Goal: Task Accomplishment & Management: Manage account settings

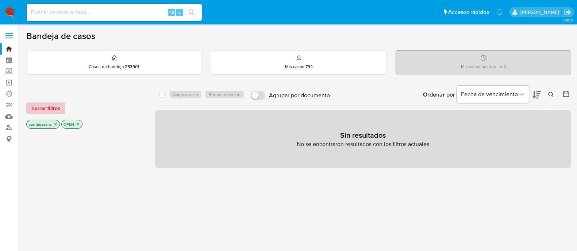
click at [51, 106] on span "Borrar filtros" at bounding box center [45, 108] width 29 height 10
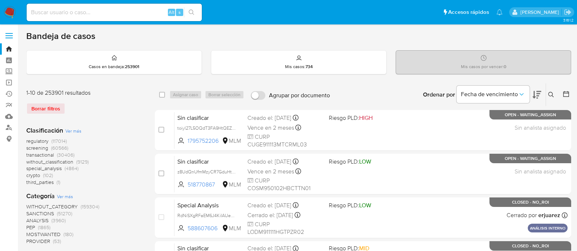
drag, startPoint x: 45, startPoint y: 117, endPoint x: 45, endPoint y: 113, distance: 3.7
click at [45, 117] on div "1-10 de 253901 resultados Borrar filtros" at bounding box center [84, 104] width 117 height 31
click at [45, 109] on div "Borrar filtros" at bounding box center [84, 109] width 117 height 12
click at [12, 71] on label "Screening" at bounding box center [43, 71] width 87 height 11
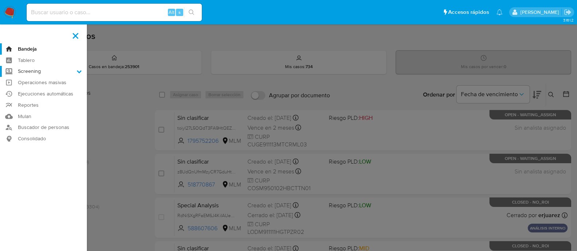
click at [0, 0] on input "Screening" at bounding box center [0, 0] width 0 height 0
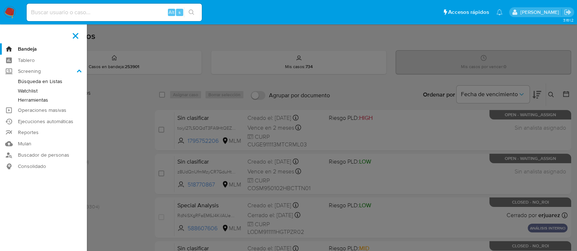
click at [38, 98] on link "Herramientas" at bounding box center [43, 100] width 87 height 9
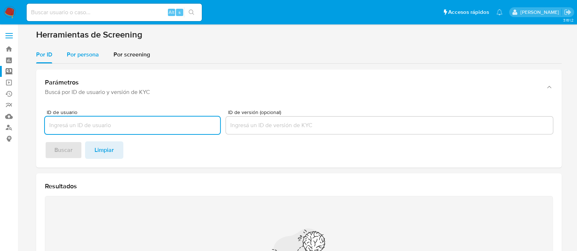
click at [81, 58] on span "Por persona" at bounding box center [83, 54] width 32 height 8
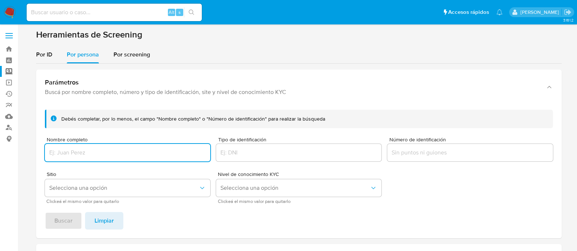
click at [97, 149] on input "Nombre completo" at bounding box center [127, 152] width 165 height 9
type input "FRANCISCO FAVELA LOPEZ"
click at [82, 187] on span "Selecciona una opción" at bounding box center [123, 188] width 149 height 7
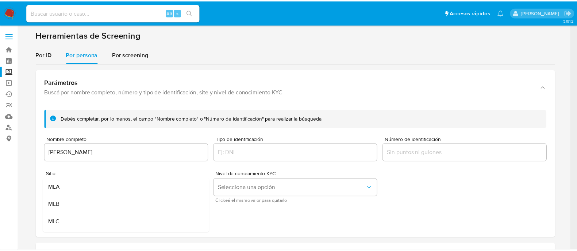
scroll to position [45, 0]
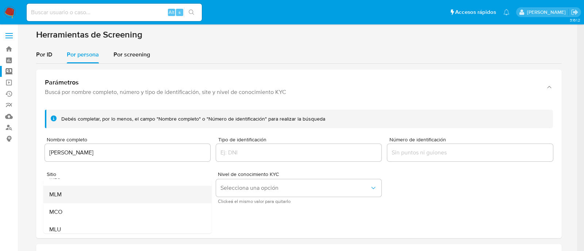
click at [81, 191] on div "MLM" at bounding box center [125, 195] width 152 height 18
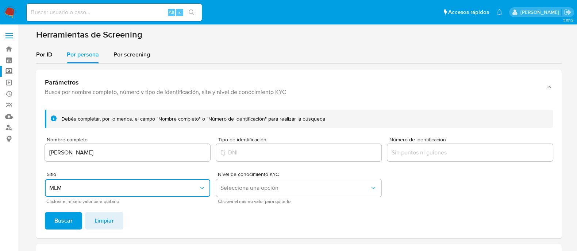
click at [65, 234] on div "Debés completar, por lo menos, el campo "Nombre completo" o "Número de identifi…" at bounding box center [299, 171] width 526 height 135
click at [64, 226] on span "Buscar" at bounding box center [63, 221] width 18 height 16
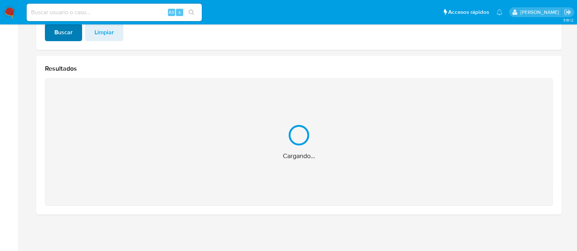
scroll to position [73, 0]
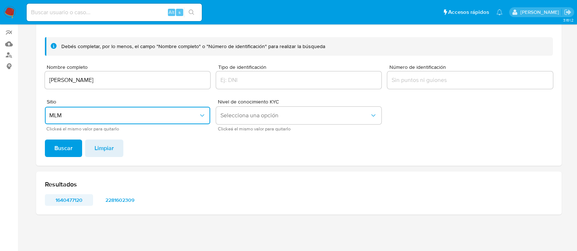
click at [75, 201] on span "1640477120" at bounding box center [69, 200] width 38 height 10
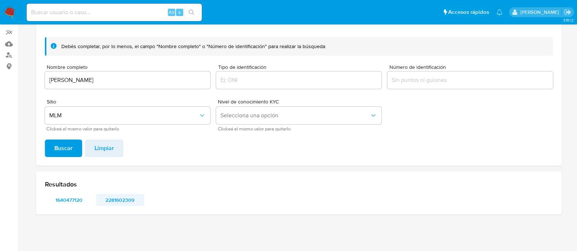
click at [126, 199] on span "2281602309" at bounding box center [120, 200] width 38 height 10
click at [12, 12] on img at bounding box center [10, 12] width 12 height 12
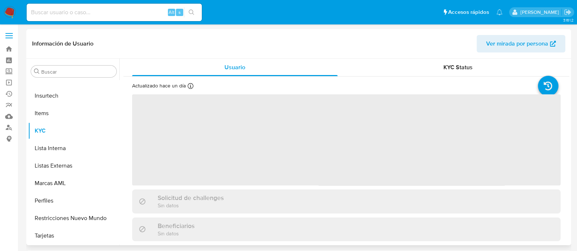
scroll to position [343, 0]
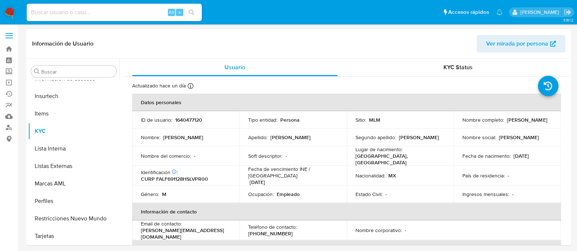
select select "10"
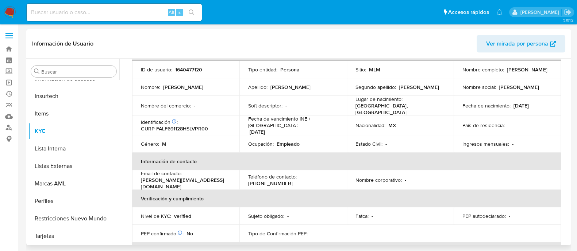
scroll to position [48, 0]
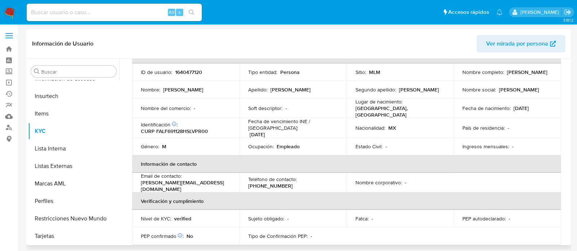
click at [187, 72] on p "1640477120" at bounding box center [188, 72] width 27 height 7
copy p "1640477120"
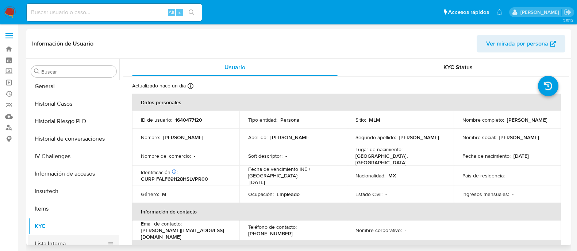
scroll to position [161, 0]
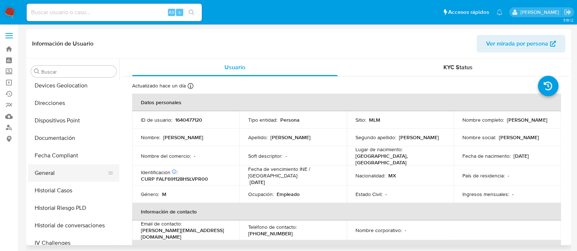
click at [56, 180] on button "General" at bounding box center [70, 174] width 85 height 18
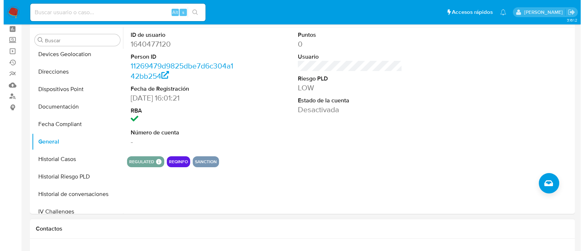
scroll to position [45, 0]
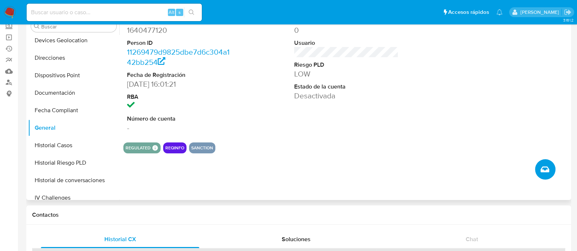
click at [543, 174] on button "Crear caso manual" at bounding box center [545, 169] width 20 height 20
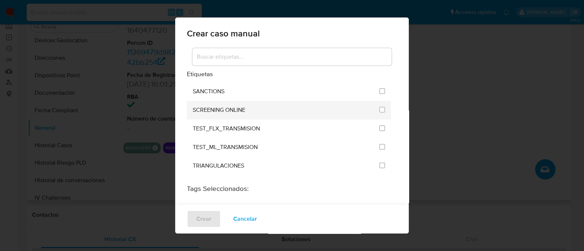
scroll to position [958, 0]
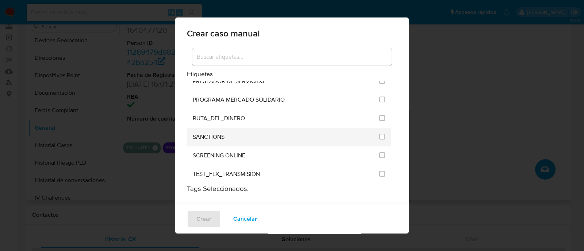
click at [211, 134] on span "SANCTIONS" at bounding box center [209, 137] width 32 height 7
click at [381, 128] on li "SANCTIONS" at bounding box center [289, 137] width 204 height 19
click at [379, 133] on span at bounding box center [382, 137] width 6 height 8
click at [379, 133] on div at bounding box center [382, 136] width 6 height 7
click at [379, 134] on input "2615" at bounding box center [382, 137] width 6 height 6
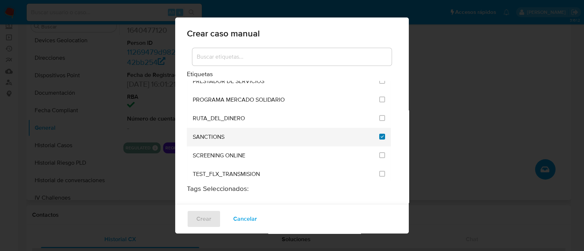
checkbox input "true"
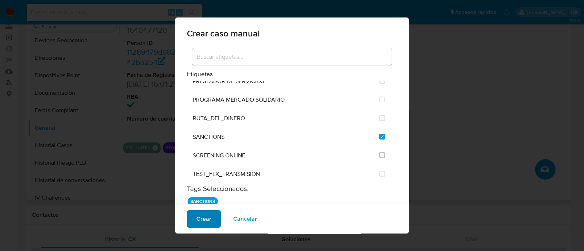
click at [205, 214] on span "Crear" at bounding box center [203, 219] width 15 height 16
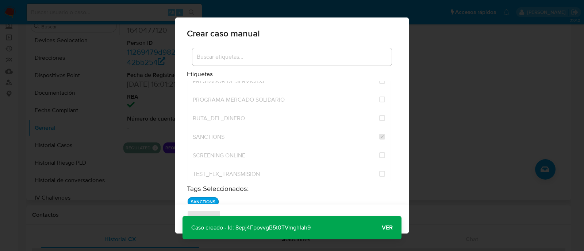
click at [385, 228] on span "Ver" at bounding box center [387, 228] width 11 height 0
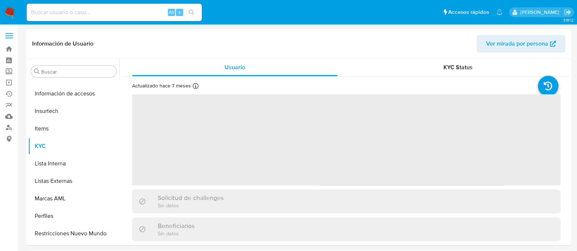
scroll to position [343, 0]
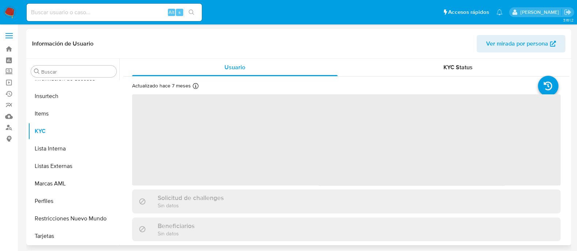
select select "10"
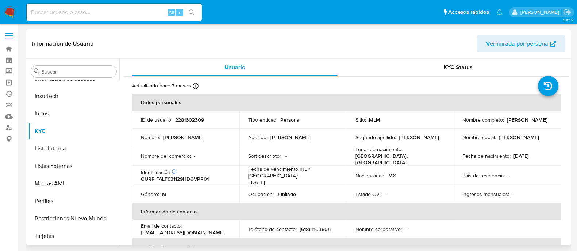
click at [325, 149] on td "Soft descriptor : -" at bounding box center [292, 156] width 107 height 20
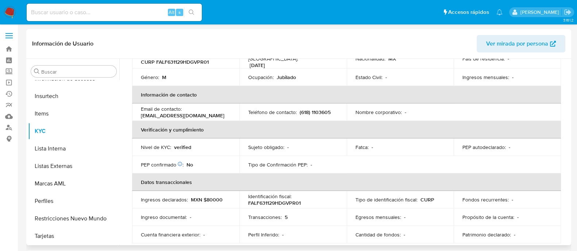
scroll to position [0, 0]
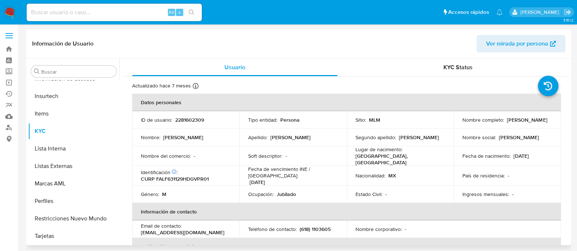
click at [194, 120] on p "2281602309" at bounding box center [189, 120] width 29 height 7
copy p "2281602309"
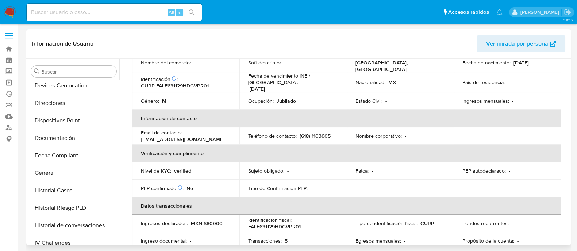
scroll to position [48, 0]
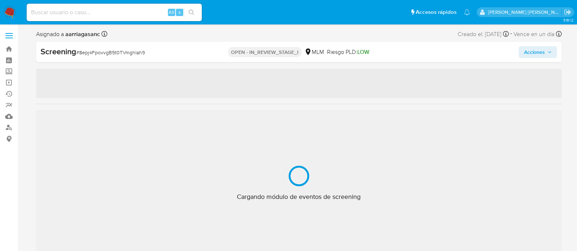
scroll to position [343, 0]
select select "10"
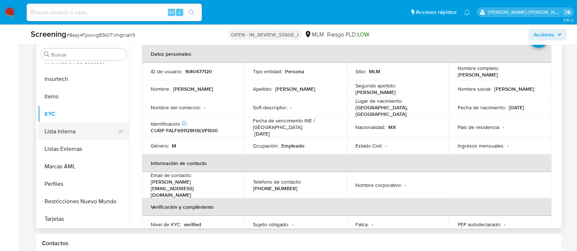
scroll to position [45, 0]
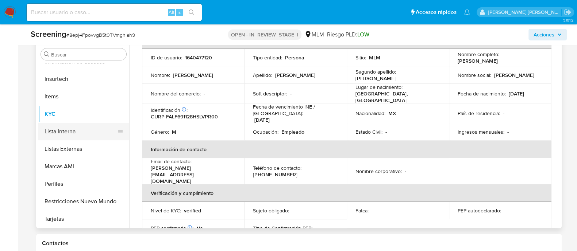
click at [93, 132] on button "Lista Interna" at bounding box center [80, 132] width 85 height 18
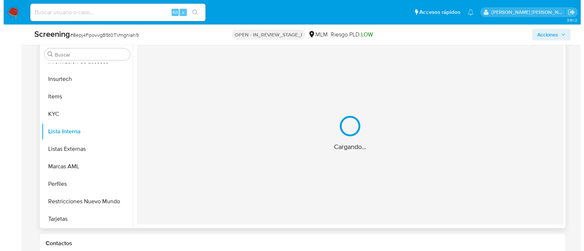
scroll to position [0, 0]
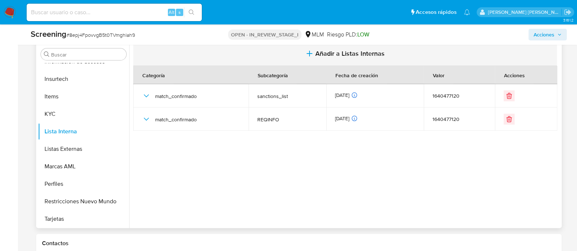
click at [313, 57] on button "Añadir a Listas Internas" at bounding box center [345, 54] width 424 height 24
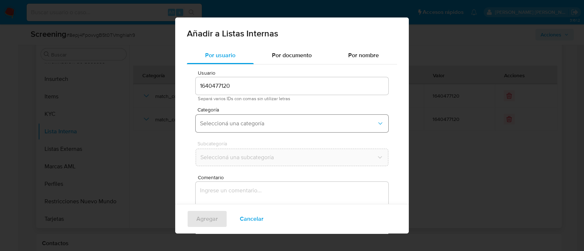
click at [281, 125] on span "Seleccioná una categoría" at bounding box center [288, 123] width 177 height 7
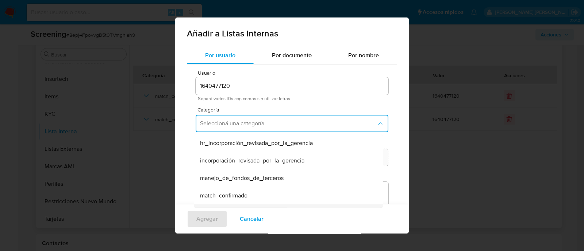
scroll to position [45, 0]
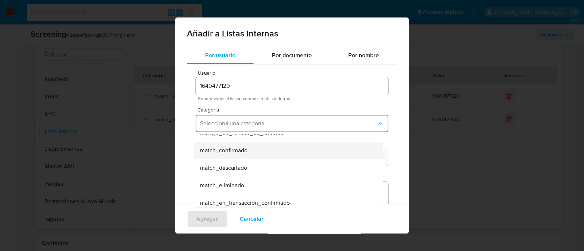
click at [234, 144] on div "match_confirmado" at bounding box center [286, 151] width 173 height 18
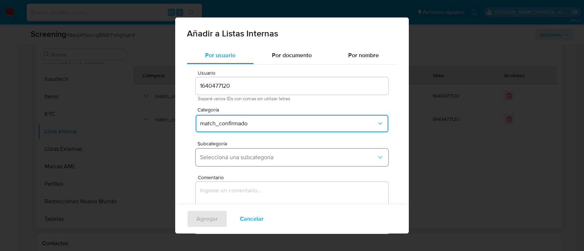
click at [236, 151] on button "Seleccioná una subcategoría" at bounding box center [292, 158] width 193 height 18
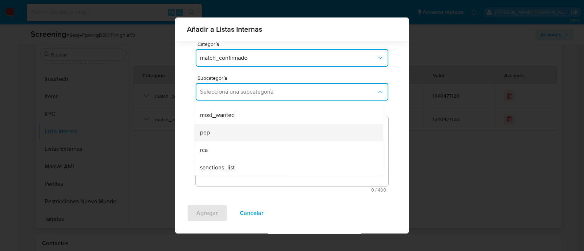
scroll to position [49, 0]
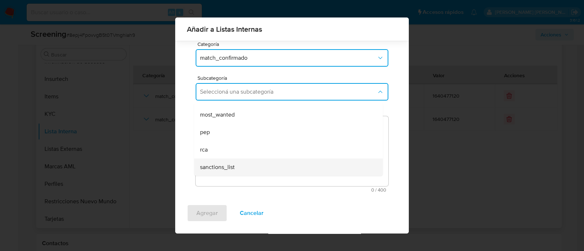
click at [232, 164] on span "sanctions_list" at bounding box center [217, 167] width 35 height 7
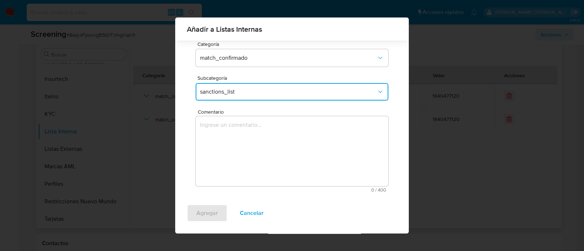
click at [257, 92] on span "sanctions_list" at bounding box center [288, 91] width 177 height 7
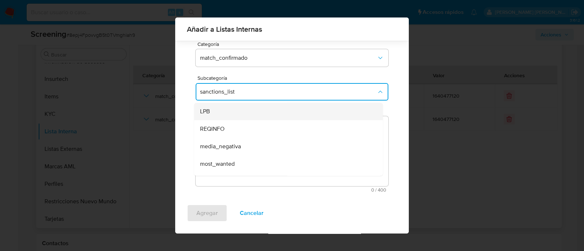
click at [224, 118] on div "LPB" at bounding box center [286, 112] width 173 height 18
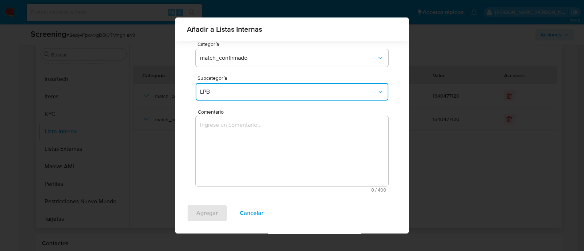
click at [240, 141] on textarea "Comentario" at bounding box center [292, 151] width 193 height 70
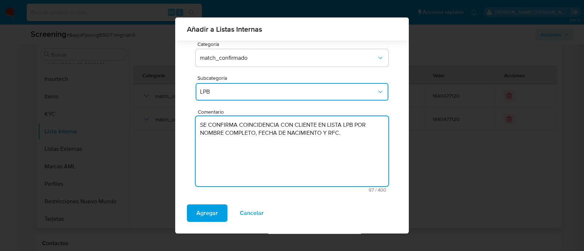
click at [248, 136] on textarea "SE CONFIRMA COINCIDENCIA CON CLIENTE EN LISTA LPB POR NOMBRE COMPLETO, FECHA DE…" at bounding box center [292, 151] width 193 height 70
type textarea "SE CONFIRMA COINCIDENCIA CON CLIENTE EN LISTA LPB POR NOMBRE COMPLETO, FECHA DE…"
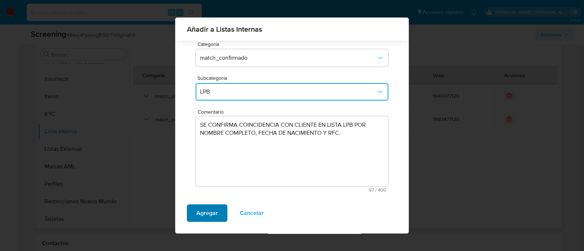
click at [200, 211] on span "Agregar" at bounding box center [207, 213] width 22 height 16
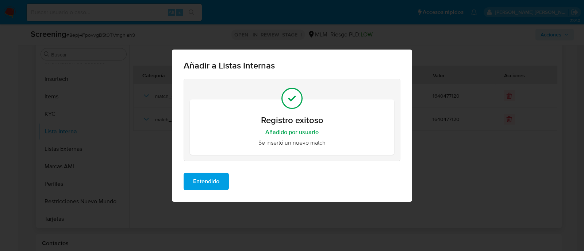
click at [179, 170] on div "Entendido" at bounding box center [292, 184] width 240 height 35
click at [195, 182] on span "Entendido" at bounding box center [206, 182] width 26 height 16
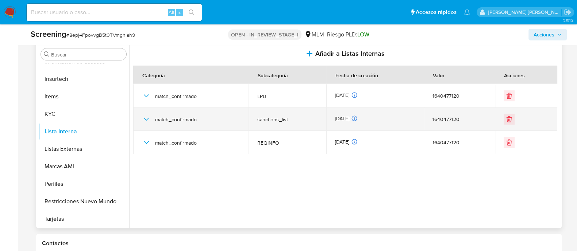
click at [145, 118] on icon "button" at bounding box center [146, 119] width 9 height 9
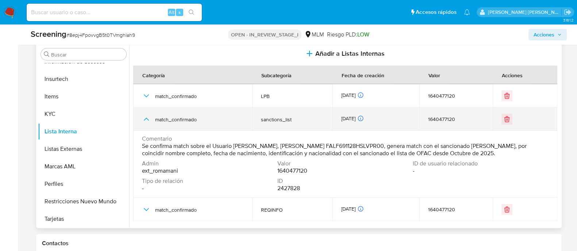
click at [149, 120] on icon "button" at bounding box center [146, 119] width 9 height 9
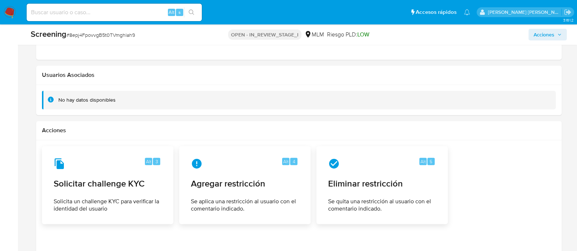
scroll to position [1015, 0]
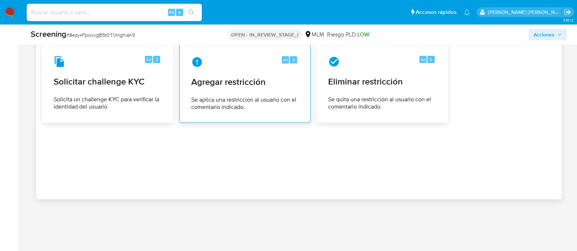
click at [228, 65] on div "Alt 4" at bounding box center [244, 62] width 107 height 12
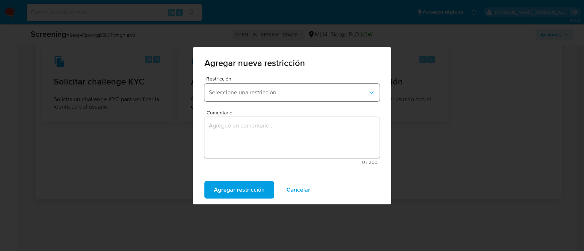
click at [264, 96] on button "Seleccione una restricción" at bounding box center [291, 93] width 175 height 18
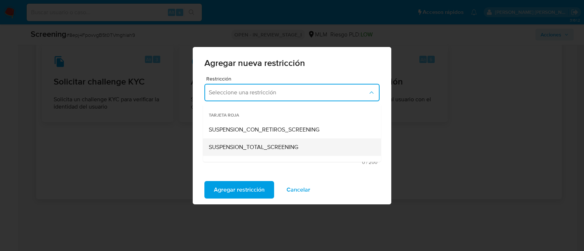
click at [252, 147] on span "SUSPENSION_TOTAL_SCREENING" at bounding box center [253, 147] width 89 height 7
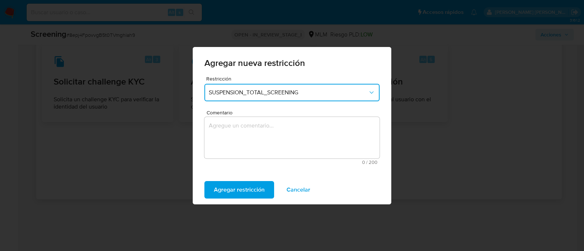
click at [236, 133] on textarea "Comentario" at bounding box center [291, 138] width 175 height 42
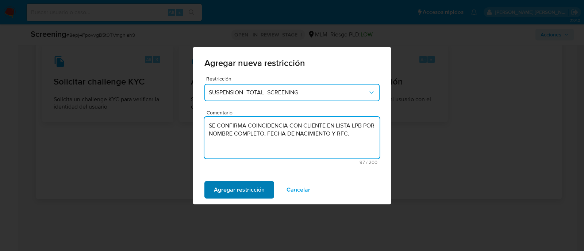
type textarea "SE CONFIRMA COINCIDENCIA CON CLIENTE EN LISTA LPB POR NOMBRE COMPLETO, FECHA DE…"
click at [243, 190] on span "Agregar restricción" at bounding box center [239, 190] width 51 height 16
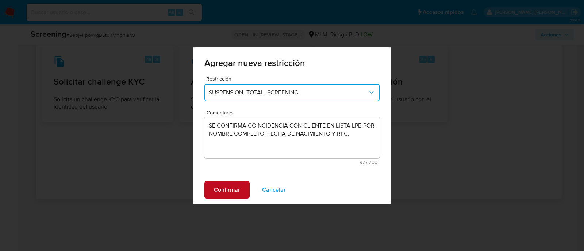
click at [243, 190] on button "Confirmar" at bounding box center [226, 190] width 45 height 18
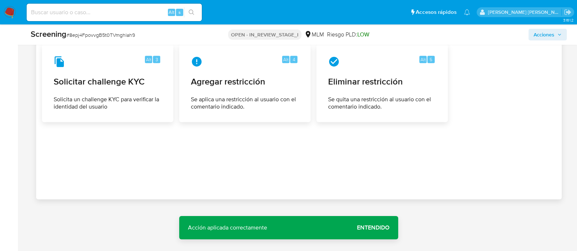
click at [375, 228] on span "Entendido" at bounding box center [373, 228] width 32 height 0
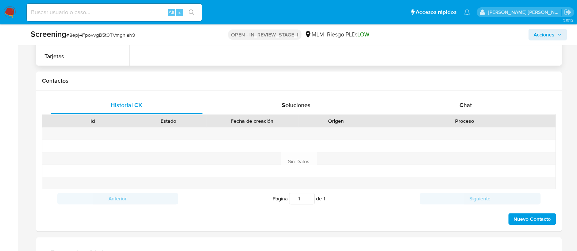
scroll to position [239, 0]
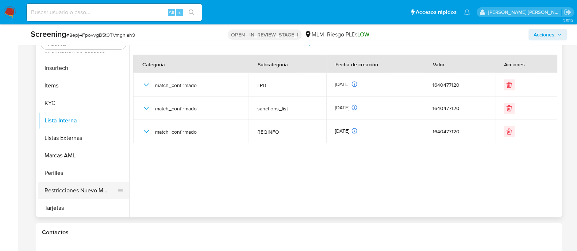
click at [95, 189] on button "Restricciones Nuevo Mundo" at bounding box center [80, 191] width 85 height 18
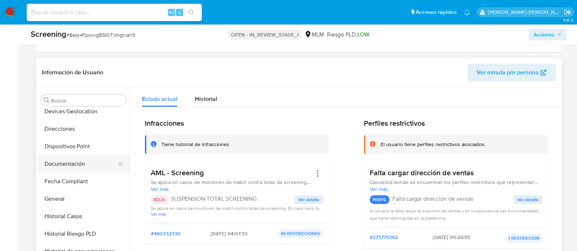
scroll to position [161, 0]
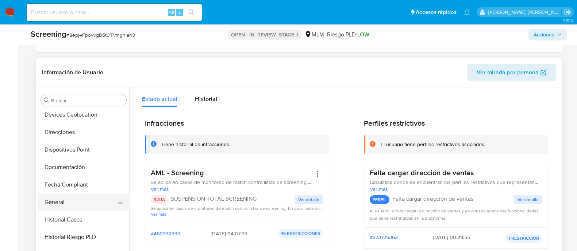
click at [71, 207] on button "General" at bounding box center [80, 203] width 85 height 18
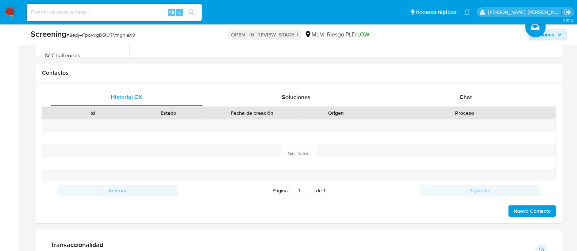
scroll to position [411, 0]
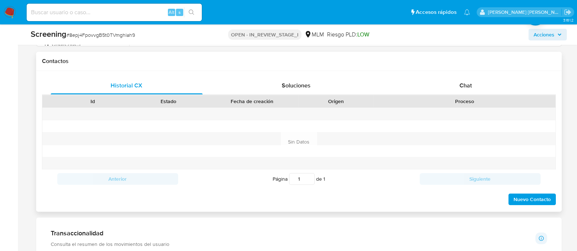
click at [540, 197] on span "Nuevo Contacto" at bounding box center [531, 200] width 37 height 10
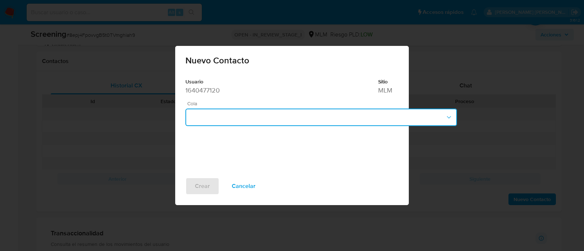
click at [245, 119] on button "button" at bounding box center [321, 118] width 272 height 18
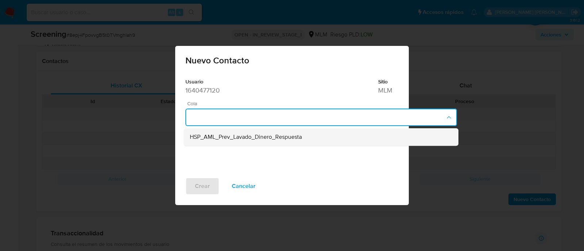
click at [245, 144] on div "HSP_AML_Prev_Lavado_Dinero_Respuesta" at bounding box center [321, 138] width 263 height 18
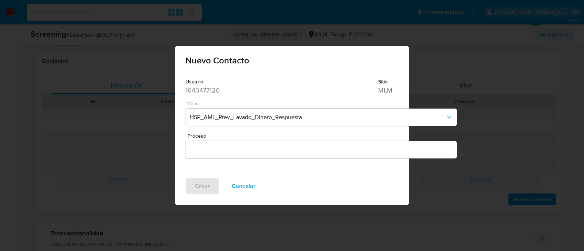
click at [205, 159] on div "Usuario 1640477120 Sitio MLM Cola HSP_AML_Prev_Lavado_Dinero_Respuesta Proceso" at bounding box center [321, 125] width 292 height 105
click at [206, 157] on div at bounding box center [321, 150] width 272 height 18
click at [208, 156] on div at bounding box center [321, 150] width 272 height 18
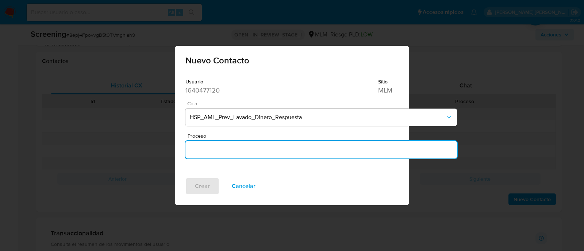
click at [213, 147] on input "Proceso" at bounding box center [321, 149] width 272 height 9
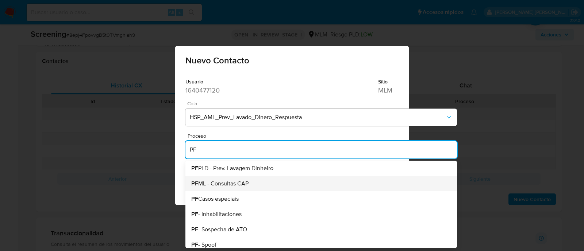
type input "P"
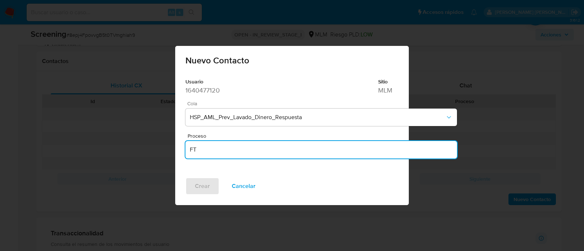
type input "F"
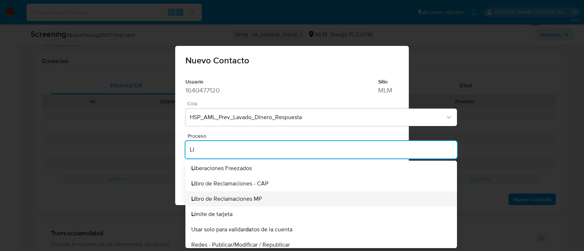
type input "L"
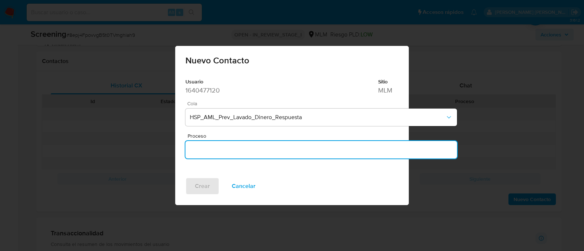
click at [248, 149] on input "Proceso" at bounding box center [321, 149] width 272 height 9
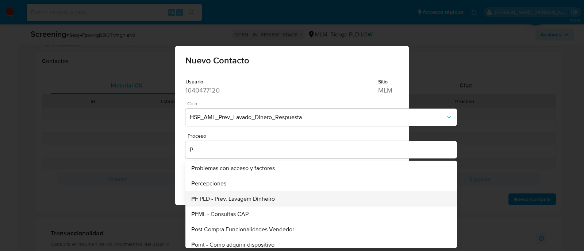
click at [252, 196] on span "P F PLD - Prev. Lavagem Dinheiro" at bounding box center [233, 199] width 84 height 6
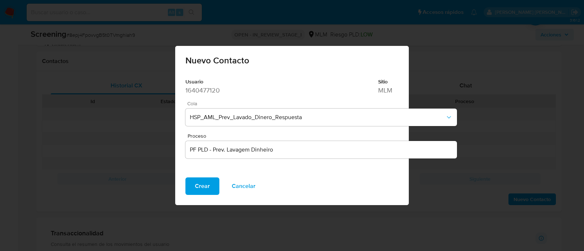
click at [274, 150] on input "PF PLD - Prev. Lavagem Dinheiro" at bounding box center [321, 149] width 272 height 9
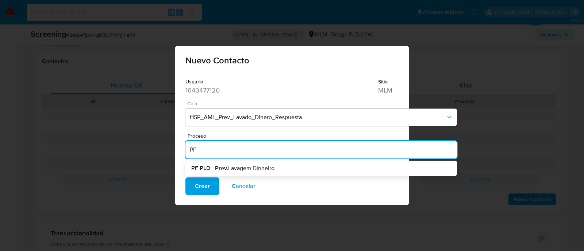
type input "P"
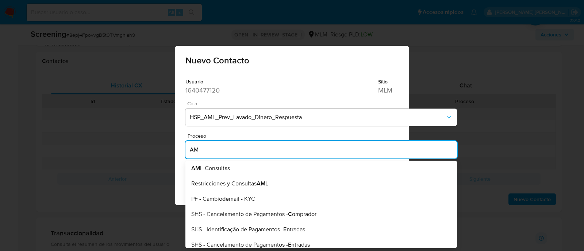
type input "A"
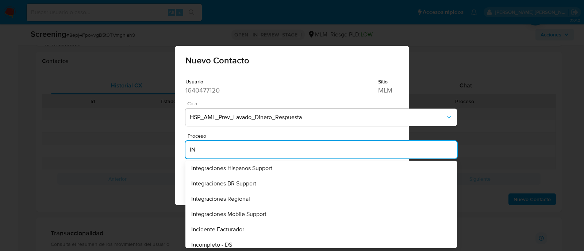
type input "I"
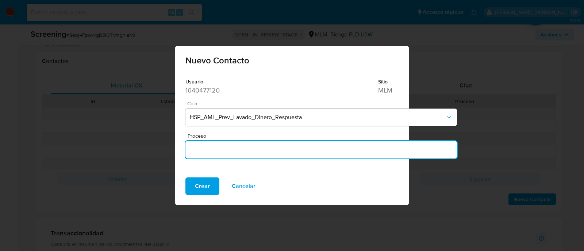
click at [350, 158] on div at bounding box center [321, 150] width 272 height 18
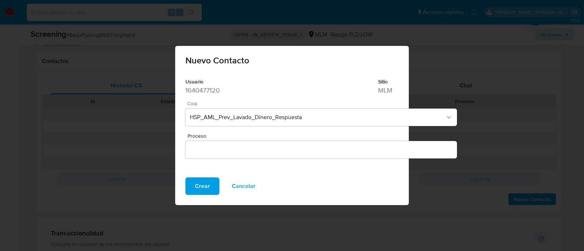
click at [224, 152] on input "Proceso" at bounding box center [321, 149] width 272 height 9
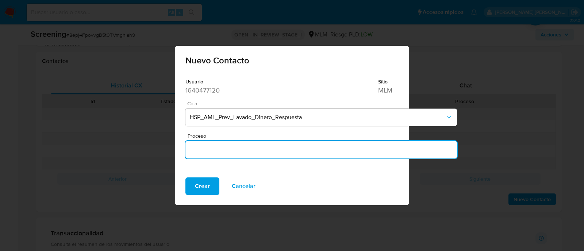
click at [224, 151] on input "Proceso" at bounding box center [321, 149] width 272 height 9
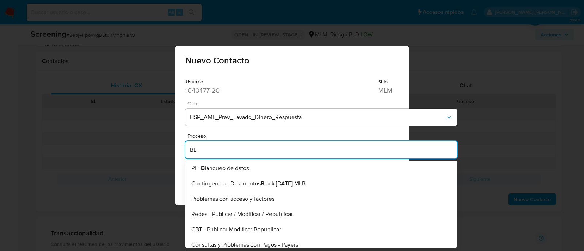
type input "B"
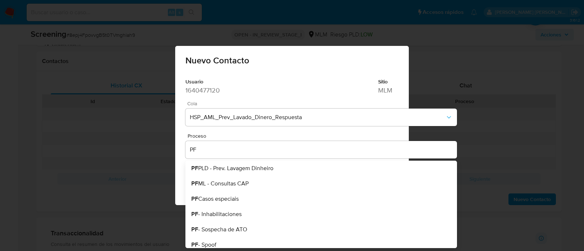
click at [317, 82] on dt "Usuario" at bounding box center [278, 81] width 187 height 7
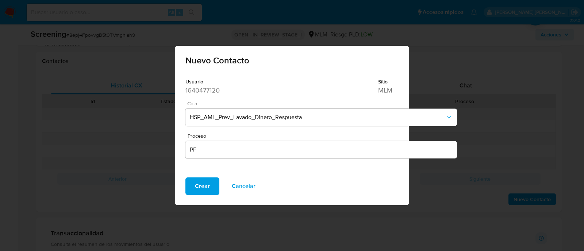
click at [319, 127] on div "Usuario 1640477120 Sitio MLM Cola HSP_AML_Prev_Lavado_Dinero_Respuesta Proceso …" at bounding box center [321, 125] width 292 height 105
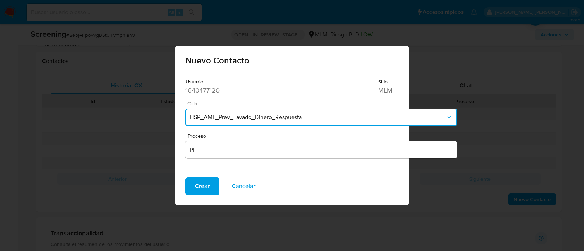
click at [317, 118] on span "HSP_AML_Prev_Lavado_Dinero_Respuesta" at bounding box center [317, 117] width 255 height 7
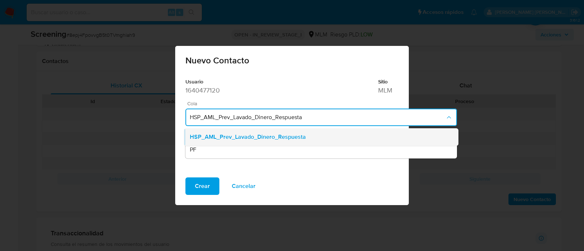
click at [293, 135] on span "HSP_AML_Prev_Lavado_Dinero_Respuesta" at bounding box center [248, 137] width 116 height 7
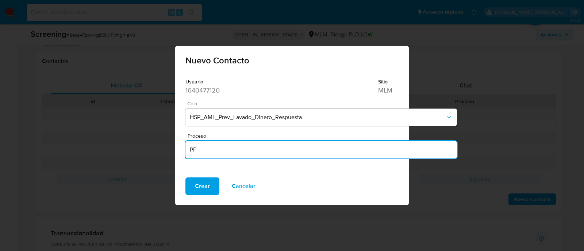
click at [243, 153] on input "PF" at bounding box center [321, 149] width 272 height 9
type input "P"
drag, startPoint x: 410, startPoint y: 72, endPoint x: 349, endPoint y: 142, distance: 92.6
click at [410, 73] on div "Nuevo Contacto Usuario 1640477120 Sitio MLM Cola HSP_AML_Prev_Lavado_Dinero_Res…" at bounding box center [292, 125] width 584 height 251
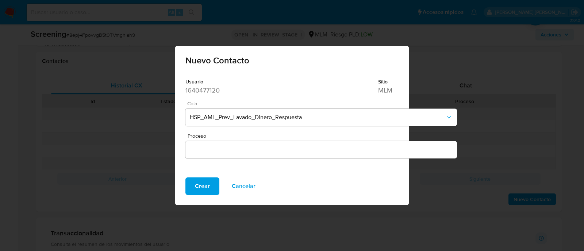
click at [250, 178] on span "Cancelar" at bounding box center [244, 186] width 24 height 16
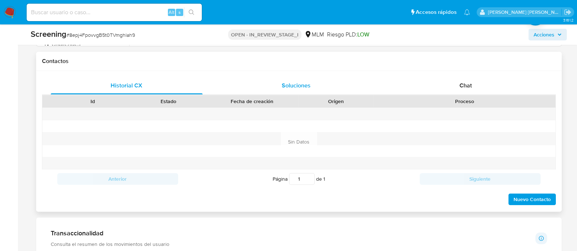
click at [291, 88] on span "Soluciones" at bounding box center [296, 85] width 29 height 8
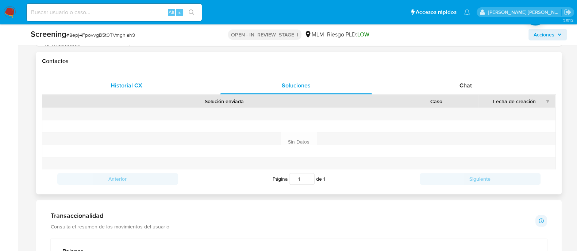
click at [139, 80] on div "Historial CX" at bounding box center [127, 86] width 152 height 18
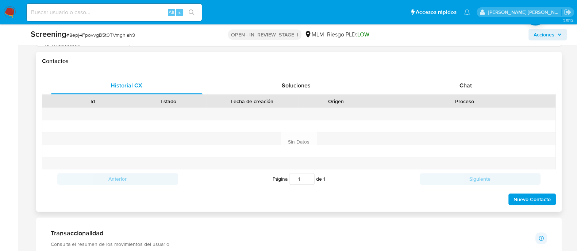
click at [546, 199] on span "Nuevo Contacto" at bounding box center [531, 200] width 37 height 10
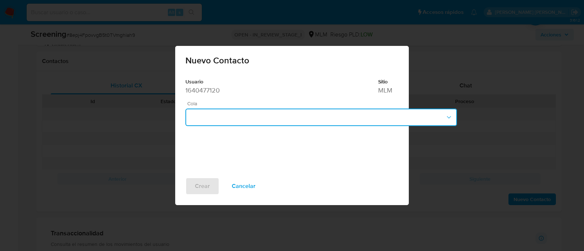
click at [283, 119] on button "button" at bounding box center [321, 118] width 272 height 18
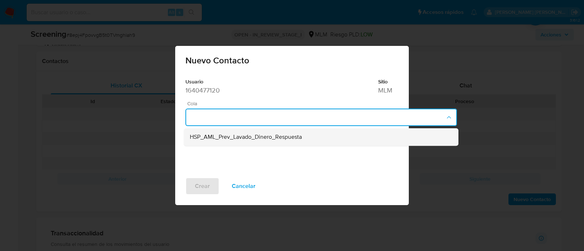
click at [243, 142] on div "HSP_AML_Prev_Lavado_Dinero_Respuesta" at bounding box center [321, 138] width 263 height 18
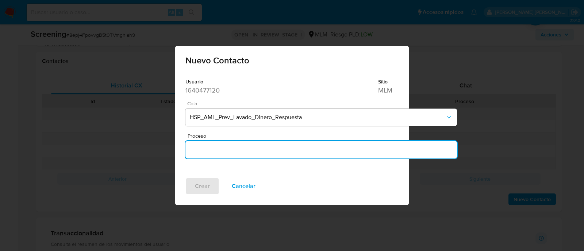
click at [219, 148] on input "Proceso" at bounding box center [321, 149] width 272 height 9
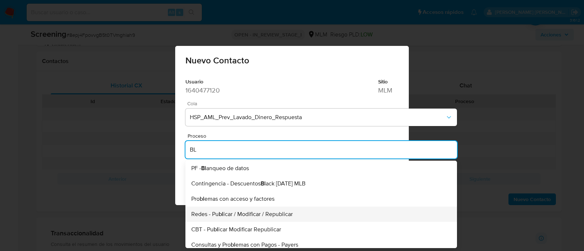
type input "B"
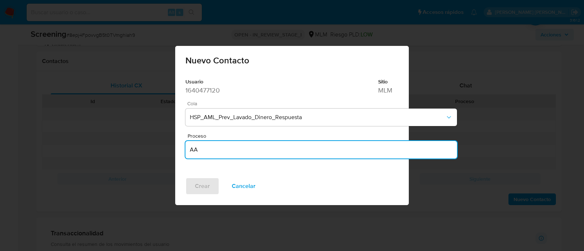
type input "A"
type input "B"
type input "C"
type input "D"
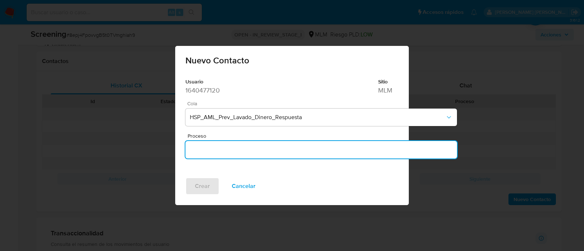
type input "F"
type input "G"
type input "H"
type input "I"
type input "J"
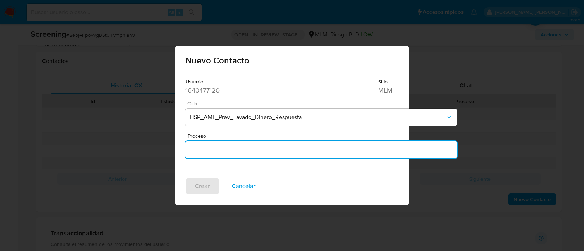
type input "K"
type input "M"
type input "L"
type input "N"
type input "O"
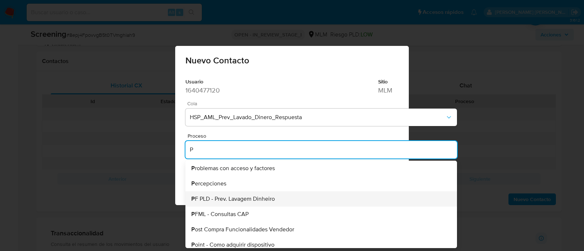
click at [265, 197] on span "P F PLD - Prev. Lavagem Dinheiro" at bounding box center [233, 199] width 84 height 6
type input "PF PLD - Prev. Lavagem Dinheiro"
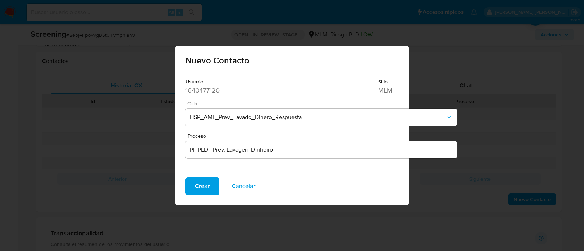
click at [209, 183] on button "Crear" at bounding box center [202, 187] width 34 height 18
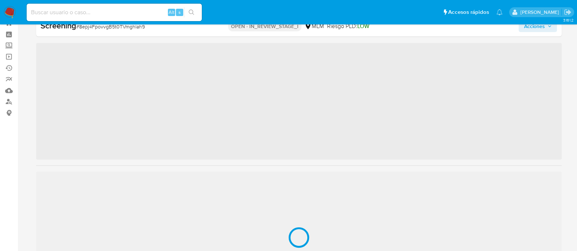
scroll to position [343, 0]
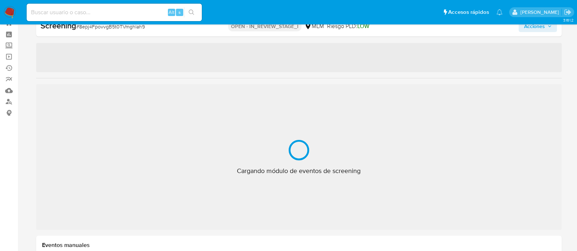
select select "10"
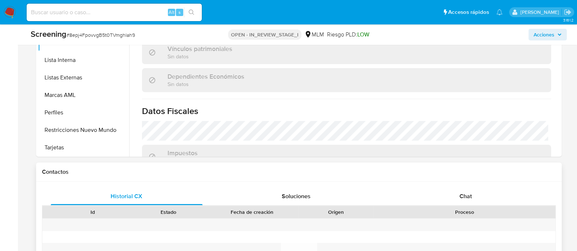
scroll to position [365, 0]
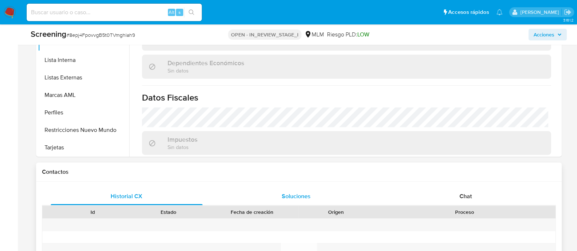
click at [288, 200] on span "Soluciones" at bounding box center [296, 196] width 29 height 8
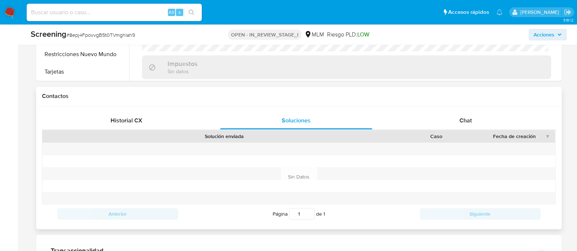
scroll to position [391, 0]
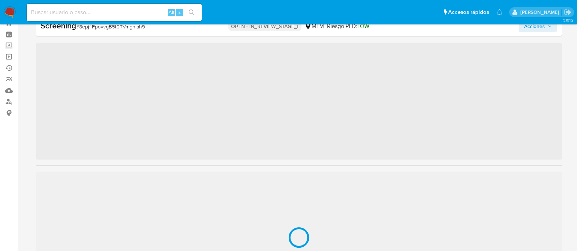
scroll to position [343, 0]
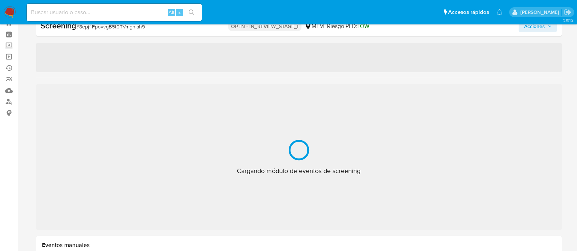
select select "10"
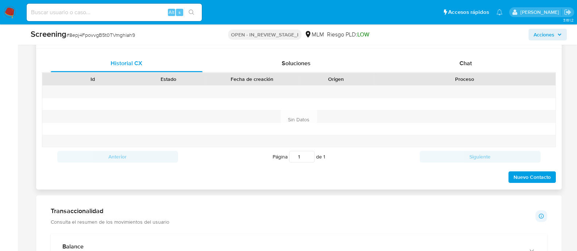
scroll to position [436, 0]
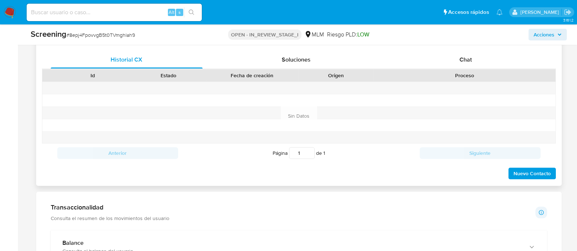
click at [531, 172] on span "Nuevo Contacto" at bounding box center [531, 174] width 37 height 10
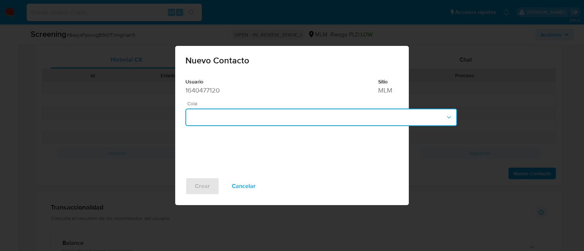
click at [276, 115] on button "button" at bounding box center [321, 118] width 272 height 18
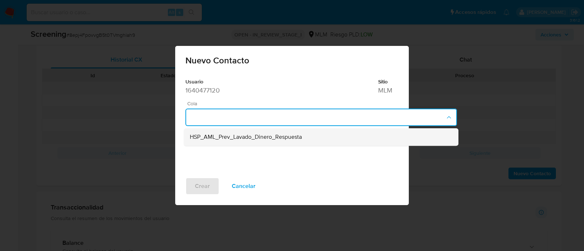
click at [263, 135] on span "HSP_AML_Prev_Lavado_Dinero_Respuesta" at bounding box center [246, 137] width 112 height 7
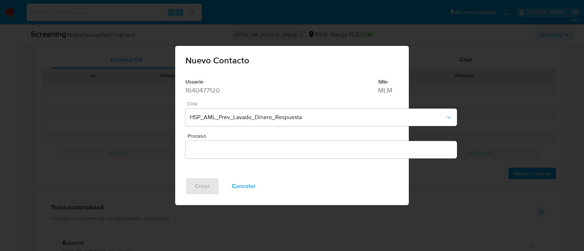
click at [253, 157] on div at bounding box center [321, 150] width 272 height 18
click at [249, 146] on input "Proceso" at bounding box center [321, 149] width 272 height 9
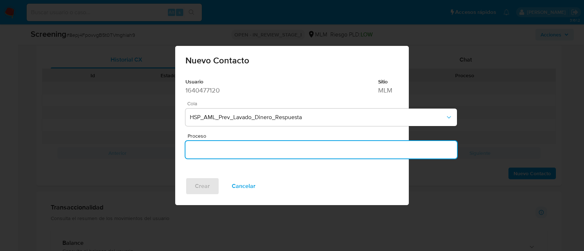
click at [293, 150] on input "Proceso" at bounding box center [321, 149] width 272 height 9
click at [240, 183] on span "Cancelar" at bounding box center [244, 186] width 24 height 16
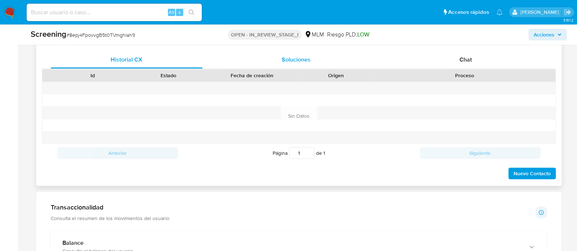
click at [277, 57] on div "Soluciones" at bounding box center [296, 60] width 152 height 18
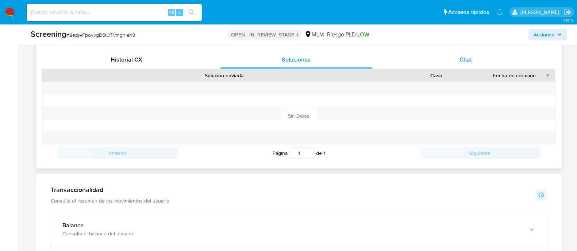
click at [443, 54] on div "Chat" at bounding box center [466, 60] width 152 height 18
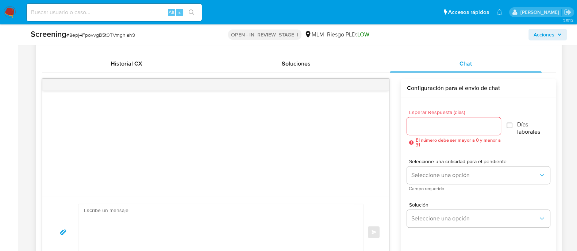
scroll to position [391, 0]
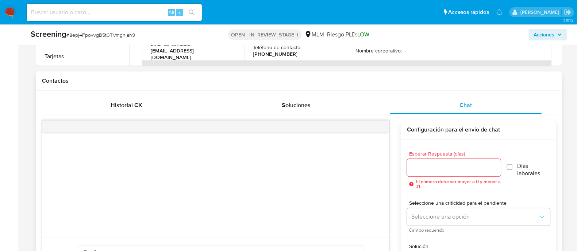
drag, startPoint x: 296, startPoint y: 104, endPoint x: 269, endPoint y: 116, distance: 29.8
click at [296, 104] on span "Soluciones" at bounding box center [296, 105] width 29 height 8
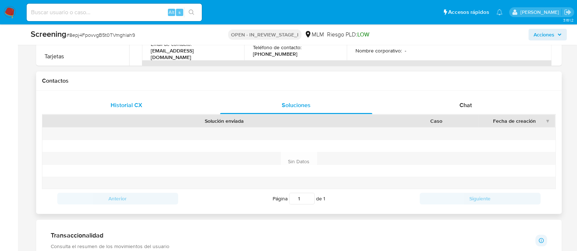
click at [126, 107] on span "Historial CX" at bounding box center [127, 105] width 32 height 8
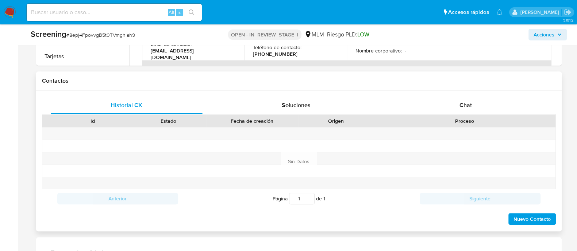
click at [548, 214] on span "Nuevo Contacto" at bounding box center [531, 219] width 37 height 10
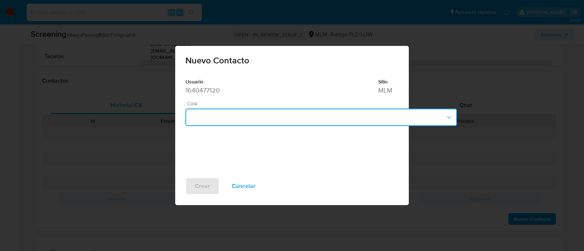
click at [328, 124] on button "button" at bounding box center [321, 118] width 272 height 18
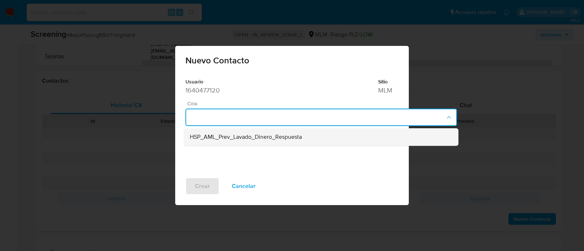
click at [288, 139] on span "HSP_AML_Prev_Lavado_Dinero_Respuesta" at bounding box center [246, 137] width 112 height 7
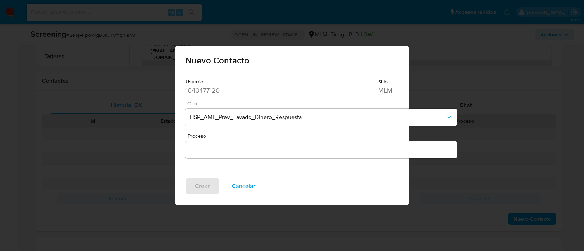
click at [246, 150] on input "Proceso" at bounding box center [321, 149] width 272 height 9
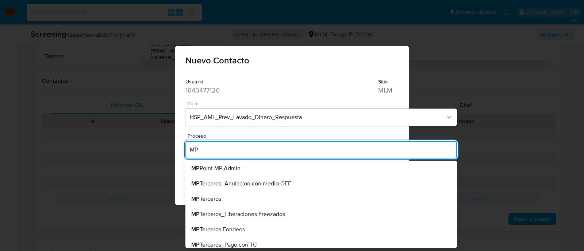
type input "M"
type input "I"
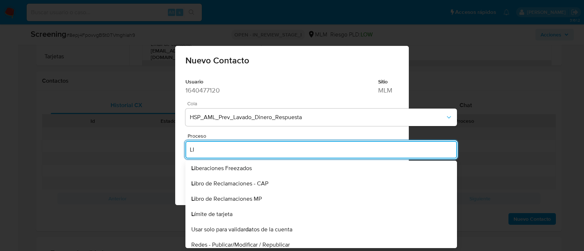
type input "L"
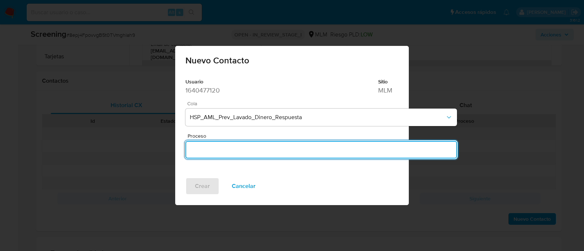
click at [253, 184] on span "Cancelar" at bounding box center [244, 186] width 24 height 16
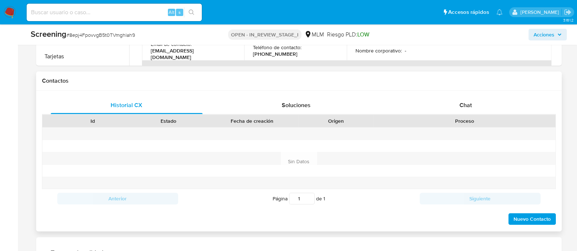
click at [186, 163] on div at bounding box center [169, 159] width 76 height 12
click at [537, 216] on span "Nuevo Contacto" at bounding box center [531, 219] width 37 height 10
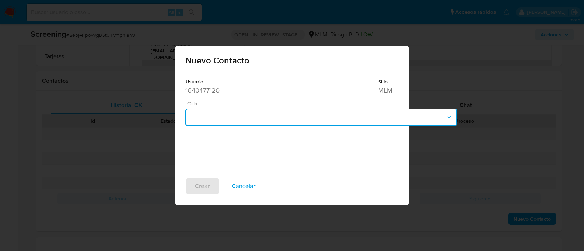
click at [240, 121] on button "button" at bounding box center [321, 118] width 272 height 18
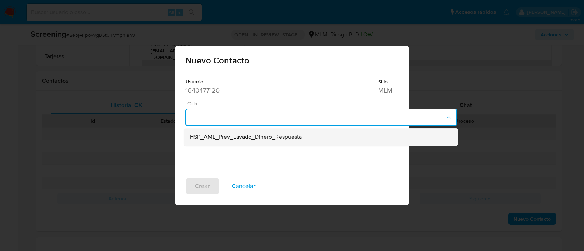
click at [227, 139] on span "HSP_AML_Prev_Lavado_Dinero_Respuesta" at bounding box center [246, 137] width 112 height 7
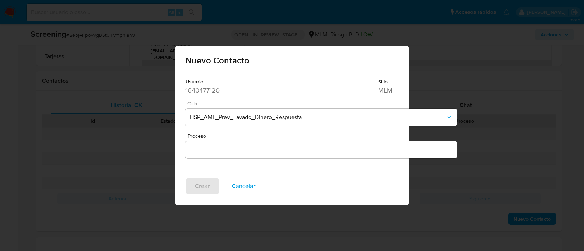
click at [214, 156] on div at bounding box center [321, 150] width 272 height 18
click at [211, 152] on input "Proceso" at bounding box center [321, 149] width 272 height 9
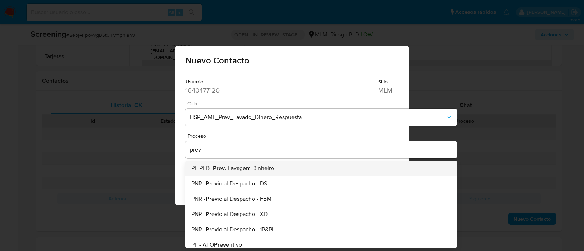
click at [230, 169] on span "PF PLD - Prev . Lavagem Dinheiro" at bounding box center [232, 169] width 83 height 6
type input "PF PLD - Prev. Lavagem Dinheiro"
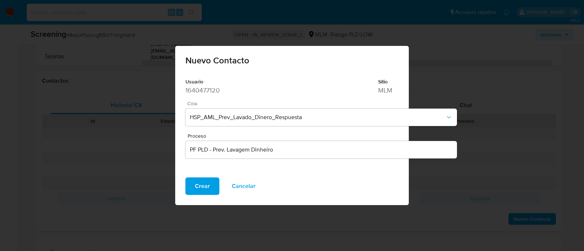
click at [205, 187] on span "Crear" at bounding box center [202, 186] width 15 height 16
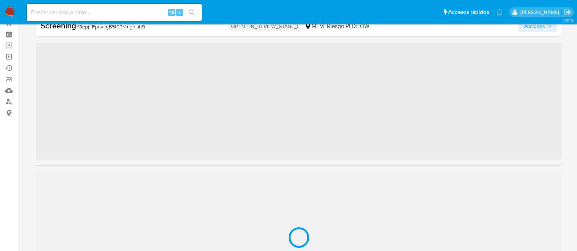
scroll to position [343, 0]
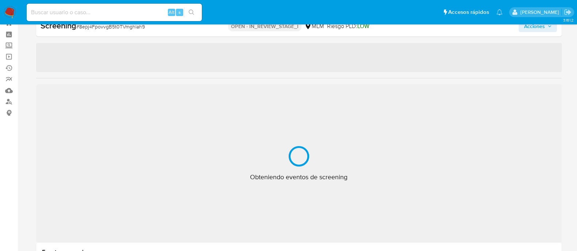
select select "10"
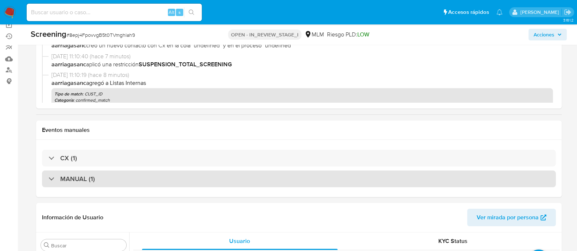
scroll to position [72, 0]
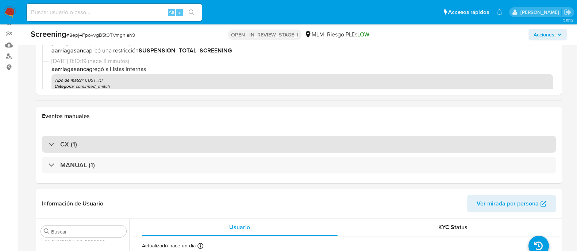
click at [91, 141] on div "CX (1)" at bounding box center [299, 144] width 514 height 17
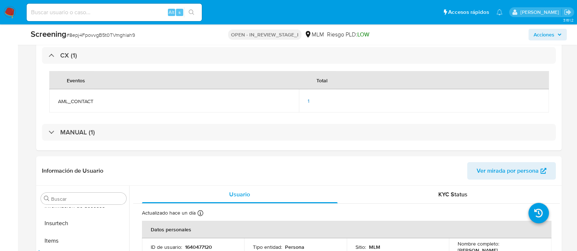
scroll to position [163, 0]
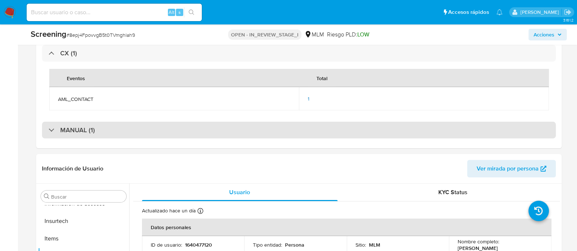
click at [97, 124] on div "MANUAL (1)" at bounding box center [299, 130] width 514 height 17
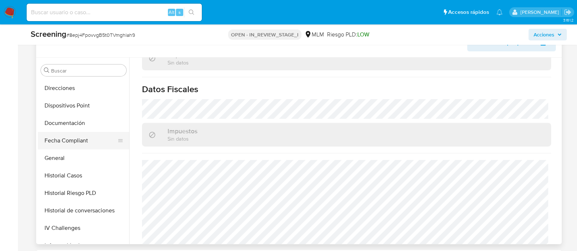
scroll to position [161, 0]
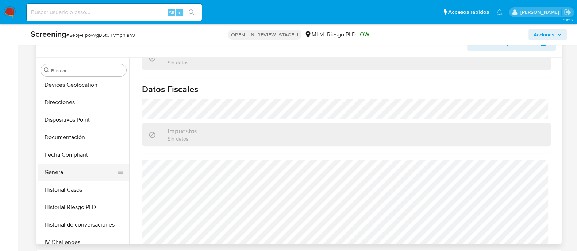
click at [71, 165] on button "General" at bounding box center [80, 173] width 85 height 18
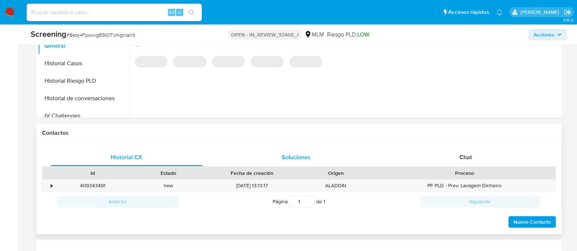
scroll to position [482, 0]
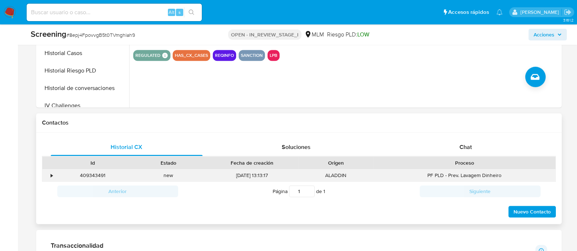
click at [53, 173] on div "•" at bounding box center [48, 176] width 13 height 12
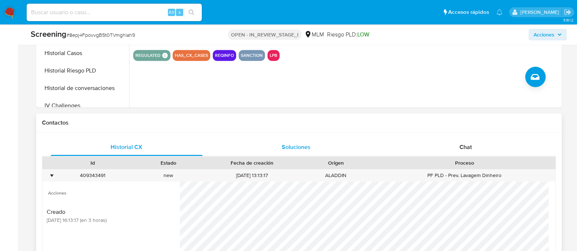
click at [309, 149] on span "Soluciones" at bounding box center [296, 147] width 29 height 8
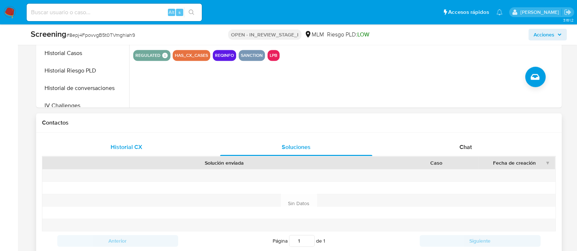
click at [133, 143] on span "Historial CX" at bounding box center [127, 147] width 32 height 8
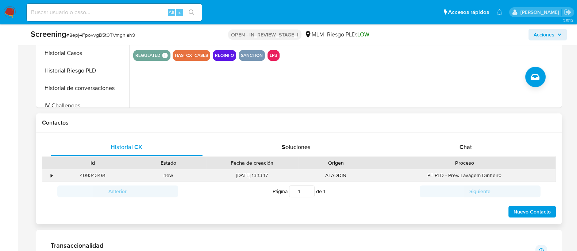
click at [53, 172] on div "•" at bounding box center [48, 176] width 13 height 12
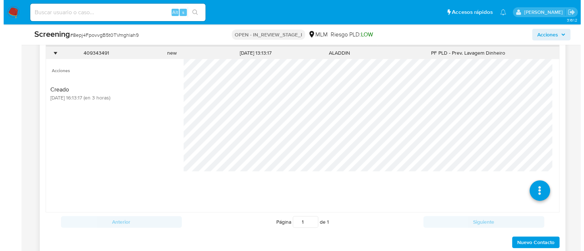
scroll to position [619, 0]
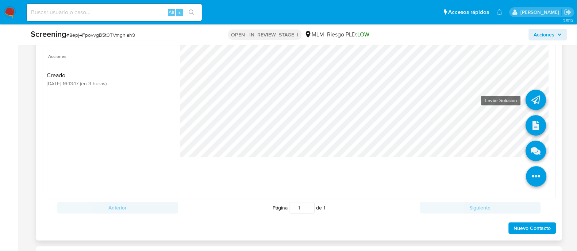
click at [526, 98] on icon at bounding box center [536, 100] width 20 height 20
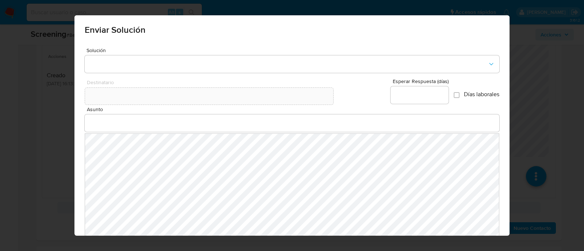
click at [280, 73] on div "Solución Destinatario Esperar Respuesta (días) Días laborales Asunto" at bounding box center [291, 153] width 435 height 222
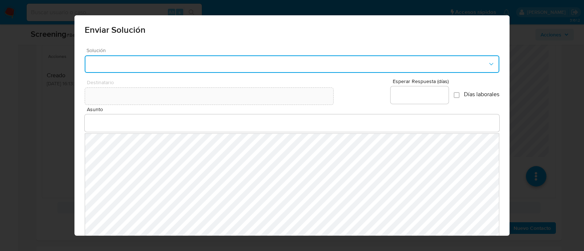
click at [272, 67] on button "button" at bounding box center [292, 64] width 415 height 18
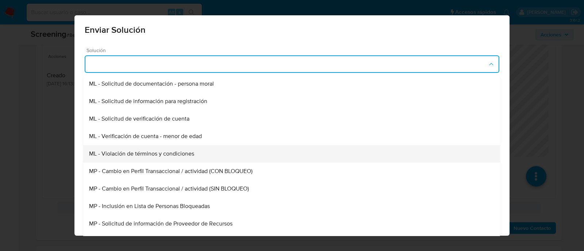
scroll to position [40, 0]
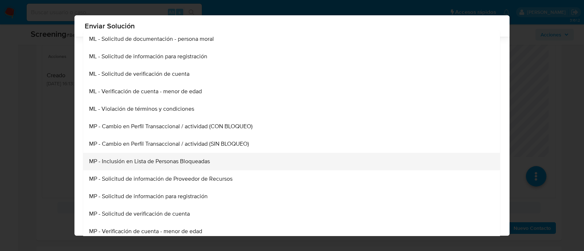
click at [197, 156] on div "MP - Inclusión en Lista de Personas Bloqueadas" at bounding box center [291, 162] width 405 height 18
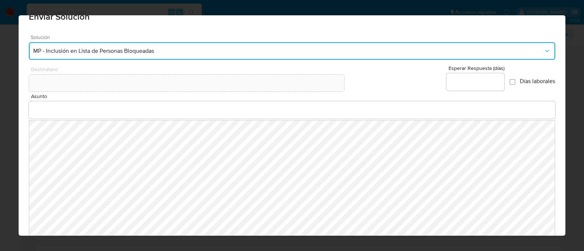
scroll to position [0, 0]
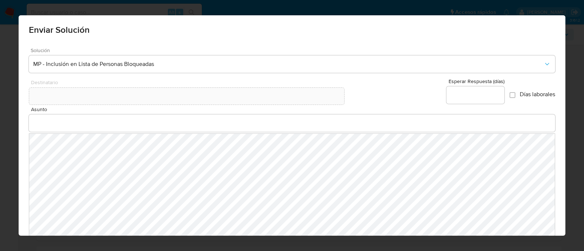
click at [463, 99] on input "Esperar Respuesta (días)" at bounding box center [475, 95] width 58 height 9
type input "0"
click at [63, 122] on input "Asunto" at bounding box center [292, 123] width 527 height 9
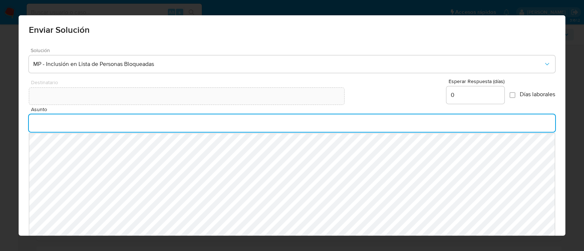
click at [117, 126] on input "Asunto" at bounding box center [292, 123] width 527 height 9
click at [168, 128] on input "Asunto" at bounding box center [292, 123] width 527 height 9
click at [139, 123] on input "Asunto" at bounding box center [292, 123] width 527 height 9
click at [61, 130] on div at bounding box center [292, 124] width 527 height 18
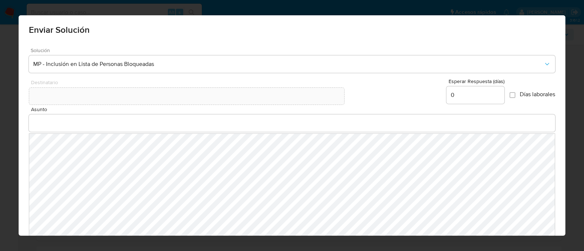
click at [60, 117] on div at bounding box center [292, 124] width 527 height 18
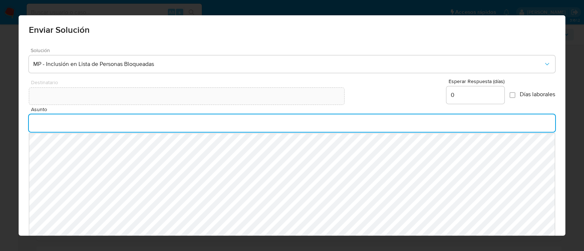
click at [62, 123] on input "Asunto" at bounding box center [292, 123] width 527 height 9
type input "INFORMACION IMPORTANTE SOBRE TU CUENTA MERCADO PAGO"
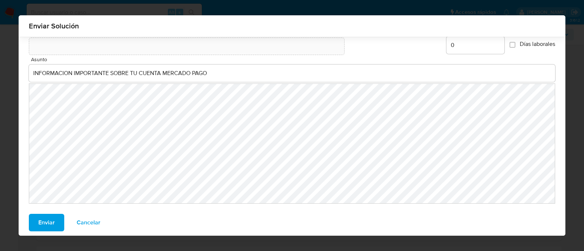
scroll to position [50, 0]
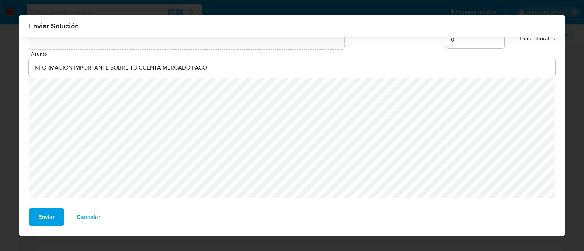
click at [29, 217] on button "Enviar" at bounding box center [46, 218] width 35 height 18
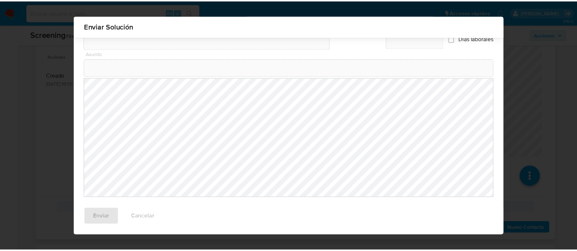
scroll to position [40, 0]
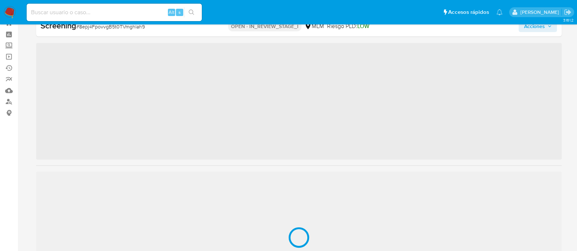
scroll to position [343, 0]
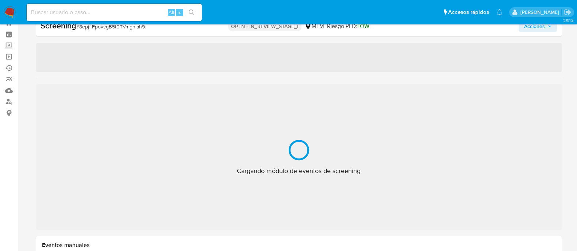
select select "10"
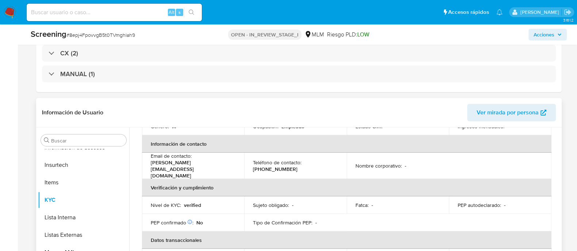
scroll to position [45, 0]
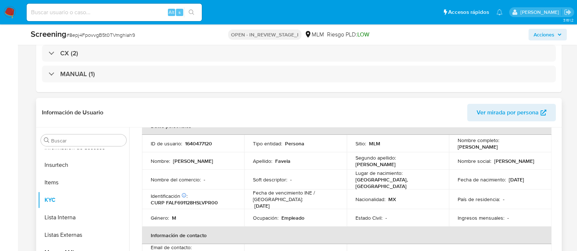
drag, startPoint x: 455, startPoint y: 147, endPoint x: 511, endPoint y: 143, distance: 55.6
click at [511, 143] on div "Nombre completo : [PERSON_NAME]" at bounding box center [500, 143] width 85 height 13
copy p "[PERSON_NAME]"
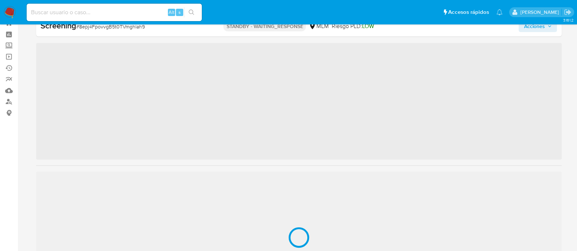
scroll to position [343, 0]
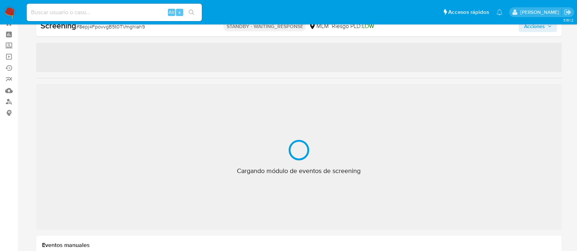
select select "10"
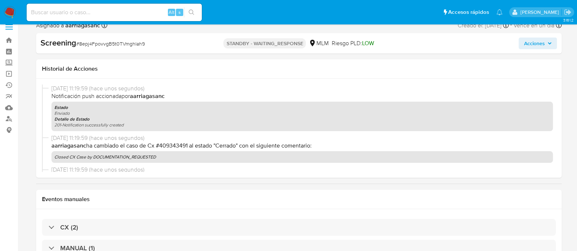
scroll to position [0, 0]
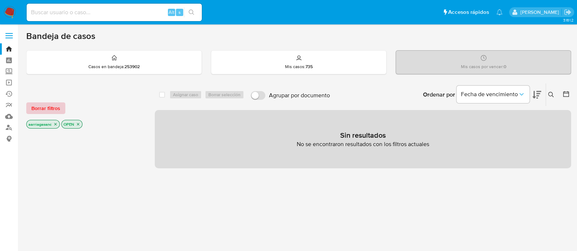
click at [39, 108] on span "Borrar filtros" at bounding box center [45, 108] width 29 height 10
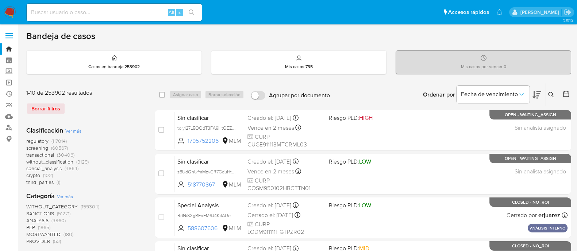
click at [50, 212] on span "SANCTIONS" at bounding box center [40, 213] width 28 height 7
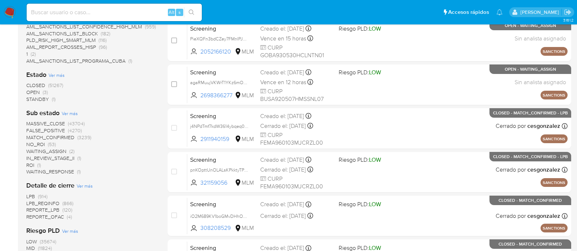
scroll to position [182, 0]
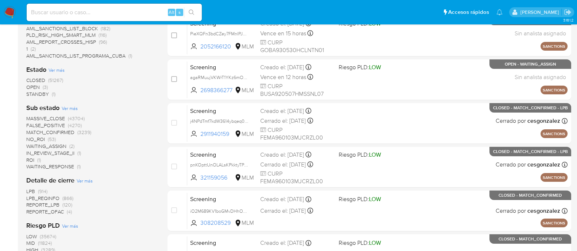
click at [35, 95] on span "STANDBY" at bounding box center [37, 94] width 23 height 7
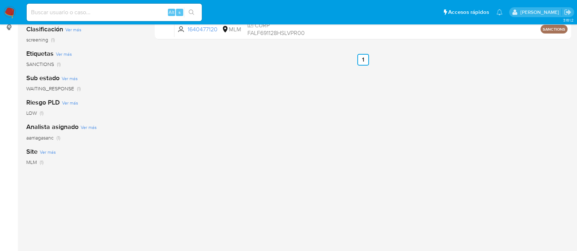
scroll to position [91, 0]
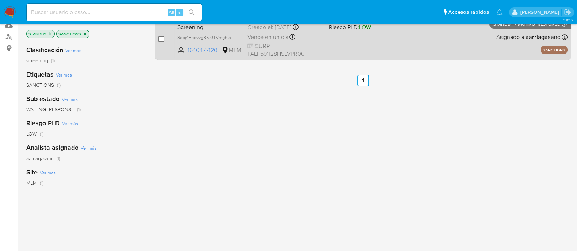
click at [159, 39] on input "checkbox" at bounding box center [161, 39] width 6 height 6
checkbox input "true"
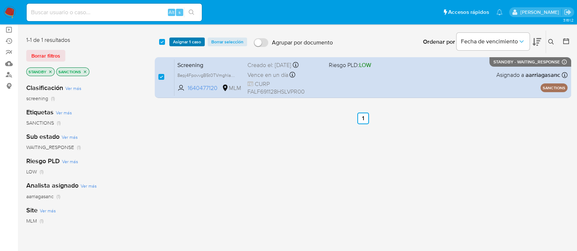
scroll to position [0, 0]
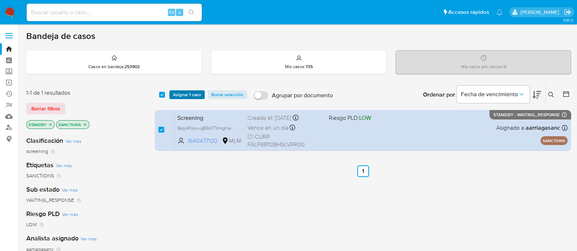
click at [184, 91] on span "Asignar 1 caso" at bounding box center [187, 94] width 28 height 7
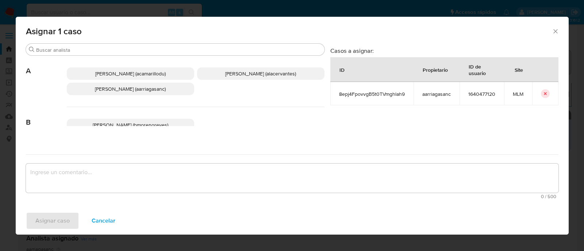
drag, startPoint x: 153, startPoint y: 87, endPoint x: 147, endPoint y: 116, distance: 29.3
click at [152, 88] on span "Ana Maria Arriaga (aarriagasanc)" at bounding box center [130, 88] width 71 height 7
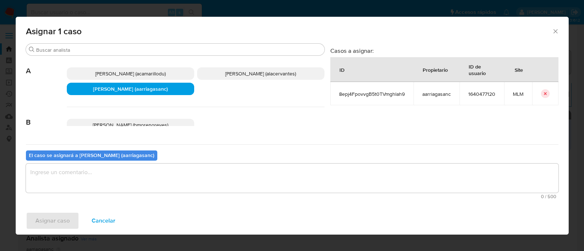
click at [151, 175] on textarea "assign-modal" at bounding box center [292, 178] width 532 height 29
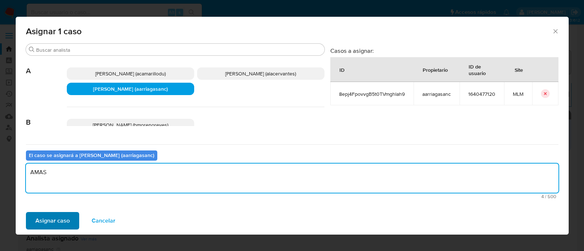
type textarea "AMAS"
click at [31, 215] on button "Asignar caso" at bounding box center [52, 221] width 53 height 18
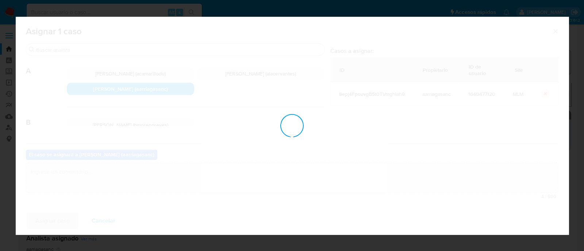
checkbox input "false"
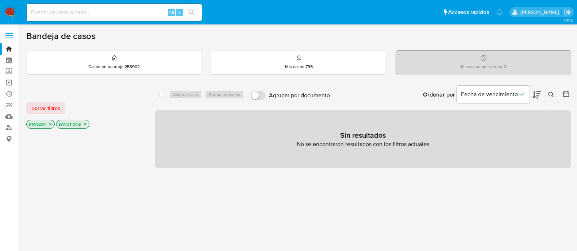
click at [11, 8] on img at bounding box center [10, 12] width 12 height 12
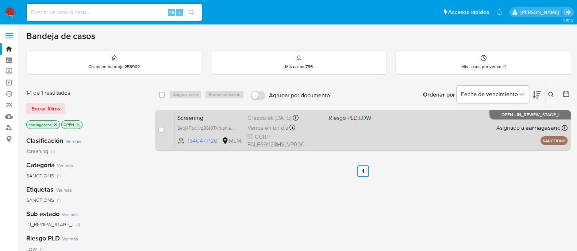
click at [442, 129] on div "Screening 8epj4FpovvgB5t0TVmghlah9 1640477120 MLM Riesgo PLD: LOW Creado el: [D…" at bounding box center [370, 130] width 393 height 37
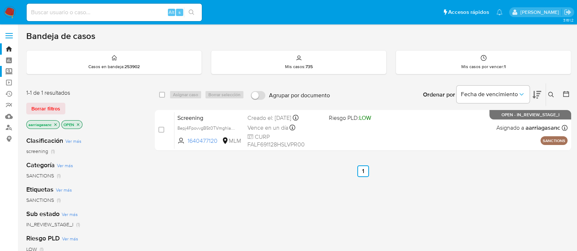
click at [8, 73] on label "Screening" at bounding box center [43, 71] width 87 height 11
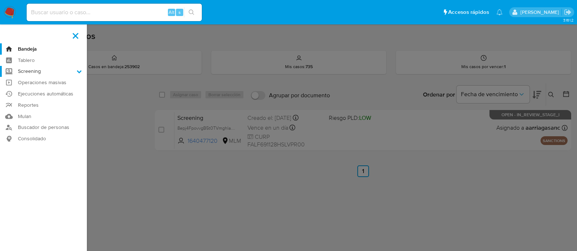
click at [0, 0] on input "Screening" at bounding box center [0, 0] width 0 height 0
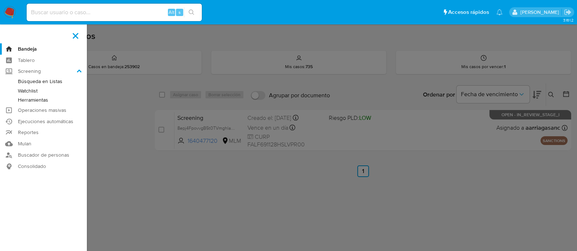
click at [42, 100] on link "Herramientas" at bounding box center [43, 100] width 87 height 9
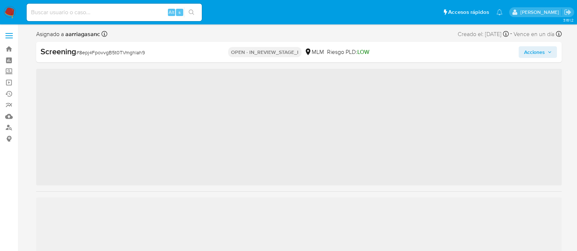
scroll to position [343, 0]
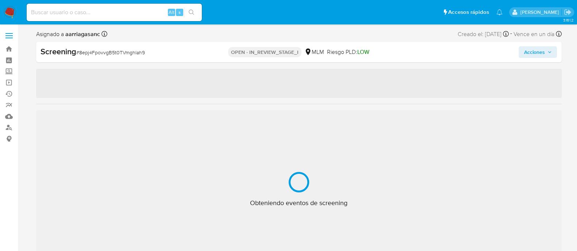
select select "10"
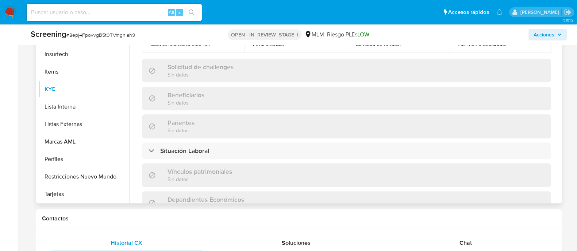
scroll to position [232, 0]
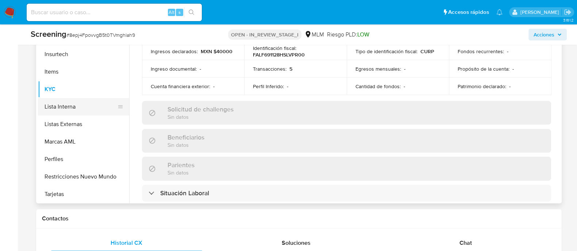
click at [64, 105] on button "Lista Interna" at bounding box center [80, 107] width 85 height 18
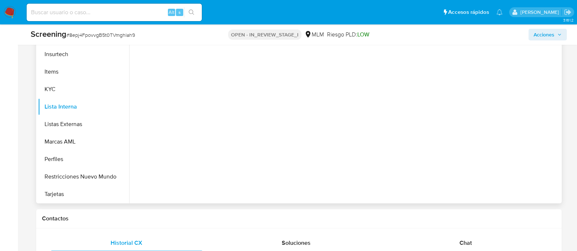
scroll to position [0, 0]
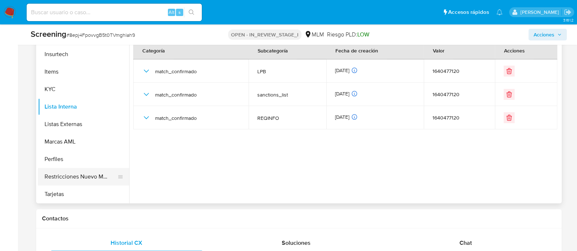
click at [80, 169] on button "Restricciones Nuevo Mundo" at bounding box center [80, 177] width 85 height 18
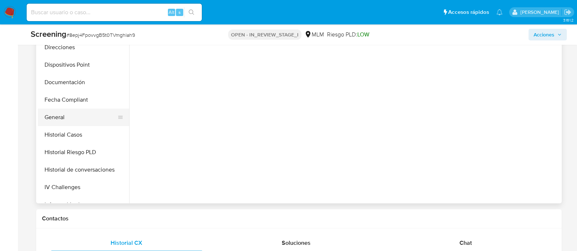
scroll to position [161, 0]
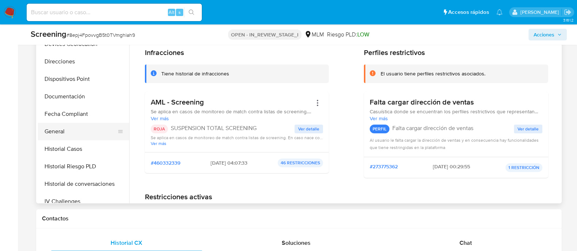
click at [72, 131] on button "General" at bounding box center [80, 132] width 85 height 18
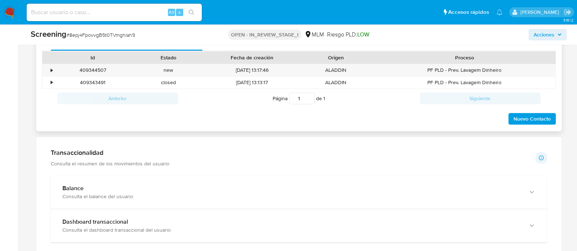
scroll to position [456, 0]
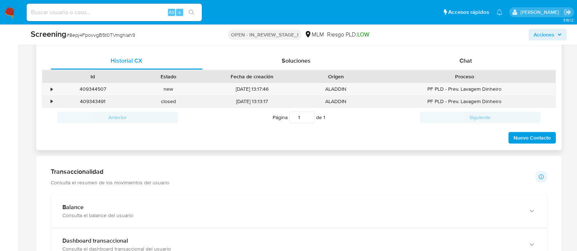
click at [52, 101] on div "•" at bounding box center [52, 101] width 2 height 7
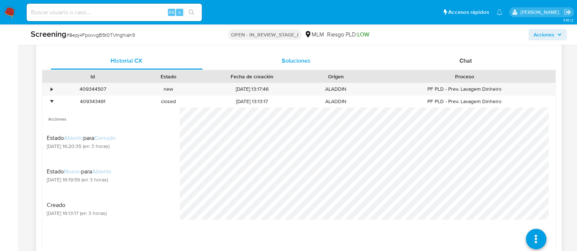
click at [281, 68] on div "Soluciones" at bounding box center [296, 61] width 152 height 18
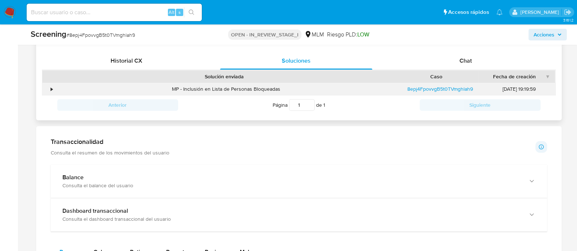
click at [51, 89] on div "•" at bounding box center [52, 89] width 2 height 7
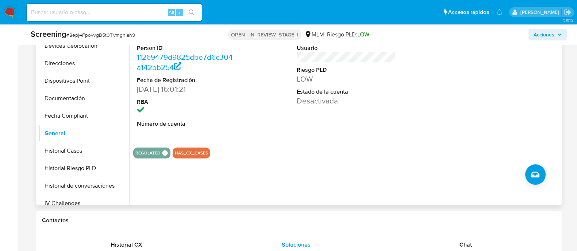
scroll to position [274, 0]
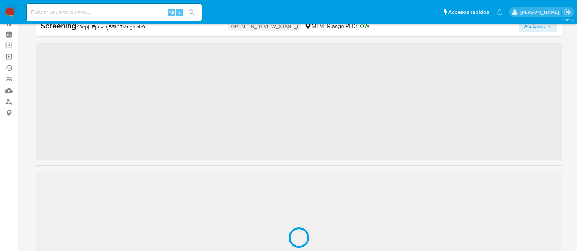
scroll to position [343, 0]
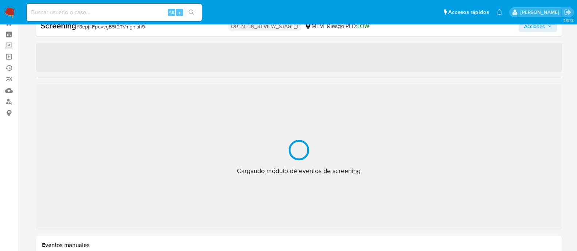
select select "10"
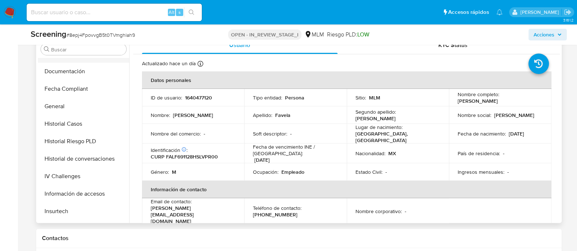
scroll to position [115, 0]
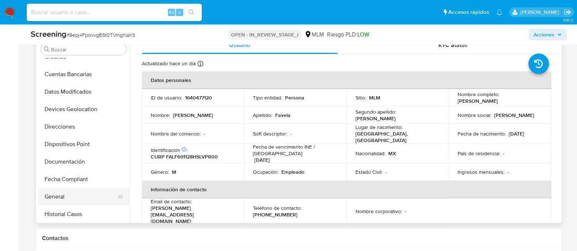
click at [63, 198] on button "General" at bounding box center [80, 197] width 85 height 18
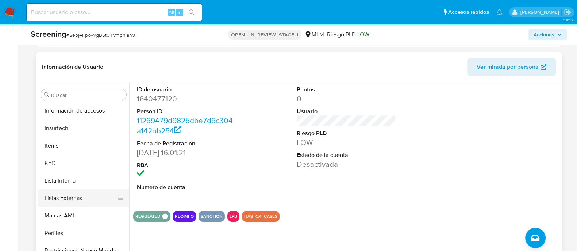
scroll to position [343, 0]
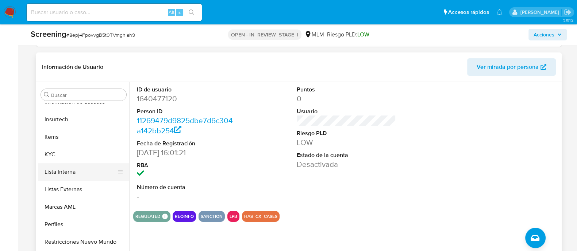
click at [59, 163] on button "Lista Interna" at bounding box center [80, 172] width 85 height 18
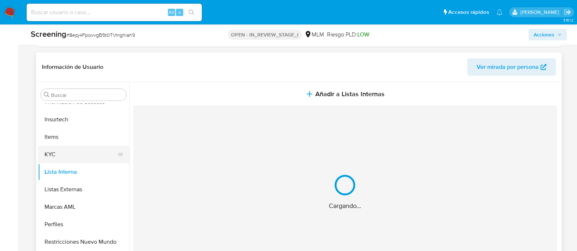
click at [58, 156] on button "KYC" at bounding box center [80, 155] width 85 height 18
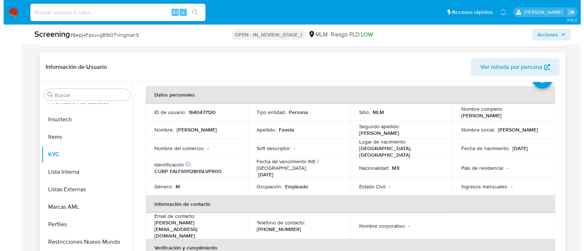
scroll to position [45, 0]
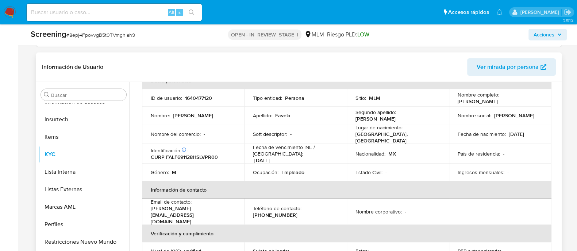
click at [458, 100] on p "Francisco Favela Lopez" at bounding box center [478, 101] width 40 height 7
copy p "Francisco Favela Lopez"
drag, startPoint x: 456, startPoint y: 100, endPoint x: 511, endPoint y: 101, distance: 55.5
click at [511, 101] on div "Nombre completo : Francisco Favela Lopez" at bounding box center [500, 98] width 85 height 13
copy div "28/11/1969"
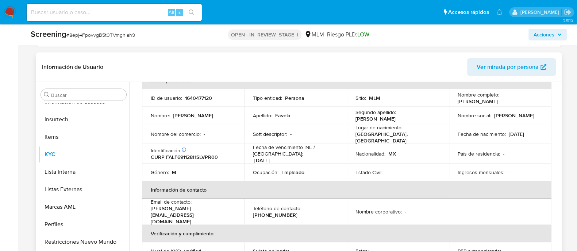
drag, startPoint x: 509, startPoint y: 129, endPoint x: 532, endPoint y: 134, distance: 23.6
click at [532, 134] on div "Fecha de nacimiento : 28/11/1969" at bounding box center [500, 134] width 85 height 7
click at [543, 33] on span "Acciones" at bounding box center [544, 35] width 21 height 12
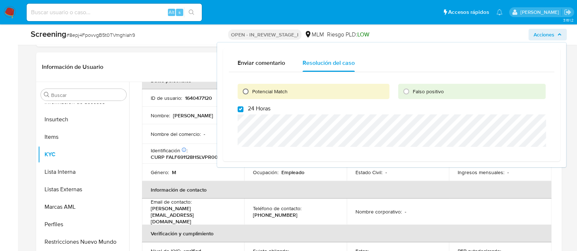
click at [248, 92] on input "Potencial Match" at bounding box center [246, 92] width 12 height 12
radio input "true"
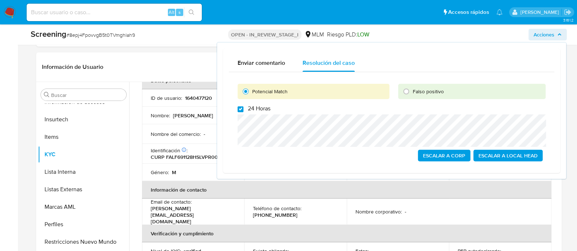
click at [240, 108] on input "24 Horas" at bounding box center [241, 110] width 6 height 6
checkbox input "true"
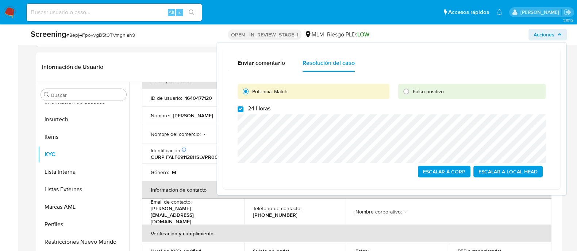
click at [501, 171] on span "Escalar a Local Head" at bounding box center [507, 172] width 59 height 10
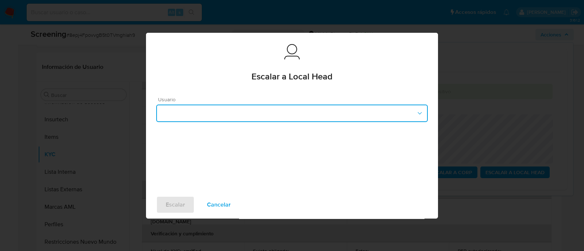
click at [293, 113] on button "button" at bounding box center [292, 114] width 272 height 18
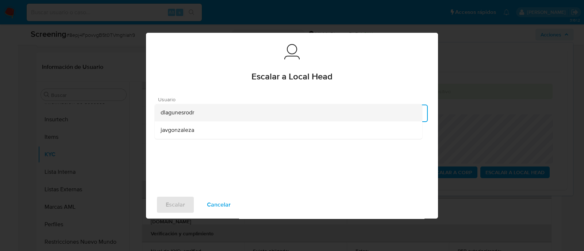
click at [190, 115] on span "dlagunesrodr" at bounding box center [178, 112] width 34 height 7
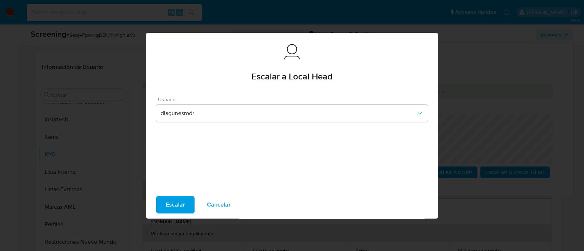
click at [182, 201] on span "Escalar" at bounding box center [175, 205] width 19 height 16
click at [175, 201] on span "Escalar" at bounding box center [175, 205] width 19 height 16
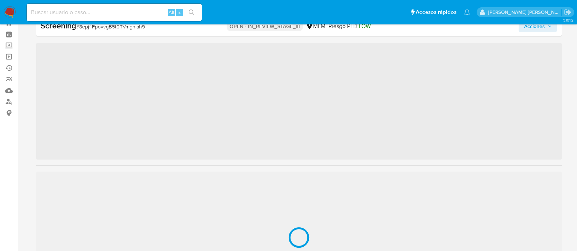
scroll to position [343, 0]
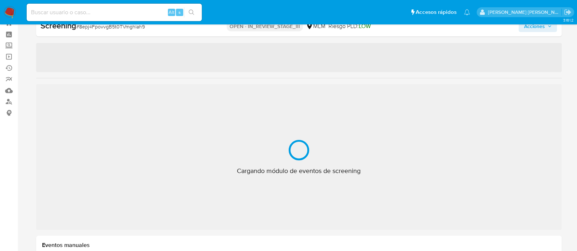
select select "10"
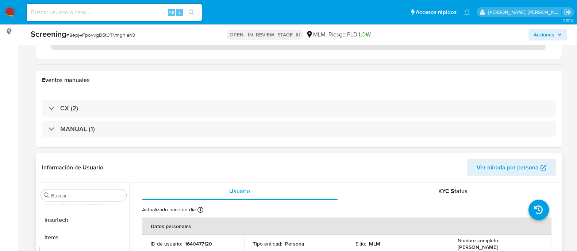
scroll to position [228, 0]
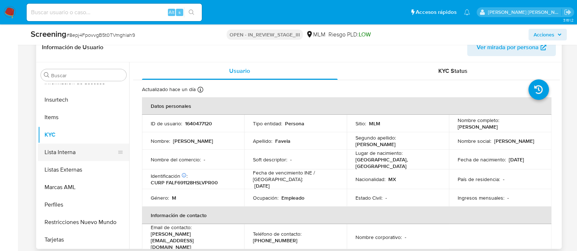
click at [86, 156] on button "Lista Interna" at bounding box center [80, 153] width 85 height 18
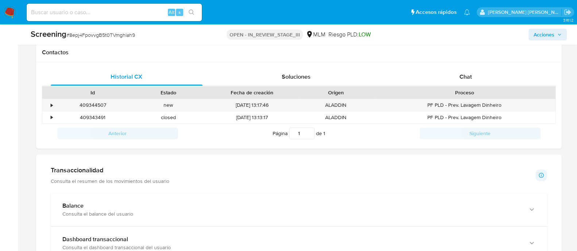
scroll to position [502, 0]
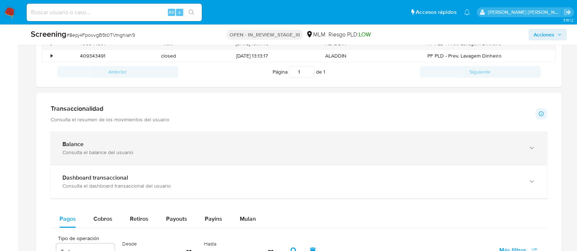
click at [126, 144] on div "Balance" at bounding box center [291, 144] width 458 height 7
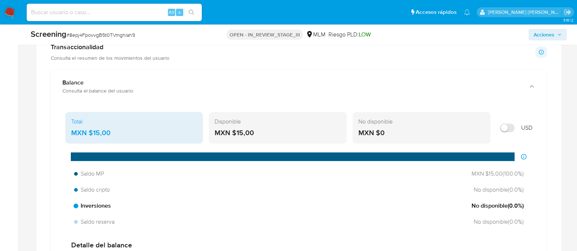
scroll to position [593, 0]
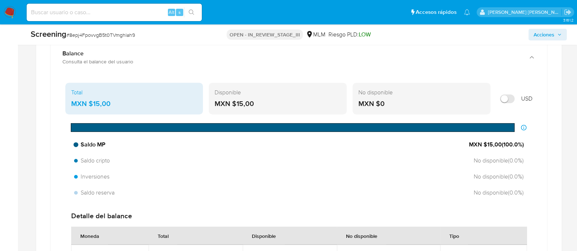
click at [482, 149] on div "Saldo MP MXN $15,00 ( 100.0 %)" at bounding box center [298, 145] width 455 height 14
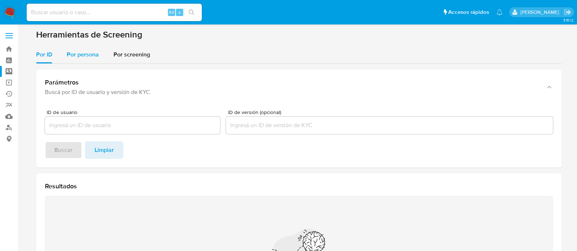
click at [82, 49] on div "Por persona" at bounding box center [83, 55] width 32 height 18
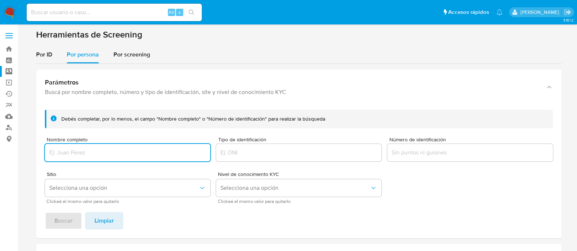
click at [84, 151] on input "Nombre completo" at bounding box center [127, 152] width 165 height 9
type input "1133905180"
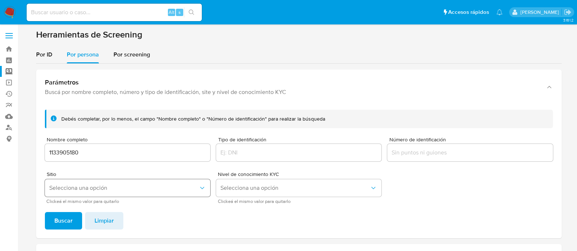
click at [74, 188] on span "Selecciona una opción" at bounding box center [123, 188] width 149 height 7
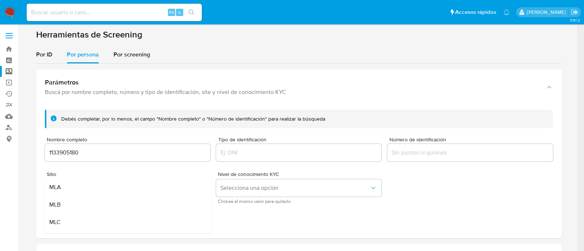
click at [96, 146] on div "1133905180" at bounding box center [127, 153] width 165 height 18
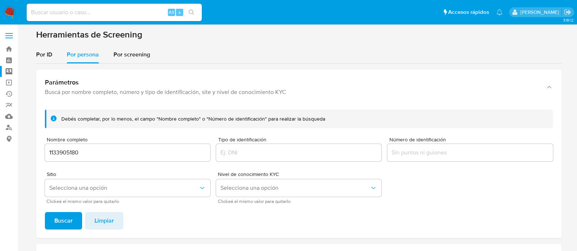
click at [97, 150] on input "1133905180" at bounding box center [127, 152] width 165 height 9
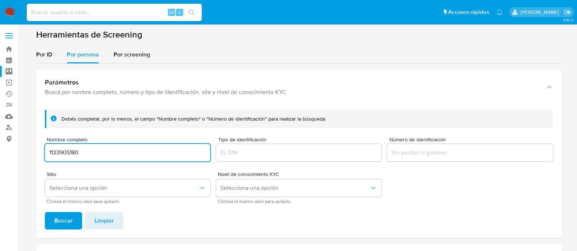
click at [97, 150] on input "1133905180" at bounding box center [127, 152] width 165 height 9
paste input "[PERSON_NAME]"
type input "[PERSON_NAME]"
click at [107, 188] on span "Selecciona una opción" at bounding box center [123, 188] width 149 height 7
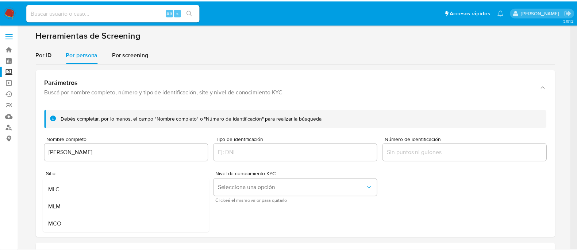
scroll to position [50, 0]
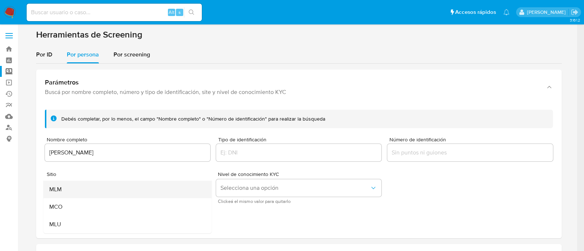
click at [99, 190] on div "MLM" at bounding box center [125, 190] width 152 height 18
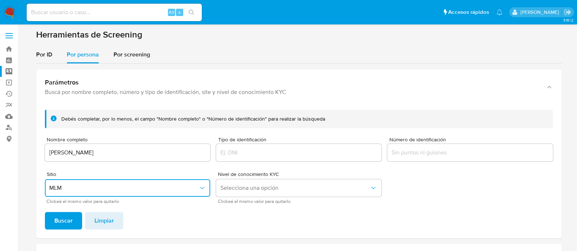
click at [76, 210] on div "Debés completar, por lo menos, el campo "Nombre completo" o "Número de identifi…" at bounding box center [299, 171] width 526 height 135
click at [73, 223] on button "Buscar" at bounding box center [63, 221] width 37 height 18
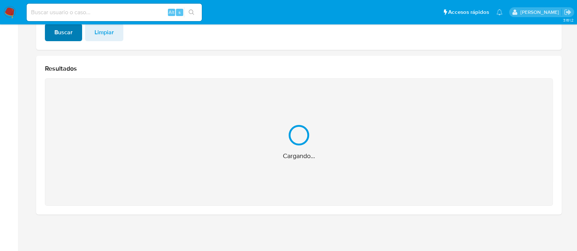
scroll to position [73, 0]
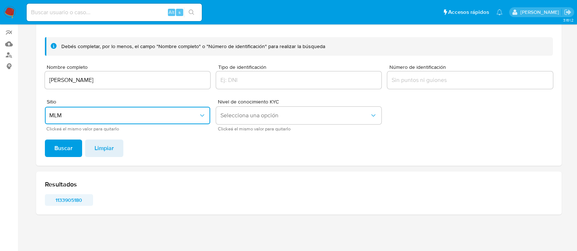
click at [62, 201] on span "1133905180" at bounding box center [69, 200] width 38 height 10
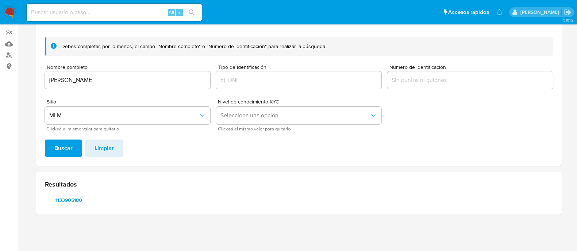
click at [9, 14] on img at bounding box center [10, 12] width 12 height 12
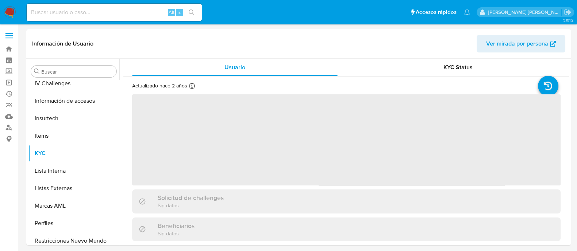
scroll to position [343, 0]
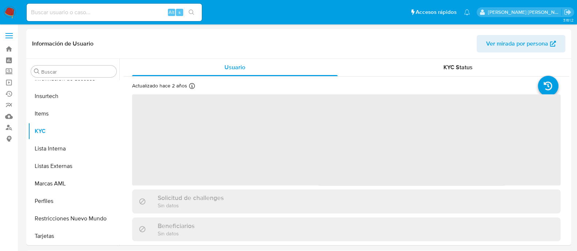
select select "10"
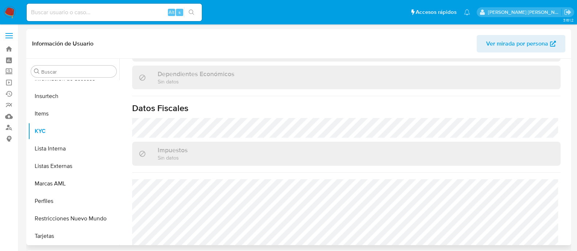
scroll to position [466, 0]
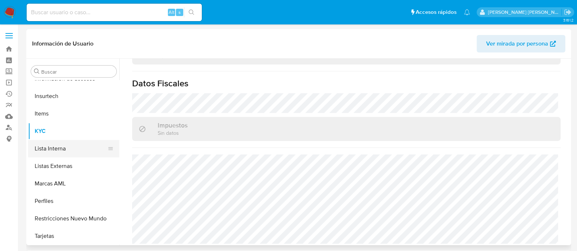
click at [64, 149] on button "Lista Interna" at bounding box center [70, 149] width 85 height 18
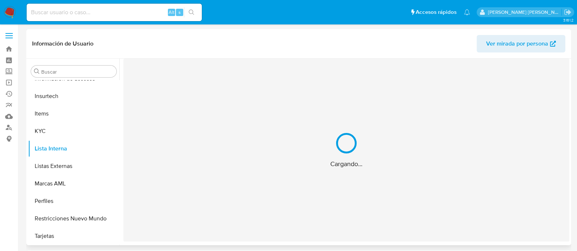
scroll to position [0, 0]
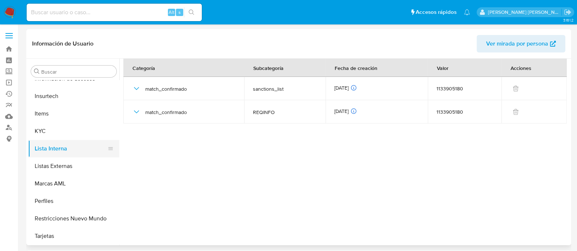
click at [55, 140] on button "Lista Interna" at bounding box center [70, 149] width 85 height 18
click at [62, 137] on button "KYC" at bounding box center [70, 132] width 85 height 18
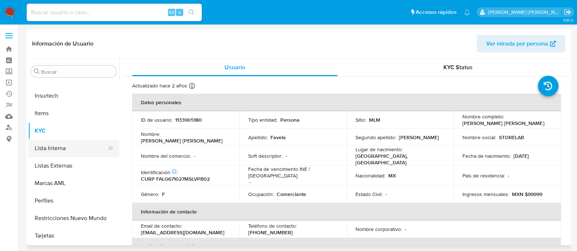
scroll to position [161, 0]
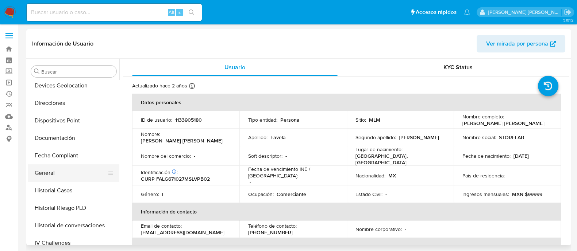
click at [42, 179] on button "General" at bounding box center [70, 174] width 85 height 18
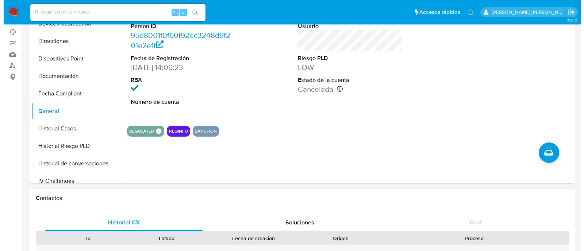
scroll to position [91, 0]
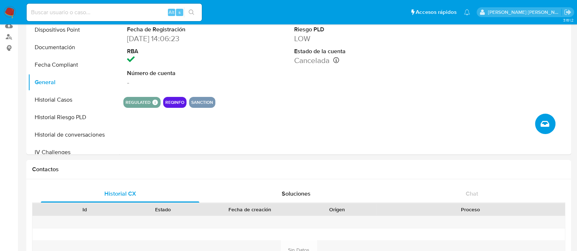
click at [544, 121] on icon "Crear caso manual" at bounding box center [544, 124] width 9 height 9
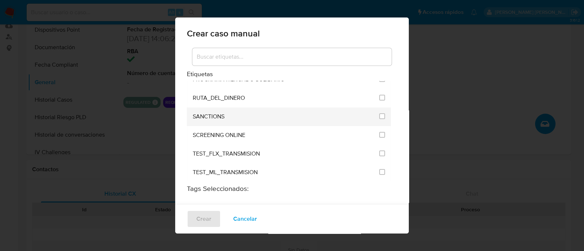
scroll to position [958, 0]
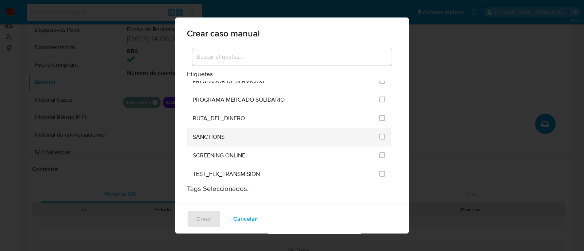
click at [380, 128] on li "SANCTIONS" at bounding box center [289, 137] width 204 height 19
click at [379, 134] on input "2615" at bounding box center [382, 137] width 6 height 6
checkbox input "true"
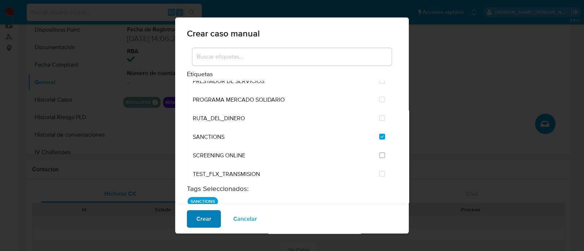
click at [204, 220] on span "Crear" at bounding box center [203, 219] width 15 height 16
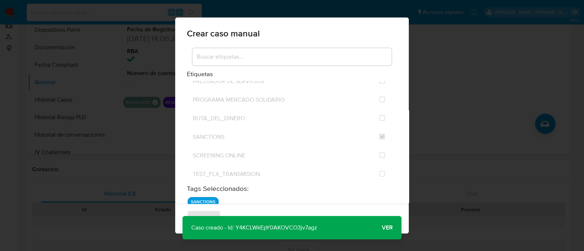
click at [382, 228] on span "Ver" at bounding box center [387, 228] width 11 height 0
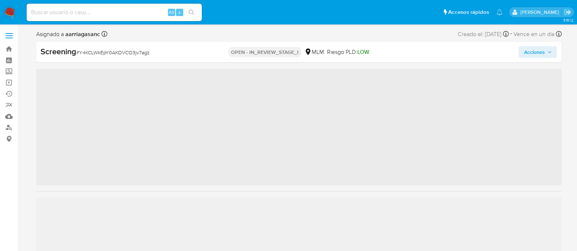
scroll to position [343, 0]
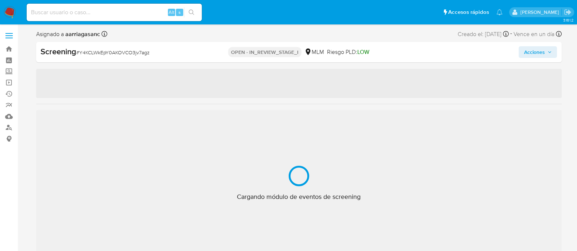
select select "10"
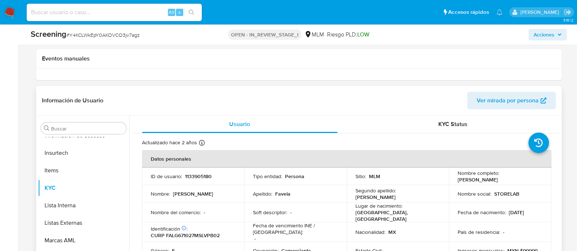
scroll to position [137, 0]
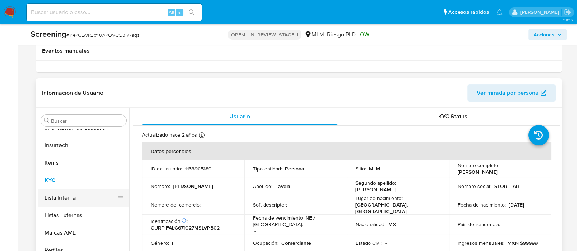
click at [81, 190] on button "Lista Interna" at bounding box center [80, 198] width 85 height 18
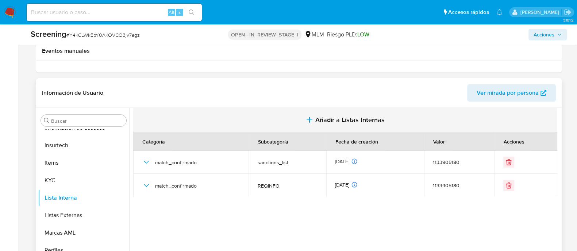
click at [324, 120] on span "Añadir a Listas Internas" at bounding box center [349, 120] width 69 height 8
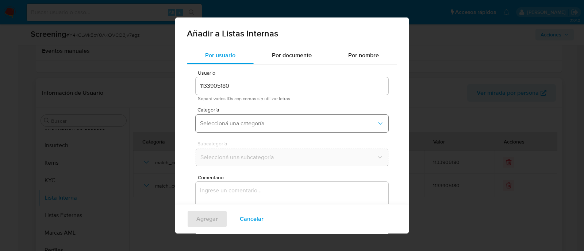
click at [237, 129] on button "Seleccioná una categoría" at bounding box center [292, 124] width 193 height 18
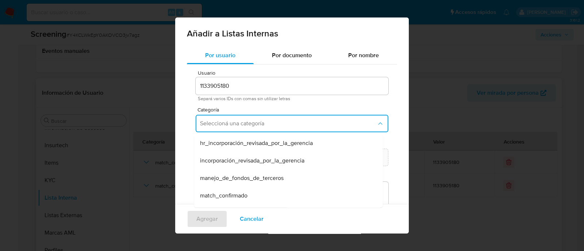
click at [223, 192] on span "match_confirmado" at bounding box center [223, 195] width 47 height 7
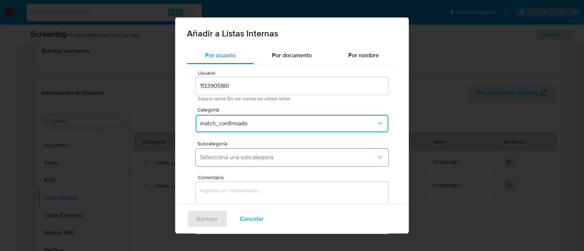
click at [226, 157] on span "Seleccioná una subcategoría" at bounding box center [288, 157] width 177 height 7
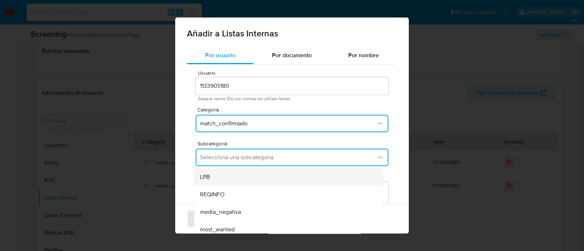
click at [211, 180] on div "LPB" at bounding box center [286, 178] width 173 height 18
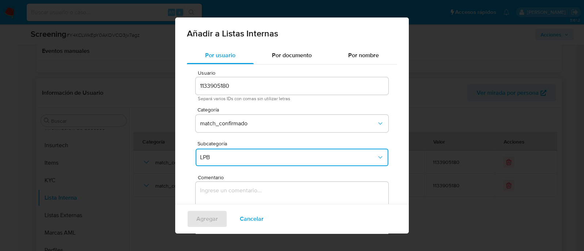
click at [216, 200] on textarea "Comentario" at bounding box center [292, 217] width 193 height 70
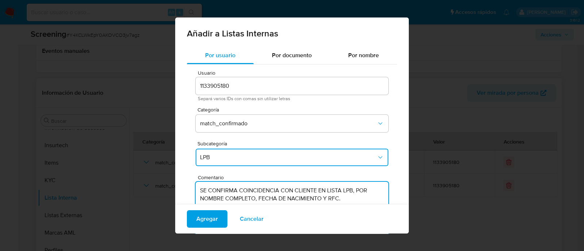
click at [217, 200] on textarea "SE CONFIRMA COINCIDENCIA CON CLIENTE EN LISTA LPB, POR NOMBRE COMPLETO, FECHA D…" at bounding box center [292, 217] width 193 height 70
type textarea "SE CONFIRMA COINCIDENCIA CON CLIENTE EN LISTA LPB, POR NOMBRE COMPLETO, FECHA D…"
click at [200, 222] on span "Agregar" at bounding box center [207, 219] width 22 height 16
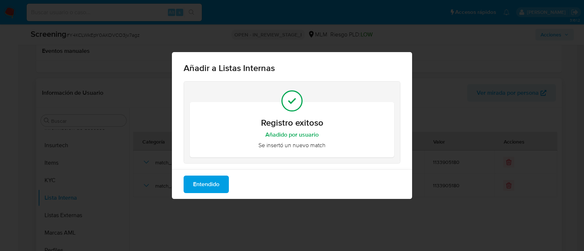
click at [210, 172] on div "Entendido" at bounding box center [292, 185] width 240 height 30
click at [211, 186] on span "Entendido" at bounding box center [206, 185] width 26 height 16
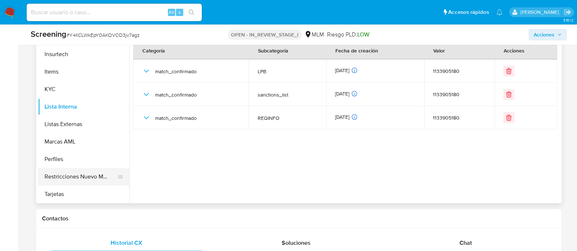
scroll to position [343, 0]
click at [85, 176] on button "Restricciones Nuevo Mundo" at bounding box center [80, 177] width 85 height 18
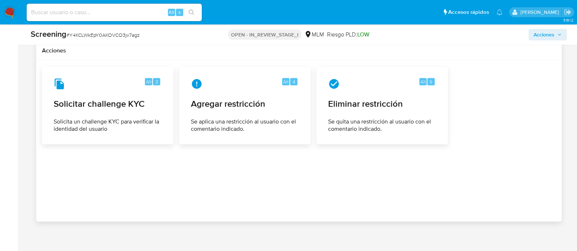
scroll to position [990, 0]
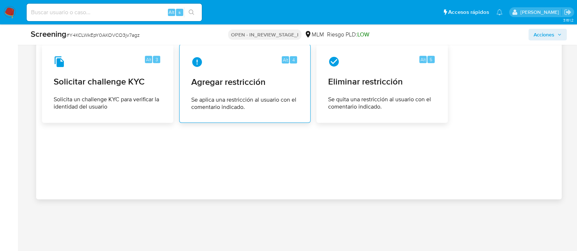
click at [271, 74] on div "Alt 4 Agregar restricción Se aplica una restricción al usuario con el comentari…" at bounding box center [244, 83] width 119 height 66
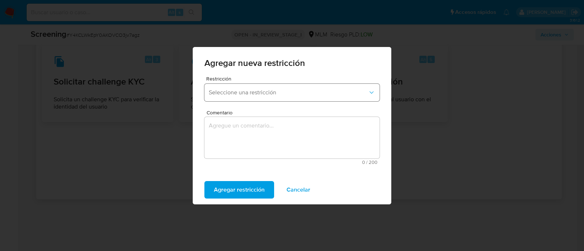
click at [295, 99] on button "Seleccione una restricción" at bounding box center [291, 93] width 175 height 18
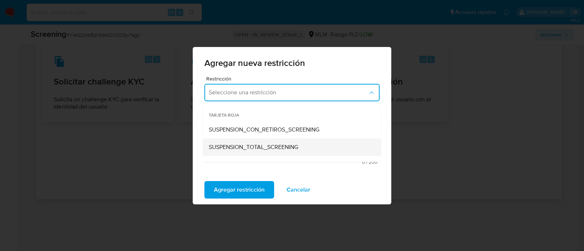
click at [243, 141] on div "SUSPENSION_TOTAL_SCREENING" at bounding box center [290, 148] width 162 height 18
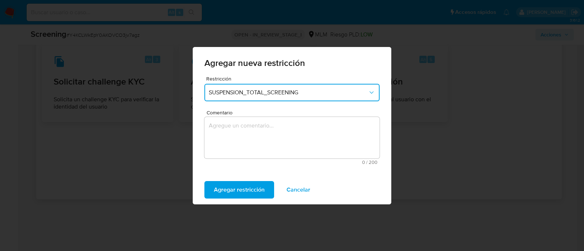
click at [236, 139] on textarea "Comentario" at bounding box center [291, 138] width 175 height 42
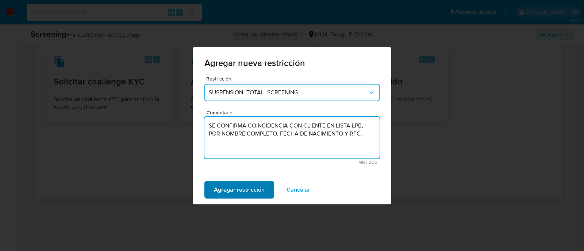
type textarea "SE CONFIRMA COINCIDENCIA CON CLIENTE EN LISTA LPB, POR NOMBRE COMPLETO, FECHA D…"
click at [233, 187] on span "Agregar restricción" at bounding box center [239, 190] width 51 height 16
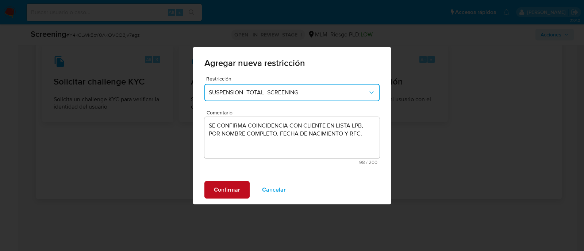
click at [233, 187] on span "Confirmar" at bounding box center [227, 190] width 26 height 16
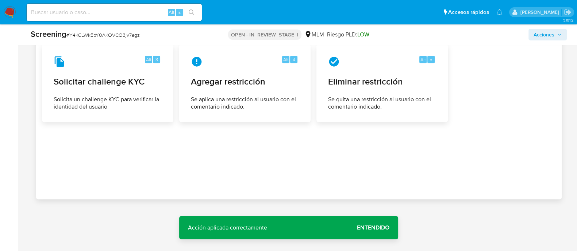
click at [374, 228] on span "Entendido" at bounding box center [373, 228] width 32 height 0
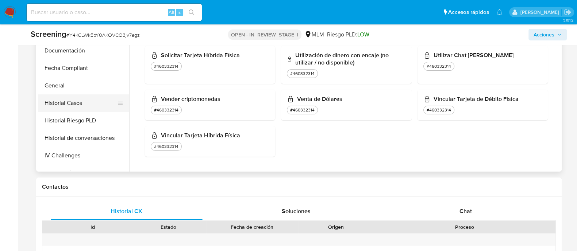
scroll to position [161, 0]
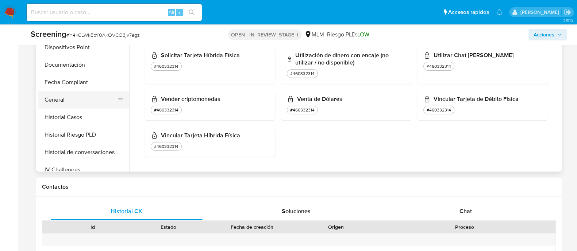
click at [58, 103] on button "General" at bounding box center [80, 100] width 85 height 18
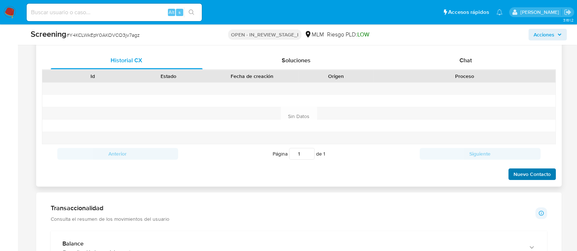
scroll to position [397, 0]
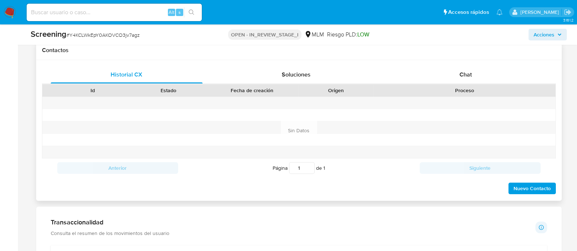
click at [531, 190] on span "Nuevo Contacto" at bounding box center [531, 189] width 37 height 10
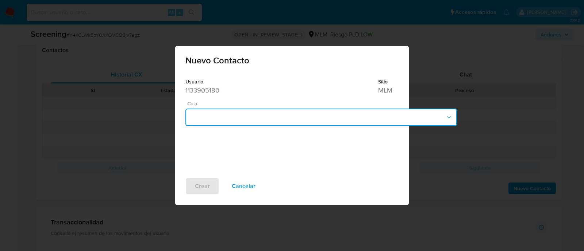
click at [212, 112] on button "button" at bounding box center [321, 118] width 272 height 18
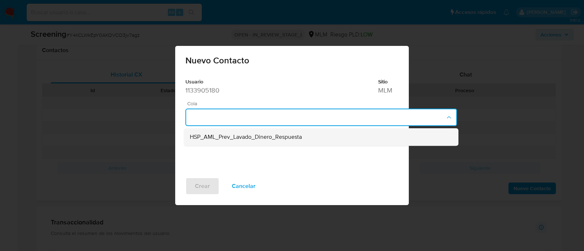
click at [219, 141] on span "HSP_AML_Prev_Lavado_Dinero_Respuesta" at bounding box center [246, 137] width 112 height 7
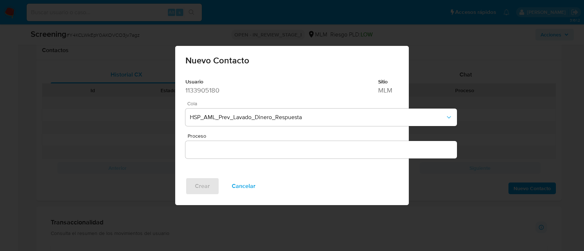
click at [213, 151] on input "Proceso" at bounding box center [321, 149] width 272 height 9
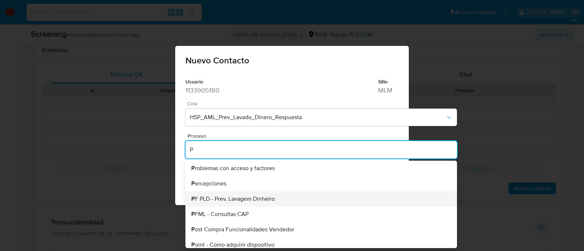
click at [231, 201] on span "P F PLD - Prev. Lavagem Dinheiro" at bounding box center [233, 199] width 84 height 6
type input "PF PLD - Prev. Lavagem Dinheiro"
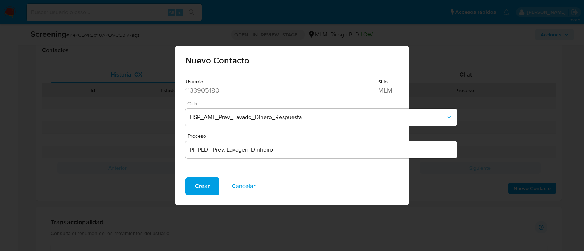
click at [197, 186] on span "Crear" at bounding box center [202, 186] width 15 height 16
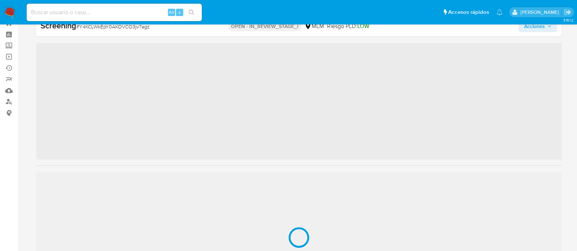
scroll to position [343, 0]
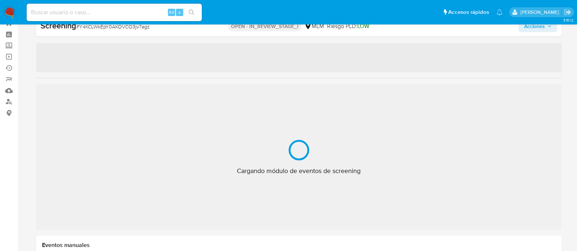
select select "10"
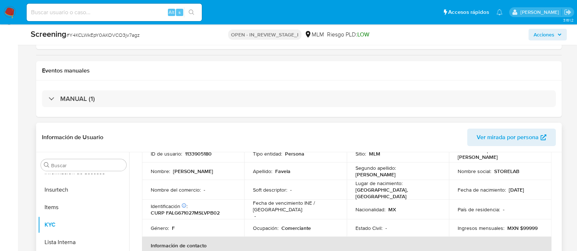
scroll to position [45, 0]
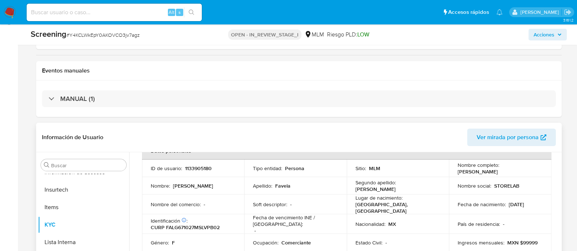
drag, startPoint x: 456, startPoint y: 173, endPoint x: 521, endPoint y: 170, distance: 65.4
click at [521, 170] on div "Nombre completo : [PERSON_NAME]" at bounding box center [500, 168] width 85 height 13
copy p "[PERSON_NAME]"
drag, startPoint x: 507, startPoint y: 203, endPoint x: 540, endPoint y: 203, distance: 33.6
click at [540, 203] on td "Fecha de nacimiento : [DEMOGRAPHIC_DATA]" at bounding box center [500, 205] width 103 height 20
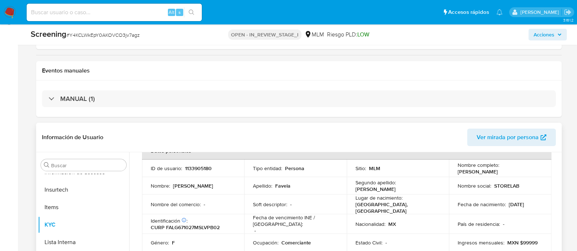
copy p "[DATE]"
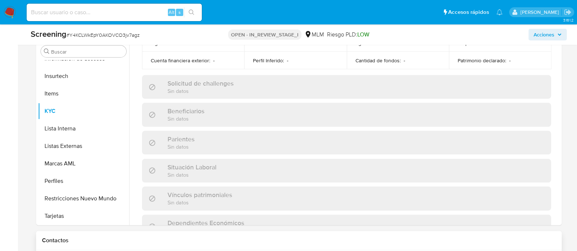
scroll to position [345, 0]
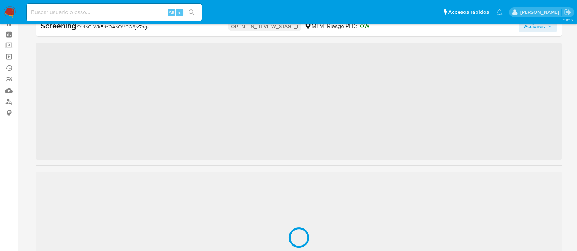
scroll to position [343, 0]
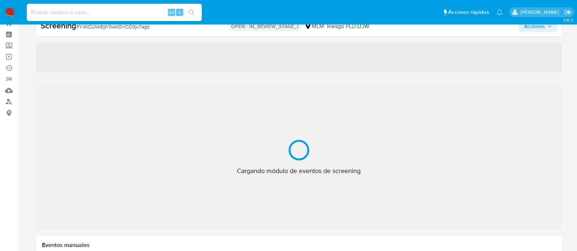
select select "10"
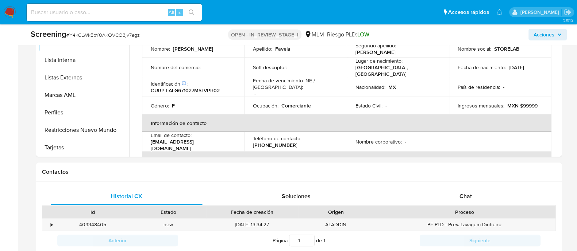
scroll to position [391, 0]
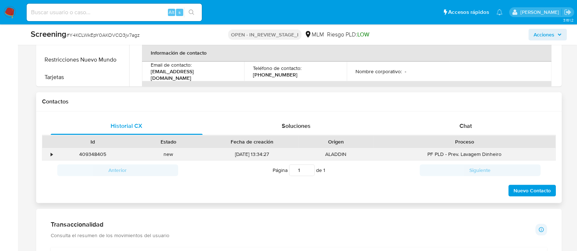
click at [53, 153] on div "•" at bounding box center [48, 155] width 13 height 12
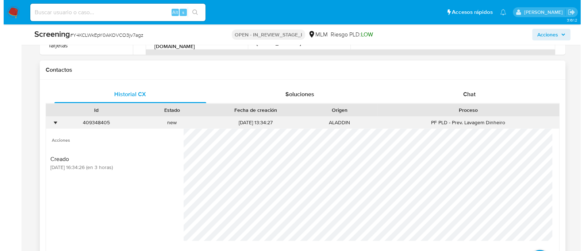
scroll to position [482, 0]
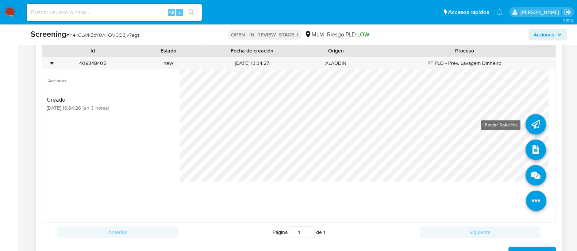
click at [527, 118] on icon at bounding box center [536, 124] width 20 height 20
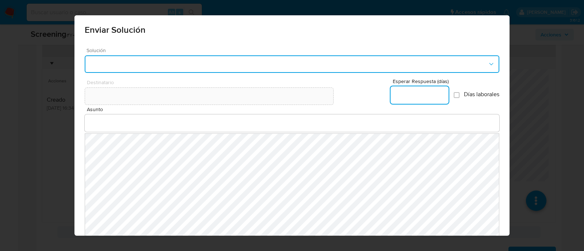
click at [139, 68] on button "button" at bounding box center [292, 64] width 415 height 18
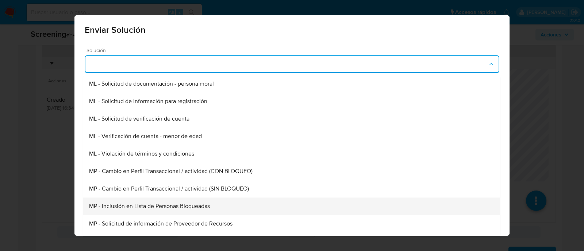
click at [157, 213] on div "MP - Inclusión en Lista de Personas Bloqueadas" at bounding box center [291, 207] width 405 height 18
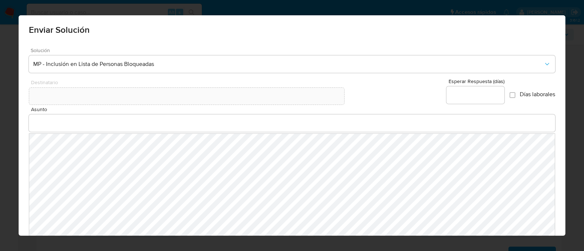
click at [440, 92] on div "Destinatario Esperar Respuesta (días) Días laborales" at bounding box center [292, 93] width 527 height 28
click at [448, 93] on input "Esperar Respuesta (días)" at bounding box center [475, 95] width 58 height 9
type input "0"
click at [158, 126] on input "Asunto" at bounding box center [292, 123] width 527 height 9
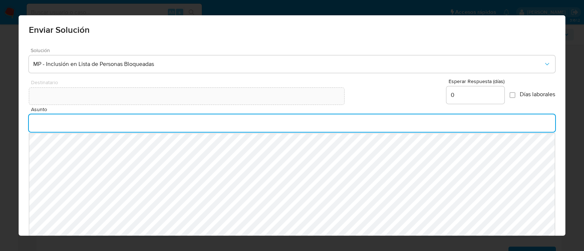
type input "INFORMACION IMPORTANTE DE TU CUENTA MERCADO PAGO"
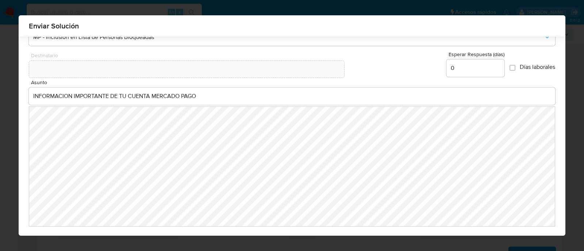
scroll to position [50, 0]
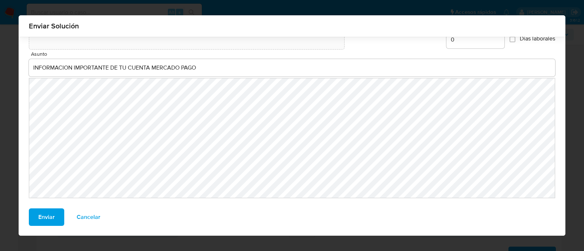
click at [32, 216] on button "Enviar" at bounding box center [46, 218] width 35 height 18
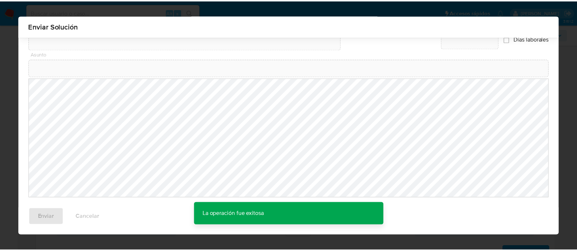
scroll to position [40, 0]
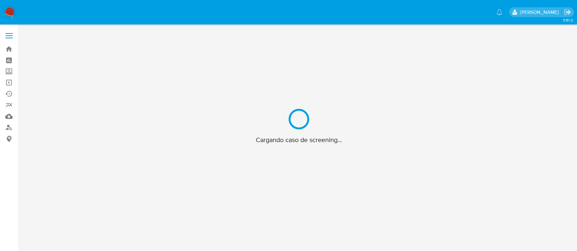
scroll to position [26, 0]
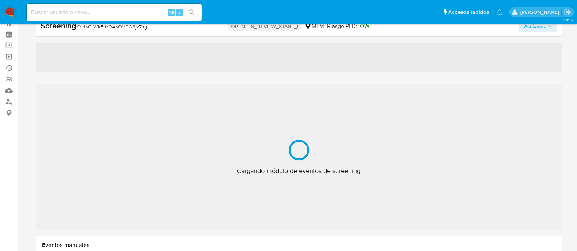
select select "10"
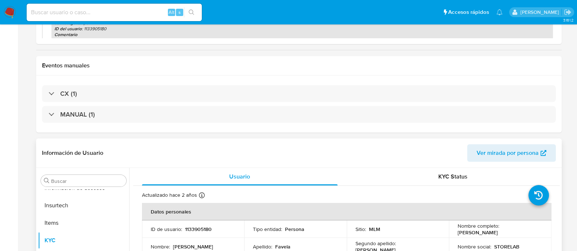
scroll to position [228, 0]
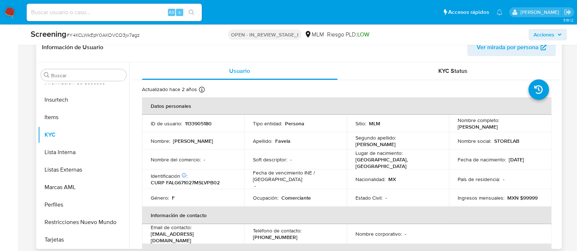
drag, startPoint x: 455, startPoint y: 126, endPoint x: 522, endPoint y: 127, distance: 67.2
click at [522, 127] on div "Nombre completo : Maria Gabriela Favela Lopez" at bounding box center [500, 123] width 85 height 13
copy p "Maria Gabriela Favela Lopez"
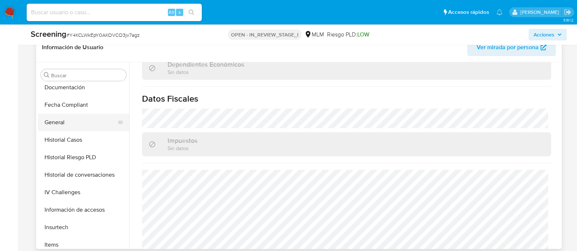
scroll to position [206, 0]
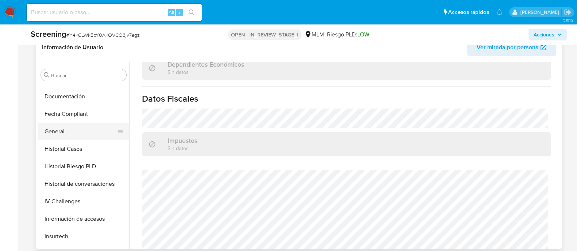
click at [60, 134] on button "General" at bounding box center [80, 132] width 85 height 18
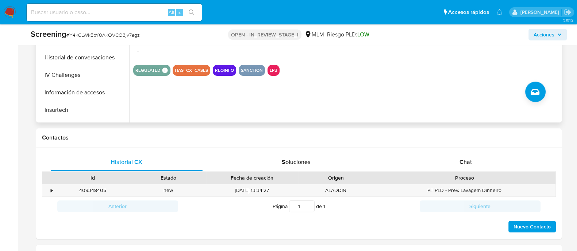
scroll to position [365, 0]
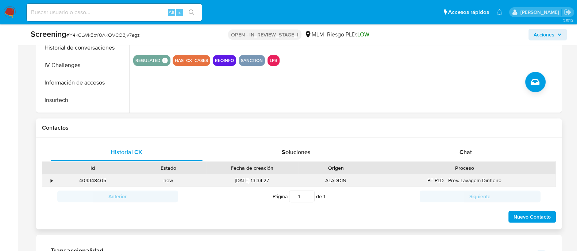
click at [50, 181] on div "•" at bounding box center [48, 181] width 13 height 12
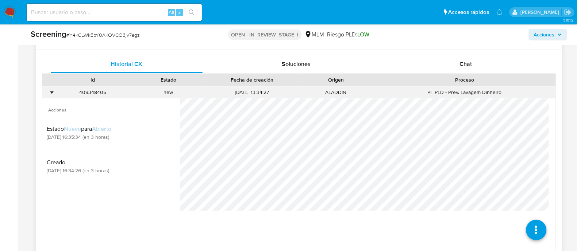
scroll to position [456, 0]
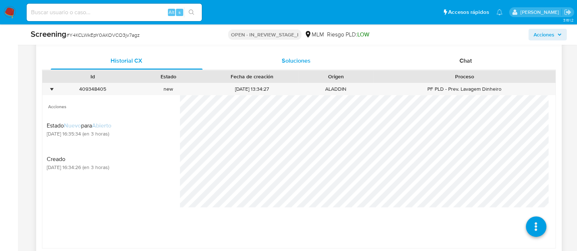
click at [313, 65] on div "Soluciones" at bounding box center [296, 61] width 152 height 18
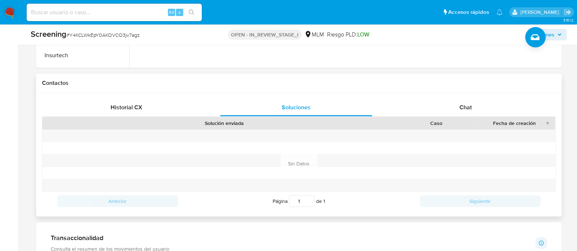
scroll to position [411, 0]
click at [127, 98] on div "Historial CX" at bounding box center [127, 107] width 152 height 18
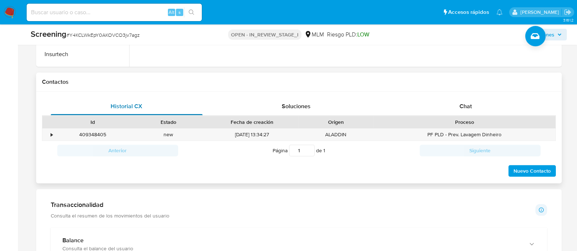
click at [131, 106] on span "Historial CX" at bounding box center [127, 106] width 32 height 8
click at [51, 134] on div "•" at bounding box center [52, 134] width 2 height 7
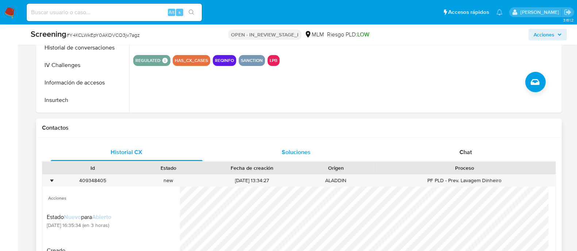
click at [290, 154] on span "Soluciones" at bounding box center [296, 152] width 29 height 8
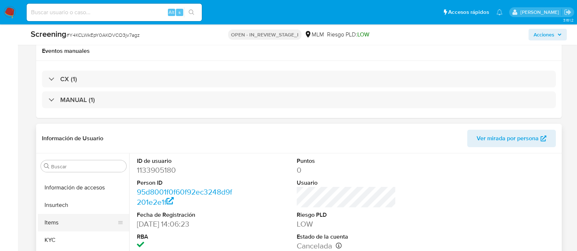
scroll to position [343, 0]
click at [65, 228] on button "KYC" at bounding box center [80, 227] width 85 height 18
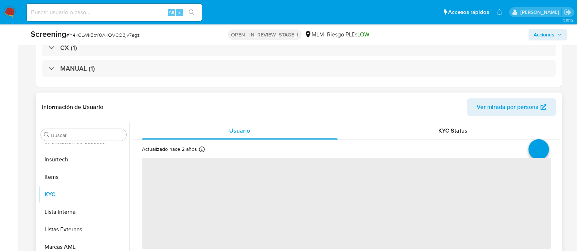
scroll to position [228, 0]
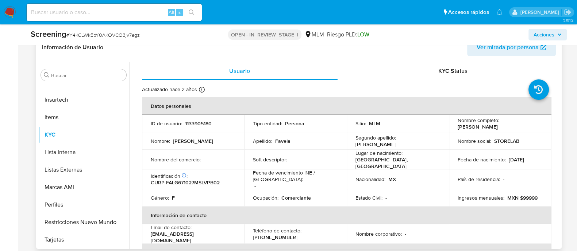
drag, startPoint x: 455, startPoint y: 128, endPoint x: 524, endPoint y: 131, distance: 68.3
click at [524, 131] on td "Nombre completo : Maria Gabriela Favela Lopez" at bounding box center [500, 124] width 103 height 18
copy p "[PERSON_NAME]"
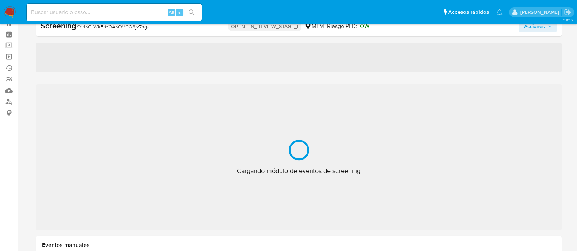
scroll to position [343, 0]
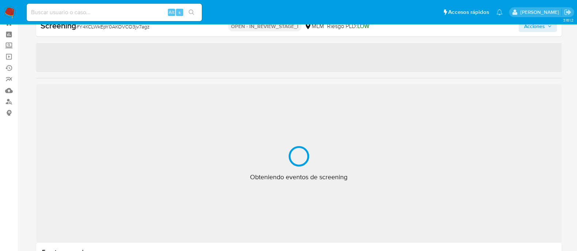
select select "10"
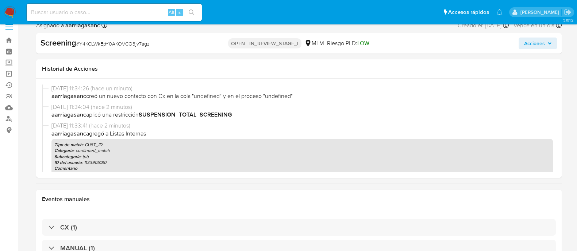
scroll to position [0, 0]
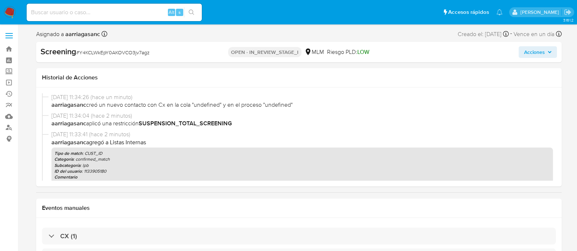
click at [306, 124] on span "aarriagasanc aplicó una restricción SUSPENSION_TOTAL_SCREENING" at bounding box center [301, 124] width 501 height 8
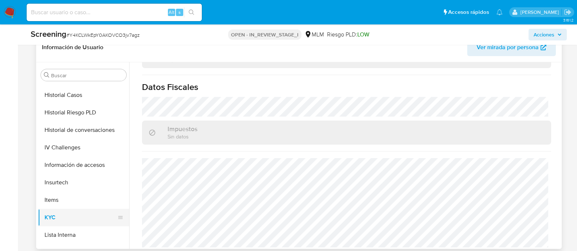
scroll to position [206, 0]
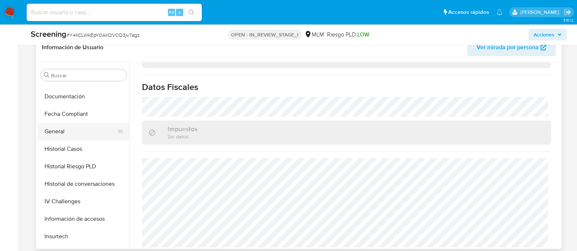
click at [76, 130] on button "General" at bounding box center [80, 132] width 85 height 18
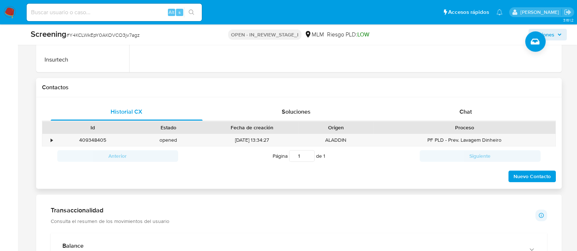
scroll to position [411, 0]
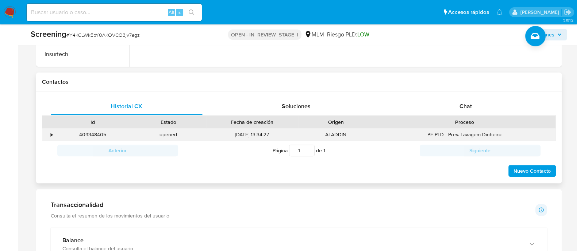
click at [54, 132] on div "•" at bounding box center [48, 135] width 13 height 12
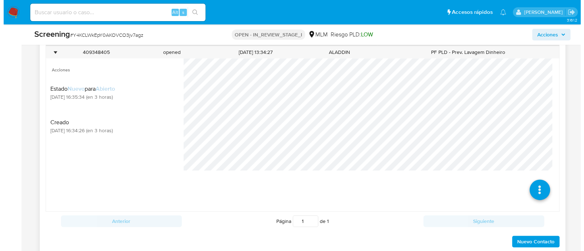
scroll to position [502, 0]
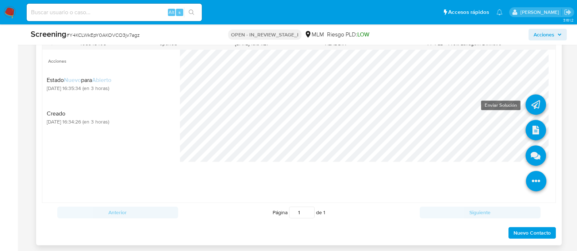
click at [526, 108] on icon at bounding box center [536, 105] width 20 height 20
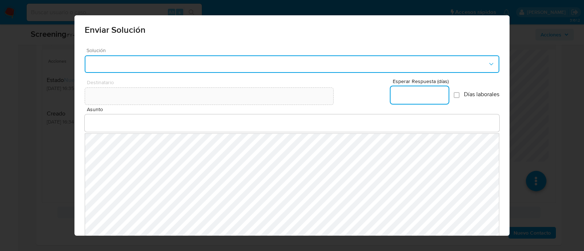
click at [133, 59] on button "button" at bounding box center [292, 64] width 415 height 18
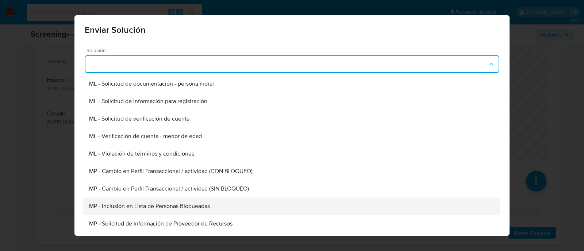
click at [182, 209] on span "MP - Inclusión en Lista de Personas Bloqueadas" at bounding box center [149, 206] width 121 height 7
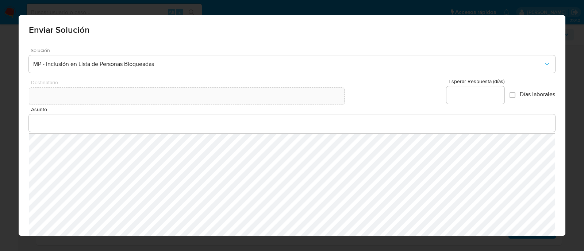
click at [453, 92] on input "Esperar Respuesta (días)" at bounding box center [475, 95] width 58 height 9
type input "0"
click at [84, 116] on div at bounding box center [292, 124] width 527 height 18
click at [91, 130] on div at bounding box center [292, 124] width 527 height 18
click at [91, 124] on input "Asunto" at bounding box center [292, 123] width 527 height 9
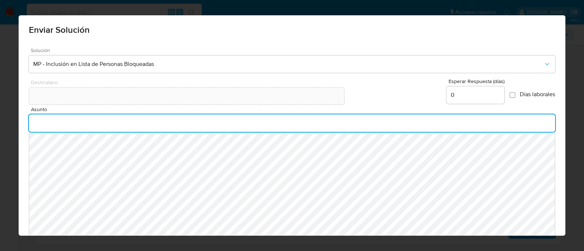
type input "INFORMACION IMPORTANTE DE TU CUENTA MERCADO PAGO"
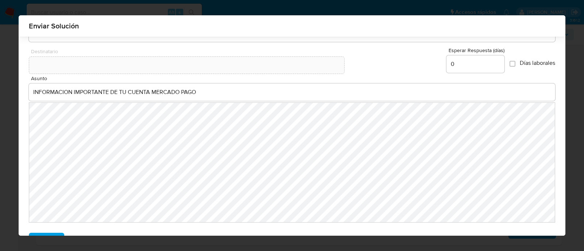
scroll to position [50, 0]
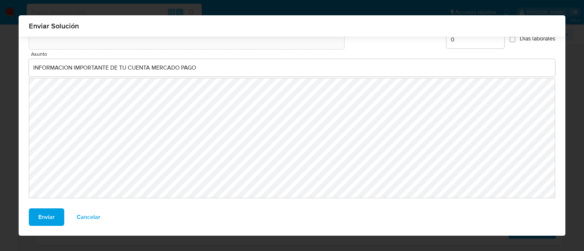
click at [47, 214] on span "Enviar" at bounding box center [46, 217] width 16 height 16
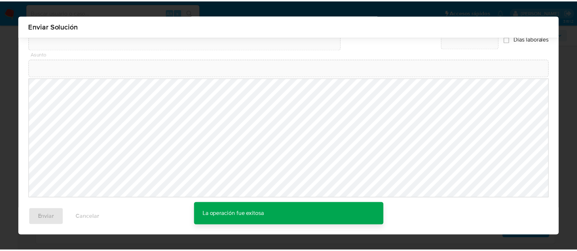
scroll to position [40, 0]
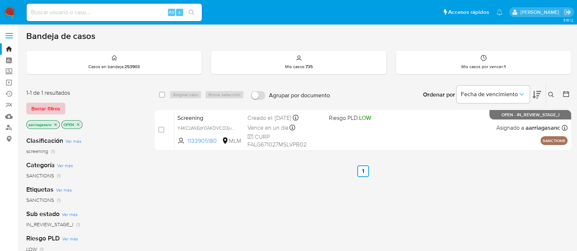
click at [45, 104] on span "Borrar filtros" at bounding box center [45, 109] width 29 height 10
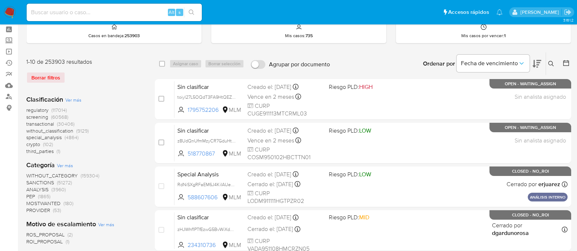
scroll to position [45, 0]
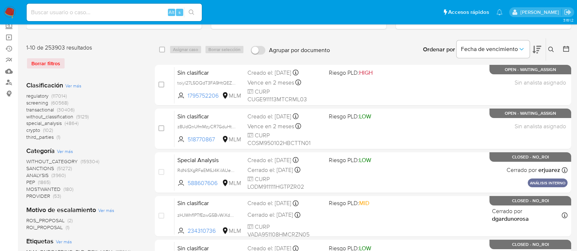
click at [44, 169] on span "SANCTIONS" at bounding box center [40, 168] width 28 height 7
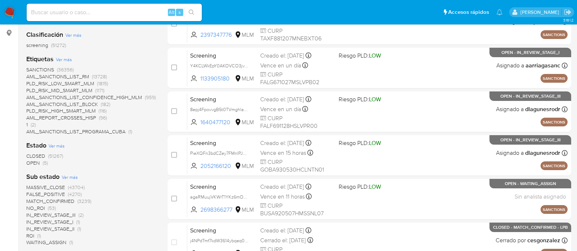
scroll to position [45, 0]
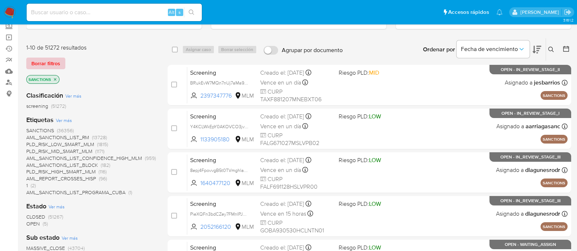
click at [54, 61] on span "Borrar filtros" at bounding box center [45, 63] width 29 height 10
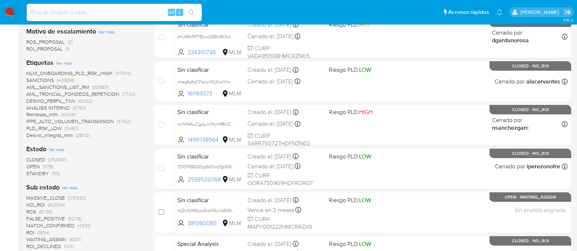
scroll to position [228, 0]
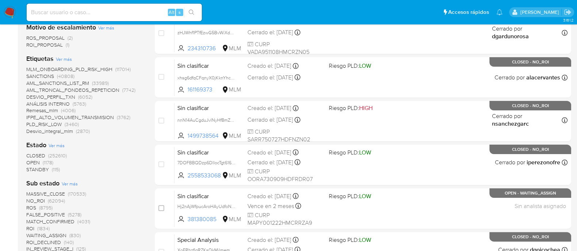
click at [32, 171] on span "STANDBY" at bounding box center [37, 169] width 23 height 7
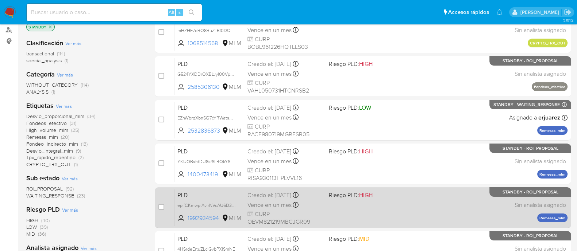
scroll to position [45, 0]
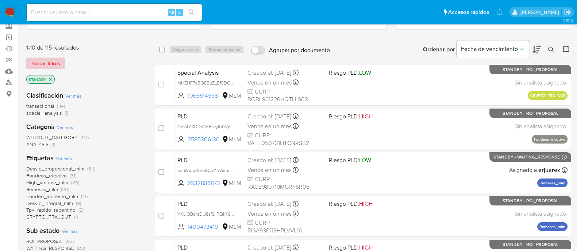
click at [43, 64] on span "Borrar filtros" at bounding box center [45, 63] width 29 height 10
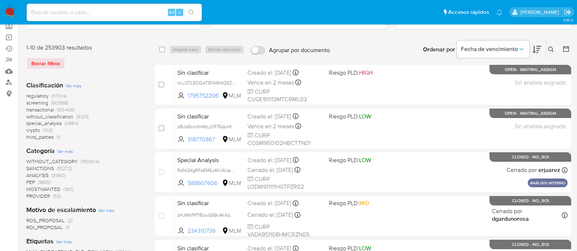
click at [46, 166] on span "SANCTIONS" at bounding box center [40, 168] width 28 height 7
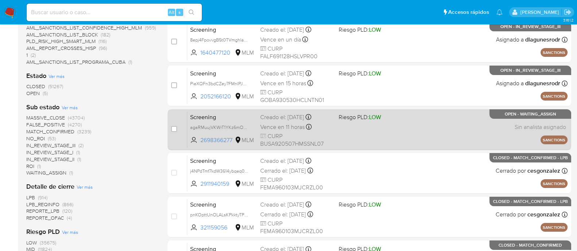
scroll to position [228, 0]
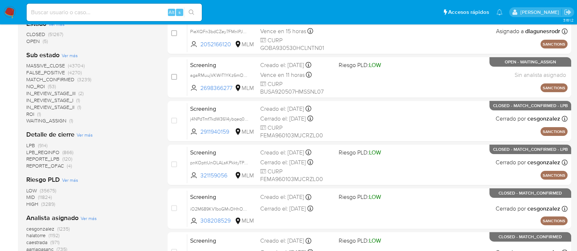
click at [4, 9] on img at bounding box center [10, 12] width 12 height 12
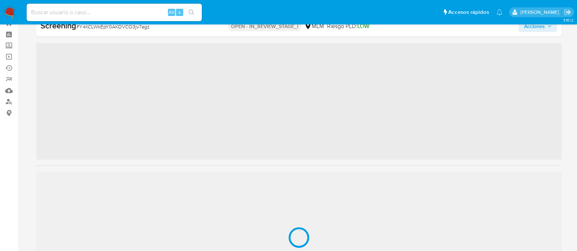
scroll to position [343, 0]
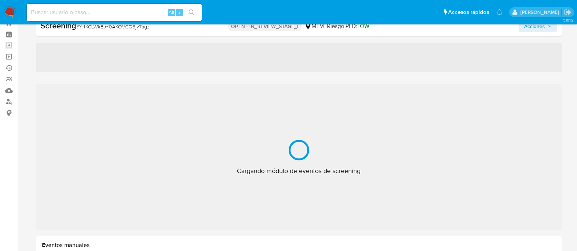
select select "10"
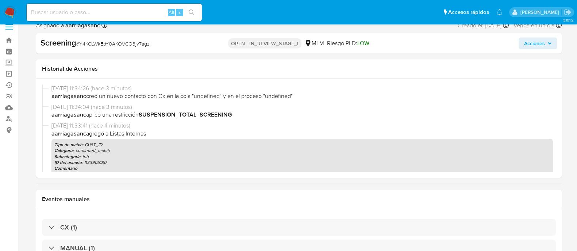
scroll to position [0, 0]
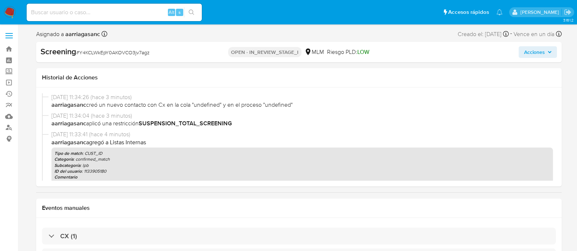
click at [540, 46] on span "Acciones" at bounding box center [534, 52] width 21 height 12
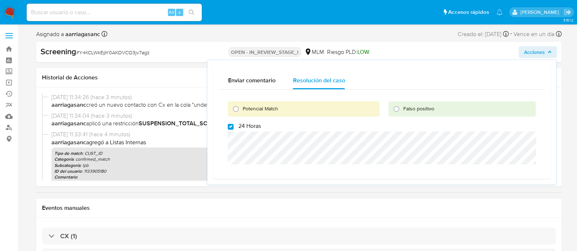
click at [133, 72] on div "Historial de Acciones" at bounding box center [299, 77] width 526 height 19
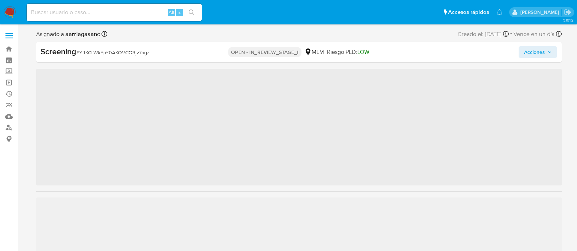
scroll to position [343, 0]
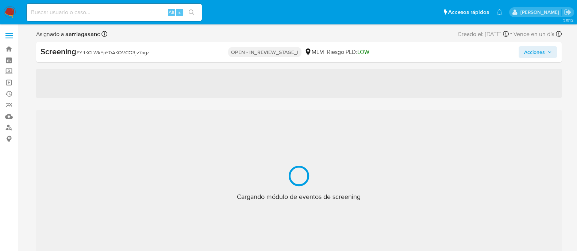
select select "10"
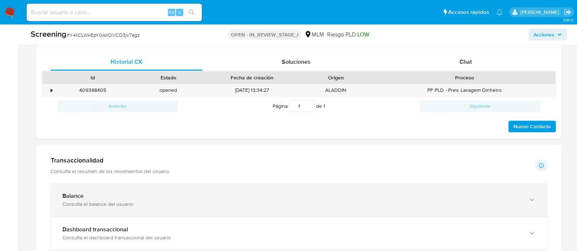
scroll to position [411, 0]
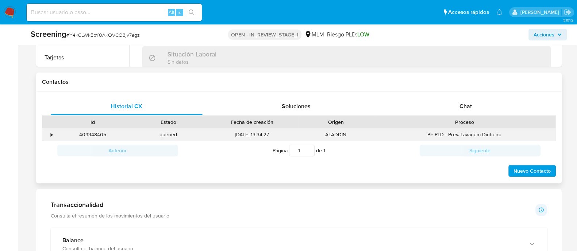
click at [51, 134] on div "•" at bounding box center [52, 134] width 2 height 7
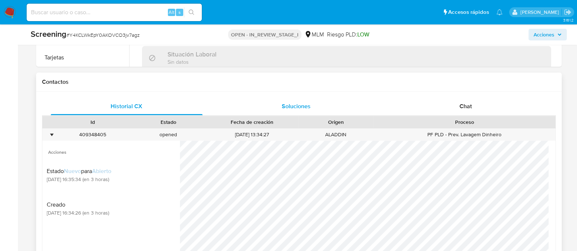
click at [296, 104] on span "Soluciones" at bounding box center [296, 106] width 29 height 8
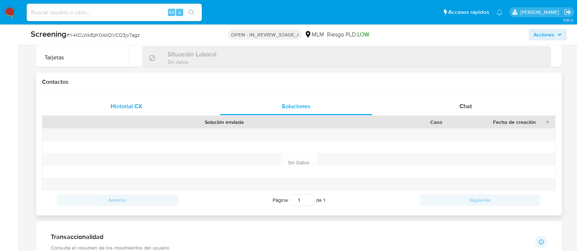
click at [111, 109] on span "Historial CX" at bounding box center [127, 106] width 32 height 8
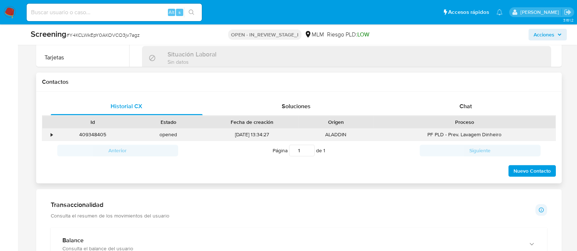
click at [50, 134] on div "•" at bounding box center [48, 135] width 13 height 12
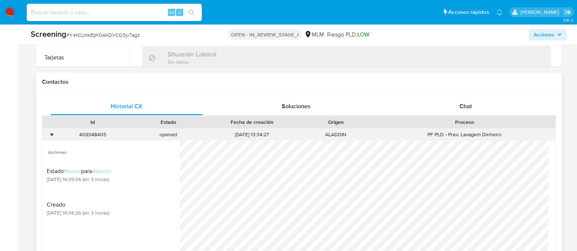
click at [343, 136] on div "ALADDIN" at bounding box center [336, 135] width 76 height 12
click at [51, 135] on div "•" at bounding box center [52, 134] width 2 height 7
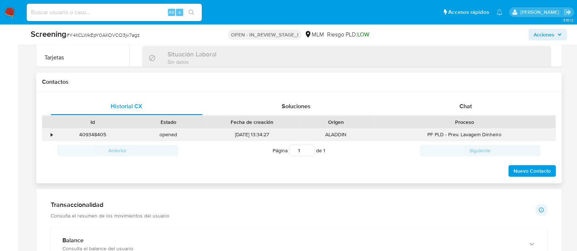
drag, startPoint x: 52, startPoint y: 135, endPoint x: 59, endPoint y: 135, distance: 6.9
click at [53, 135] on div "•" at bounding box center [52, 134] width 2 height 7
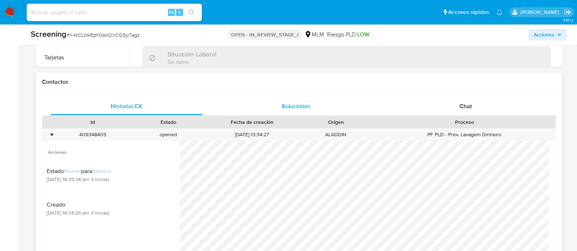
click at [297, 113] on div "Soluciones" at bounding box center [296, 107] width 152 height 18
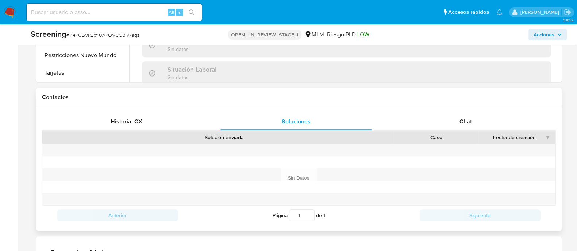
scroll to position [319, 0]
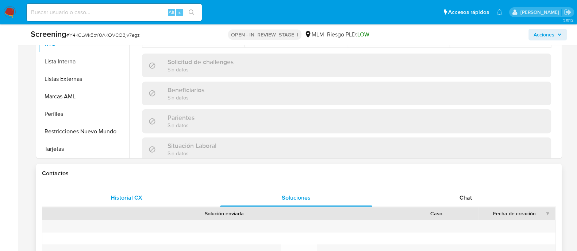
click at [121, 194] on span "Historial CX" at bounding box center [127, 198] width 32 height 8
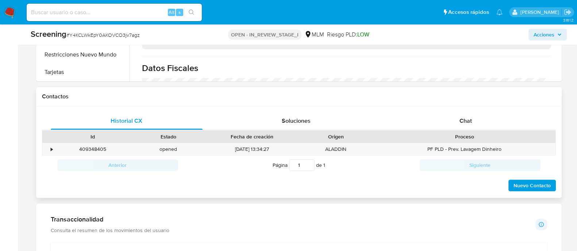
scroll to position [411, 0]
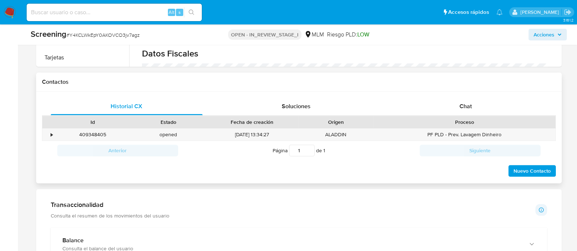
click at [538, 167] on span "Nuevo Contacto" at bounding box center [531, 171] width 37 height 10
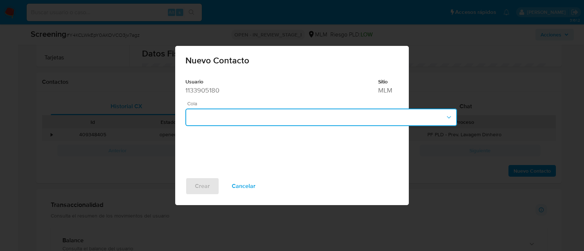
click at [219, 122] on button "button" at bounding box center [321, 118] width 272 height 18
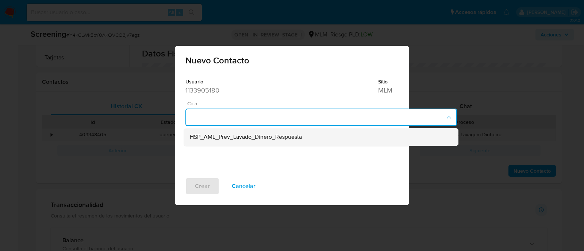
click at [226, 141] on span "HSP_AML_Prev_Lavado_Dinero_Respuesta" at bounding box center [246, 137] width 112 height 7
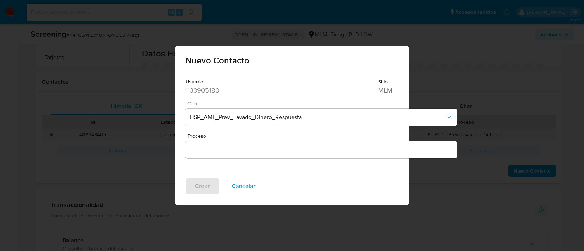
click at [222, 150] on input "Proceso" at bounding box center [321, 149] width 272 height 9
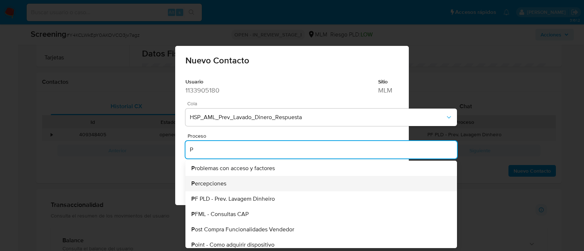
click at [232, 189] on li "P ercepciones" at bounding box center [321, 183] width 272 height 15
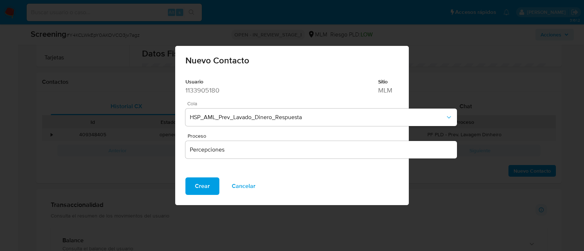
click at [229, 151] on input "Percepciones" at bounding box center [321, 149] width 272 height 9
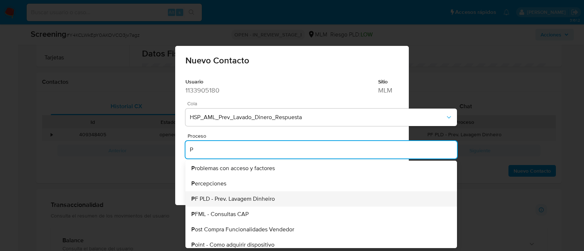
click at [250, 196] on span "P F PLD - Prev. Lavagem Dinheiro" at bounding box center [233, 199] width 84 height 6
type input "PF PLD - Prev. Lavagem Dinheiro"
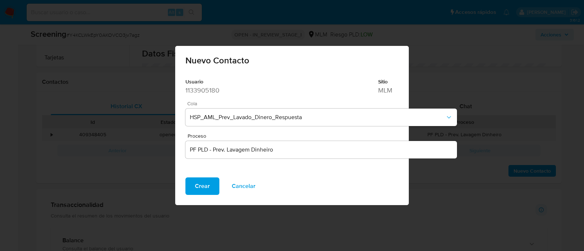
click at [190, 176] on div "Usuario 1133905180 Sitio MLM Cola HSP_AML_Prev_Lavado_Dinero_Respuesta Proceso …" at bounding box center [321, 125] width 292 height 105
click at [197, 189] on span "Crear" at bounding box center [202, 186] width 15 height 16
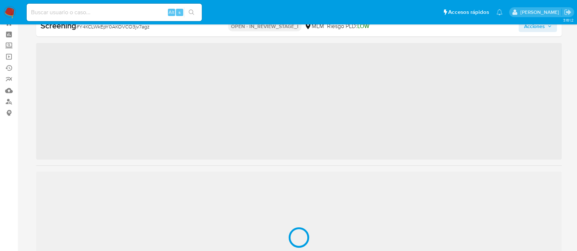
scroll to position [343, 0]
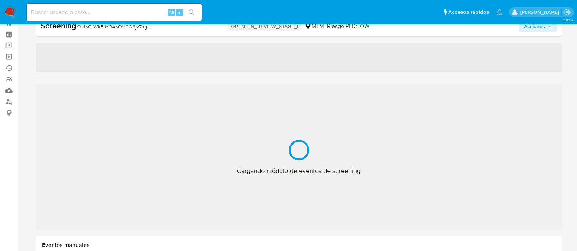
select select "10"
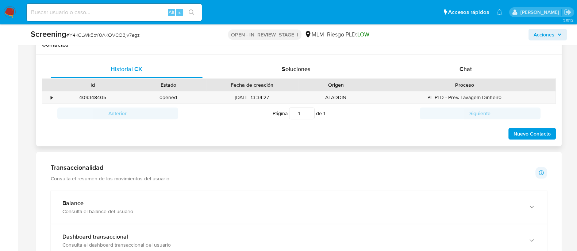
scroll to position [436, 0]
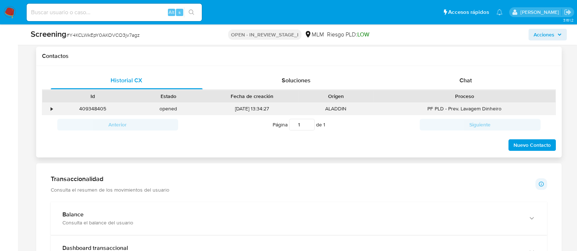
drag, startPoint x: 50, startPoint y: 108, endPoint x: 54, endPoint y: 111, distance: 5.5
click at [51, 108] on div "•" at bounding box center [52, 108] width 2 height 7
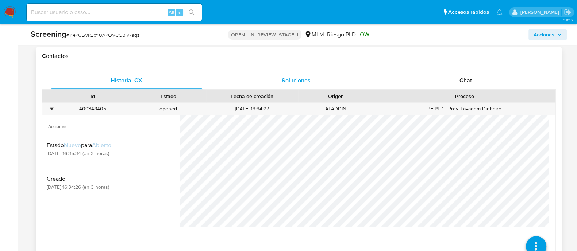
click at [282, 81] on span "Soluciones" at bounding box center [296, 80] width 29 height 8
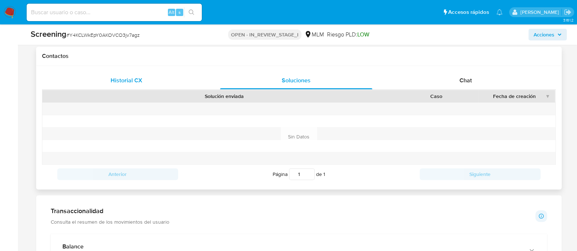
click at [139, 76] on span "Historial CX" at bounding box center [127, 80] width 32 height 8
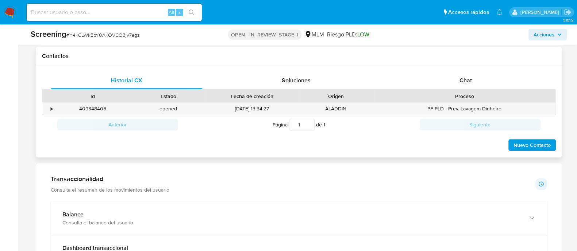
click at [524, 145] on span "Nuevo Contacto" at bounding box center [531, 145] width 37 height 10
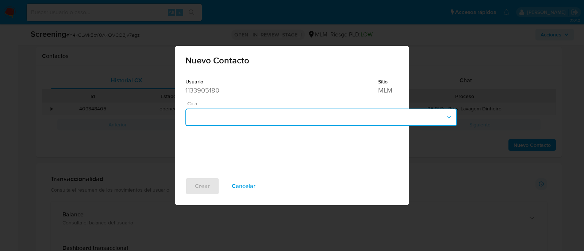
click at [204, 121] on button "button" at bounding box center [321, 118] width 272 height 18
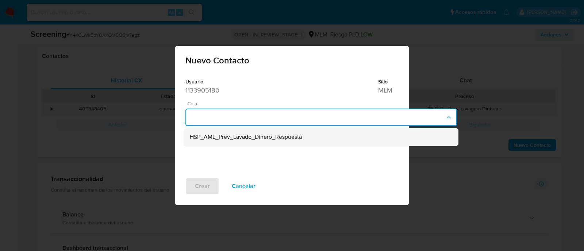
click at [209, 139] on span "HSP_AML_Prev_Lavado_Dinero_Respuesta" at bounding box center [246, 137] width 112 height 7
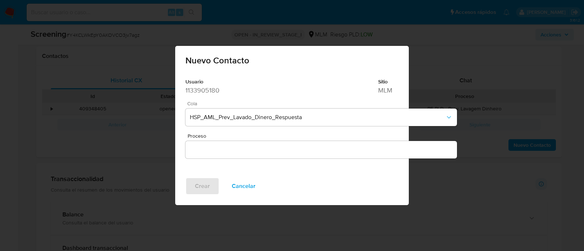
click at [202, 150] on input "Proceso" at bounding box center [321, 149] width 272 height 9
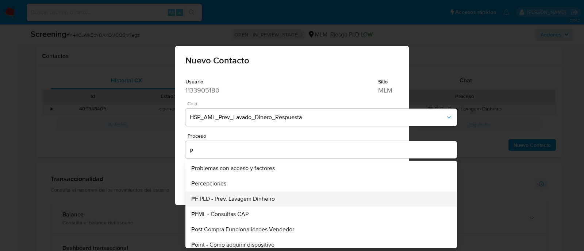
click at [232, 203] on li "P F PLD - Prev. Lavagem Dinheiro" at bounding box center [321, 199] width 272 height 15
type input "PF PLD - Prev. Lavagem Dinheiro"
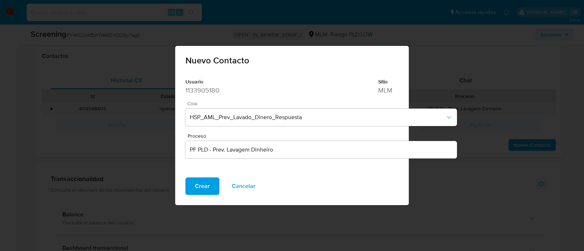
click at [204, 185] on span "Crear" at bounding box center [202, 186] width 15 height 16
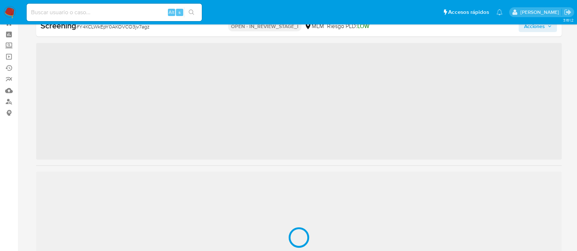
scroll to position [343, 0]
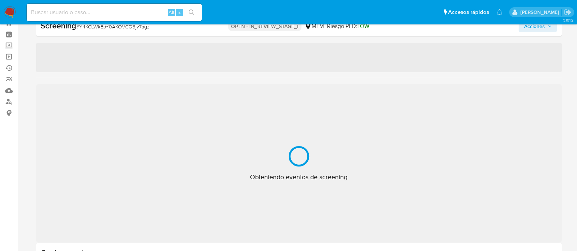
select select "10"
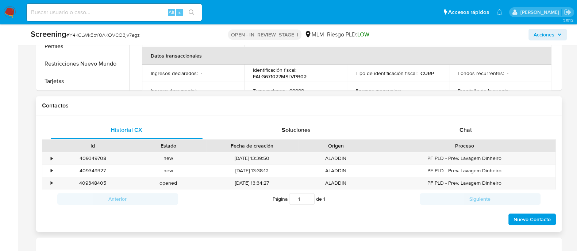
scroll to position [391, 0]
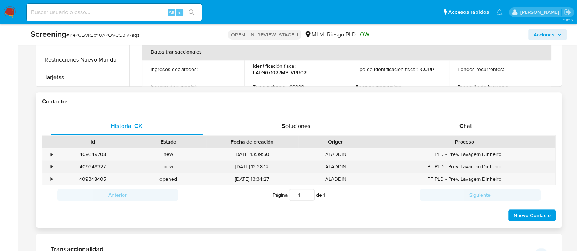
drag, startPoint x: 52, startPoint y: 167, endPoint x: 68, endPoint y: 168, distance: 16.1
click at [52, 167] on div "•" at bounding box center [52, 166] width 2 height 7
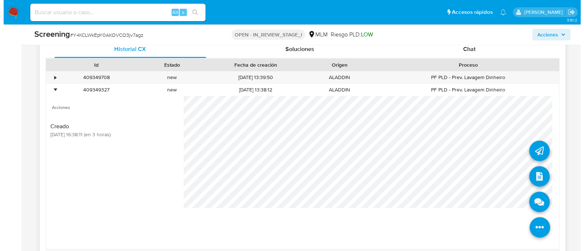
scroll to position [482, 0]
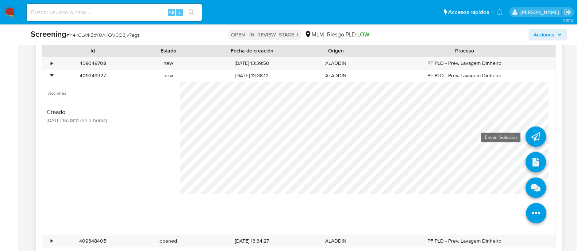
click at [526, 139] on icon at bounding box center [536, 137] width 20 height 20
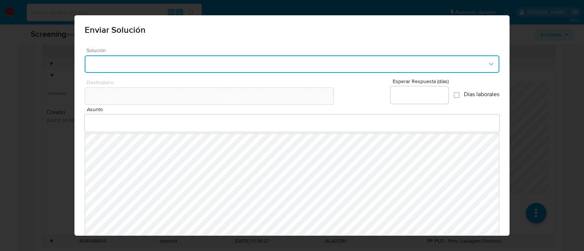
click at [199, 65] on button "button" at bounding box center [292, 64] width 415 height 18
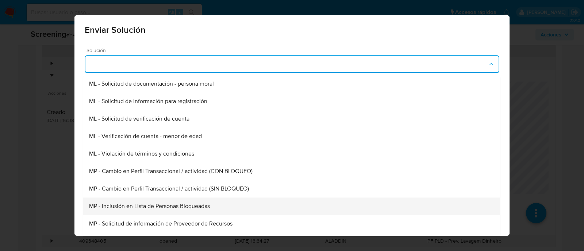
click at [190, 206] on span "MP - Inclusión en Lista de Personas Bloqueadas" at bounding box center [149, 206] width 121 height 7
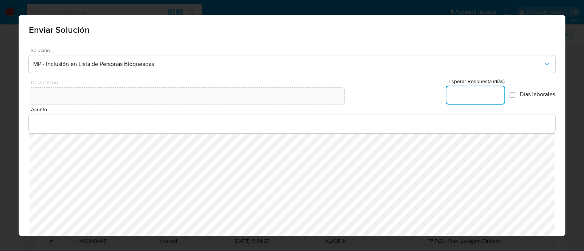
click at [467, 98] on input "Esperar Respuesta (días)" at bounding box center [475, 95] width 58 height 9
type input "0"
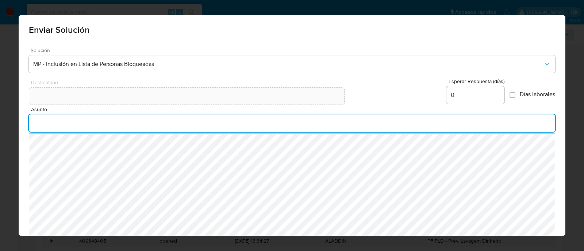
click at [82, 121] on input "Asunto" at bounding box center [292, 123] width 527 height 9
type input "INFORMACION IMPORTANTE DE TU CUENTA MERCADO PAGO"
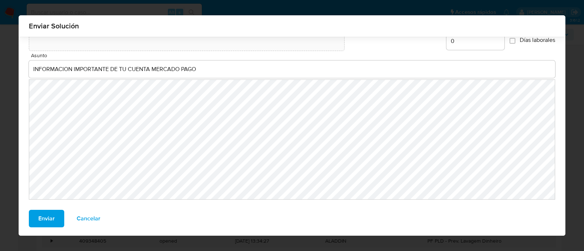
scroll to position [50, 0]
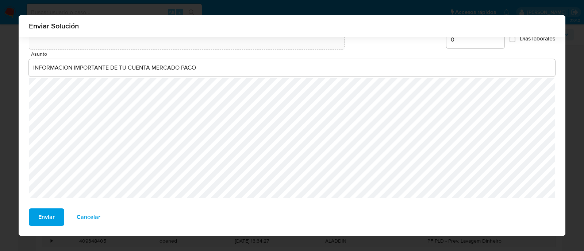
click at [44, 216] on span "Enviar" at bounding box center [46, 217] width 16 height 16
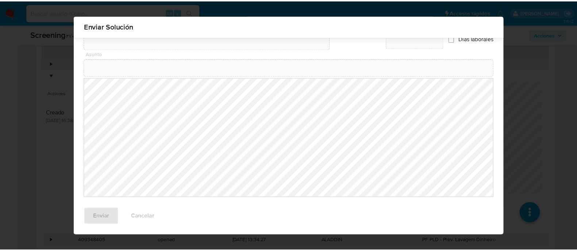
scroll to position [40, 0]
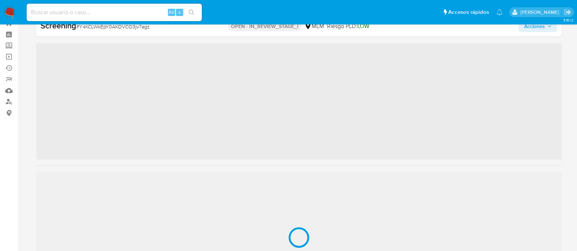
scroll to position [343, 0]
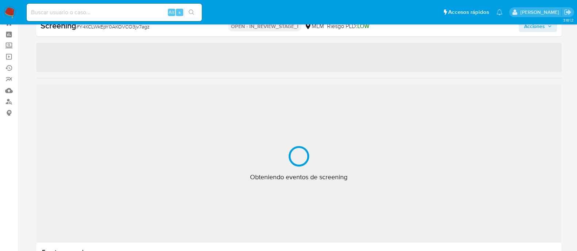
select select "10"
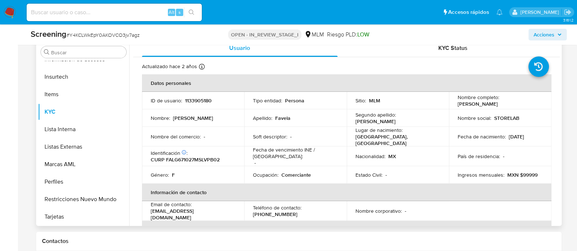
scroll to position [254, 0]
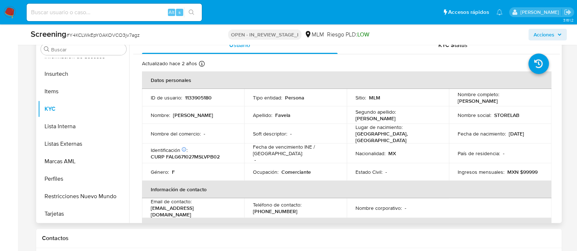
drag, startPoint x: 456, startPoint y: 102, endPoint x: 530, endPoint y: 103, distance: 73.7
click at [530, 103] on div "Nombre completo : [PERSON_NAME]" at bounding box center [500, 97] width 85 height 13
copy p "[PERSON_NAME]"
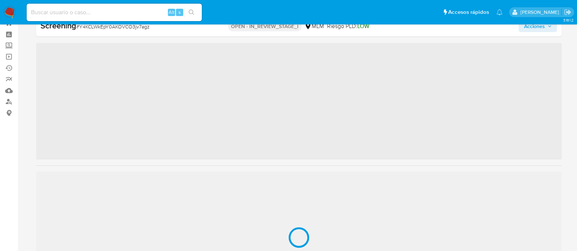
scroll to position [343, 0]
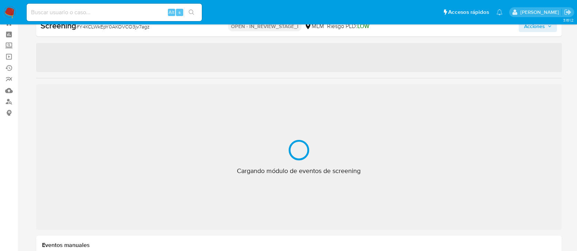
select select "10"
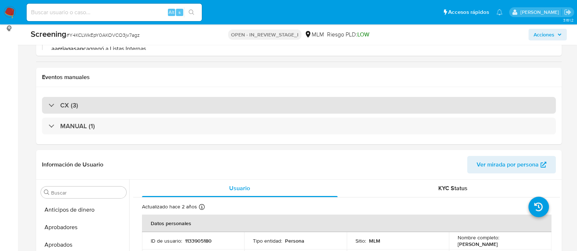
scroll to position [45, 0]
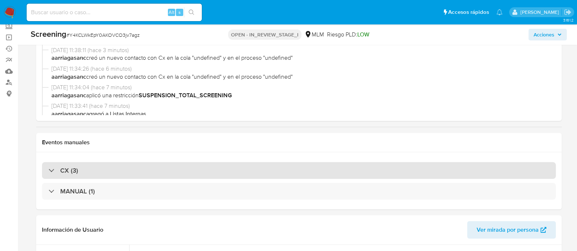
click at [177, 174] on div "CX (3)" at bounding box center [299, 170] width 514 height 17
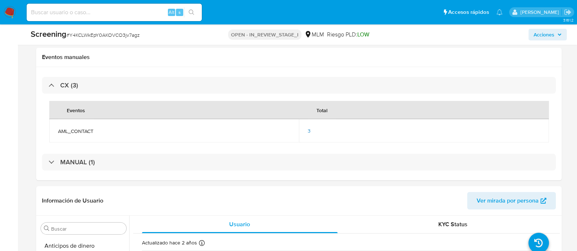
scroll to position [228, 0]
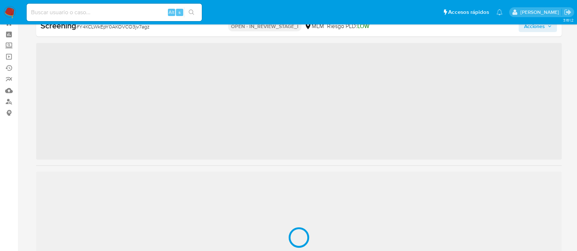
scroll to position [343, 0]
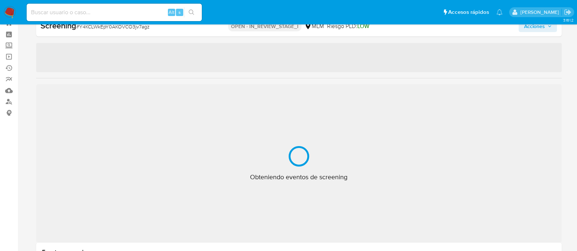
select select "10"
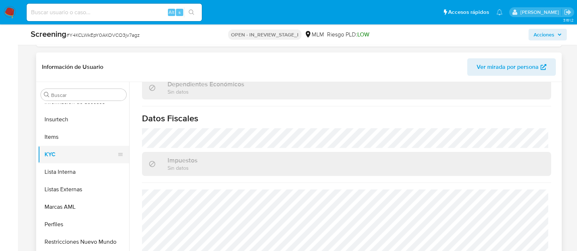
scroll to position [206, 0]
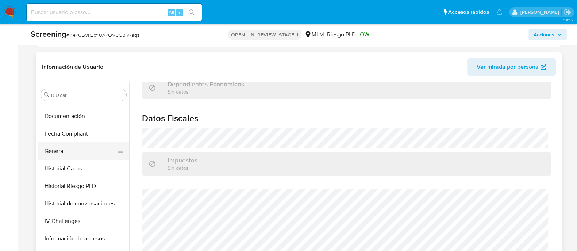
click at [72, 151] on button "General" at bounding box center [80, 152] width 85 height 18
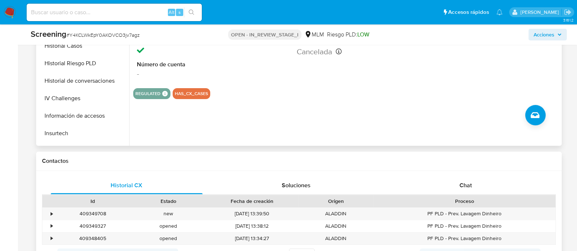
scroll to position [345, 0]
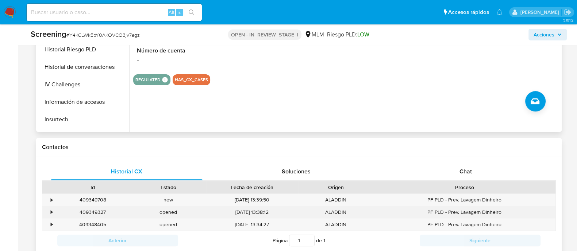
click at [51, 212] on div "•" at bounding box center [52, 212] width 2 height 7
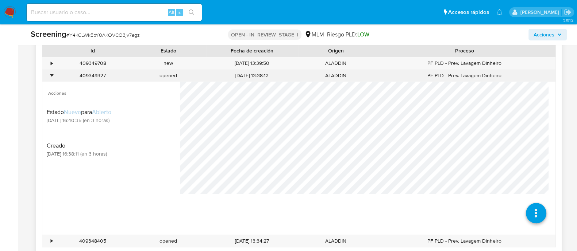
scroll to position [436, 0]
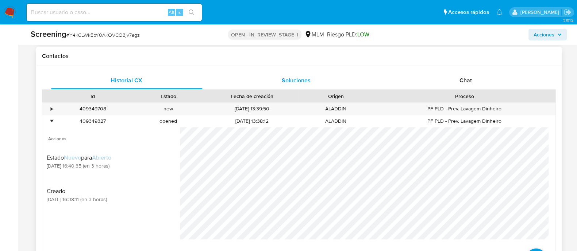
click at [288, 82] on span "Soluciones" at bounding box center [296, 80] width 29 height 8
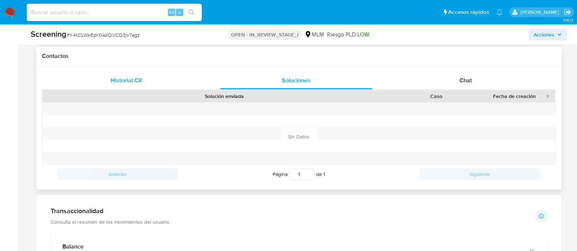
click at [133, 82] on span "Historial CX" at bounding box center [127, 80] width 32 height 8
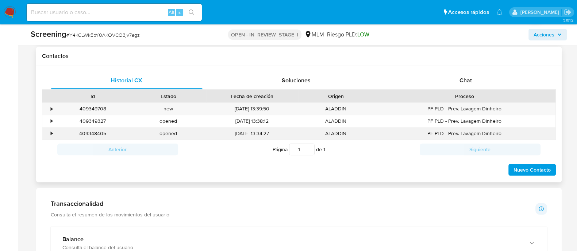
click at [47, 132] on div "•" at bounding box center [48, 134] width 13 height 12
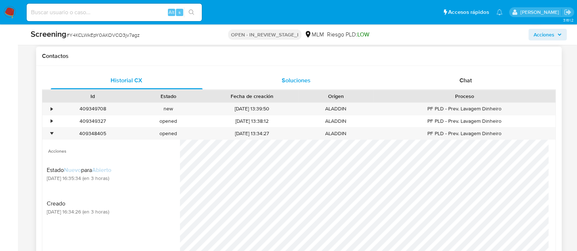
click at [292, 81] on span "Soluciones" at bounding box center [296, 80] width 29 height 8
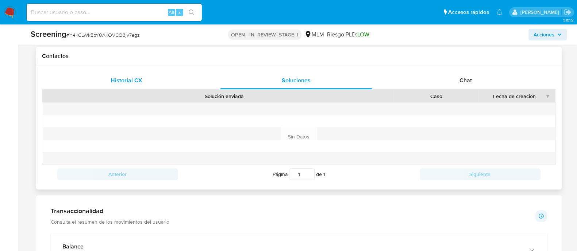
click at [140, 82] on span "Historial CX" at bounding box center [127, 80] width 32 height 8
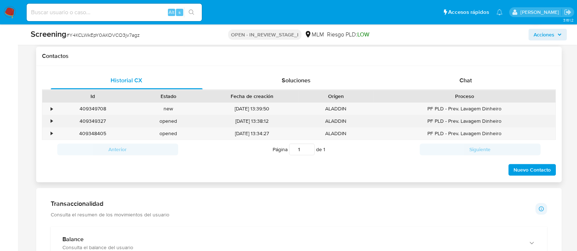
click at [51, 120] on div "•" at bounding box center [52, 121] width 2 height 7
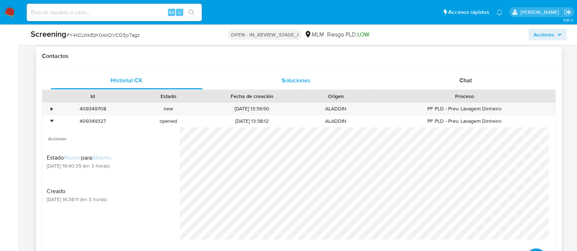
click at [297, 85] on div "Soluciones" at bounding box center [296, 81] width 152 height 18
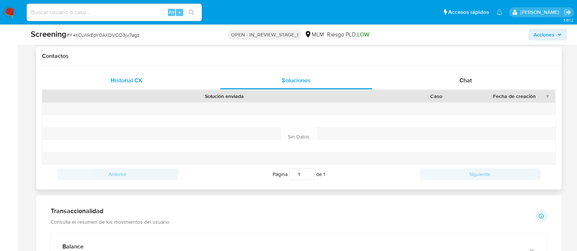
click at [119, 81] on span "Historial CX" at bounding box center [127, 80] width 32 height 8
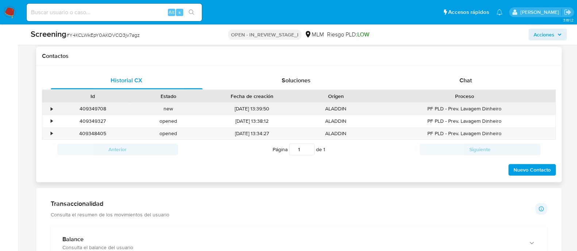
click at [57, 108] on div "409349708 Casos Y4KCLWkEpY0AKOVCO3jv7agz" at bounding box center [93, 109] width 76 height 12
click at [53, 109] on div "•" at bounding box center [48, 109] width 13 height 12
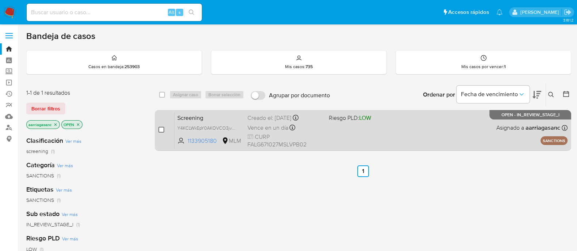
click at [159, 132] on input "checkbox" at bounding box center [161, 130] width 6 height 6
checkbox input "true"
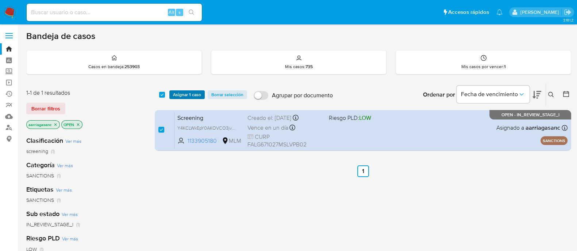
click at [179, 97] on span "Asignar 1 caso" at bounding box center [187, 94] width 28 height 7
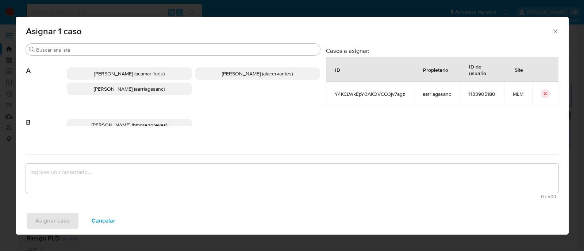
click at [113, 92] on span "[PERSON_NAME] (aarriagasanc)" at bounding box center [129, 88] width 71 height 7
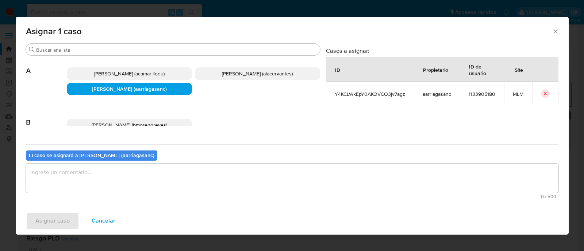
click at [123, 173] on textarea "assign-modal" at bounding box center [292, 178] width 532 height 29
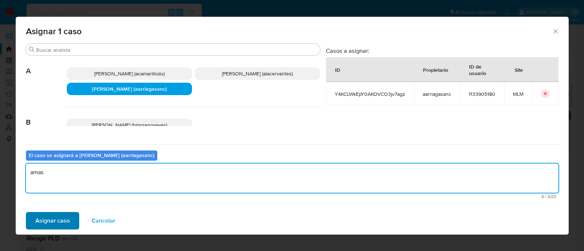
type textarea "amas"
click at [64, 222] on span "Asignar caso" at bounding box center [52, 221] width 34 height 16
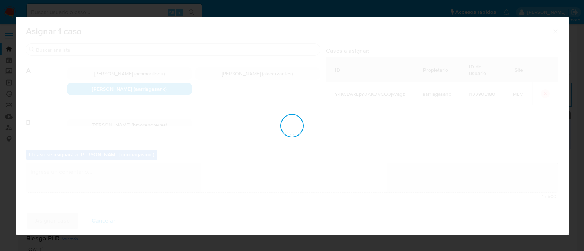
checkbox input "false"
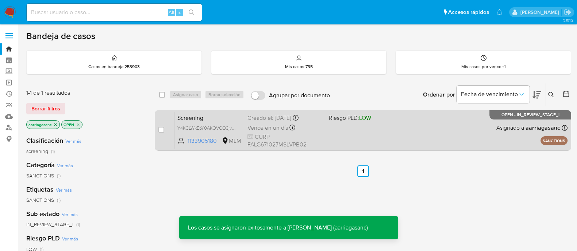
click at [374, 132] on div "Screening Y4KCLWkEpY0AKOVCO3jv7agz 1133905180 MLM Riesgo PLD: LOW Creado el: [D…" at bounding box center [370, 130] width 393 height 37
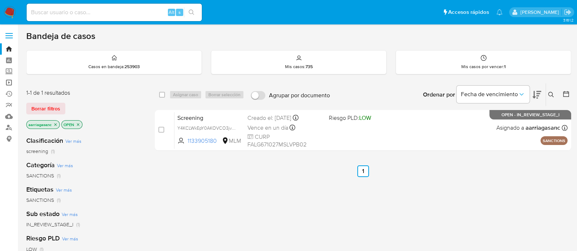
click at [9, 80] on link "Operaciones masivas" at bounding box center [43, 82] width 87 height 11
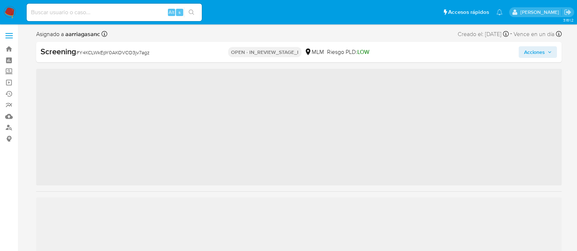
scroll to position [343, 0]
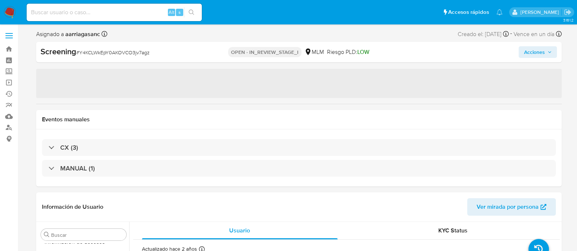
select select "10"
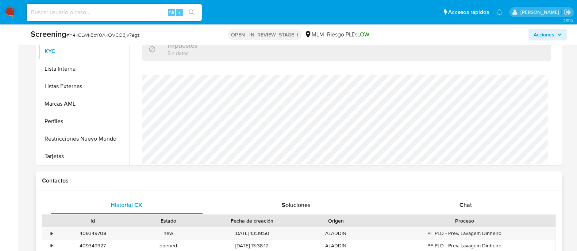
scroll to position [411, 0]
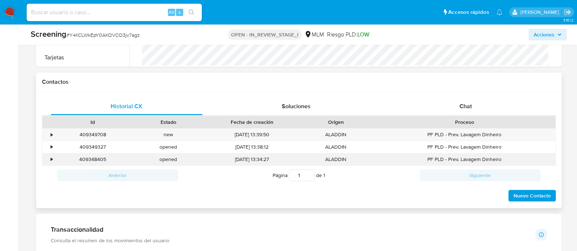
click at [55, 159] on div "409348405 Casos Y4KCLWkEpY0AKOVCO3jv7agz" at bounding box center [93, 160] width 76 height 12
click at [53, 159] on div "•" at bounding box center [48, 160] width 13 height 12
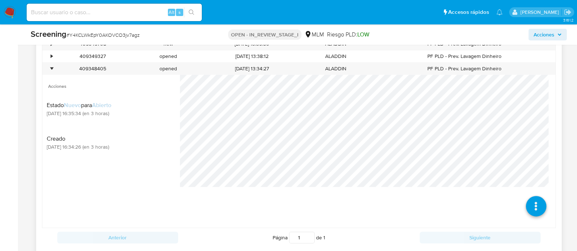
scroll to position [456, 0]
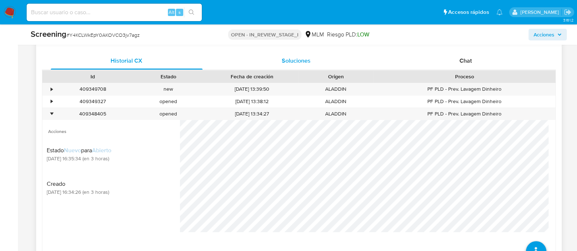
click at [291, 62] on span "Soluciones" at bounding box center [296, 61] width 29 height 8
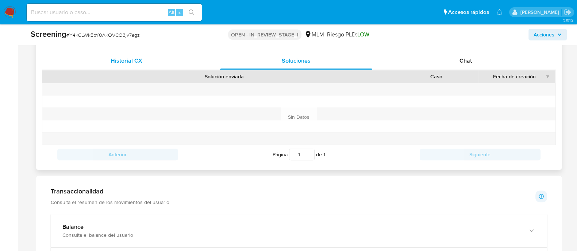
click at [118, 61] on span "Historial CX" at bounding box center [127, 61] width 32 height 8
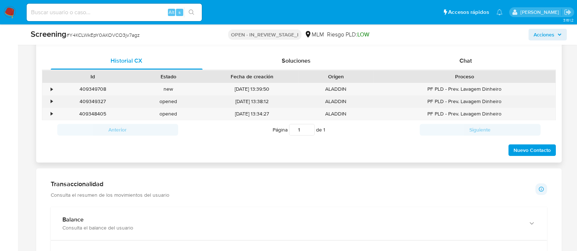
click at [51, 101] on div "•" at bounding box center [52, 101] width 2 height 7
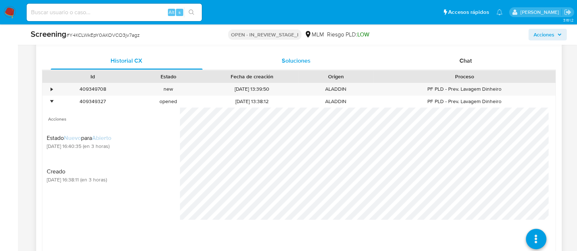
click at [297, 65] on div "Soluciones" at bounding box center [296, 61] width 152 height 18
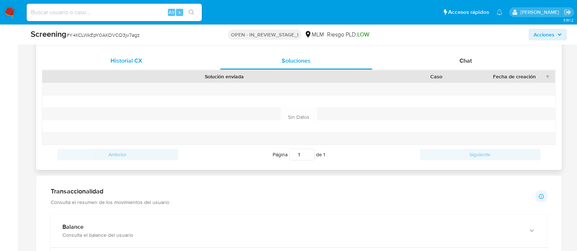
click at [108, 66] on div "Historial CX" at bounding box center [127, 61] width 152 height 18
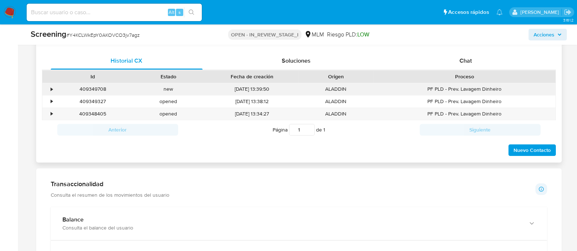
click at [49, 89] on div "•" at bounding box center [48, 89] width 13 height 12
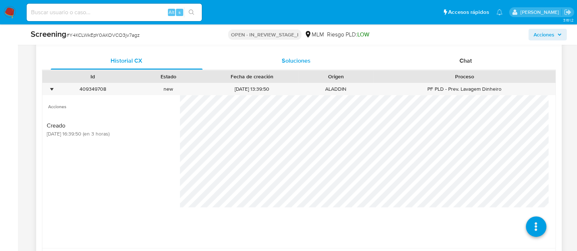
click at [291, 60] on span "Soluciones" at bounding box center [296, 61] width 29 height 8
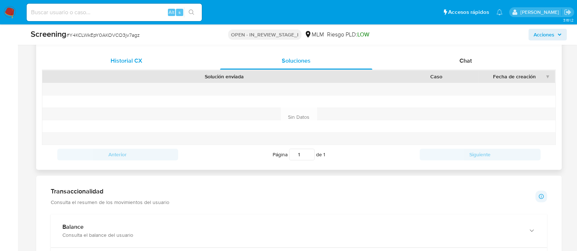
click at [138, 61] on span "Historial CX" at bounding box center [127, 61] width 32 height 8
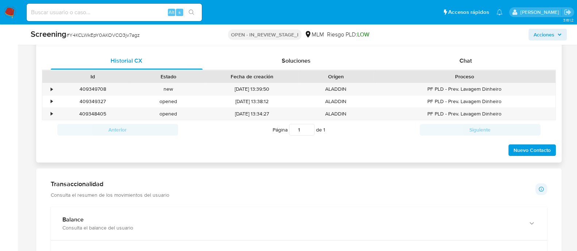
scroll to position [411, 0]
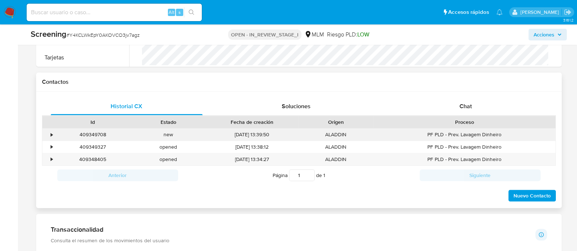
click at [53, 132] on div "•" at bounding box center [48, 135] width 13 height 12
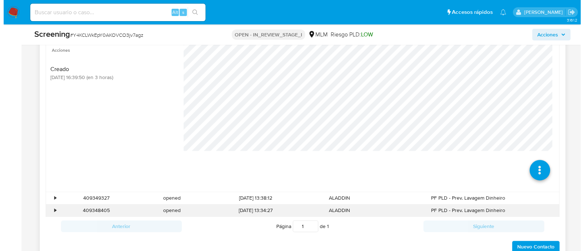
scroll to position [547, 0]
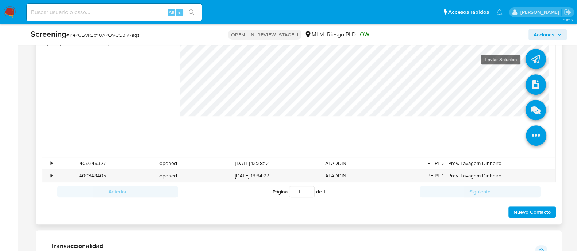
click at [530, 57] on icon at bounding box center [536, 59] width 20 height 20
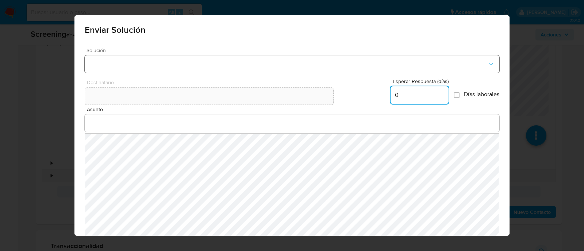
type input "0"
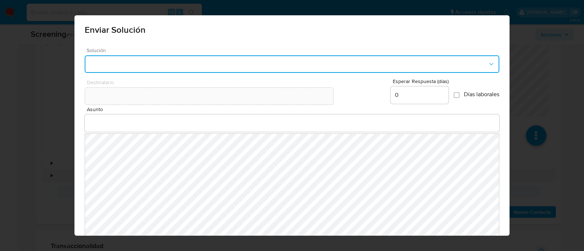
click at [126, 67] on button "button" at bounding box center [292, 64] width 415 height 18
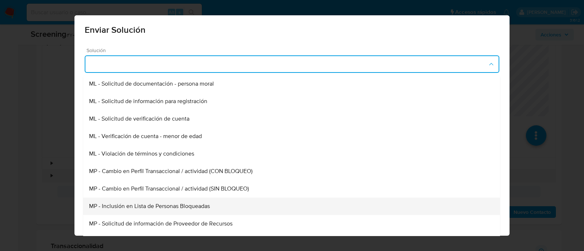
click at [168, 205] on span "MP - Inclusión en Lista de Personas Bloqueadas" at bounding box center [149, 206] width 121 height 7
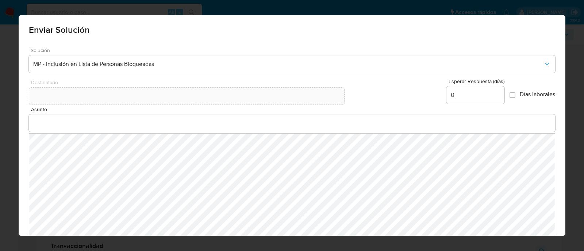
click at [106, 128] on div at bounding box center [292, 124] width 527 height 18
click at [100, 122] on input "Asunto" at bounding box center [292, 123] width 527 height 9
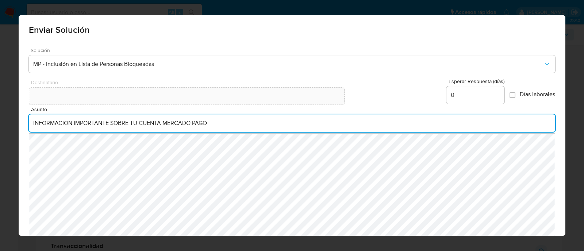
type input "INFORMACION IMPORTANTE SOBRE TU CUENTA MERCADO PAGO"
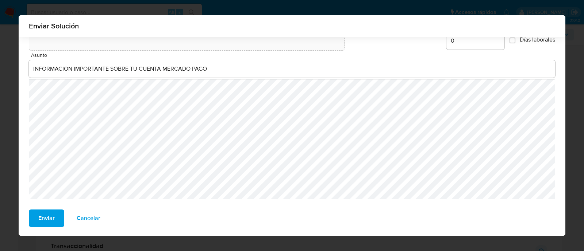
scroll to position [50, 0]
click at [41, 216] on span "Enviar" at bounding box center [46, 217] width 16 height 16
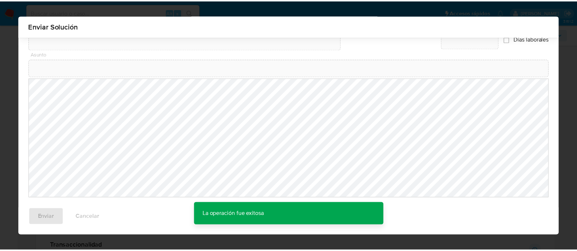
scroll to position [40, 0]
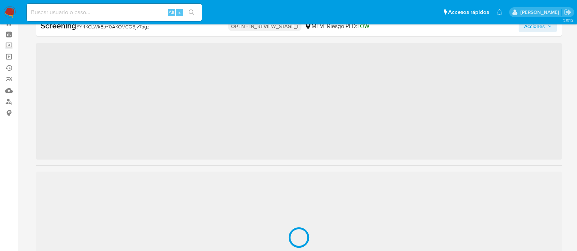
scroll to position [343, 0]
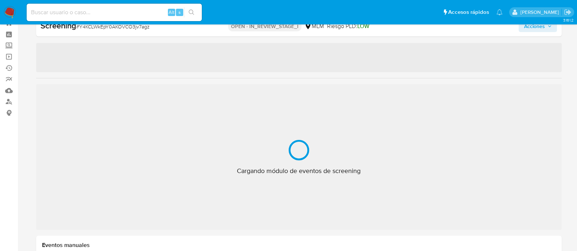
select select "10"
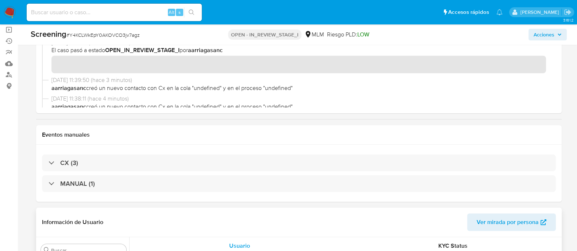
scroll to position [228, 0]
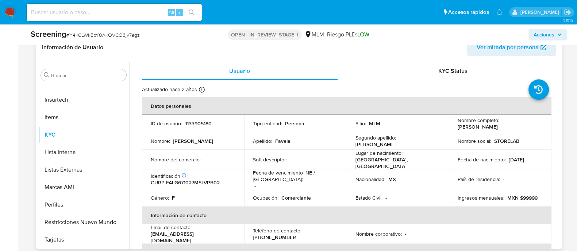
copy p "[PERSON_NAME]"
drag, startPoint x: 457, startPoint y: 128, endPoint x: 525, endPoint y: 126, distance: 67.9
click at [525, 126] on div "Nombre completo : Maria Gabriela Favela Lopez" at bounding box center [500, 123] width 85 height 13
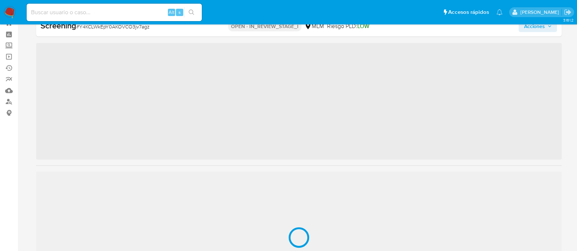
scroll to position [343, 0]
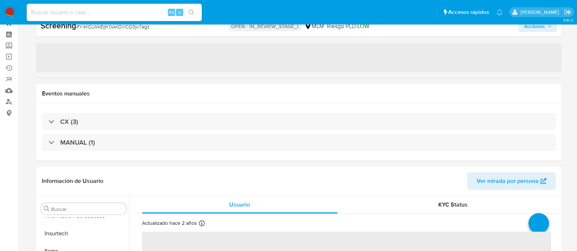
select select "10"
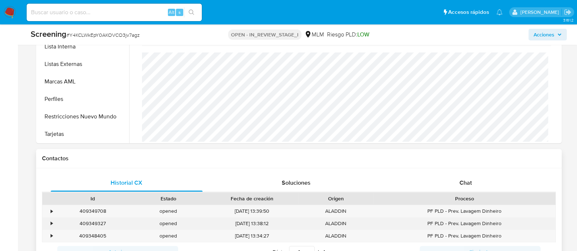
scroll to position [365, 0]
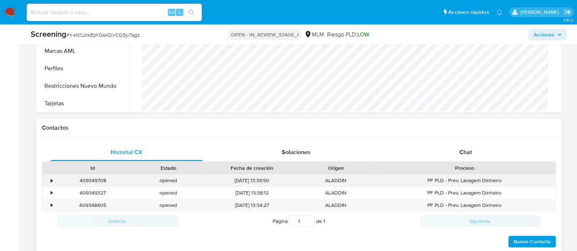
click at [57, 180] on div "409349708 Casos Y4KCLWkEpY0AKOVCO3jv7agz" at bounding box center [93, 181] width 76 height 12
click at [51, 180] on div "•" at bounding box center [52, 180] width 2 height 7
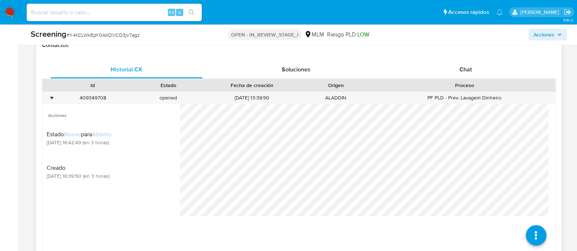
scroll to position [456, 0]
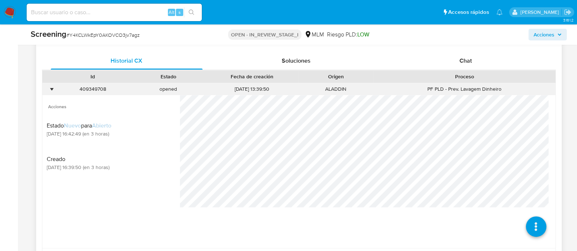
click at [54, 91] on div "•" at bounding box center [48, 89] width 13 height 12
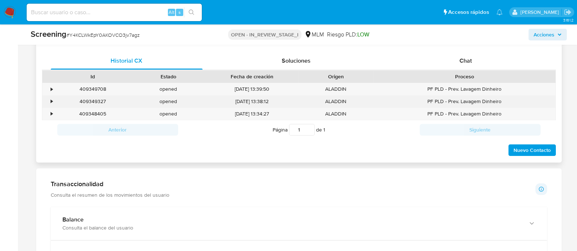
click at [50, 96] on div "•" at bounding box center [48, 102] width 13 height 12
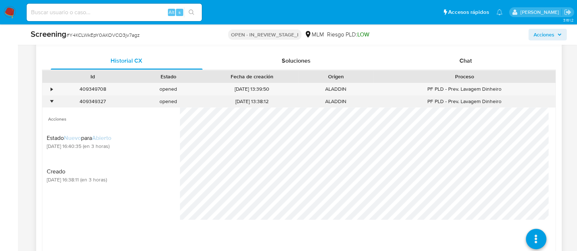
click at [51, 103] on div "•" at bounding box center [52, 101] width 2 height 7
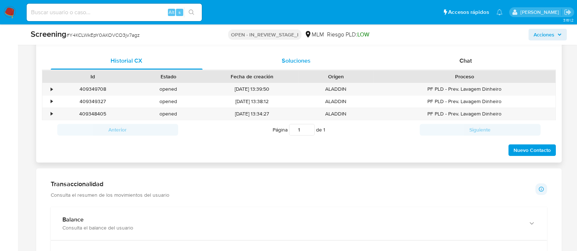
click at [287, 60] on span "Soluciones" at bounding box center [296, 61] width 29 height 8
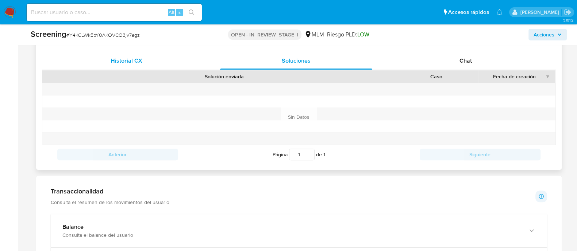
click at [112, 63] on span "Historial CX" at bounding box center [127, 61] width 32 height 8
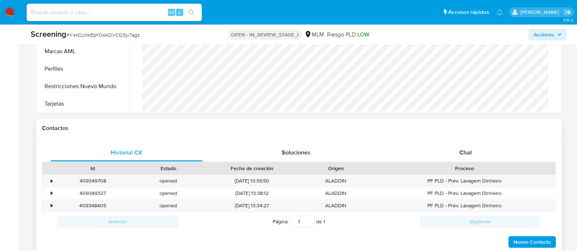
scroll to position [365, 0]
click at [49, 179] on div "•" at bounding box center [48, 181] width 13 height 12
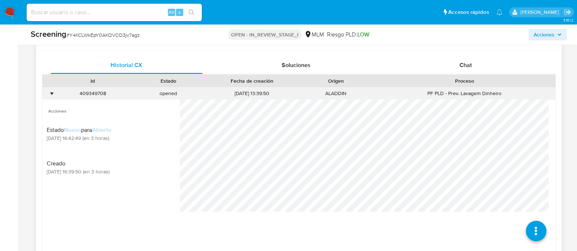
scroll to position [456, 0]
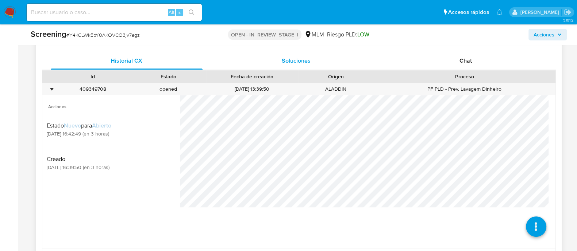
click at [298, 57] on span "Soluciones" at bounding box center [296, 61] width 29 height 8
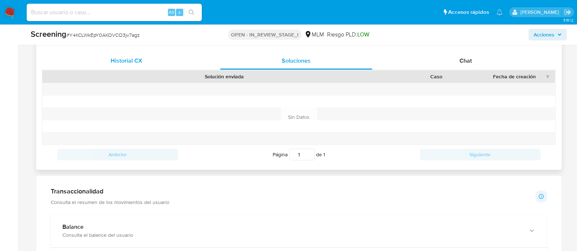
click at [129, 59] on span "Historial CX" at bounding box center [127, 61] width 32 height 8
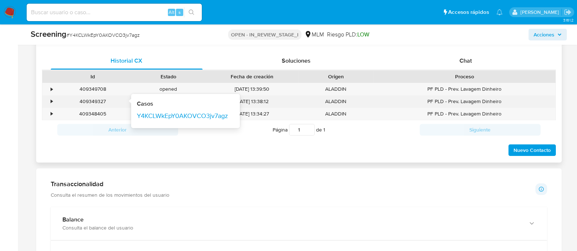
click at [109, 98] on div "409349327" at bounding box center [92, 101] width 65 height 7
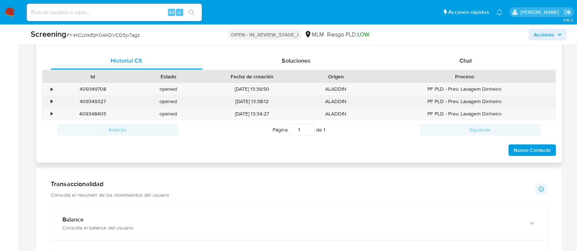
click at [54, 102] on div "•" at bounding box center [48, 102] width 13 height 12
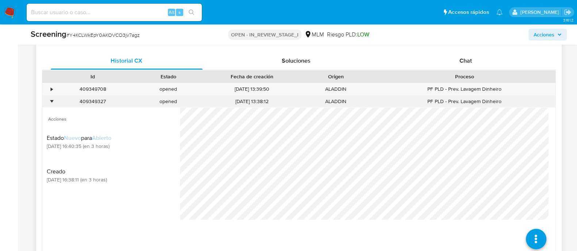
click at [50, 103] on div "•" at bounding box center [48, 102] width 13 height 12
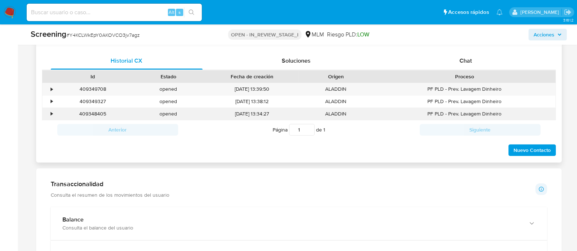
click at [53, 115] on div "•" at bounding box center [48, 114] width 13 height 12
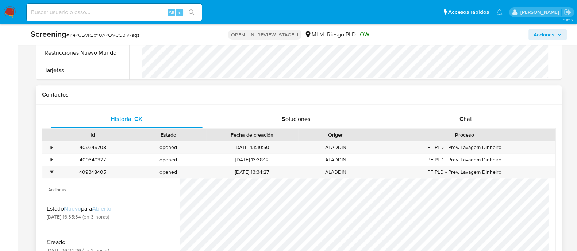
scroll to position [365, 0]
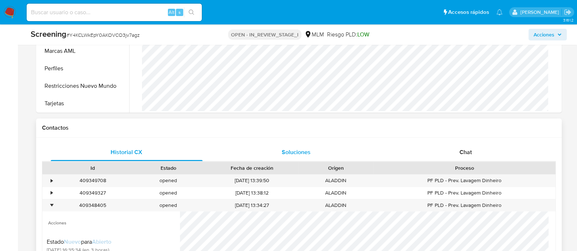
click at [307, 150] on span "Soluciones" at bounding box center [296, 152] width 29 height 8
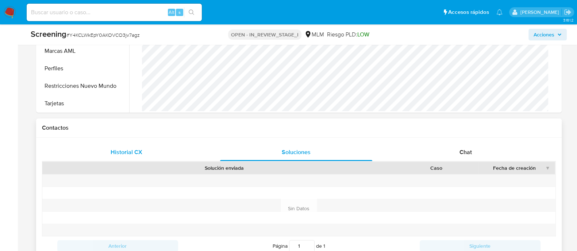
click at [148, 152] on div "Historial CX" at bounding box center [127, 153] width 152 height 18
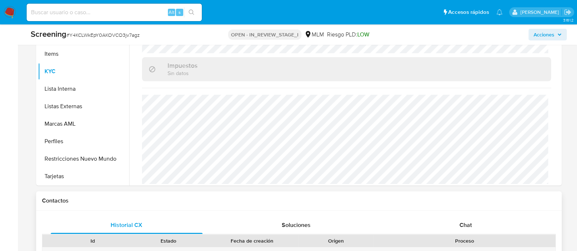
scroll to position [228, 0]
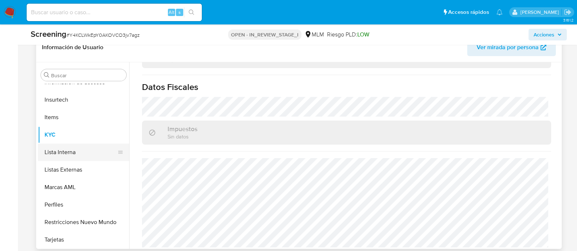
click at [55, 155] on button "Lista Interna" at bounding box center [80, 153] width 85 height 18
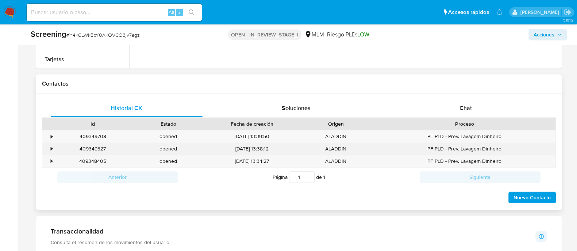
scroll to position [411, 0]
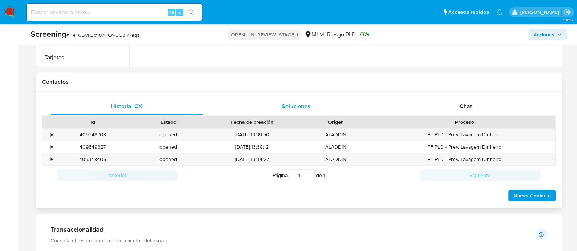
click at [299, 108] on span "Soluciones" at bounding box center [296, 106] width 29 height 8
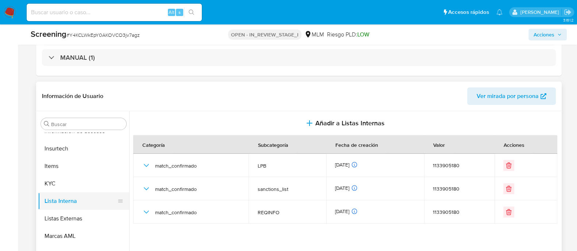
scroll to position [182, 0]
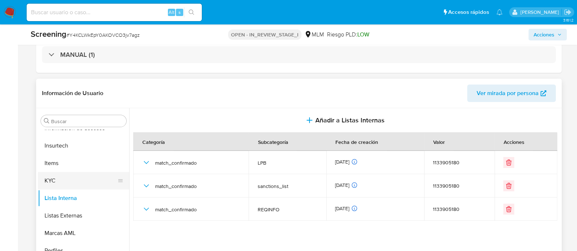
click at [86, 181] on button "KYC" at bounding box center [80, 181] width 85 height 18
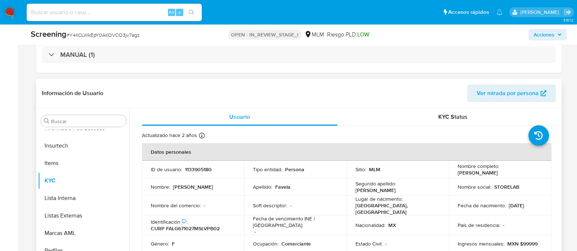
click at [196, 167] on p "1133905180" at bounding box center [198, 169] width 27 height 7
copy p "1133905180"
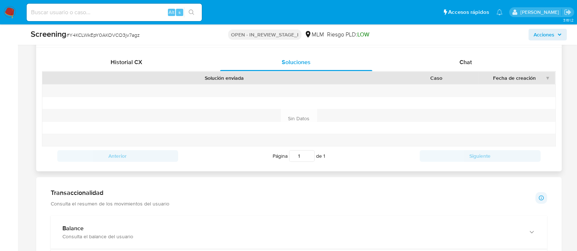
scroll to position [456, 0]
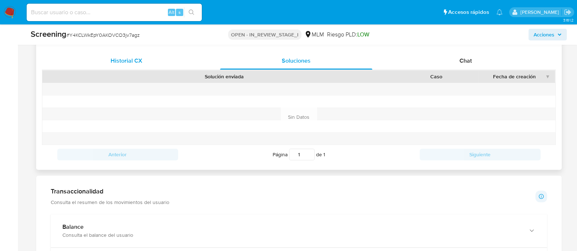
click at [125, 65] on div "Historial CX" at bounding box center [127, 61] width 152 height 18
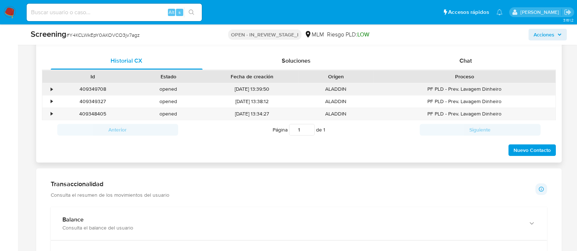
click at [46, 85] on div "•" at bounding box center [48, 89] width 13 height 12
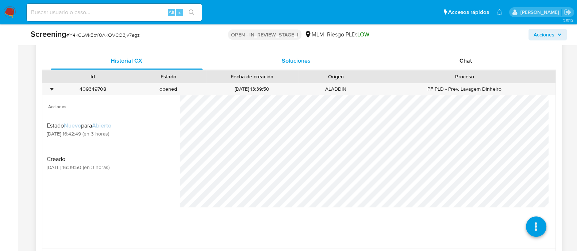
click at [291, 58] on span "Soluciones" at bounding box center [296, 61] width 29 height 8
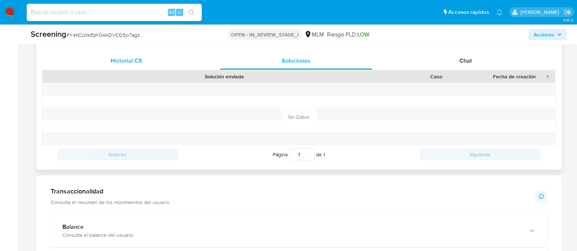
click at [137, 59] on span "Historial CX" at bounding box center [127, 61] width 32 height 8
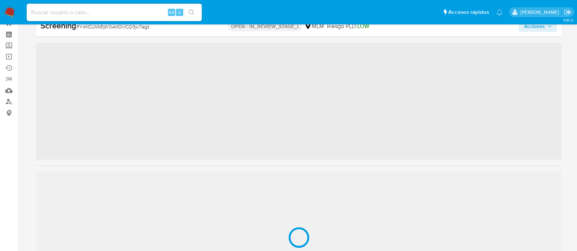
scroll to position [343, 0]
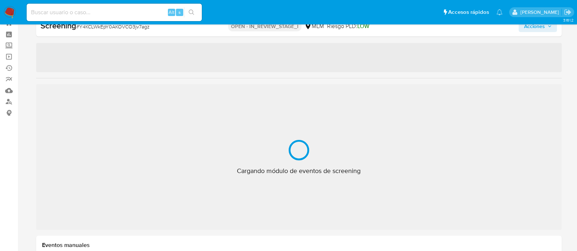
select select "10"
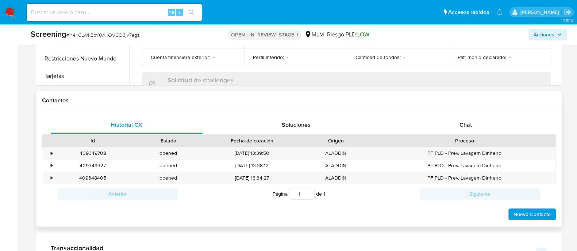
scroll to position [411, 0]
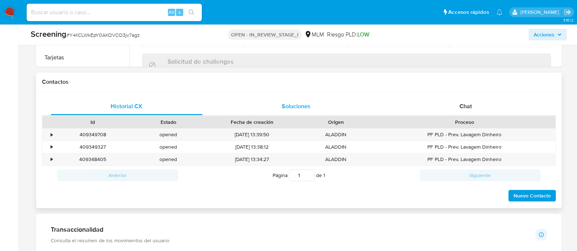
click at [295, 102] on span "Soluciones" at bounding box center [296, 106] width 29 height 8
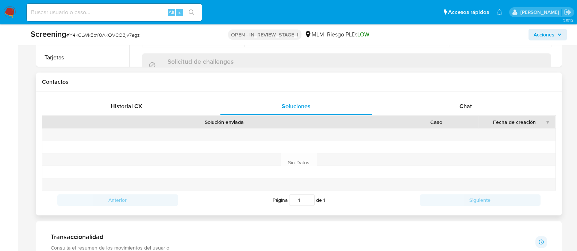
drag, startPoint x: 129, startPoint y: 102, endPoint x: 117, endPoint y: 124, distance: 25.2
click at [129, 102] on span "Historial CX" at bounding box center [127, 106] width 32 height 8
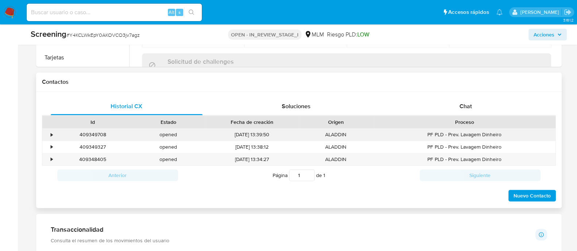
click at [51, 137] on div "•" at bounding box center [52, 134] width 2 height 7
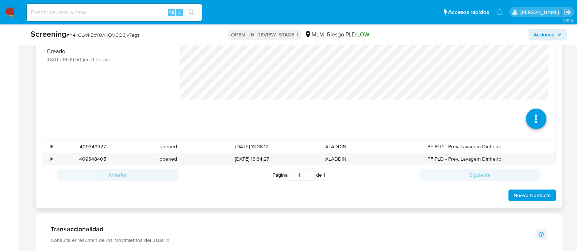
scroll to position [593, 0]
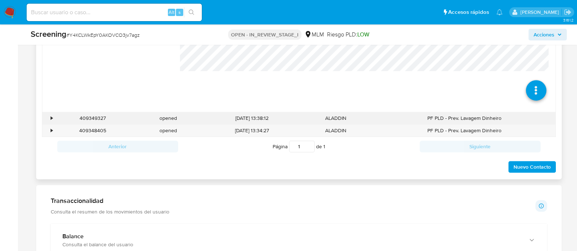
click at [51, 118] on div "•" at bounding box center [52, 118] width 2 height 7
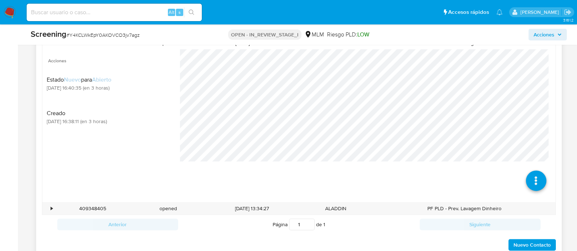
scroll to position [730, 0]
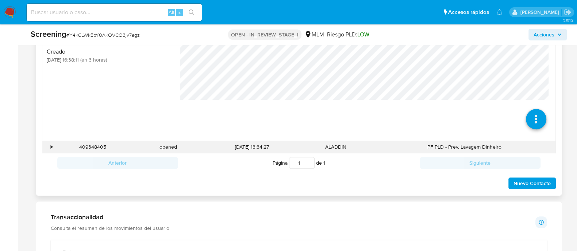
click at [53, 147] on div "•" at bounding box center [48, 147] width 13 height 12
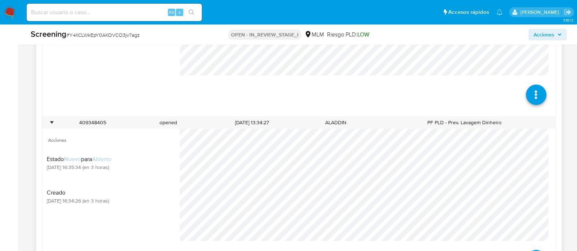
scroll to position [919, 0]
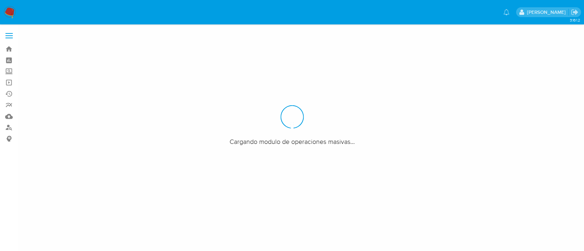
click at [9, 71] on label "Screening" at bounding box center [43, 71] width 87 height 11
click at [0, 0] on input "Screening" at bounding box center [0, 0] width 0 height 0
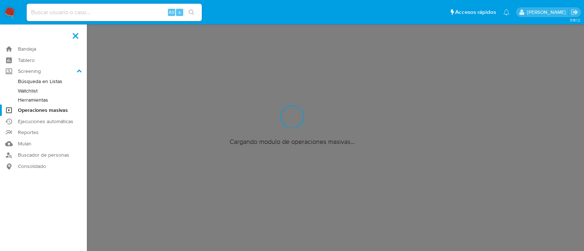
click at [31, 99] on link "Herramientas" at bounding box center [43, 100] width 87 height 9
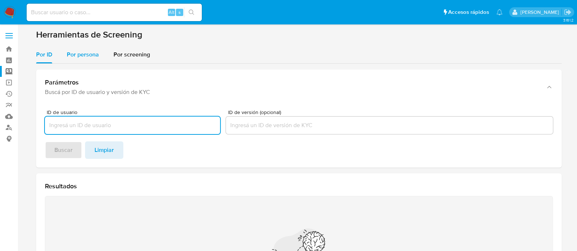
click at [93, 53] on span "Por persona" at bounding box center [83, 54] width 32 height 8
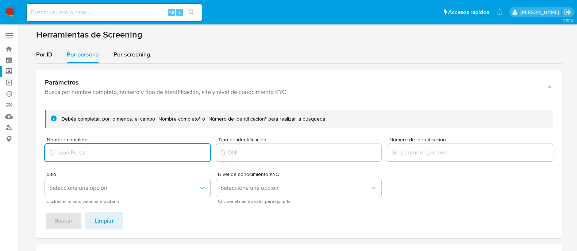
click at [124, 151] on input "Nombre completo" at bounding box center [127, 152] width 165 height 9
paste input "[PERSON_NAME]"
type input "[PERSON_NAME]"
click at [103, 182] on button "Selecciona una opción" at bounding box center [127, 189] width 165 height 18
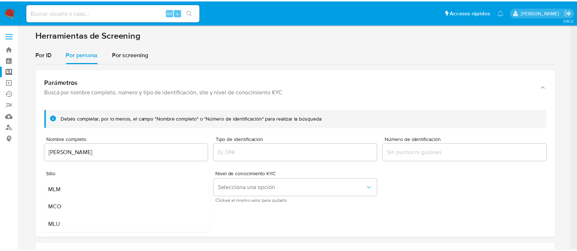
scroll to position [50, 0]
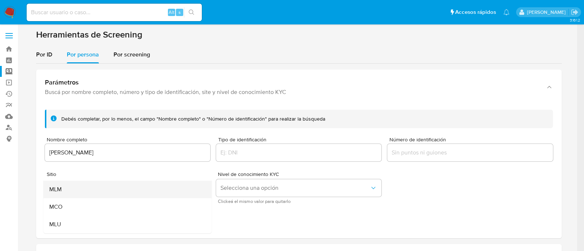
click at [94, 190] on div "MLM" at bounding box center [125, 190] width 152 height 18
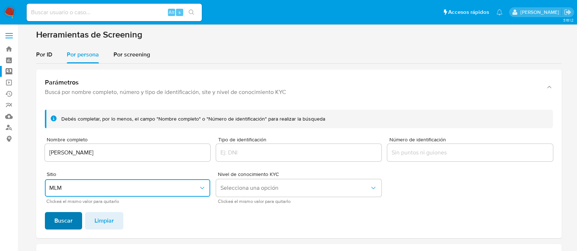
click at [71, 220] on span "Buscar" at bounding box center [63, 221] width 18 height 16
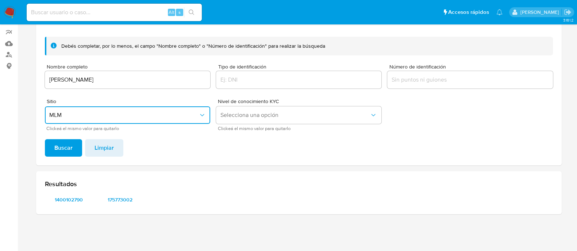
scroll to position [73, 0]
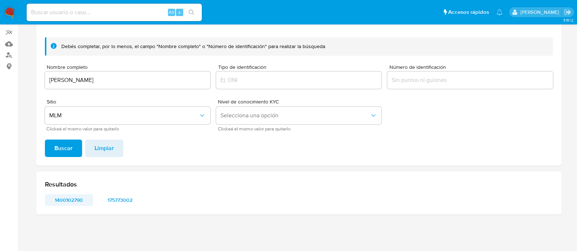
click at [68, 200] on span "1400102790" at bounding box center [69, 200] width 38 height 10
click at [111, 198] on span "175773002" at bounding box center [120, 200] width 38 height 10
click at [7, 14] on img at bounding box center [10, 12] width 12 height 12
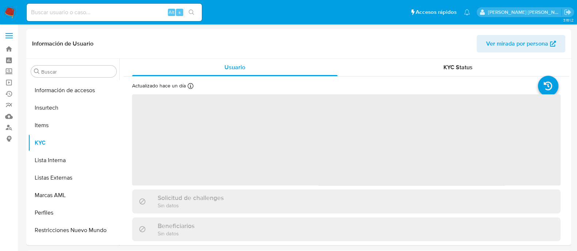
scroll to position [343, 0]
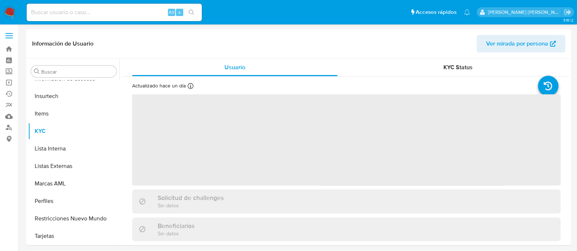
select select "10"
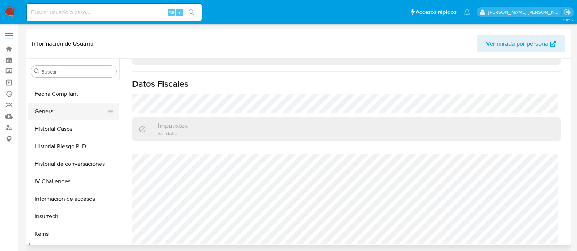
scroll to position [206, 0]
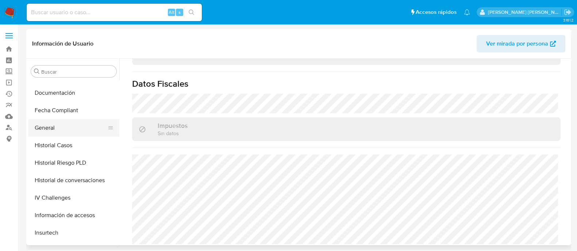
click at [61, 124] on button "General" at bounding box center [70, 128] width 85 height 18
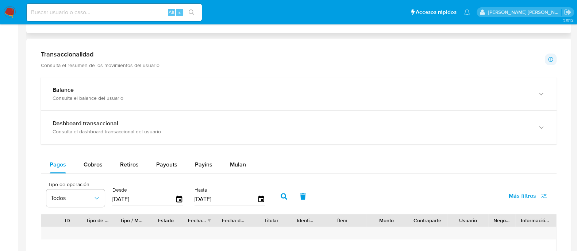
scroll to position [365, 0]
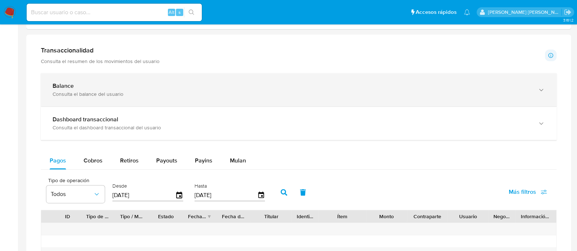
click at [91, 94] on div "Consulta el balance del usuario" at bounding box center [292, 94] width 478 height 7
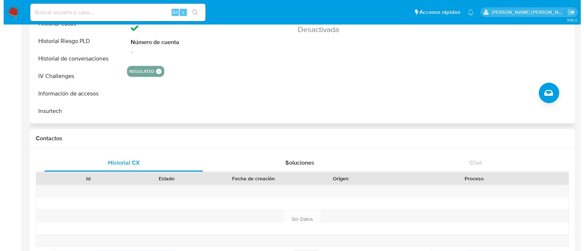
scroll to position [0, 0]
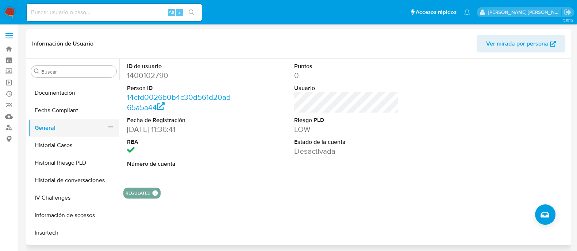
click at [55, 132] on button "General" at bounding box center [70, 128] width 85 height 18
click at [543, 216] on icon "Crear caso manual" at bounding box center [544, 215] width 9 height 6
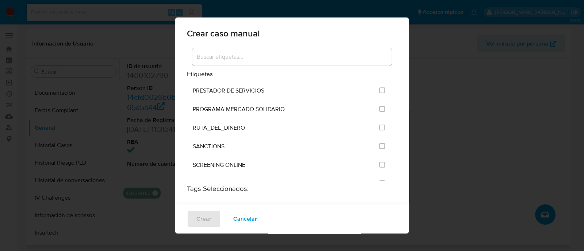
scroll to position [958, 0]
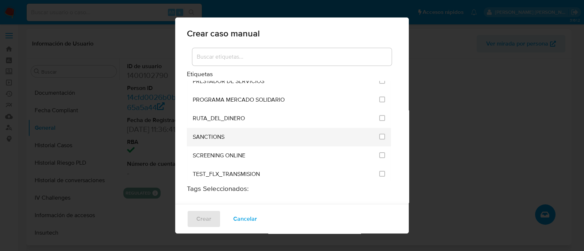
click at [202, 134] on span "SANCTIONS" at bounding box center [209, 137] width 32 height 7
click at [379, 133] on div at bounding box center [382, 136] width 6 height 7
click at [379, 134] on input "2615" at bounding box center [382, 137] width 6 height 6
checkbox input "true"
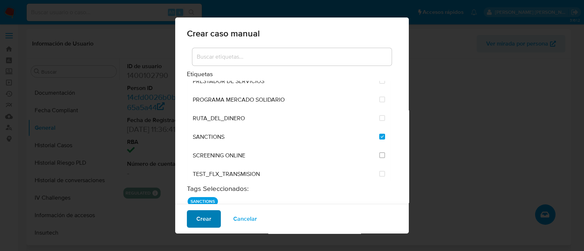
click at [203, 220] on span "Crear" at bounding box center [203, 219] width 15 height 16
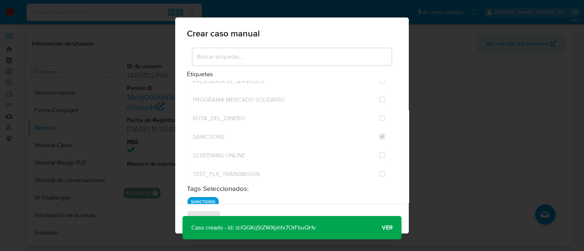
click at [388, 228] on span "Ver" at bounding box center [387, 228] width 11 height 0
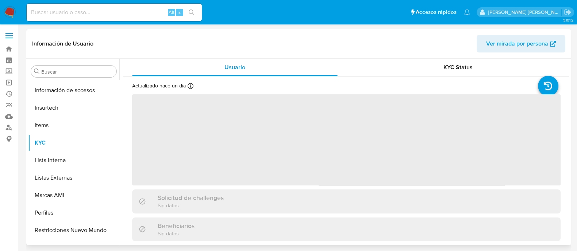
scroll to position [343, 0]
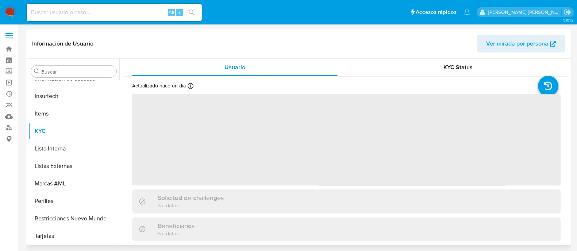
select select "10"
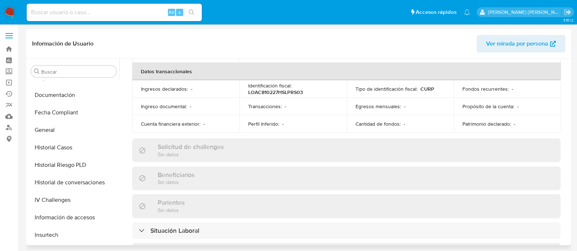
scroll to position [228, 0]
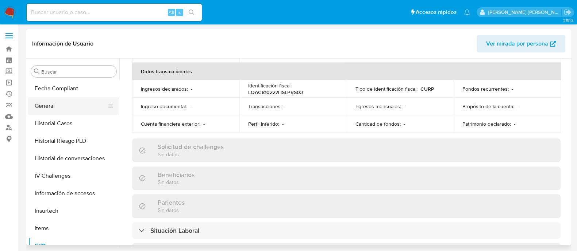
click at [47, 103] on button "General" at bounding box center [70, 106] width 85 height 18
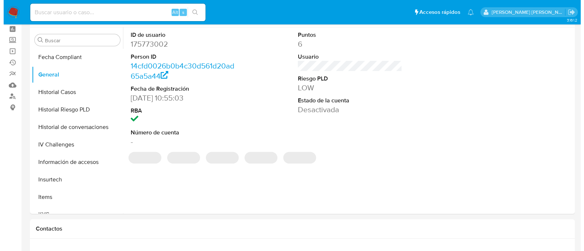
scroll to position [45, 0]
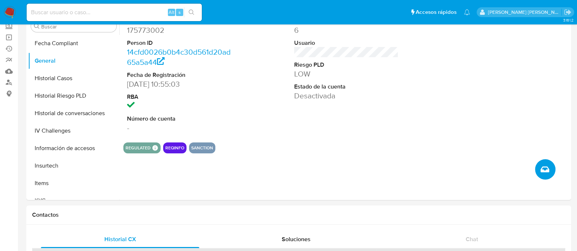
click at [547, 173] on icon "Crear caso manual" at bounding box center [544, 169] width 9 height 9
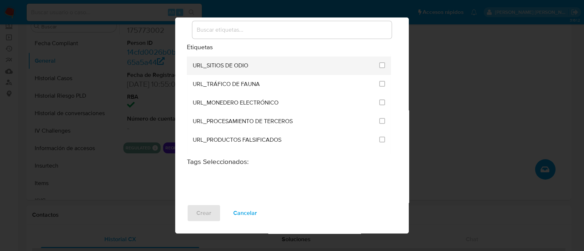
scroll to position [1466, 0]
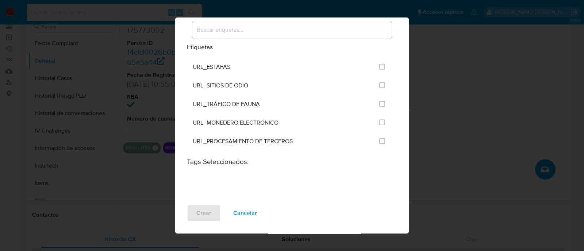
click at [238, 21] on div at bounding box center [291, 30] width 199 height 18
click at [238, 31] on input at bounding box center [291, 29] width 199 height 9
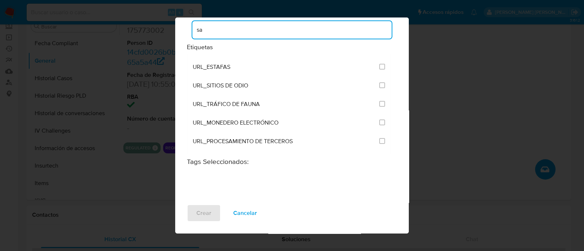
scroll to position [66, 0]
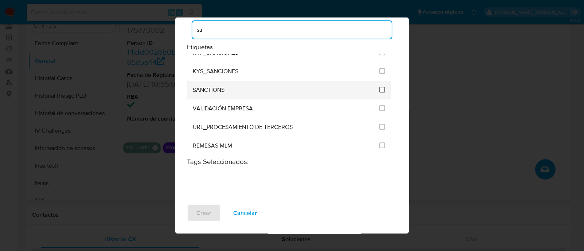
type input "sa"
click at [379, 89] on input "2615" at bounding box center [382, 90] width 6 height 6
checkbox input "true"
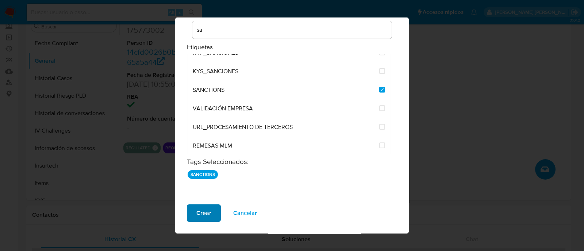
click at [213, 211] on button "Crear" at bounding box center [204, 214] width 34 height 18
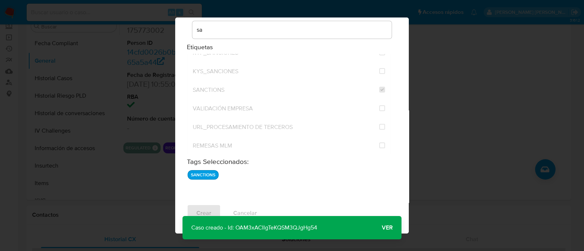
click at [380, 231] on button "Ver" at bounding box center [387, 228] width 28 height 18
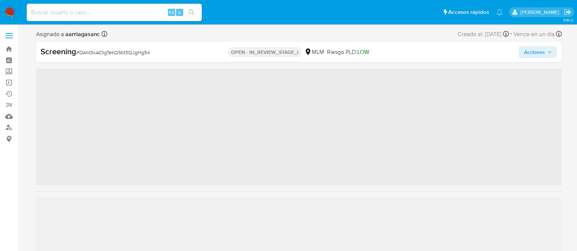
scroll to position [343, 0]
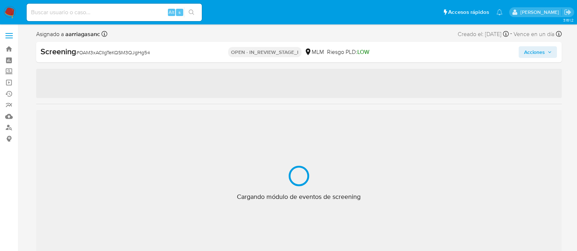
select select "10"
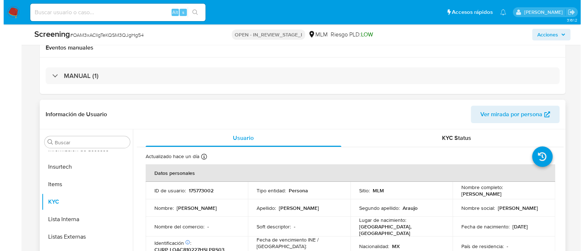
scroll to position [182, 0]
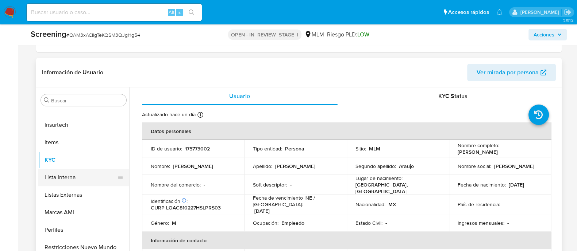
click at [73, 178] on button "Lista Interna" at bounding box center [80, 178] width 85 height 18
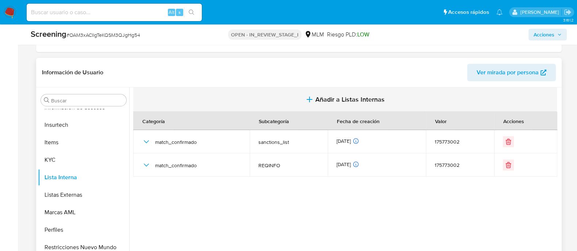
click at [330, 104] on button "Añadir a Listas Internas" at bounding box center [345, 100] width 424 height 24
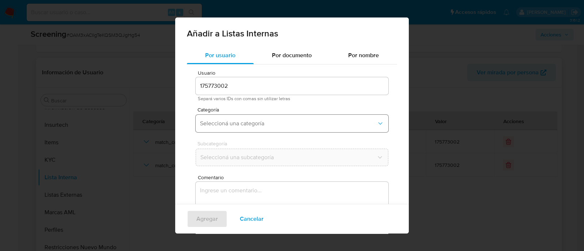
click at [223, 118] on button "Seleccioná una categoría" at bounding box center [292, 124] width 193 height 18
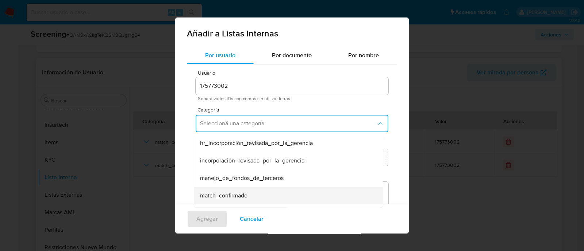
scroll to position [45, 0]
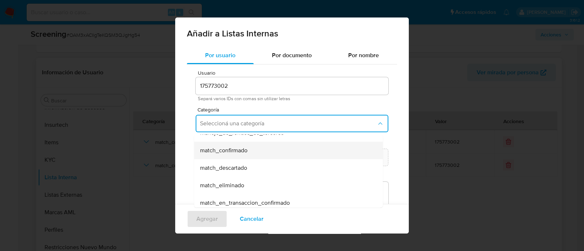
click at [223, 193] on div "match_eliminado" at bounding box center [286, 186] width 173 height 18
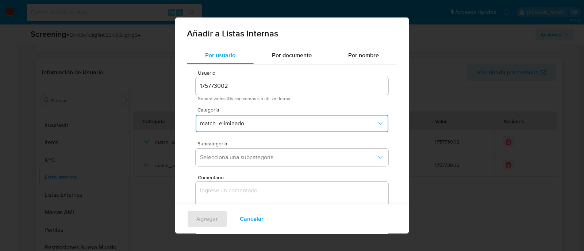
click at [231, 125] on span "match_eliminado" at bounding box center [288, 123] width 177 height 7
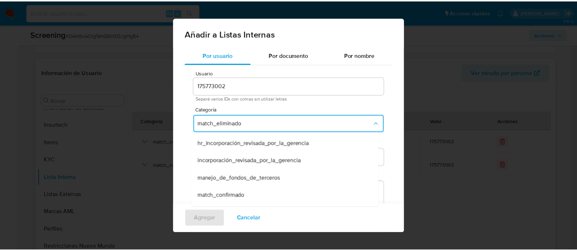
scroll to position [60, 0]
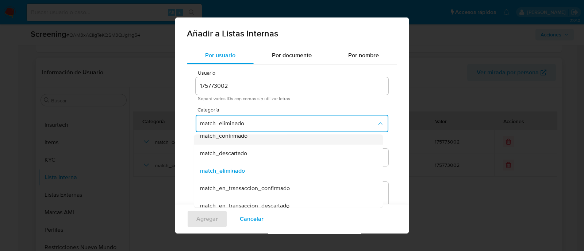
click at [234, 136] on span "match_confirmado" at bounding box center [223, 135] width 47 height 7
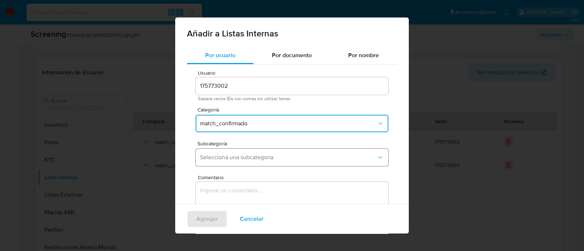
click at [228, 155] on span "Seleccioná una subcategoría" at bounding box center [288, 157] width 177 height 7
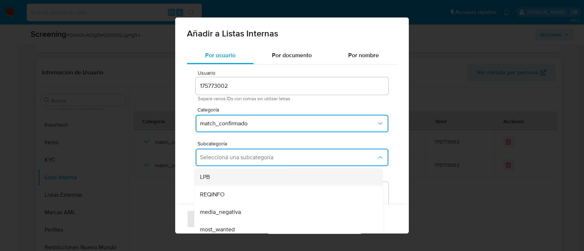
click at [215, 178] on div "LPB" at bounding box center [286, 178] width 173 height 18
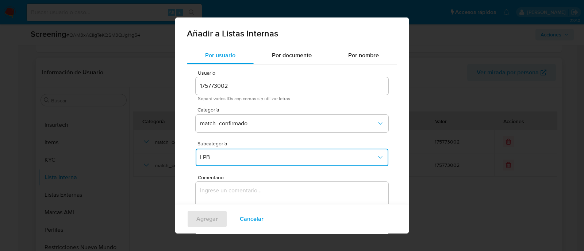
click at [217, 188] on textarea "Comentario" at bounding box center [292, 217] width 193 height 70
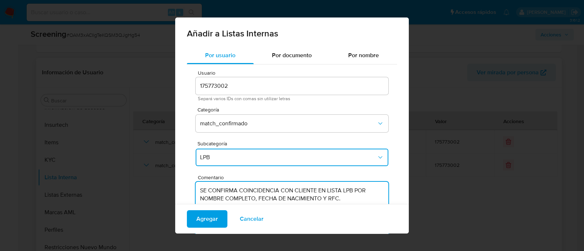
click at [217, 188] on textarea "SE CONFIRMA COINCIDENCIA CON CLIENTE EN LISTA LPB POR NOMBRE COMPLETO, FECHA DE…" at bounding box center [292, 217] width 193 height 70
type textarea "SE CONFIRMA COINCIDENCIA CON CLIENTE EN LISTA LPB POR NOMBRE COMPLETO, FECHA DE…"
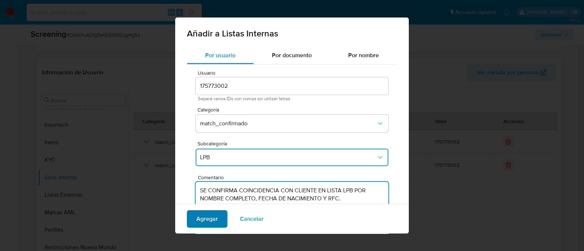
click at [209, 223] on span "Agregar" at bounding box center [207, 219] width 22 height 16
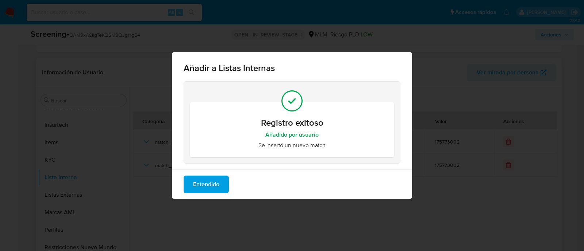
click at [193, 190] on span "Entendido" at bounding box center [206, 185] width 26 height 16
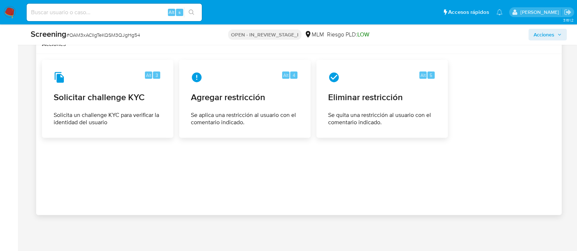
scroll to position [1059, 0]
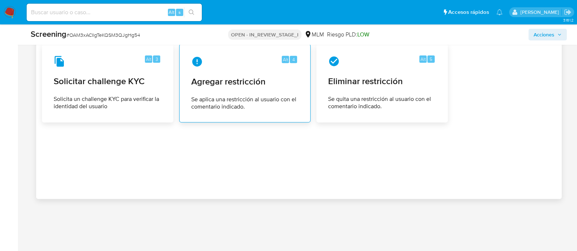
click at [281, 58] on div "Alt 4" at bounding box center [244, 62] width 107 height 12
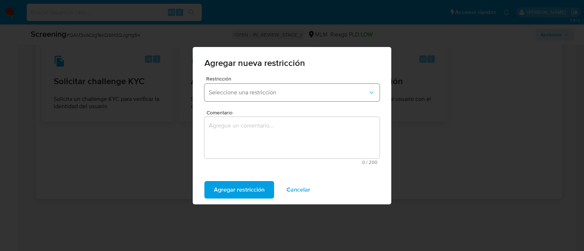
click at [240, 95] on span "Seleccione una restricción" at bounding box center [288, 92] width 159 height 7
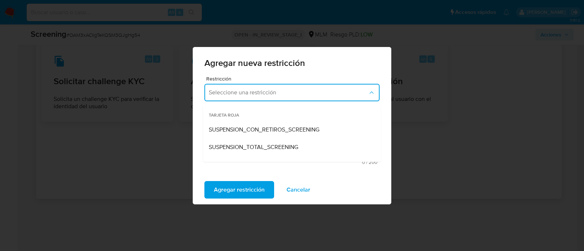
click at [245, 148] on span "SUSPENSION_TOTAL_SCREENING" at bounding box center [253, 147] width 89 height 7
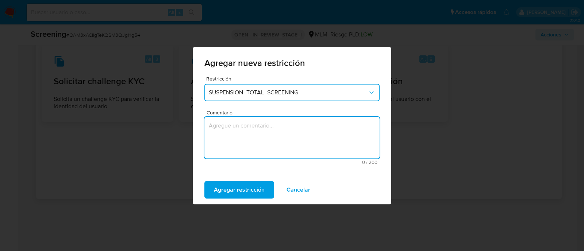
click at [233, 134] on textarea "Comentario" at bounding box center [291, 138] width 175 height 42
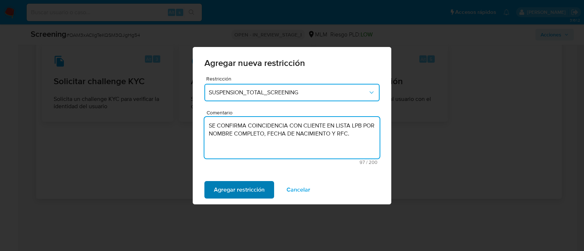
type textarea "SE CONFIRMA COINCIDENCIA CON CLIENTE EN LISTA LPB POR NOMBRE COMPLETO, FECHA DE…"
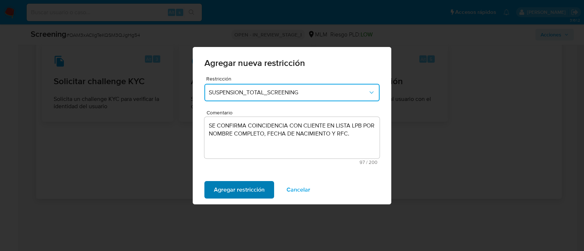
click at [239, 196] on span "Agregar restricción" at bounding box center [239, 190] width 51 height 16
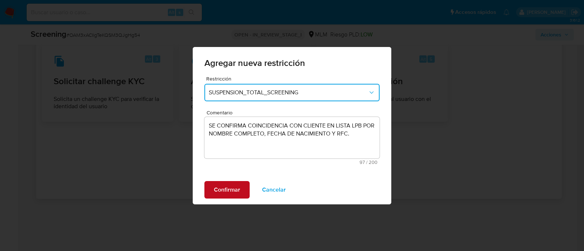
click at [232, 188] on span "Confirmar" at bounding box center [227, 190] width 26 height 16
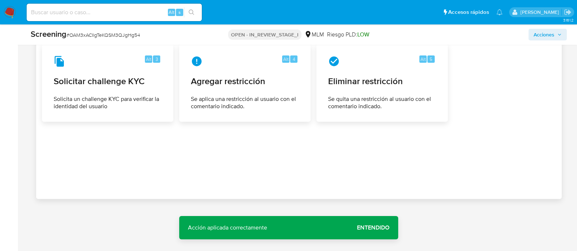
click at [387, 228] on span "Entendido" at bounding box center [373, 228] width 32 height 0
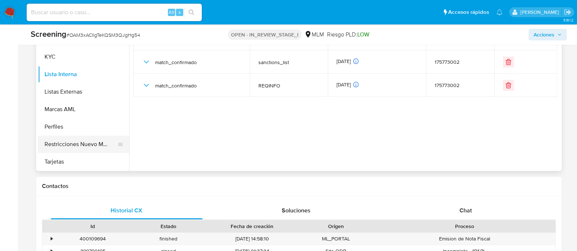
scroll to position [284, 0]
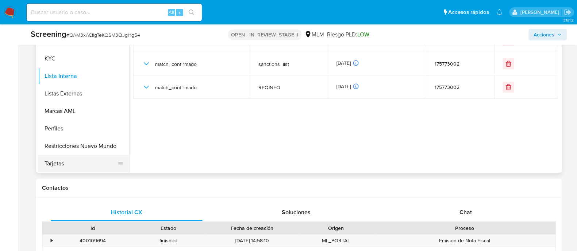
click at [78, 155] on button "Tarjetas" at bounding box center [80, 164] width 85 height 18
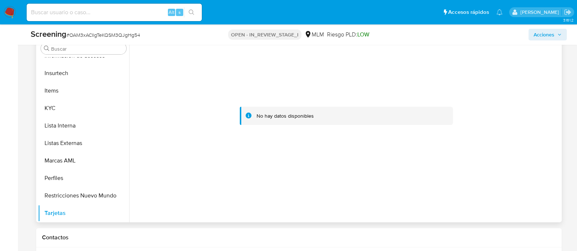
scroll to position [238, 0]
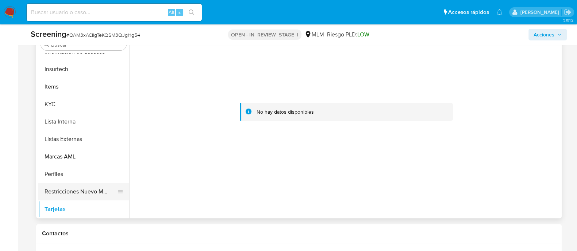
click at [79, 189] on button "Restricciones Nuevo Mundo" at bounding box center [80, 192] width 85 height 18
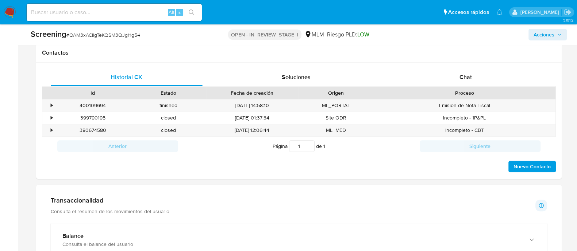
scroll to position [375, 0]
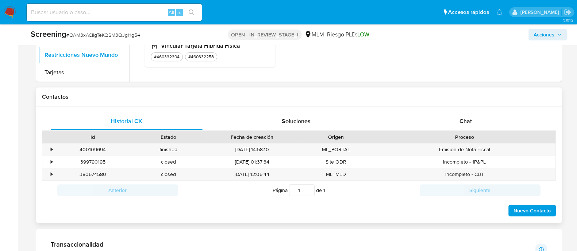
click at [535, 211] on span "Nuevo Contacto" at bounding box center [531, 211] width 37 height 10
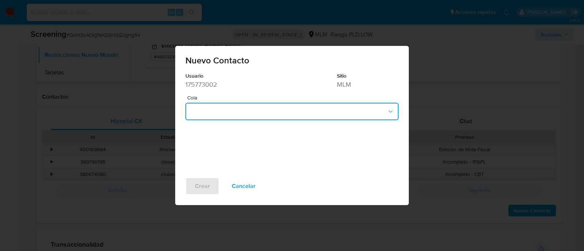
click at [232, 113] on button "button" at bounding box center [291, 112] width 213 height 18
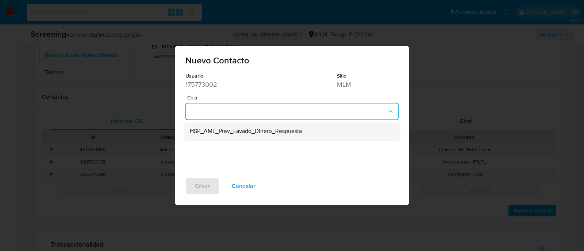
click at [237, 134] on span "HSP_AML_Prev_Lavado_Dinero_Respuesta" at bounding box center [246, 131] width 112 height 7
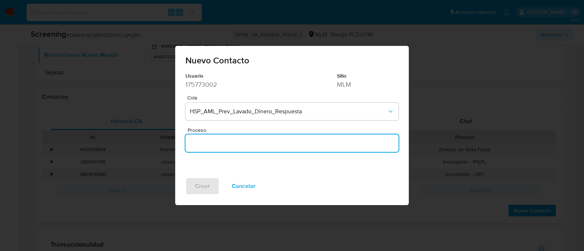
click at [235, 144] on input "Proceso" at bounding box center [291, 143] width 213 height 9
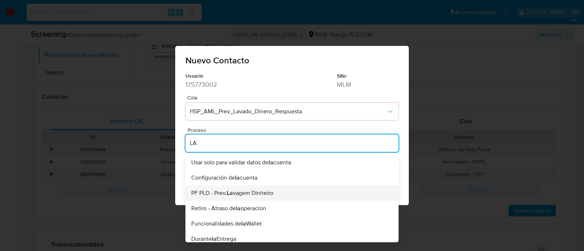
click at [247, 190] on span "PF PLD - Prev. La vagem Dinheiro" at bounding box center [232, 193] width 82 height 6
type input "PF PLD - Prev. Lavagem Dinheiro"
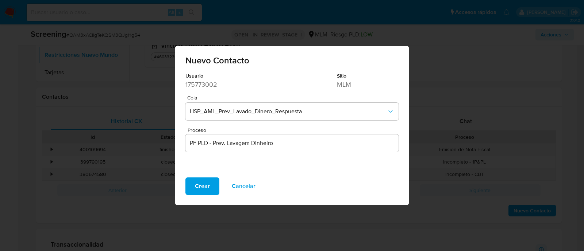
click at [201, 196] on div "Crear Cancelar" at bounding box center [292, 192] width 234 height 28
click at [200, 189] on span "Crear" at bounding box center [202, 186] width 15 height 16
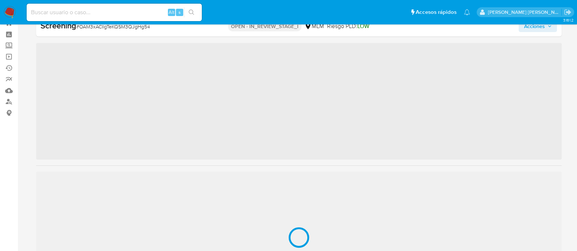
scroll to position [343, 0]
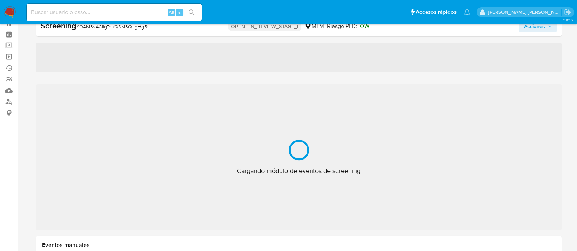
select select "10"
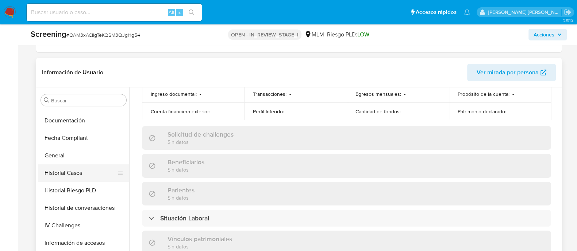
scroll to position [206, 0]
click at [71, 159] on button "General" at bounding box center [80, 157] width 85 height 18
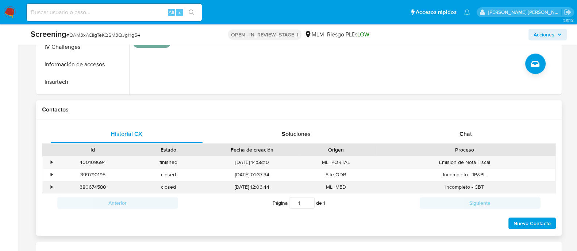
scroll to position [365, 0]
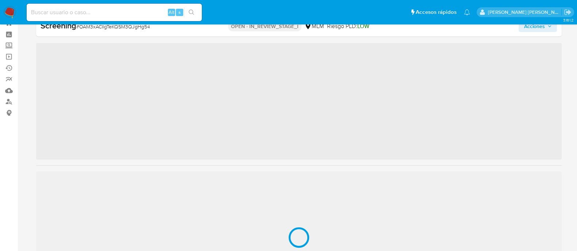
scroll to position [343, 0]
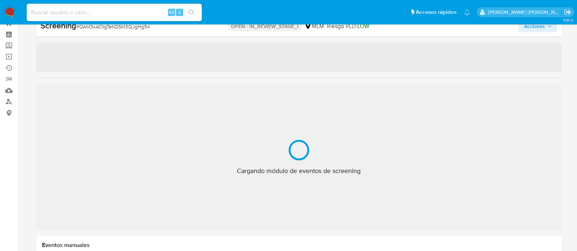
select select "10"
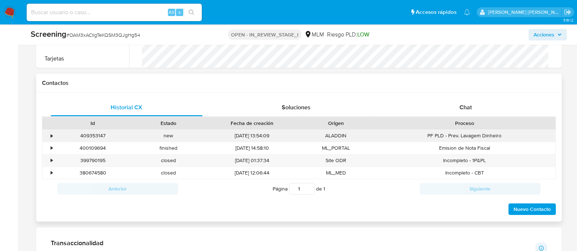
scroll to position [411, 0]
click at [51, 135] on div "•" at bounding box center [52, 134] width 2 height 7
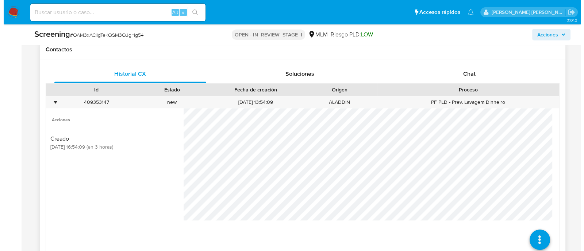
scroll to position [456, 0]
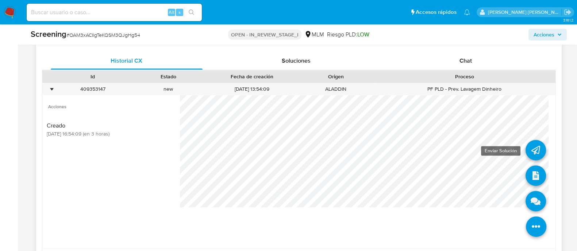
click at [526, 154] on icon at bounding box center [536, 150] width 20 height 20
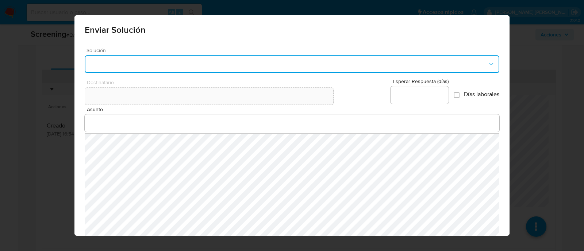
click at [175, 68] on button "button" at bounding box center [292, 64] width 415 height 18
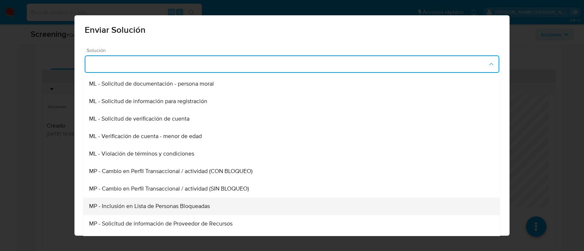
click at [190, 204] on span "MP - Inclusión en Lista de Personas Bloqueadas" at bounding box center [149, 206] width 121 height 7
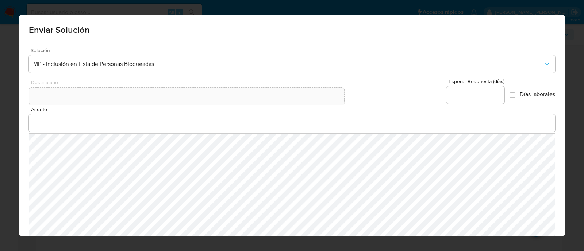
click at [464, 100] on div at bounding box center [475, 95] width 58 height 18
click at [462, 96] on input "Esperar Respuesta (días)" at bounding box center [475, 95] width 58 height 9
type input "0"
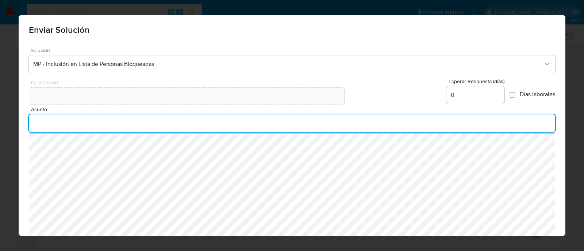
click at [64, 124] on input "Asunto" at bounding box center [292, 123] width 527 height 9
type input "INFORMACION IMPORTANTE DE TU CUENTA MERCADO PAGO"
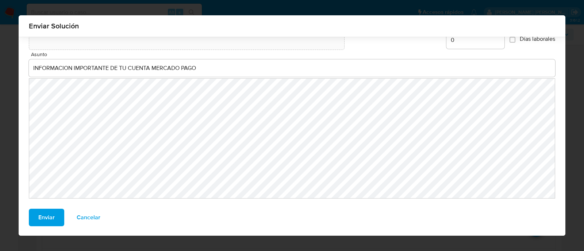
scroll to position [50, 0]
click at [48, 213] on span "Enviar" at bounding box center [46, 217] width 16 height 16
click at [41, 212] on span "Enviar" at bounding box center [46, 217] width 16 height 16
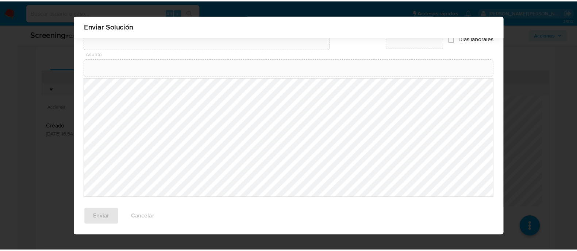
scroll to position [40, 0]
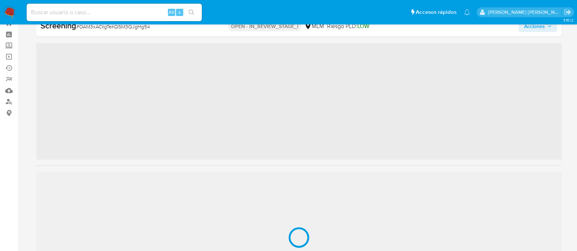
scroll to position [343, 0]
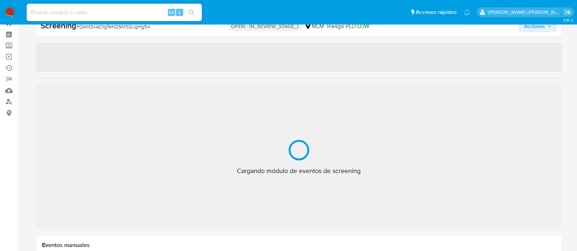
select select "10"
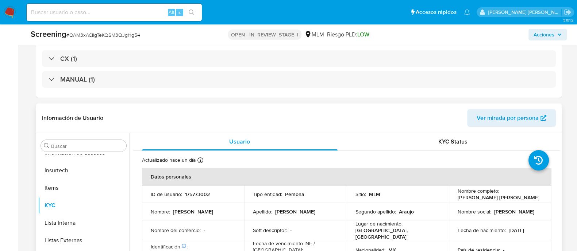
scroll to position [163, 0]
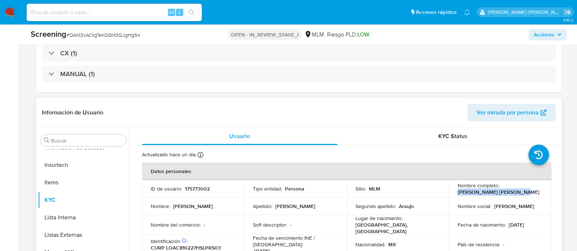
drag, startPoint x: 455, startPoint y: 193, endPoint x: 513, endPoint y: 191, distance: 57.7
click at [513, 191] on div "Nombre completo : [PERSON_NAME] [PERSON_NAME]" at bounding box center [500, 188] width 85 height 13
copy p "[PERSON_NAME] [PERSON_NAME]"
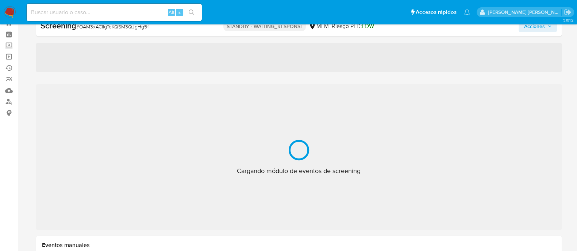
scroll to position [26, 0]
select select "10"
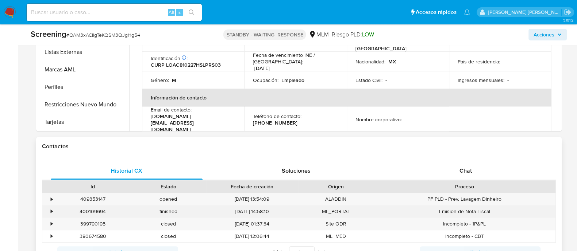
scroll to position [365, 0]
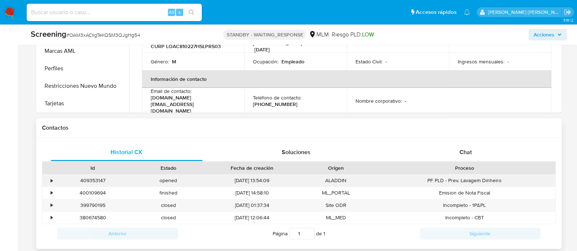
click at [49, 180] on div "•" at bounding box center [48, 181] width 13 height 12
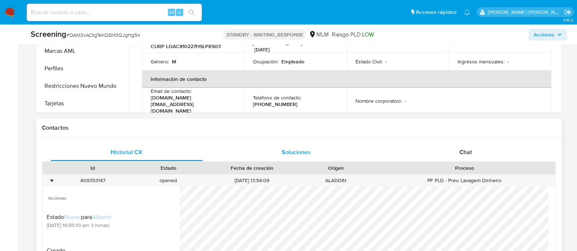
click at [286, 157] on div "Soluciones" at bounding box center [296, 153] width 152 height 18
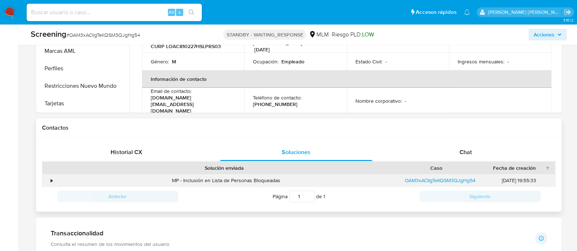
click at [49, 182] on div "•" at bounding box center [48, 181] width 13 height 12
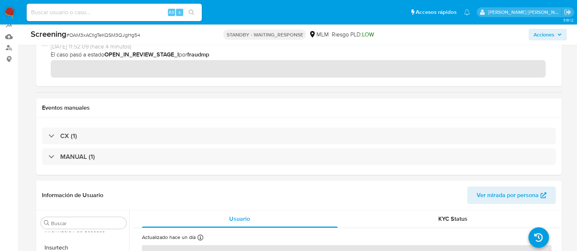
scroll to position [137, 0]
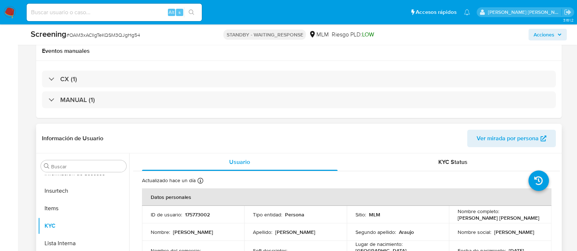
click at [199, 216] on p "175773002" at bounding box center [197, 215] width 25 height 7
copy p "175773002"
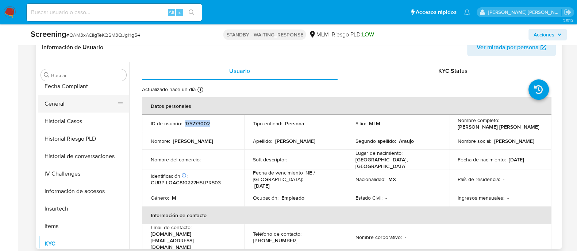
scroll to position [206, 0]
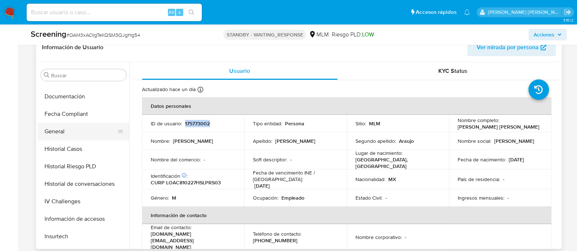
click at [66, 135] on button "General" at bounding box center [80, 132] width 85 height 18
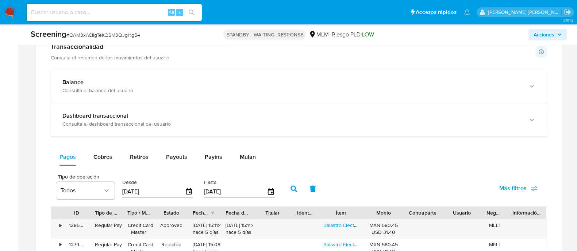
scroll to position [627, 0]
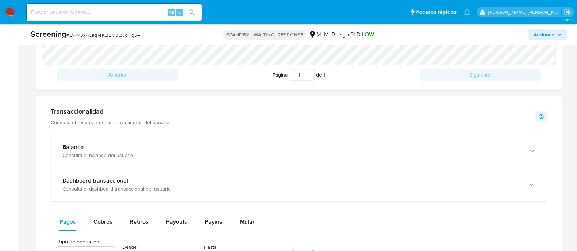
click at [73, 155] on div "Consulta el balance del usuario" at bounding box center [291, 155] width 458 height 7
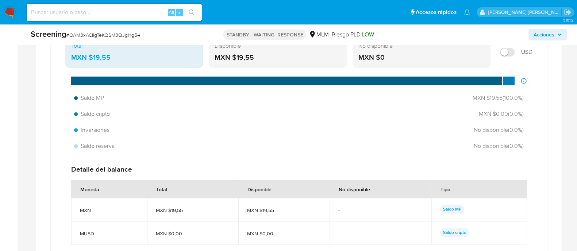
drag, startPoint x: 255, startPoint y: 57, endPoint x: 234, endPoint y: 58, distance: 20.8
click at [234, 58] on div "MXN $19,55" at bounding box center [278, 57] width 126 height 9
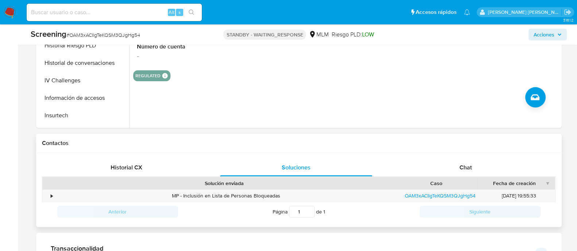
scroll to position [340, 0]
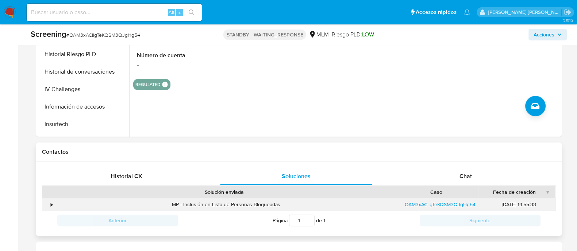
click at [53, 207] on div "•" at bounding box center [48, 205] width 13 height 12
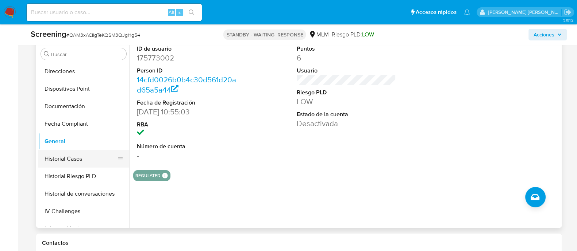
scroll to position [182, 0]
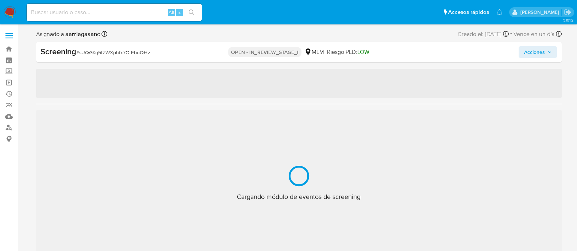
scroll to position [343, 0]
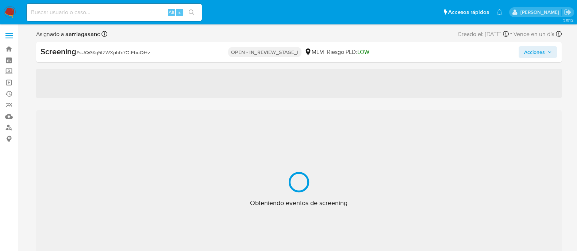
select select "10"
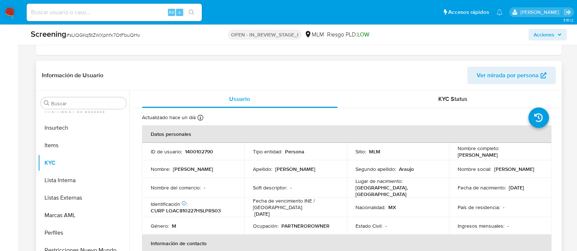
scroll to position [182, 0]
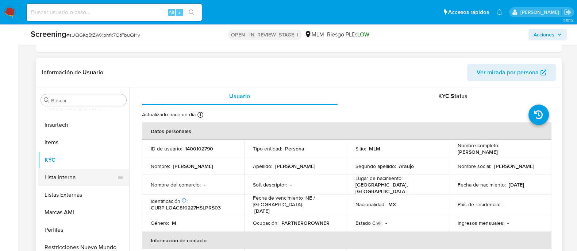
click at [86, 178] on button "Lista Interna" at bounding box center [80, 178] width 85 height 18
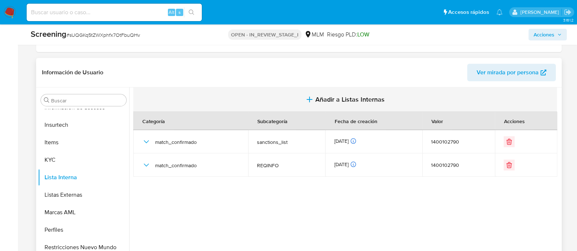
click at [345, 101] on span "Añadir a Listas Internas" at bounding box center [349, 100] width 69 height 8
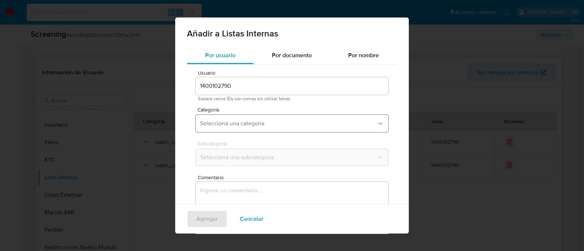
click at [230, 127] on span "Seleccioná una categoría" at bounding box center [288, 123] width 177 height 7
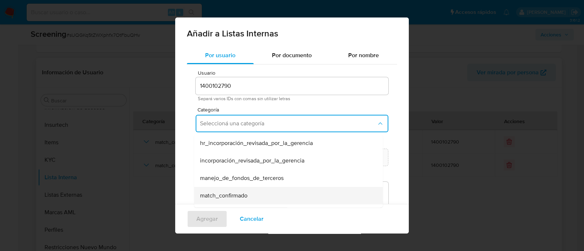
click at [226, 198] on span "match_confirmado" at bounding box center [223, 195] width 47 height 7
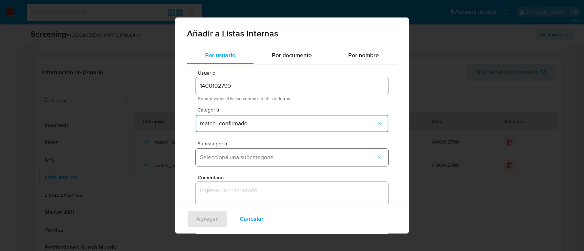
click at [226, 159] on span "Seleccioná una subcategoría" at bounding box center [288, 157] width 177 height 7
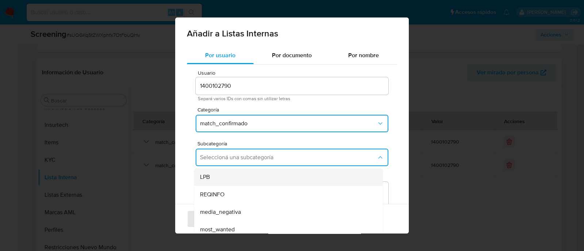
click at [215, 174] on div "LPB" at bounding box center [286, 178] width 173 height 18
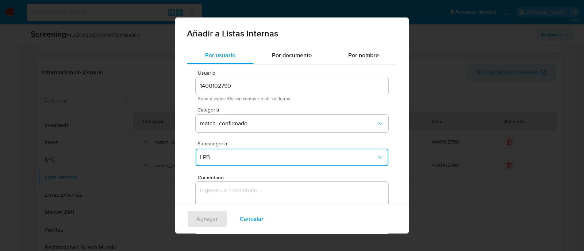
click at [220, 196] on textarea "Comentario" at bounding box center [292, 217] width 193 height 70
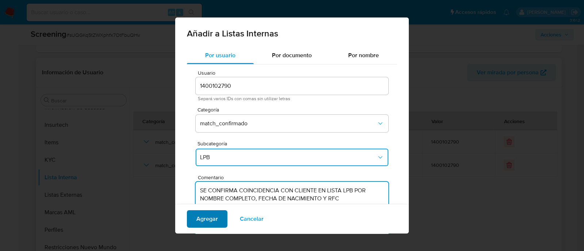
type textarea "SE CONFIRMA COINCIDENCIA CON CLIENTE EN LISTA LPB POR NOMBRE COMPLETO, FECHA DE…"
click at [215, 220] on span "Agregar" at bounding box center [207, 219] width 22 height 16
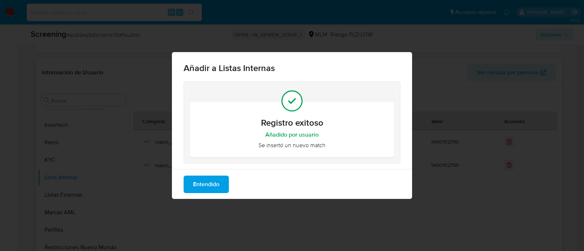
click at [215, 180] on span "Entendido" at bounding box center [206, 185] width 26 height 16
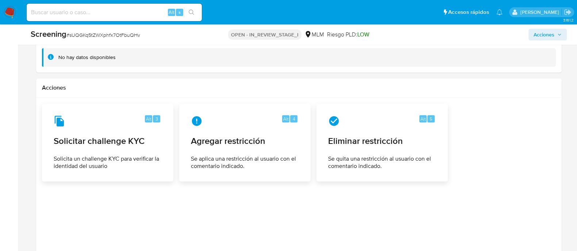
scroll to position [1015, 0]
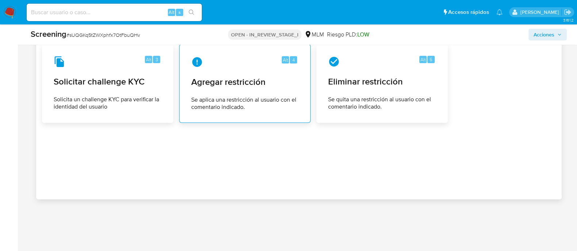
click at [280, 84] on span "Agregar restricción" at bounding box center [244, 82] width 107 height 11
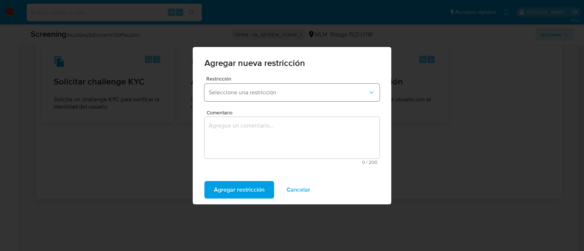
click at [281, 90] on span "Seleccione una restricción" at bounding box center [288, 92] width 159 height 7
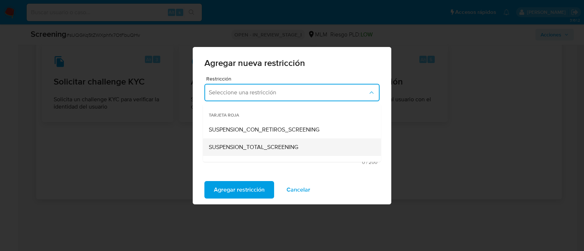
click at [262, 147] on span "SUSPENSION_TOTAL_SCREENING" at bounding box center [253, 147] width 89 height 7
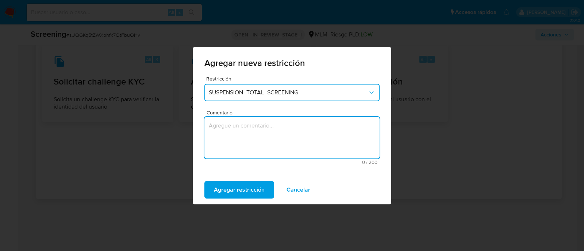
click at [252, 149] on textarea "Comentario" at bounding box center [291, 138] width 175 height 42
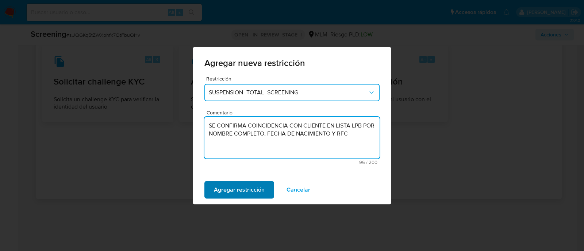
type textarea "SE CONFIRMA COINCIDENCIA CON CLIENTE EN LISTA LPB POR NOMBRE COMPLETO, FECHA DE…"
click at [253, 190] on span "Agregar restricción" at bounding box center [239, 190] width 51 height 16
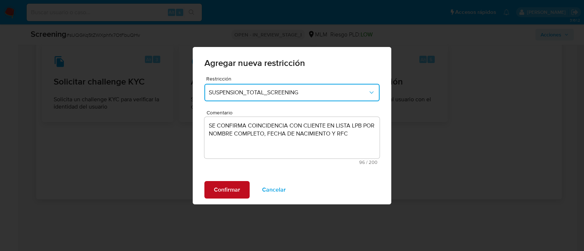
click at [238, 189] on span "Confirmar" at bounding box center [227, 190] width 26 height 16
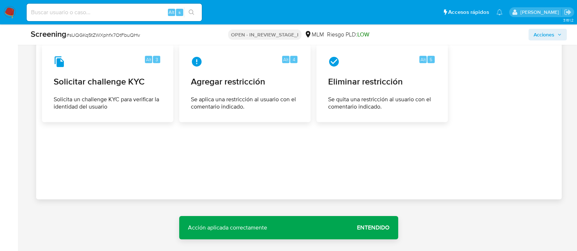
click at [380, 228] on span "Entendido" at bounding box center [373, 228] width 32 height 0
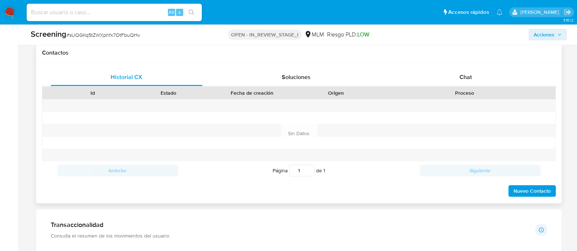
scroll to position [421, 0]
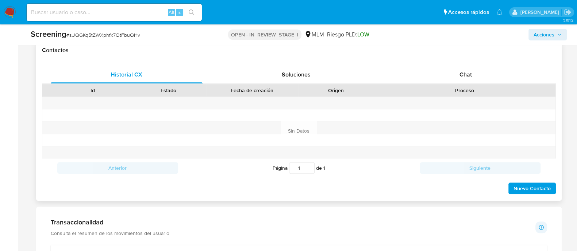
click at [516, 189] on span "Nuevo Contacto" at bounding box center [531, 189] width 37 height 10
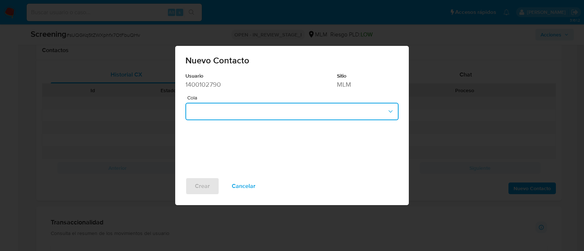
click at [210, 116] on button "button" at bounding box center [291, 112] width 213 height 18
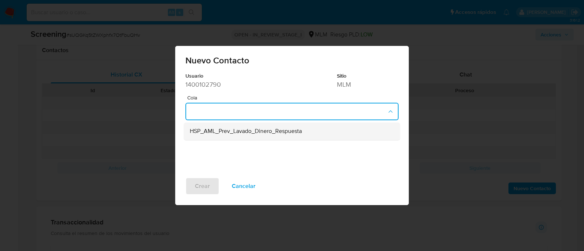
click at [213, 134] on span "HSP_AML_Prev_Lavado_Dinero_Respuesta" at bounding box center [246, 131] width 112 height 7
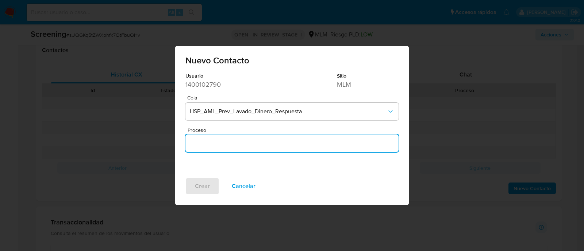
click at [211, 143] on input "Proceso" at bounding box center [291, 143] width 213 height 9
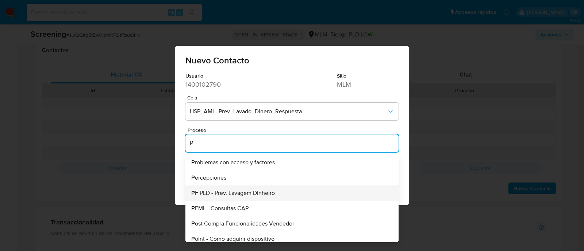
click at [263, 193] on span "P F PLD - Prev. Lavagem Dinheiro" at bounding box center [233, 193] width 84 height 6
type input "PF PLD - Prev. Lavagem Dinheiro"
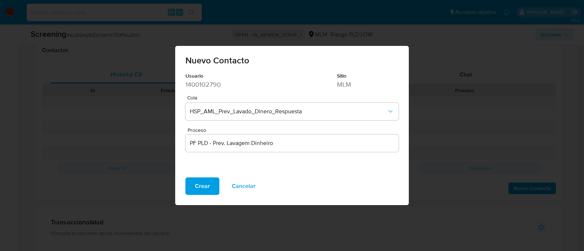
click at [203, 190] on span "Crear" at bounding box center [202, 186] width 15 height 16
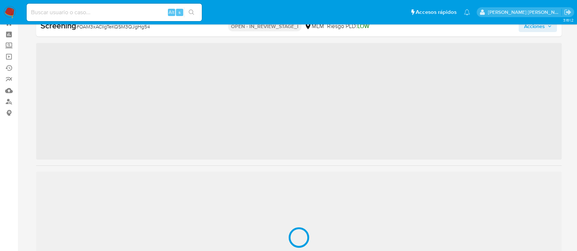
scroll to position [343, 0]
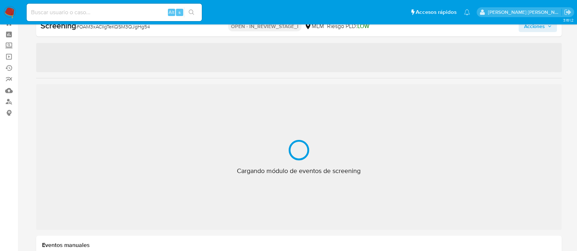
select select "10"
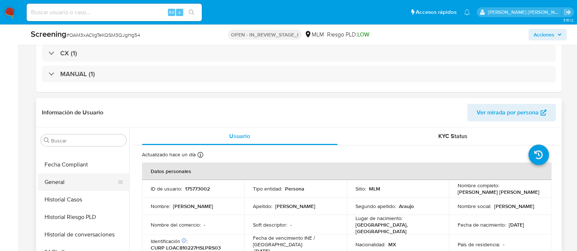
scroll to position [206, 0]
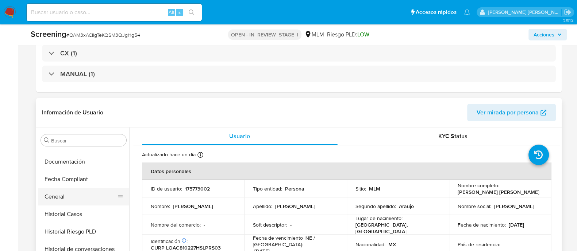
click at [76, 197] on button "General" at bounding box center [80, 197] width 85 height 18
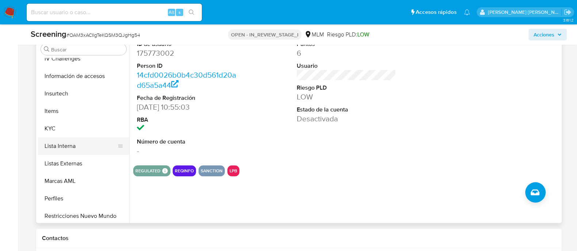
scroll to position [343, 0]
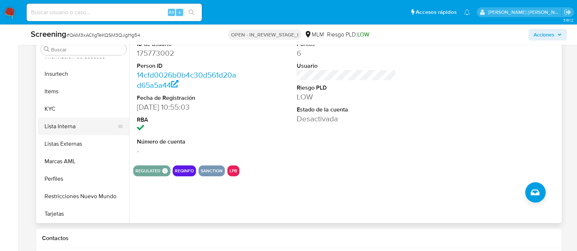
click at [69, 118] on button "Lista Interna" at bounding box center [80, 127] width 85 height 18
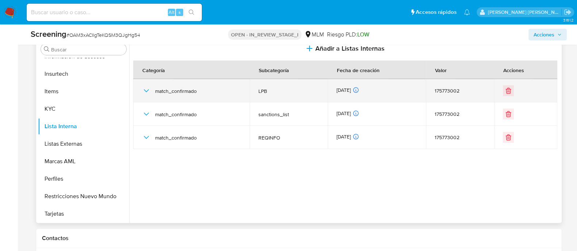
click at [139, 88] on td "match_confirmado" at bounding box center [191, 90] width 116 height 23
click at [145, 99] on div "match_confirmado" at bounding box center [191, 90] width 99 height 23
click at [145, 90] on icon "button" at bounding box center [145, 90] width 5 height 3
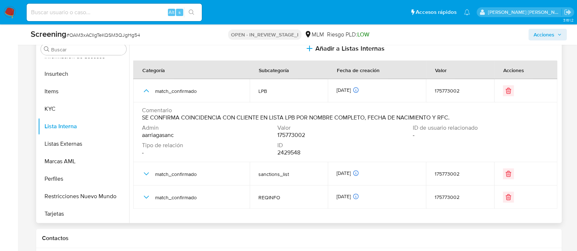
drag, startPoint x: 142, startPoint y: 117, endPoint x: 449, endPoint y: 118, distance: 306.9
click at [449, 118] on span "SE CONFIRMA COINCIDENCIA CON CLIENTE EN LISTA LPB POR NOMBRE COMPLETO, FECHA DE…" at bounding box center [296, 117] width 308 height 7
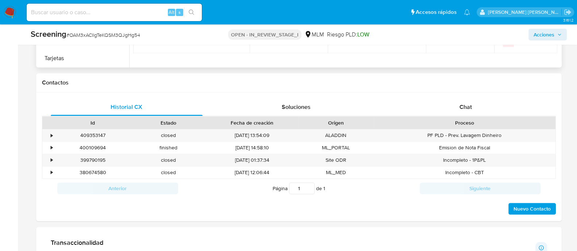
scroll to position [411, 0]
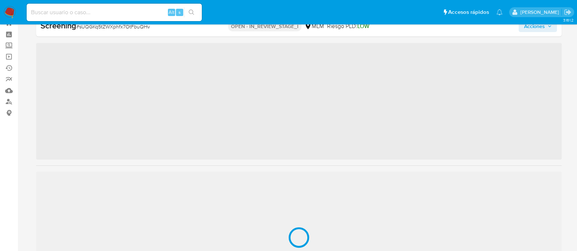
scroll to position [343, 0]
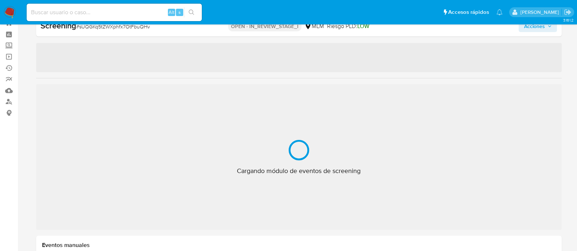
select select "10"
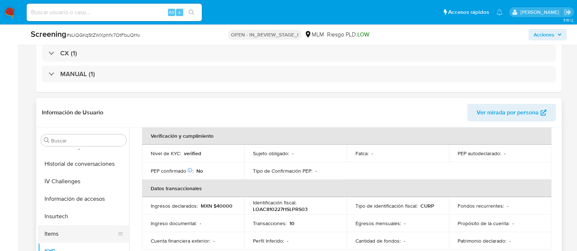
scroll to position [206, 0]
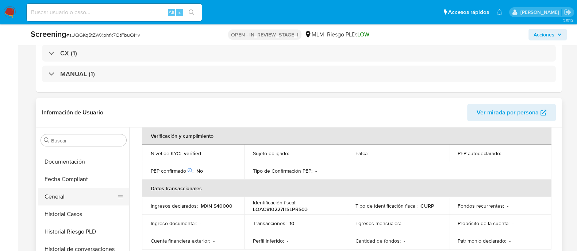
click at [73, 200] on button "General" at bounding box center [80, 197] width 85 height 18
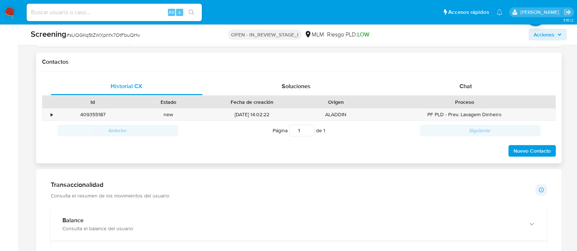
scroll to position [436, 0]
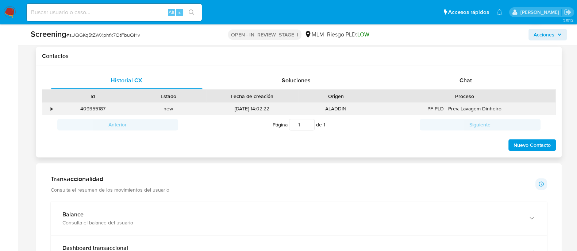
click at [53, 107] on div "•" at bounding box center [48, 109] width 13 height 12
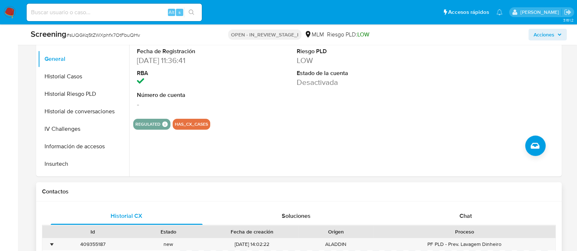
scroll to position [300, 0]
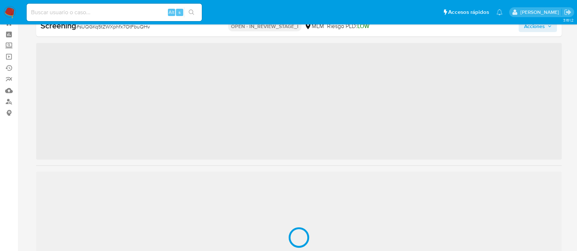
scroll to position [343, 0]
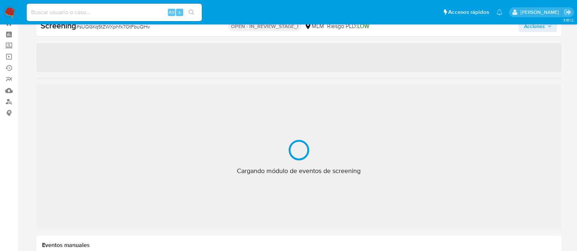
select select "10"
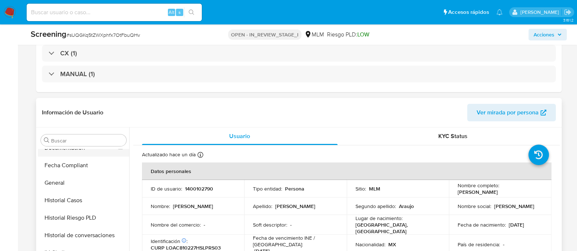
scroll to position [206, 0]
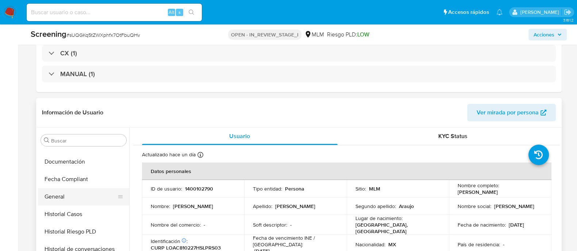
click at [75, 193] on button "General" at bounding box center [80, 197] width 85 height 18
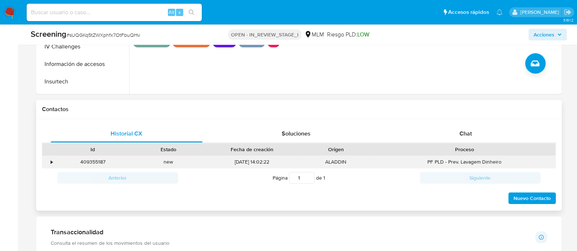
scroll to position [391, 0]
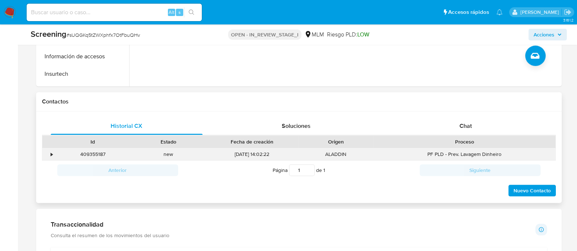
click at [54, 153] on div "•" at bounding box center [48, 155] width 13 height 12
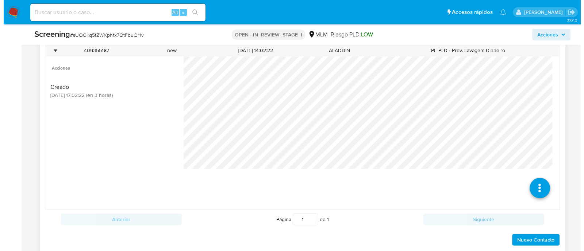
scroll to position [528, 0]
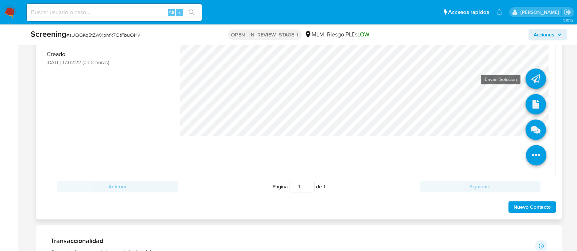
click at [526, 77] on icon at bounding box center [536, 79] width 20 height 20
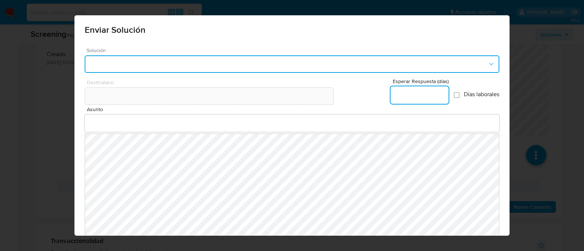
click at [180, 68] on button "button" at bounding box center [292, 64] width 415 height 18
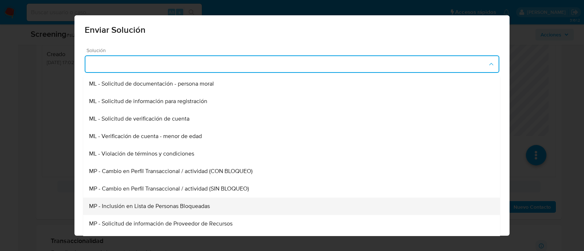
click at [185, 204] on span "MP - Inclusión en Lista de Personas Bloqueadas" at bounding box center [149, 206] width 121 height 7
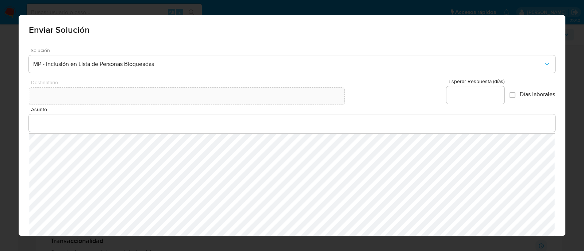
click at [465, 101] on div at bounding box center [475, 95] width 58 height 18
click at [460, 99] on input "Esperar Respuesta (días)" at bounding box center [475, 95] width 58 height 9
type input "0"
click at [138, 117] on div at bounding box center [292, 124] width 527 height 18
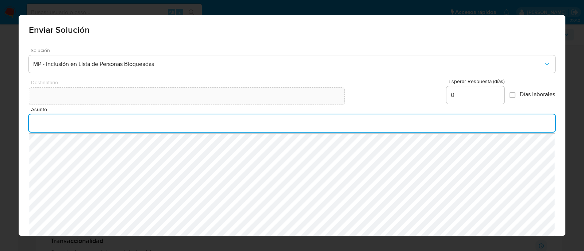
click at [137, 123] on input "Asunto" at bounding box center [292, 123] width 527 height 9
type input "INFORMACION IMPORTANTE DE TU CUENTA MERCADO PAGO"
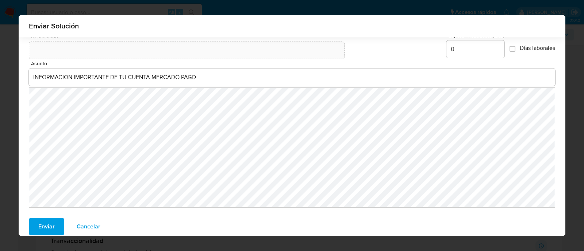
scroll to position [50, 0]
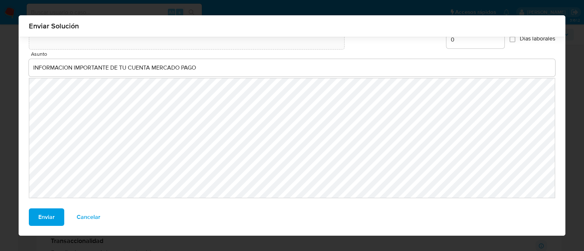
click at [50, 210] on span "Enviar" at bounding box center [46, 217] width 16 height 16
click at [38, 220] on span "Enviar" at bounding box center [46, 217] width 16 height 16
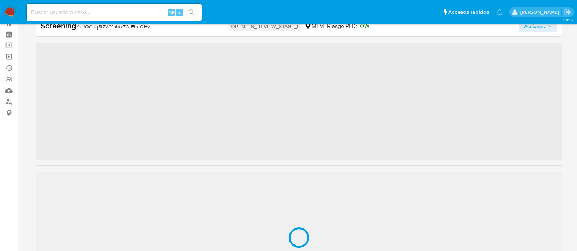
scroll to position [343, 0]
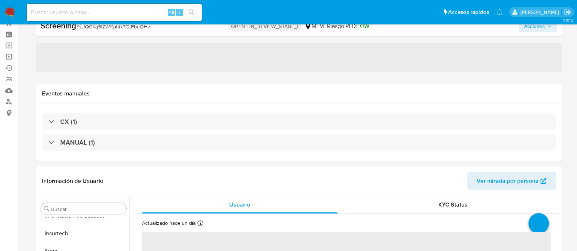
select select "10"
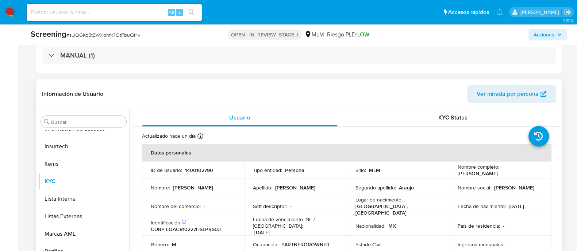
scroll to position [182, 0]
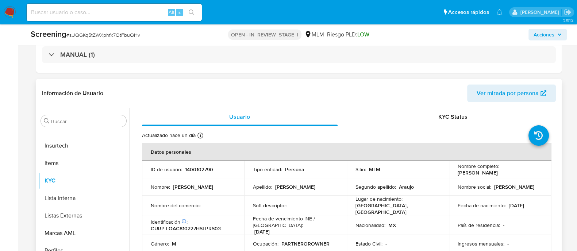
drag, startPoint x: 457, startPoint y: 171, endPoint x: 515, endPoint y: 175, distance: 58.2
click at [515, 175] on div "Nombre completo : [PERSON_NAME]" at bounding box center [500, 169] width 85 height 13
copy p "[PERSON_NAME]"
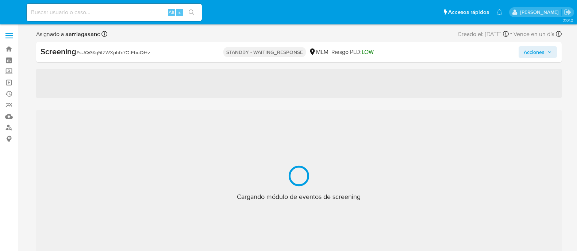
select select "10"
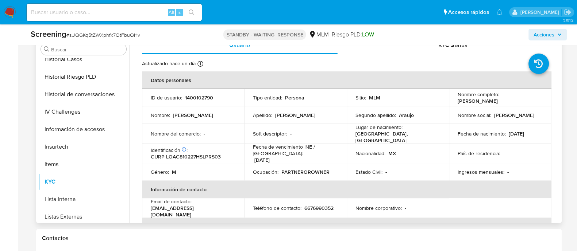
scroll to position [161, 0]
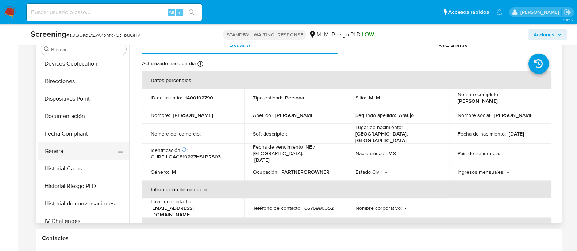
click at [59, 149] on button "General" at bounding box center [80, 152] width 85 height 18
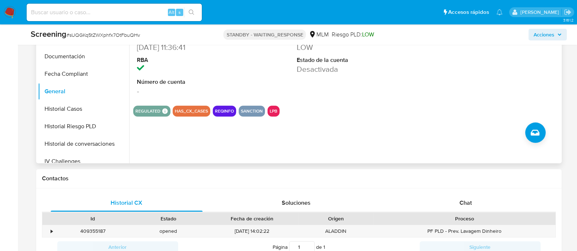
scroll to position [391, 0]
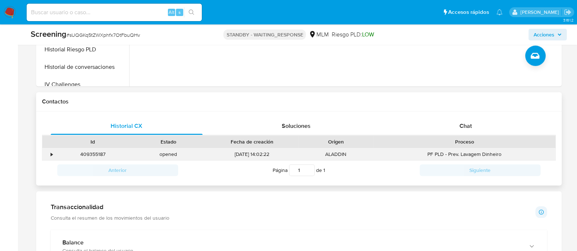
click at [51, 153] on div "•" at bounding box center [52, 154] width 2 height 7
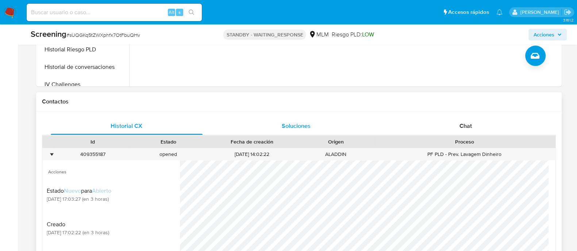
click at [316, 123] on div "Soluciones" at bounding box center [296, 127] width 152 height 18
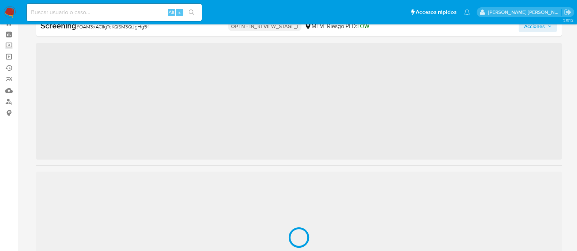
scroll to position [343, 0]
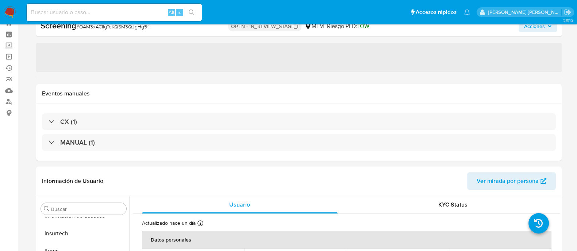
select select "10"
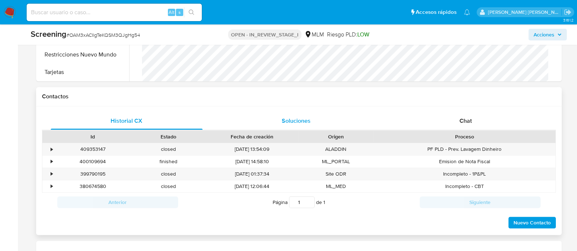
scroll to position [436, 0]
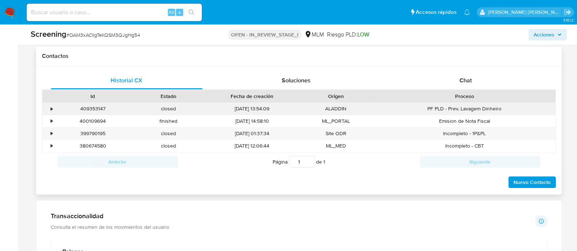
click at [53, 109] on div "•" at bounding box center [48, 109] width 13 height 12
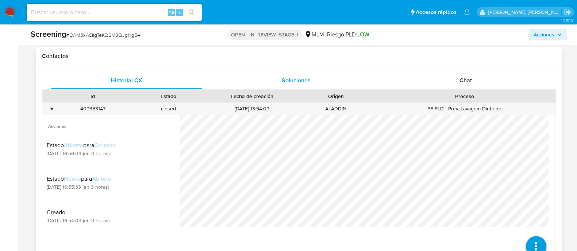
click at [305, 85] on div "Soluciones" at bounding box center [296, 81] width 152 height 18
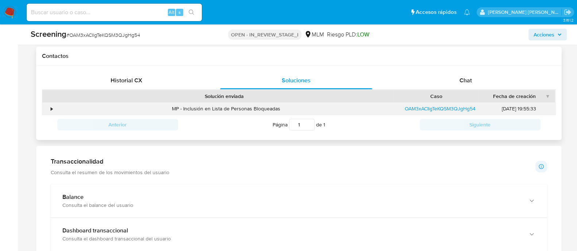
click at [54, 108] on div "•" at bounding box center [48, 109] width 13 height 12
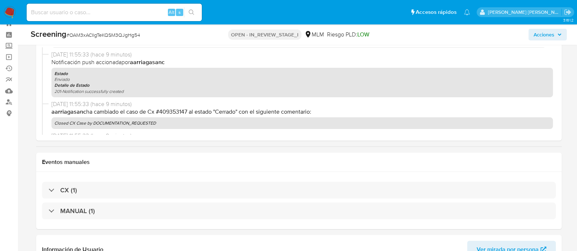
scroll to position [0, 0]
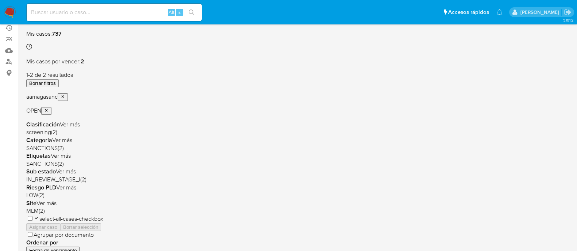
scroll to position [45, 0]
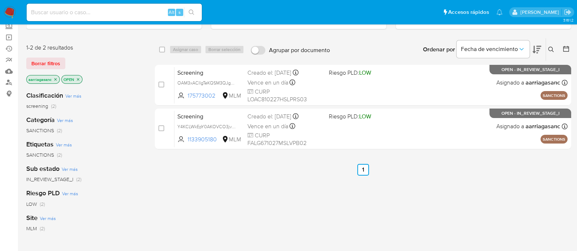
click at [70, 80] on p "OPEN" at bounding box center [72, 80] width 20 height 8
click at [54, 79] on icon "close-filter" at bounding box center [55, 79] width 4 height 4
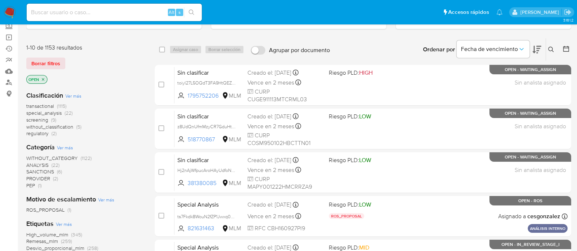
click at [42, 78] on icon "close-filter" at bounding box center [43, 79] width 3 height 3
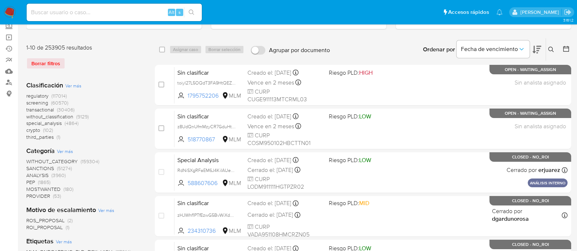
click at [35, 165] on span "SANCTIONS" at bounding box center [40, 168] width 28 height 7
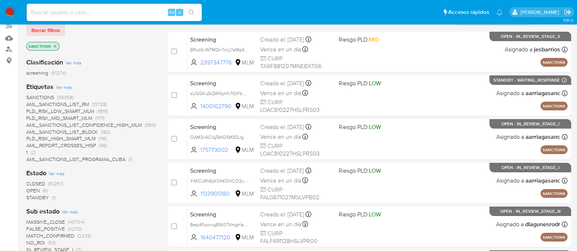
scroll to position [91, 0]
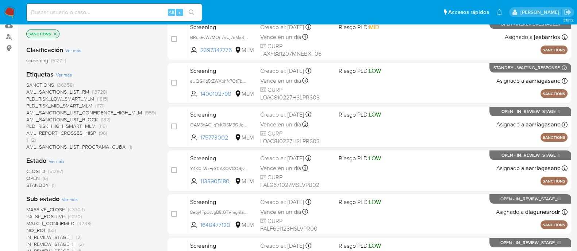
click at [30, 185] on span "STANDBY" at bounding box center [37, 185] width 23 height 7
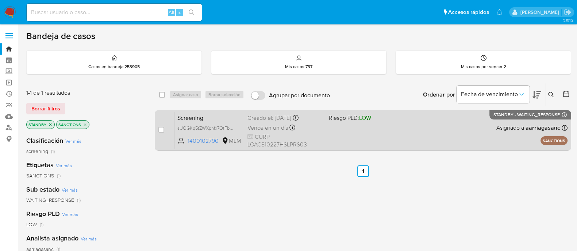
click at [332, 131] on div "Screening sUQGKq5tZWXphfx7OtFbuQHv 1400102790 MLM Riesgo PLD: LOW Creado el: 08…" at bounding box center [370, 130] width 393 height 37
click at [161, 131] on input "checkbox" at bounding box center [161, 130] width 6 height 6
checkbox input "true"
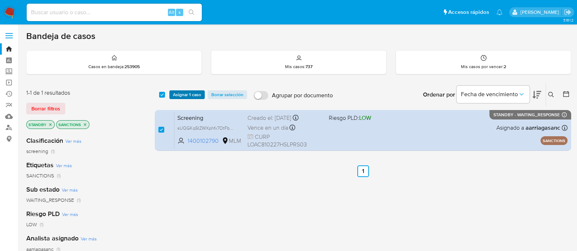
click at [183, 96] on span "Asignar 1 caso" at bounding box center [187, 94] width 28 height 7
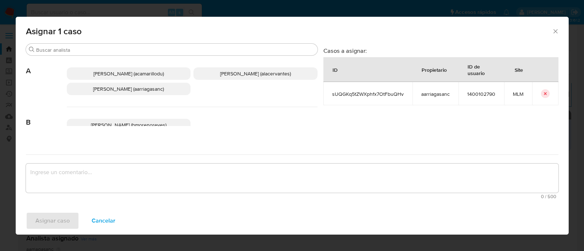
drag, startPoint x: 150, startPoint y: 91, endPoint x: 150, endPoint y: 96, distance: 4.7
click at [150, 91] on span "Ana Maria Arriaga (aarriagasanc)" at bounding box center [128, 88] width 71 height 7
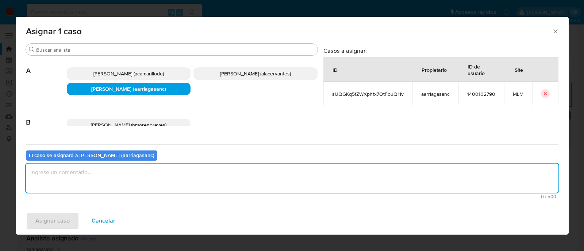
click at [136, 185] on textarea "assign-modal" at bounding box center [292, 178] width 532 height 29
type textarea "M"
type textarea "AMAS"
click at [57, 218] on span "Asignar caso" at bounding box center [52, 221] width 34 height 16
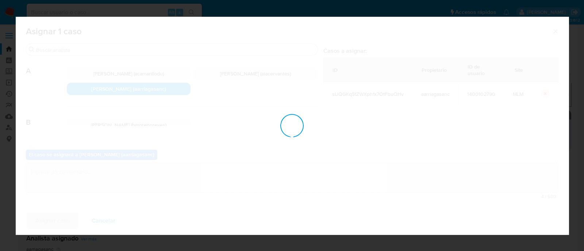
checkbox input "false"
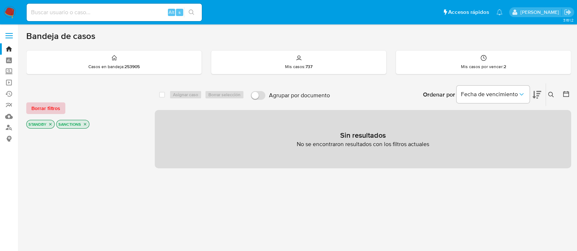
click at [33, 106] on span "Borrar filtros" at bounding box center [45, 108] width 29 height 10
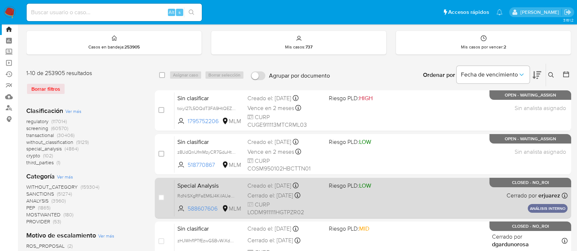
scroll to position [45, 0]
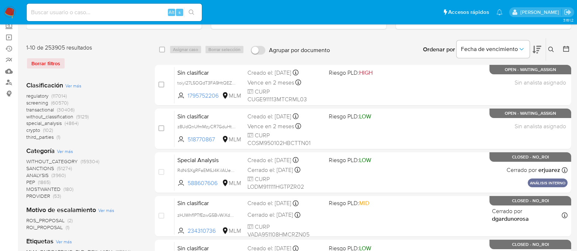
click at [7, 12] on img at bounding box center [10, 12] width 12 height 12
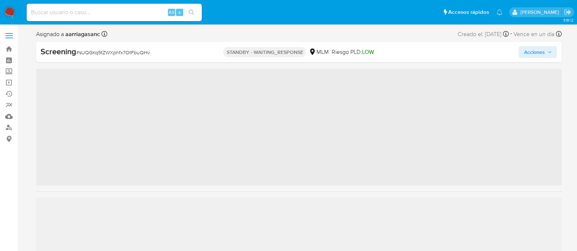
scroll to position [343, 0]
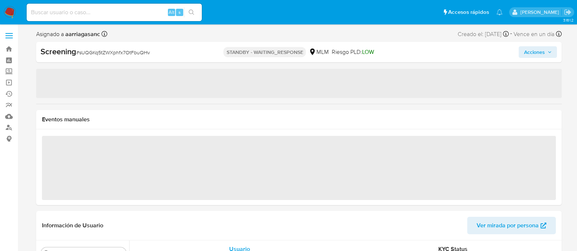
select select "10"
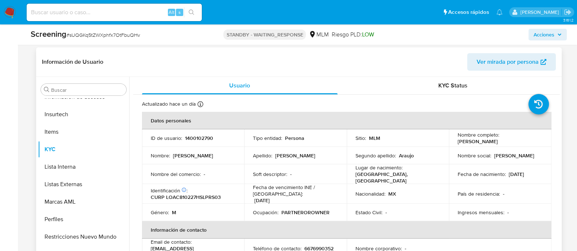
scroll to position [228, 0]
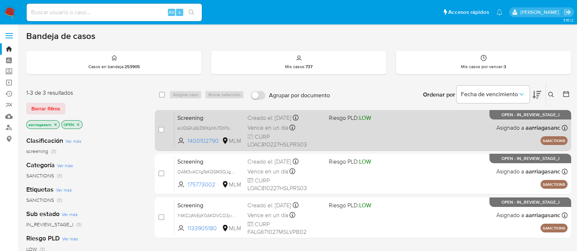
click at [376, 140] on div "Screening sUQGKq5tZWXphfx7OtFbuQHv 1400102790 MLM Riesgo PLD: LOW Creado el: [D…" at bounding box center [370, 130] width 393 height 37
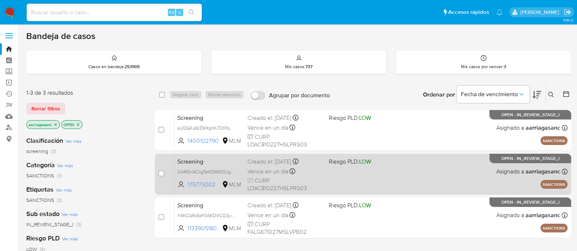
click at [376, 177] on div "Screening OAM3xACIlgTeKQSM3QJgHg54 175773002 MLM Riesgo PLD: LOW Creado el: [DA…" at bounding box center [370, 174] width 393 height 37
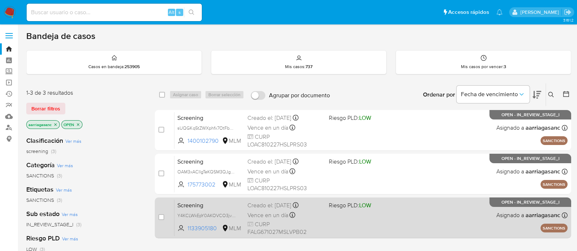
click at [354, 227] on div "Screening Y4KCLWkEpY0AKOVCO3jv7agz 1133905180 MLM Riesgo PLD: LOW Creado el: [D…" at bounding box center [370, 218] width 393 height 37
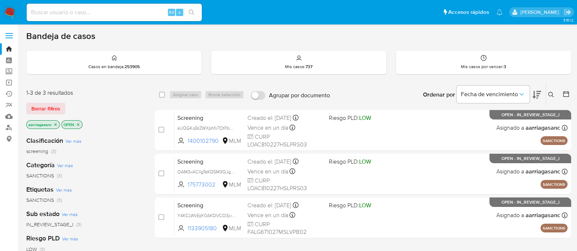
click at [13, 17] on img at bounding box center [10, 12] width 12 height 12
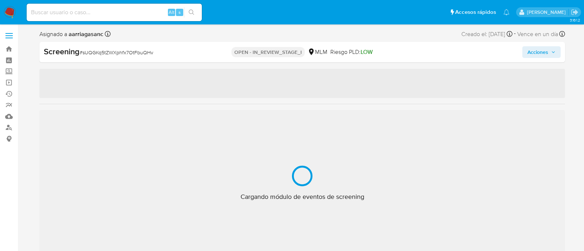
select select "10"
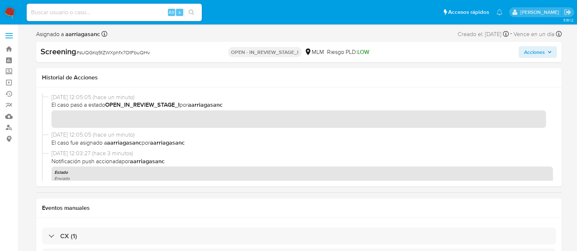
scroll to position [343, 0]
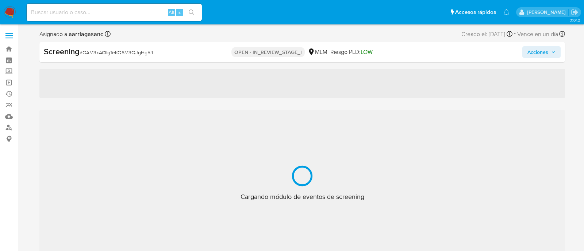
select select "10"
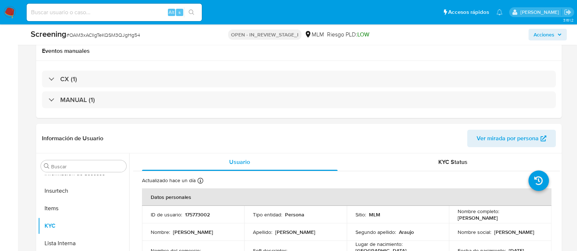
scroll to position [45, 0]
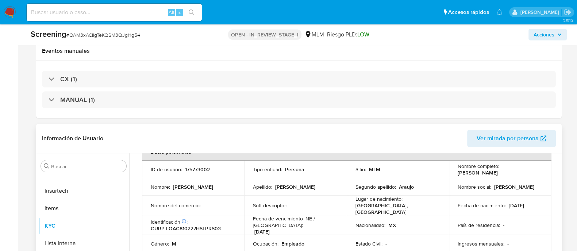
copy p "[PERSON_NAME]"
drag, startPoint x: 457, startPoint y: 173, endPoint x: 524, endPoint y: 176, distance: 66.9
click at [524, 176] on td "Nombre completo : [PERSON_NAME]" at bounding box center [500, 170] width 103 height 18
drag, startPoint x: 509, startPoint y: 203, endPoint x: 534, endPoint y: 201, distance: 24.8
click at [534, 203] on div "Fecha de nacimiento : [DEMOGRAPHIC_DATA]" at bounding box center [500, 206] width 85 height 7
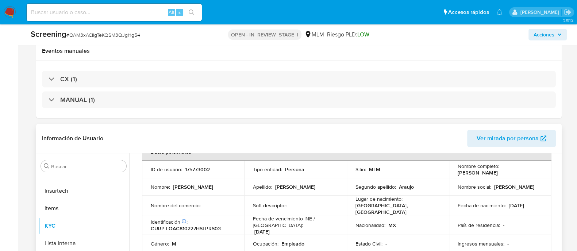
drag, startPoint x: 505, startPoint y: 205, endPoint x: 539, endPoint y: 205, distance: 33.9
click at [539, 205] on div "Fecha de nacimiento : [DEMOGRAPHIC_DATA]" at bounding box center [500, 206] width 85 height 7
copy p "[DATE]"
click at [545, 35] on span "Acciones" at bounding box center [544, 35] width 21 height 12
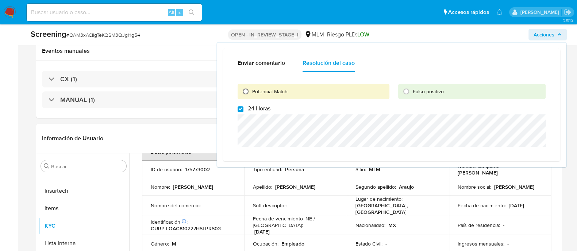
click at [245, 90] on input "Potencial Match" at bounding box center [246, 92] width 12 height 12
radio input "true"
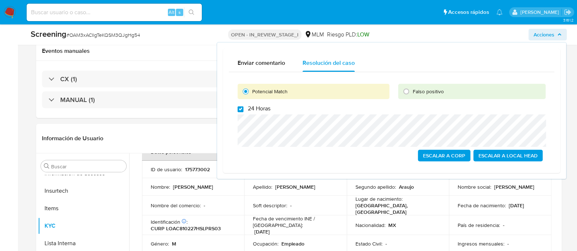
click at [240, 107] on input "24 Horas" at bounding box center [241, 110] width 6 height 6
checkbox input "true"
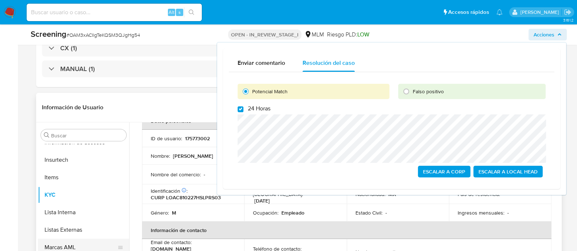
scroll to position [182, 0]
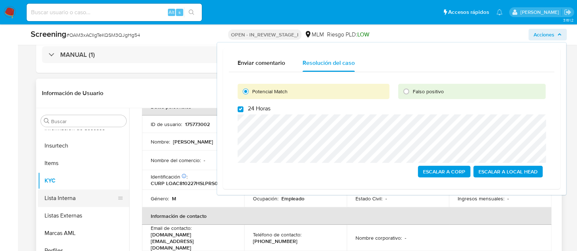
click at [78, 197] on button "Lista Interna" at bounding box center [80, 199] width 85 height 18
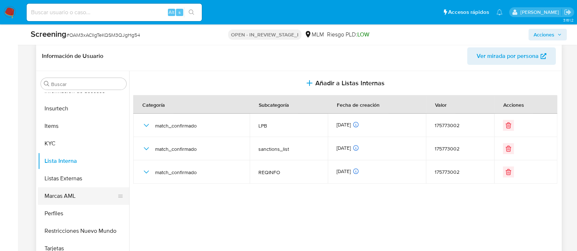
scroll to position [228, 0]
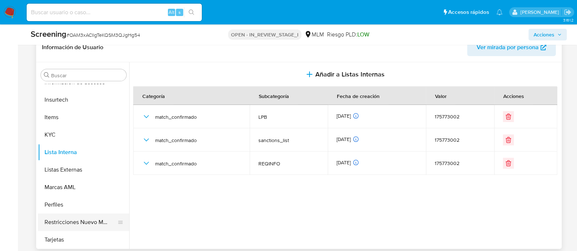
click at [80, 220] on button "Restricciones Nuevo Mundo" at bounding box center [80, 223] width 85 height 18
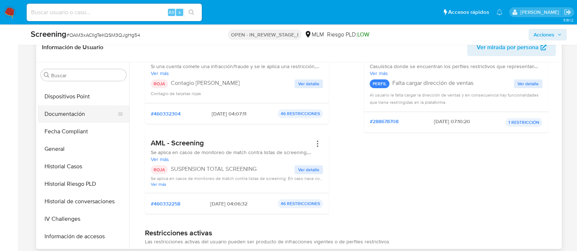
scroll to position [161, 0]
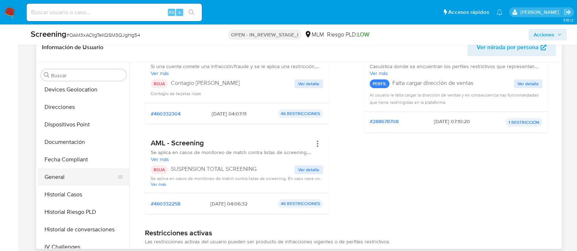
click at [62, 174] on button "General" at bounding box center [80, 178] width 85 height 18
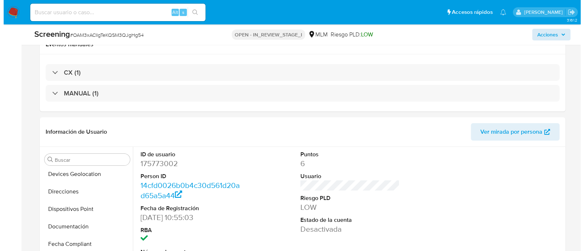
scroll to position [91, 0]
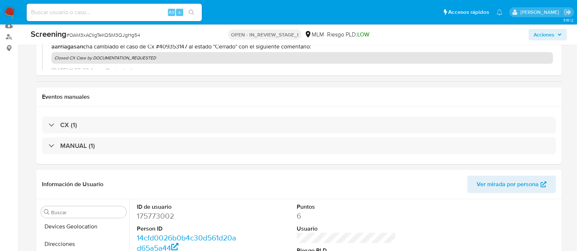
click at [539, 36] on span "Acciones" at bounding box center [544, 35] width 21 height 12
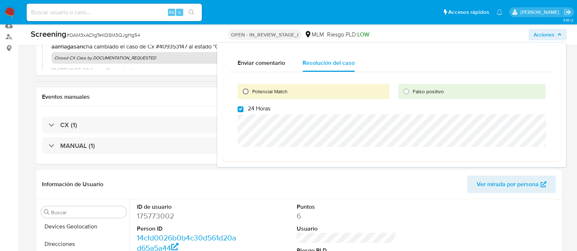
click at [248, 93] on input "Potencial Match" at bounding box center [246, 92] width 12 height 12
radio input "true"
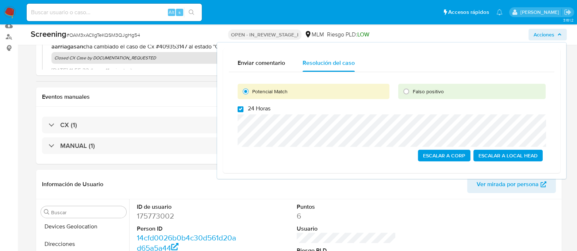
click at [241, 111] on input "24 Horas" at bounding box center [241, 110] width 6 height 6
checkbox input "true"
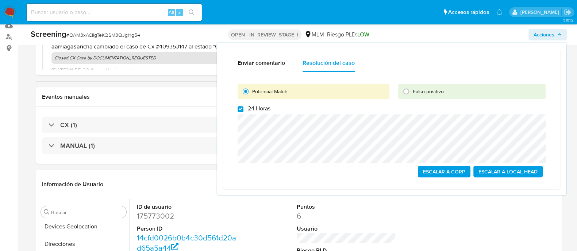
click at [505, 170] on span "Escalar a Local Head" at bounding box center [507, 172] width 59 height 10
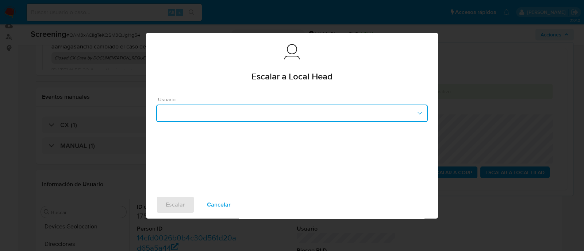
click at [227, 112] on button "button" at bounding box center [292, 114] width 272 height 18
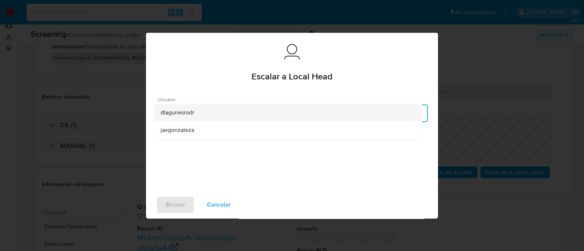
click at [188, 115] on span "dlagunesrodr" at bounding box center [178, 112] width 34 height 7
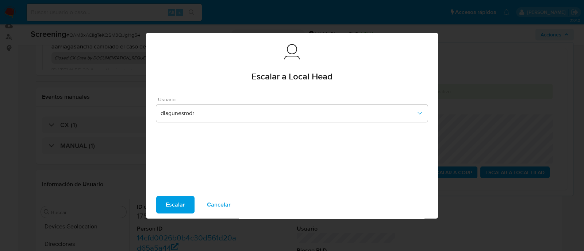
click at [174, 200] on span "Escalar" at bounding box center [175, 205] width 19 height 16
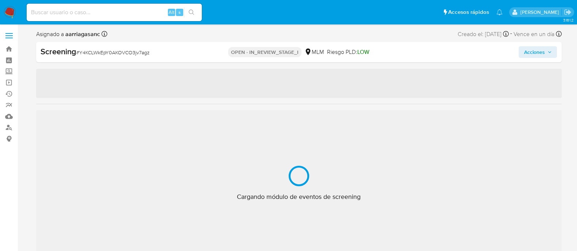
scroll to position [343, 0]
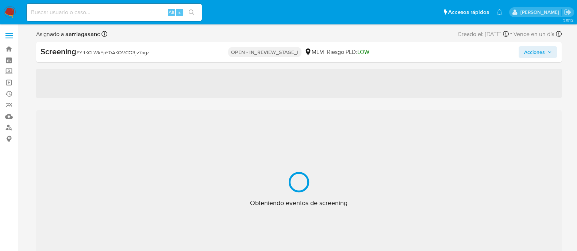
select select "10"
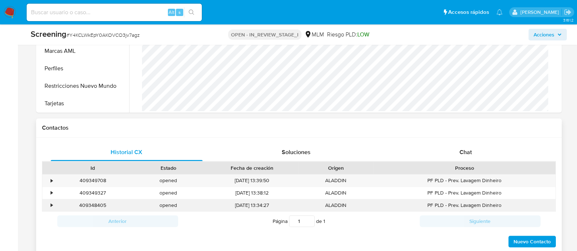
scroll to position [365, 0]
click at [51, 178] on div "•" at bounding box center [52, 180] width 2 height 7
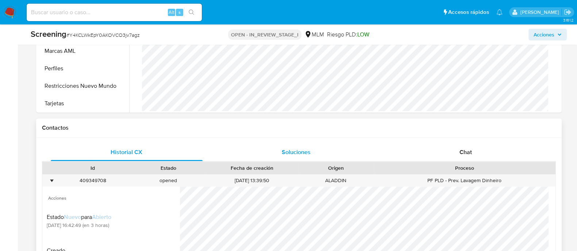
click at [279, 152] on div "Soluciones" at bounding box center [296, 153] width 152 height 18
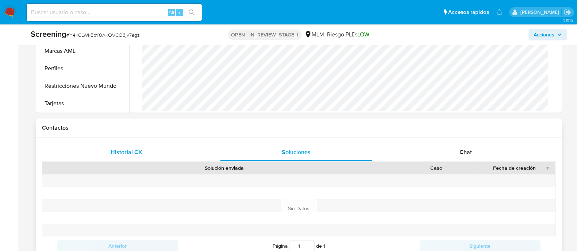
click at [109, 150] on div "Historial CX" at bounding box center [127, 153] width 152 height 18
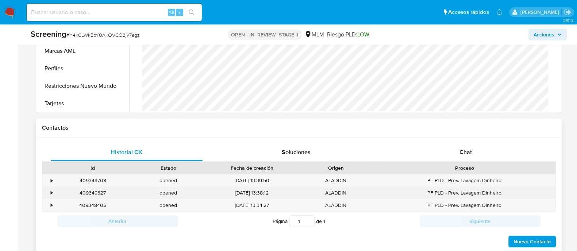
click at [52, 192] on div "•" at bounding box center [52, 193] width 2 height 7
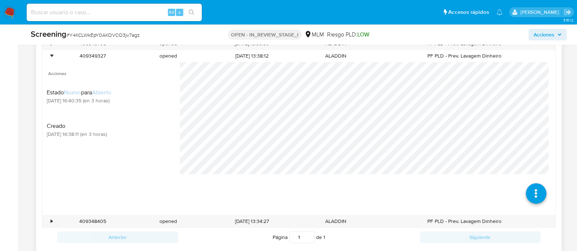
scroll to position [547, 0]
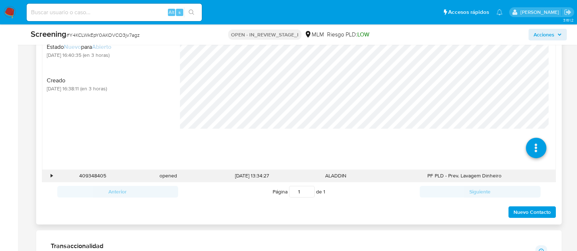
click at [50, 172] on div "•" at bounding box center [48, 176] width 13 height 12
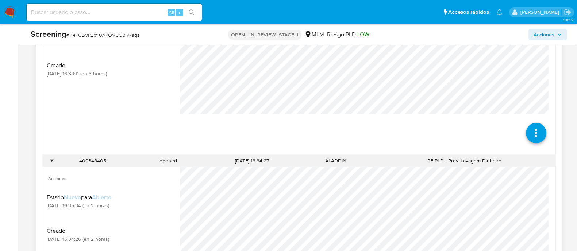
scroll to position [456, 0]
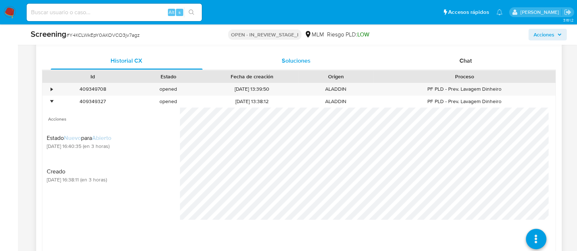
click at [290, 63] on span "Soluciones" at bounding box center [296, 61] width 29 height 8
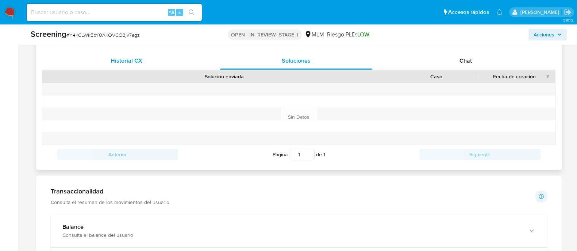
click at [118, 60] on span "Historial CX" at bounding box center [127, 61] width 32 height 8
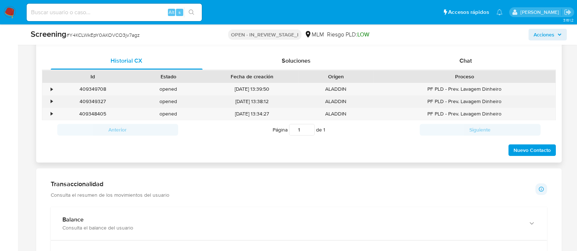
click at [73, 100] on div "409349327" at bounding box center [92, 101] width 65 height 7
click at [52, 101] on div "•" at bounding box center [52, 101] width 2 height 7
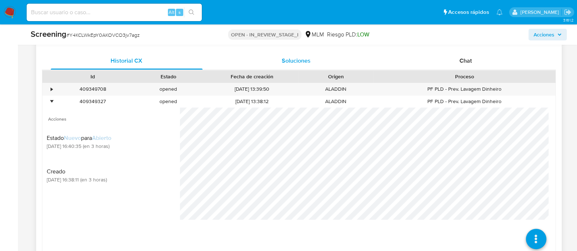
click at [286, 60] on span "Soluciones" at bounding box center [296, 61] width 29 height 8
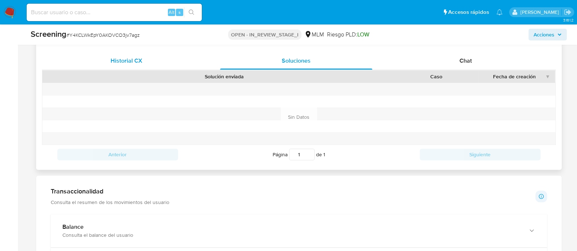
click at [112, 61] on span "Historial CX" at bounding box center [127, 61] width 32 height 8
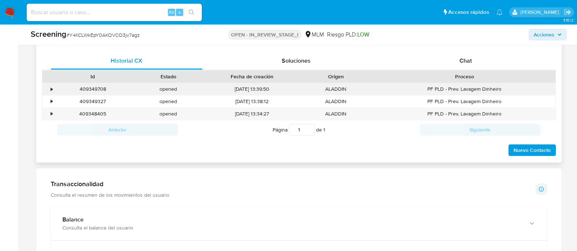
click at [52, 88] on div "•" at bounding box center [52, 89] width 2 height 7
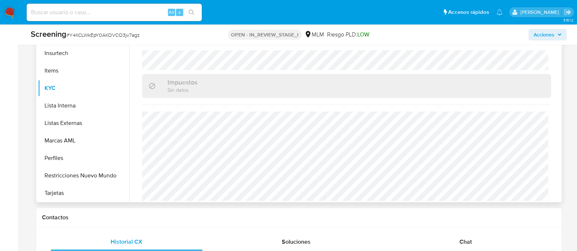
scroll to position [274, 0]
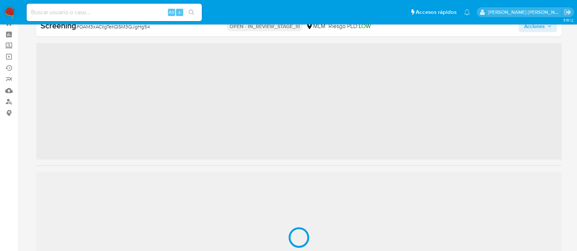
scroll to position [343, 0]
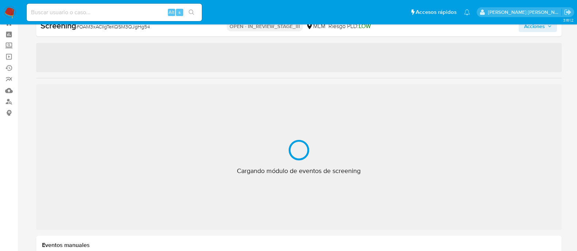
select select "10"
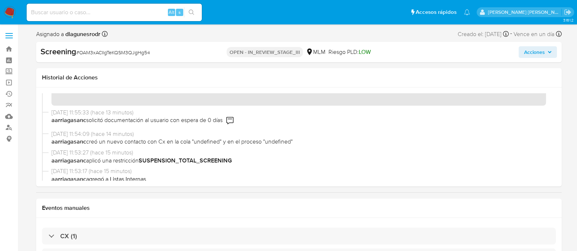
scroll to position [0, 0]
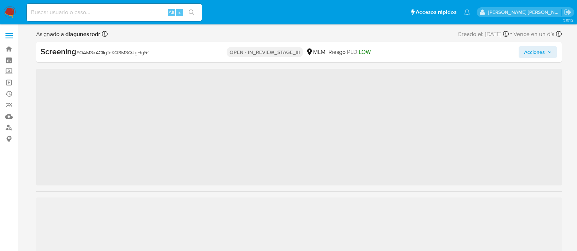
scroll to position [343, 0]
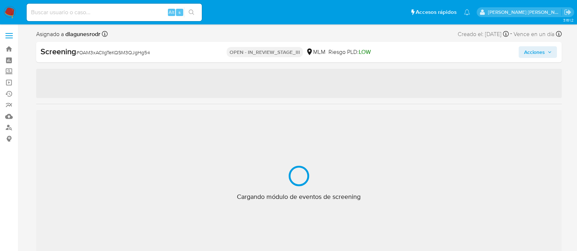
select select "10"
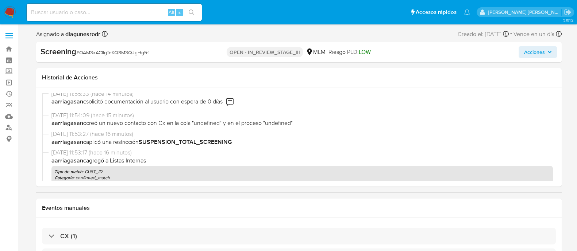
scroll to position [319, 0]
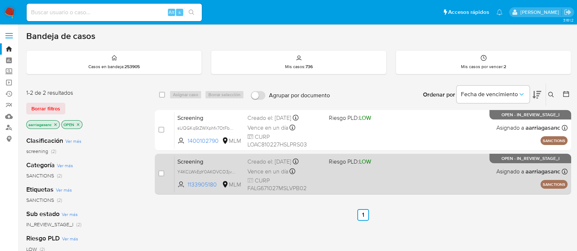
click at [372, 181] on div "Screening Y4KCLWkEpY0AKOVCO3jv7agz 1133905180 MLM Riesgo PLD: LOW Creado el: 08…" at bounding box center [370, 174] width 393 height 37
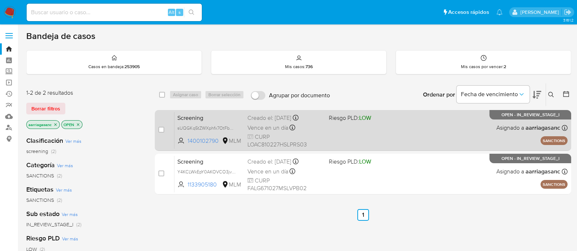
click at [336, 142] on div "Screening sUQGKq5tZWXphfx7OtFbuQHv 1400102790 MLM Riesgo PLD: LOW Creado el: 08…" at bounding box center [370, 130] width 393 height 37
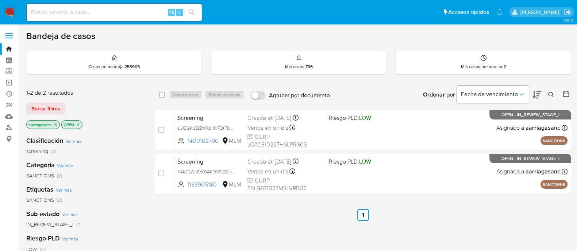
click at [9, 17] on img at bounding box center [10, 12] width 12 height 12
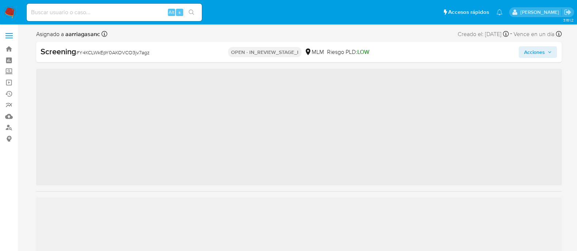
scroll to position [343, 0]
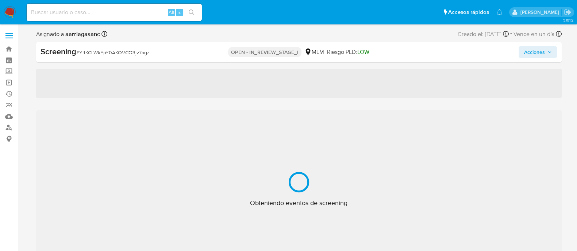
select select "10"
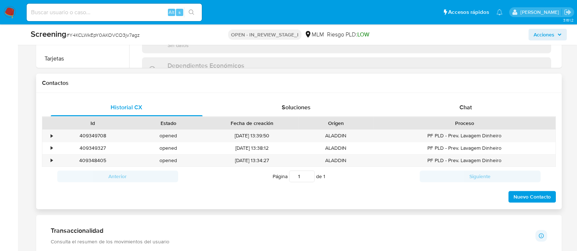
scroll to position [411, 0]
click at [300, 104] on span "Soluciones" at bounding box center [296, 106] width 29 height 8
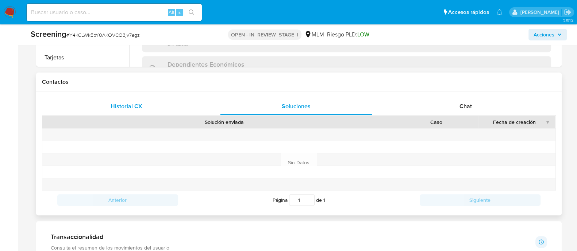
click at [115, 105] on span "Historial CX" at bounding box center [127, 106] width 32 height 8
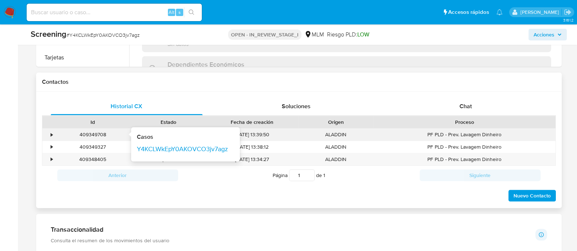
click at [51, 132] on div "•" at bounding box center [52, 134] width 2 height 7
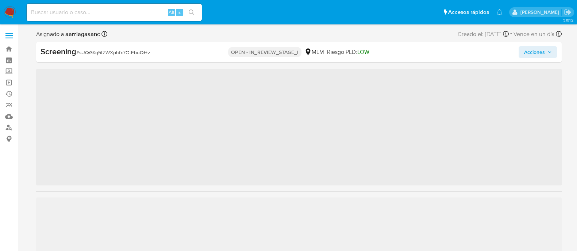
scroll to position [343, 0]
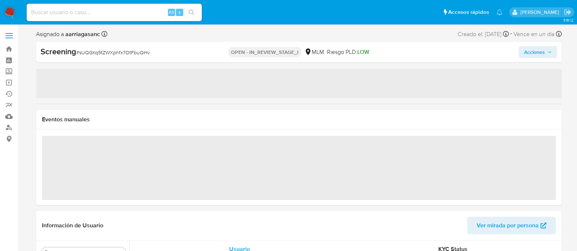
select select "10"
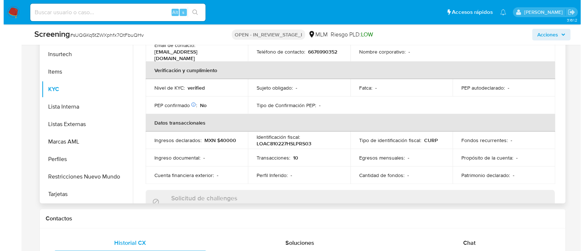
scroll to position [0, 0]
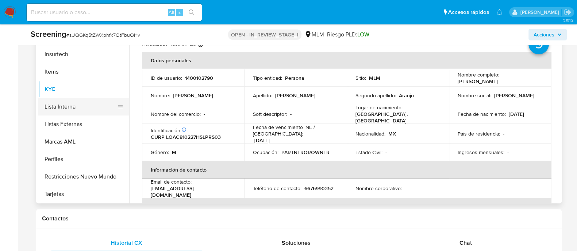
click at [82, 112] on button "Lista Interna" at bounding box center [80, 107] width 85 height 18
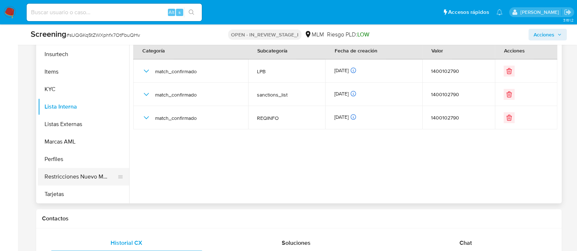
click at [84, 177] on button "Restricciones Nuevo Mundo" at bounding box center [80, 177] width 85 height 18
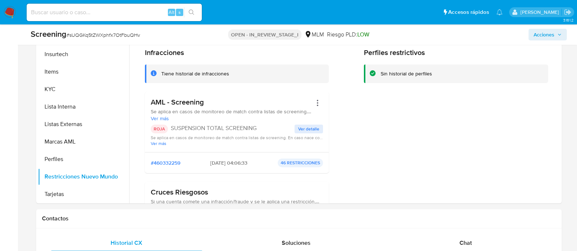
click at [549, 34] on span "Acciones" at bounding box center [544, 35] width 21 height 12
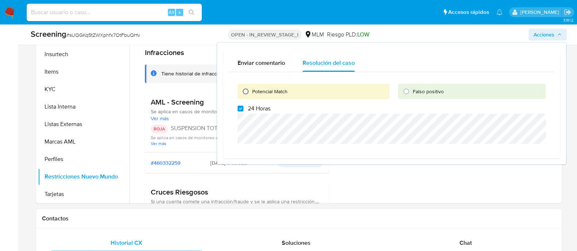
click at [241, 94] on input "Potencial Match" at bounding box center [246, 92] width 12 height 12
radio input "true"
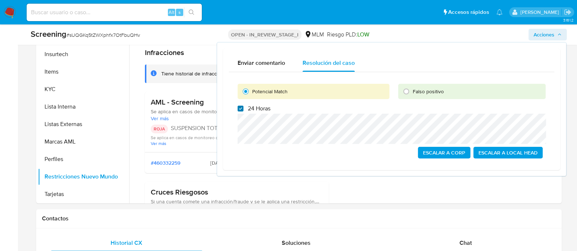
click at [240, 107] on input "24 Horas" at bounding box center [241, 109] width 6 height 6
checkbox input "true"
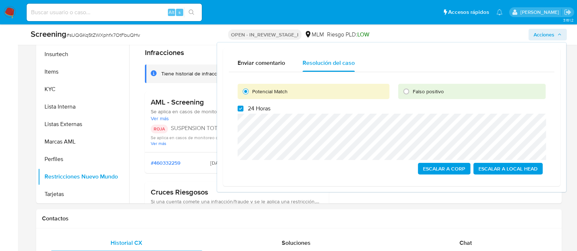
click at [517, 169] on span "Escalar a Local Head" at bounding box center [507, 169] width 59 height 10
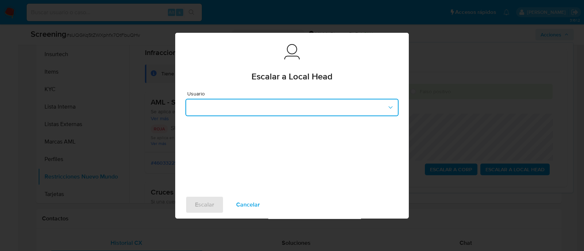
click at [273, 110] on button "button" at bounding box center [291, 108] width 213 height 18
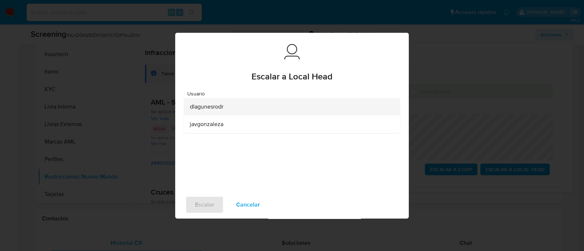
click at [212, 105] on span "dlagunesrodr" at bounding box center [207, 106] width 34 height 7
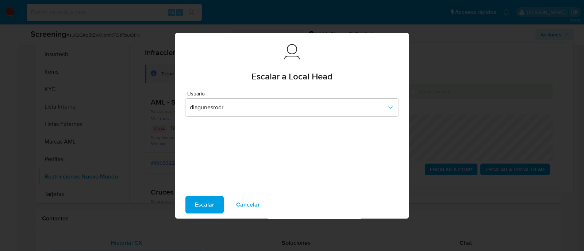
click at [197, 210] on span "Escalar" at bounding box center [204, 205] width 19 height 16
click at [199, 205] on span "Escalar" at bounding box center [204, 205] width 19 height 16
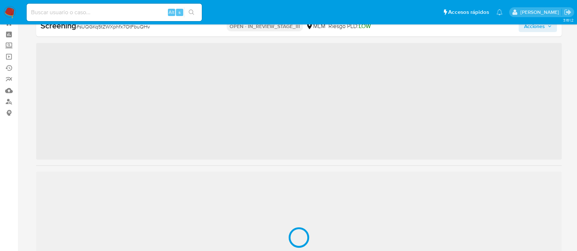
scroll to position [343, 0]
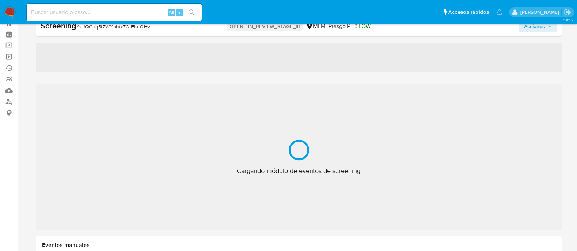
select select "10"
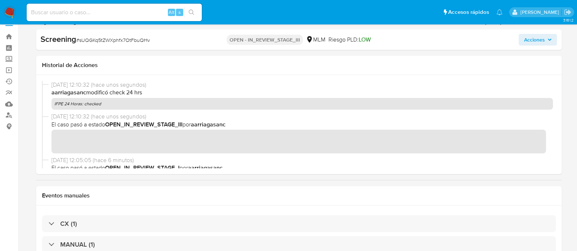
scroll to position [0, 0]
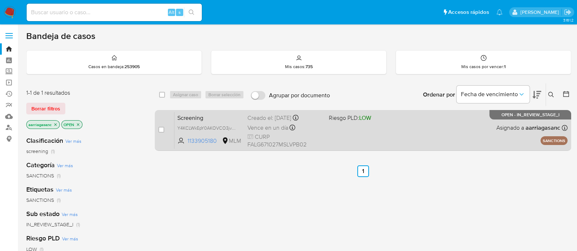
click at [333, 128] on span at bounding box center [367, 127] width 76 height 1
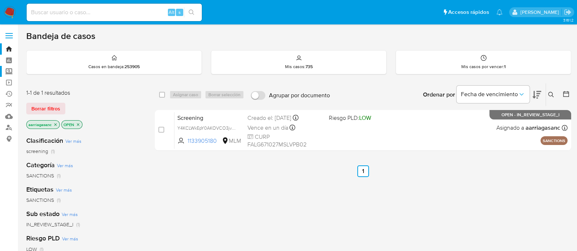
click at [7, 75] on label "Screening" at bounding box center [43, 71] width 87 height 11
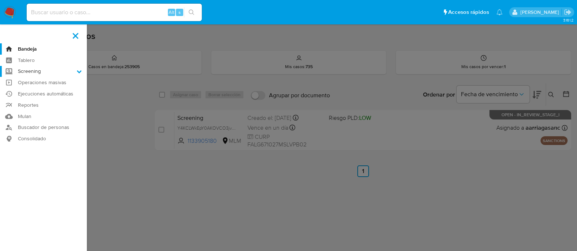
click at [0, 0] on input "Screening" at bounding box center [0, 0] width 0 height 0
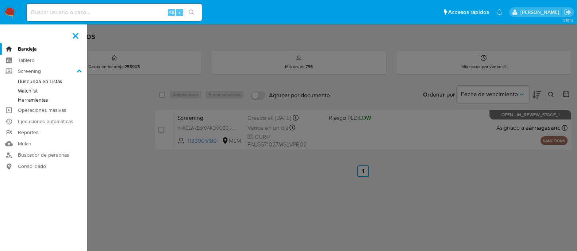
click at [41, 99] on link "Herramientas" at bounding box center [43, 100] width 87 height 9
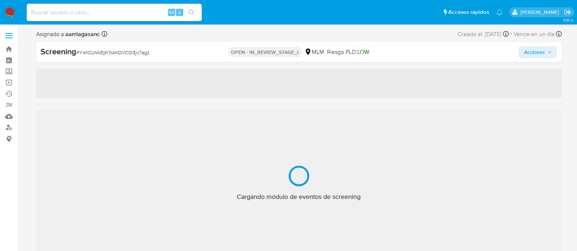
scroll to position [343, 0]
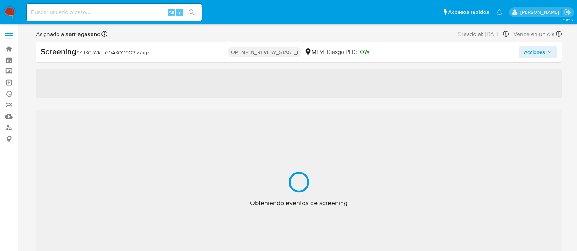
select select "10"
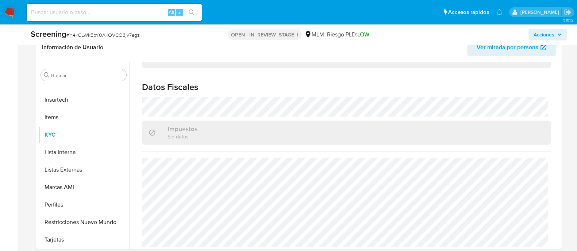
scroll to position [456, 0]
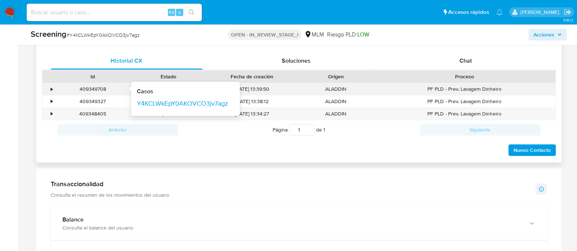
click at [49, 86] on div "•" at bounding box center [48, 89] width 13 height 12
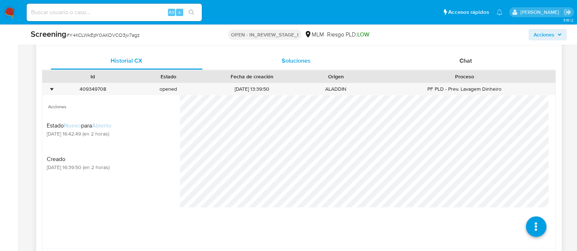
click at [295, 59] on span "Soluciones" at bounding box center [296, 61] width 29 height 8
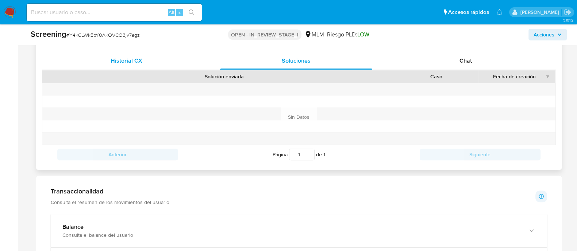
click at [118, 58] on span "Historial CX" at bounding box center [127, 61] width 32 height 8
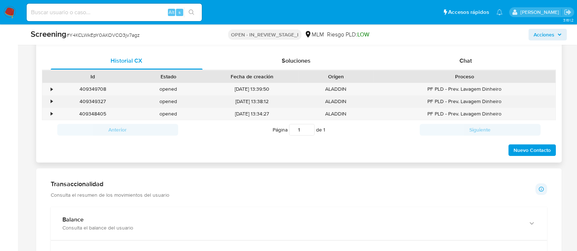
click at [52, 101] on div "•" at bounding box center [52, 101] width 2 height 7
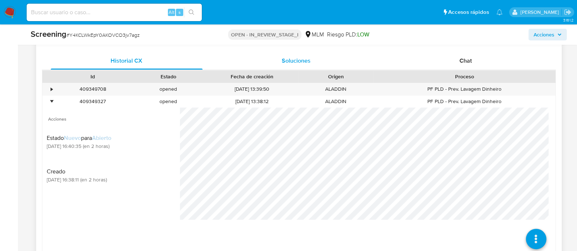
click at [314, 63] on div "Soluciones" at bounding box center [296, 61] width 152 height 18
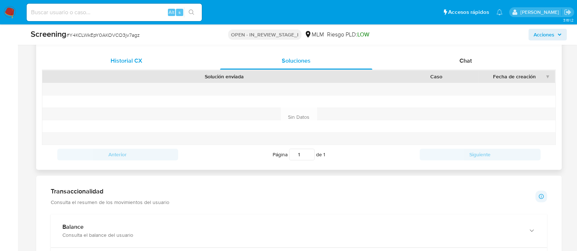
click at [131, 61] on span "Historial CX" at bounding box center [127, 61] width 32 height 8
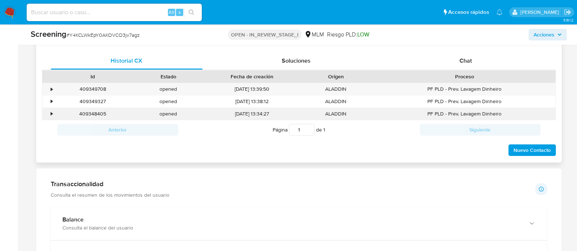
click at [53, 112] on div "•" at bounding box center [48, 114] width 13 height 12
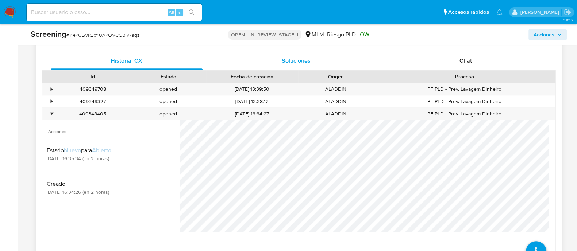
click at [294, 68] on div "Soluciones" at bounding box center [296, 61] width 152 height 18
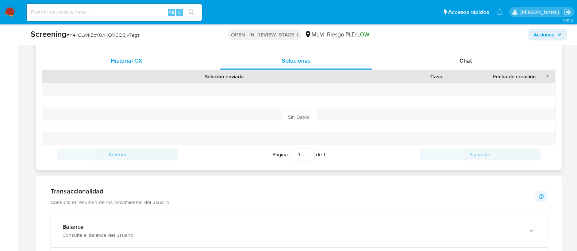
click at [135, 64] on span "Historial CX" at bounding box center [127, 61] width 32 height 8
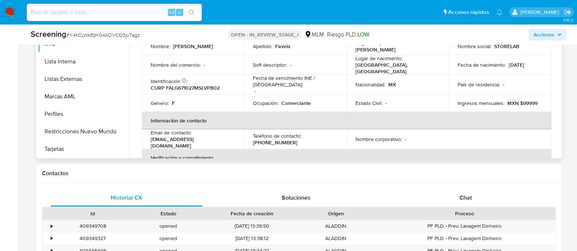
scroll to position [0, 0]
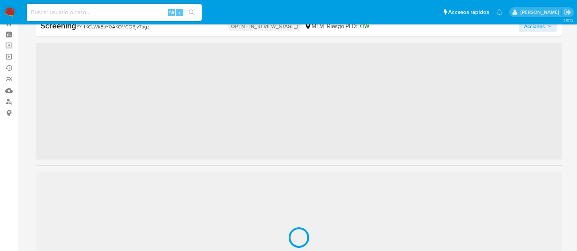
scroll to position [343, 0]
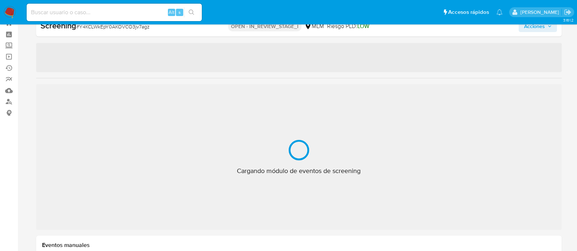
select select "10"
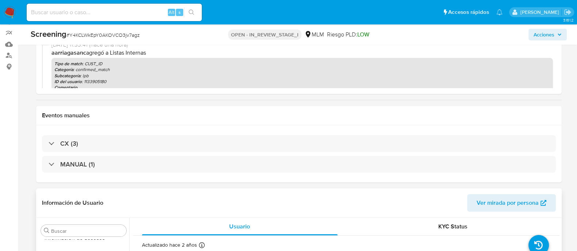
scroll to position [117, 0]
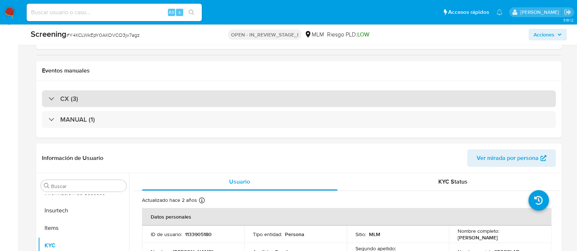
click at [70, 99] on h3 "CX (3)" at bounding box center [69, 99] width 18 height 8
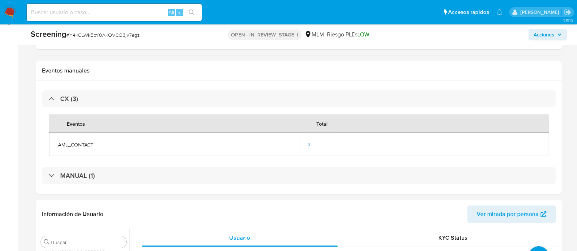
click at [263, 151] on td "AML_CONTACT" at bounding box center [174, 144] width 250 height 23
click at [310, 144] on span "3" at bounding box center [309, 144] width 3 height 7
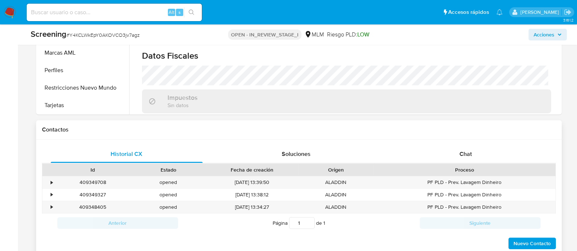
scroll to position [436, 0]
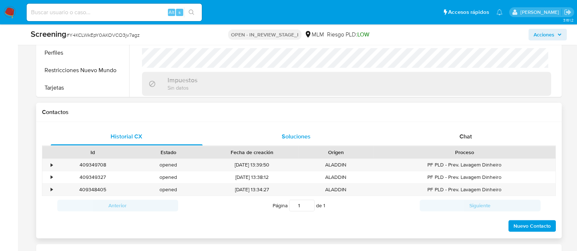
click at [277, 136] on div "Soluciones" at bounding box center [296, 137] width 152 height 18
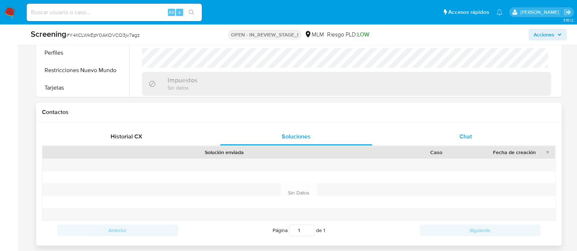
click at [480, 141] on div "Chat" at bounding box center [466, 137] width 152 height 18
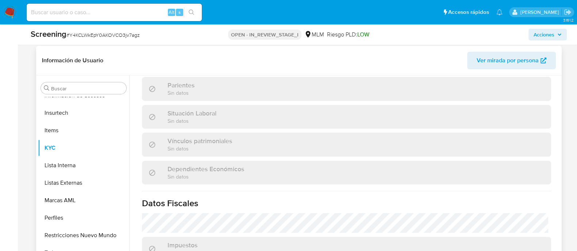
scroll to position [163, 0]
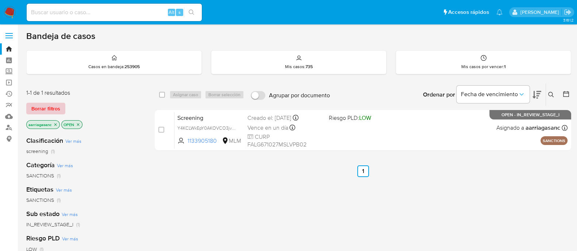
click at [49, 107] on span "Borrar filtros" at bounding box center [45, 109] width 29 height 10
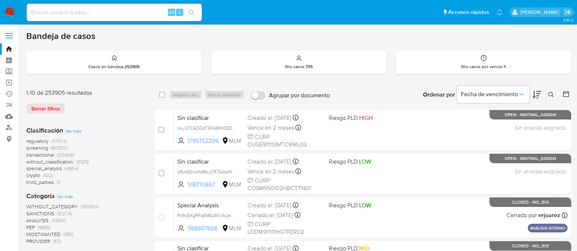
click at [38, 149] on span "screening" at bounding box center [37, 148] width 22 height 7
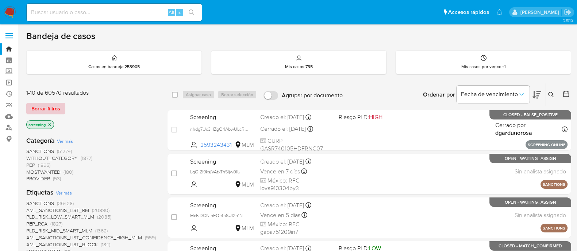
click at [40, 114] on span "Borrar filtros" at bounding box center [45, 109] width 29 height 10
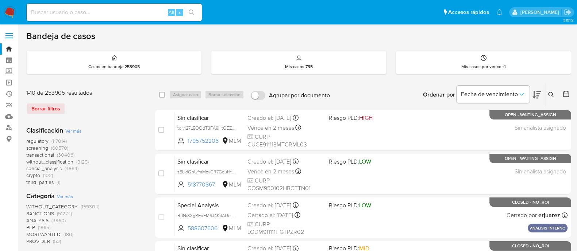
click at [36, 208] on span "WITHOUT_CATEGORY" at bounding box center [51, 206] width 51 height 7
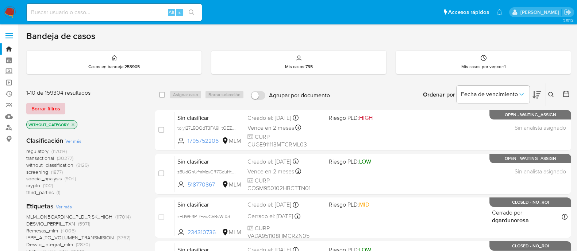
click at [47, 109] on span "Borrar filtros" at bounding box center [45, 109] width 29 height 10
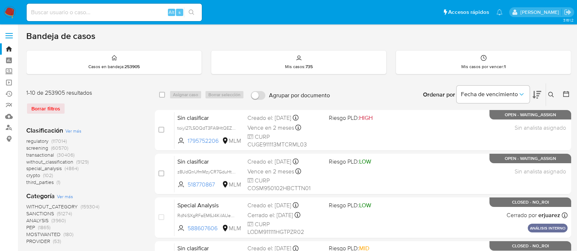
click at [35, 213] on span "SANCTIONS" at bounding box center [40, 213] width 28 height 7
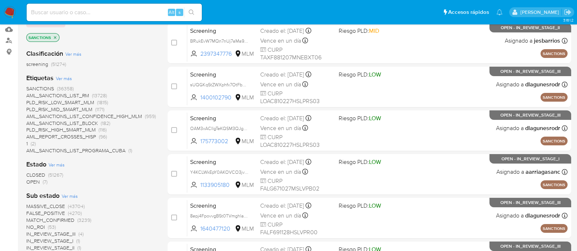
scroll to position [91, 0]
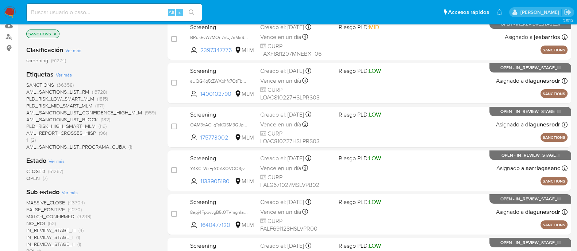
click at [33, 179] on span "OPEN" at bounding box center [33, 178] width 14 height 7
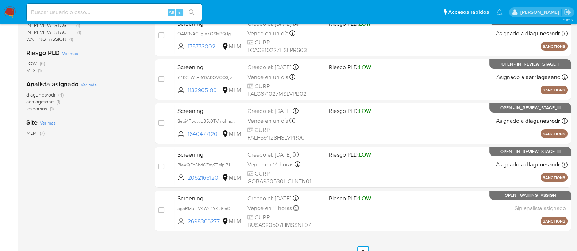
scroll to position [219, 0]
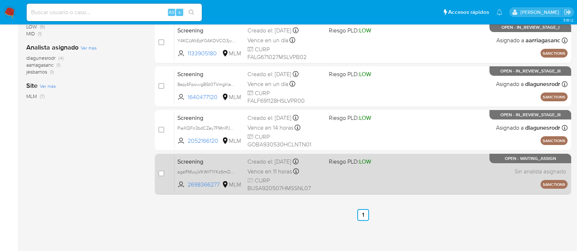
click at [367, 185] on div "Screening agaRMuujVKWrT1YKz6mOSKI5 2698366277 MLM Riesgo PLD: LOW Creado el: 07…" at bounding box center [370, 174] width 393 height 37
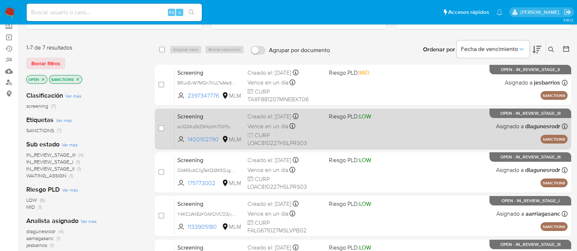
scroll to position [0, 0]
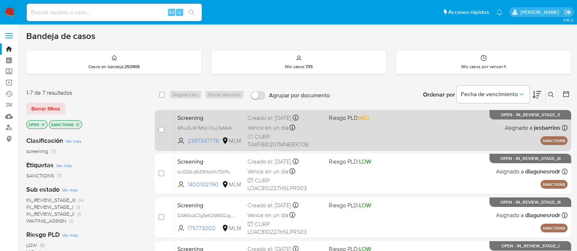
click at [331, 134] on div "Screening BRukEvW7MQn7nUj7aMa9lrA5 2397347776 MLM Riesgo PLD: MID Creado el: 03…" at bounding box center [370, 130] width 393 height 37
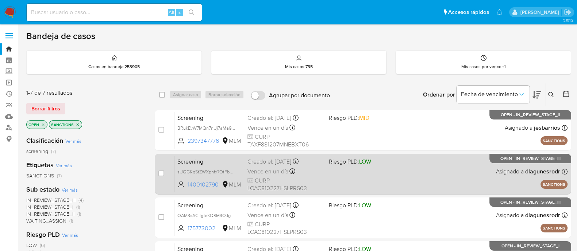
click at [386, 184] on div "Screening sUQGKq5tZWXphfx7OtFbuQHv 1400102790 MLM Riesgo PLD: LOW Creado el: 08…" at bounding box center [370, 174] width 393 height 37
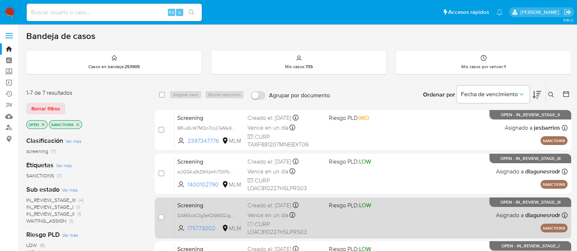
click at [366, 217] on div "Screening OAM3xACIlgTeKQSM3QJgHg54 175773002 MLM Riesgo PLD: LOW Creado el: 08/…" at bounding box center [370, 218] width 393 height 37
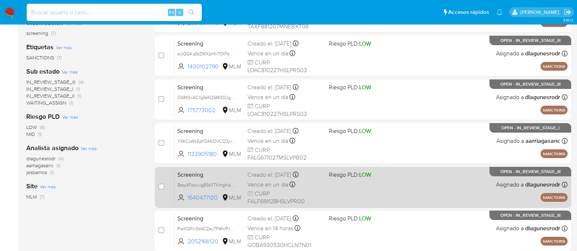
scroll to position [137, 0]
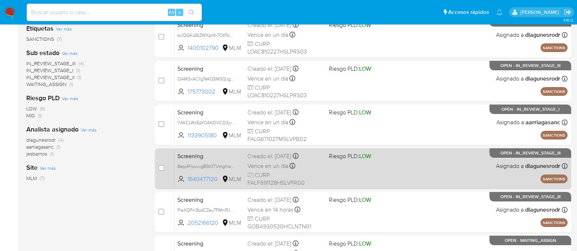
click at [358, 178] on div "Screening 8epj4FpovvgB5t0TVmghlah9 1640477120 MLM Riesgo PLD: LOW Creado el: 08…" at bounding box center [370, 168] width 393 height 37
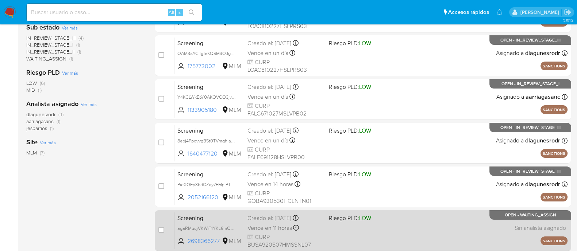
scroll to position [219, 0]
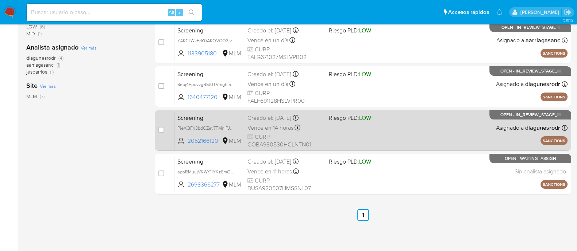
click at [387, 140] on div "Screening PieXQFn3bdCZey7FMnIPJO7R 2052166120 MLM Riesgo PLD: LOW Creado el: 08…" at bounding box center [370, 130] width 393 height 37
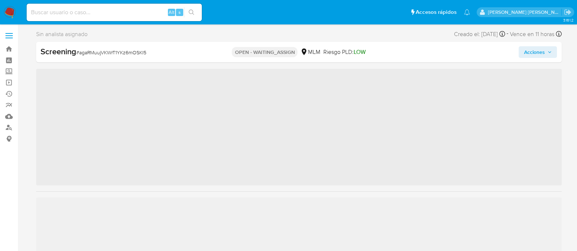
scroll to position [343, 0]
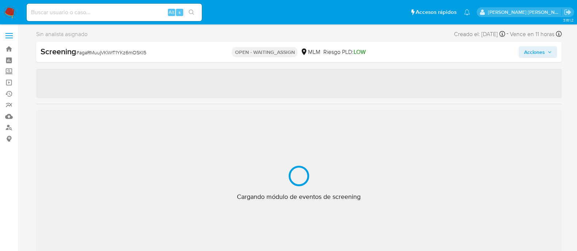
select select "10"
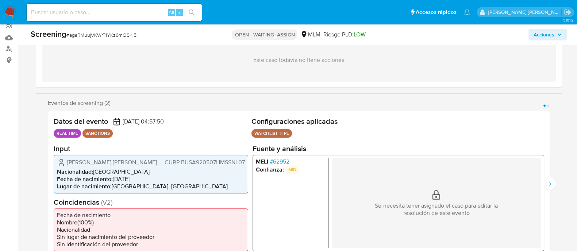
scroll to position [91, 0]
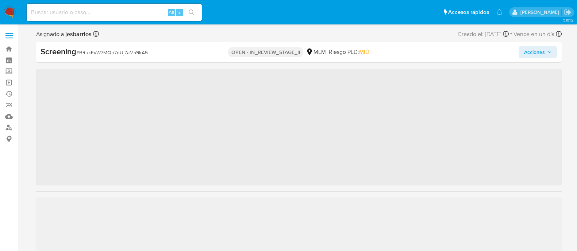
scroll to position [343, 0]
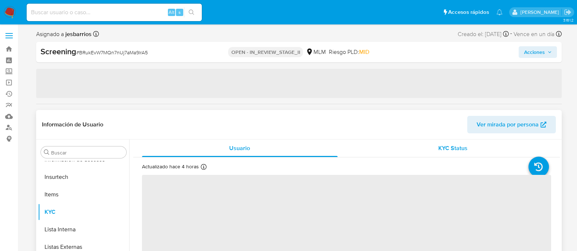
select select "10"
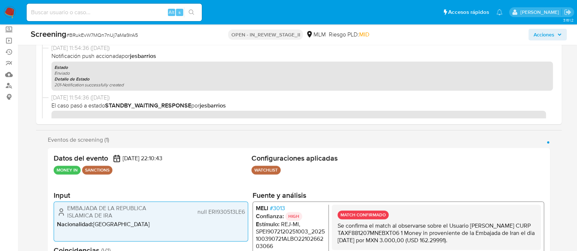
scroll to position [91, 0]
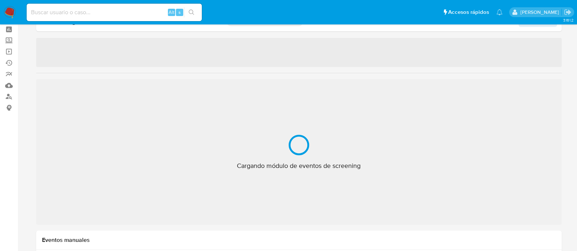
scroll to position [45, 0]
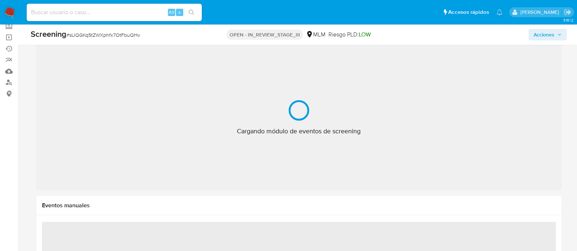
select select "10"
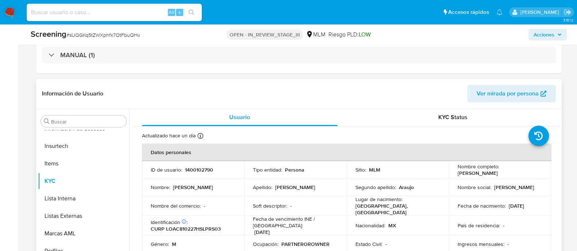
scroll to position [182, 0]
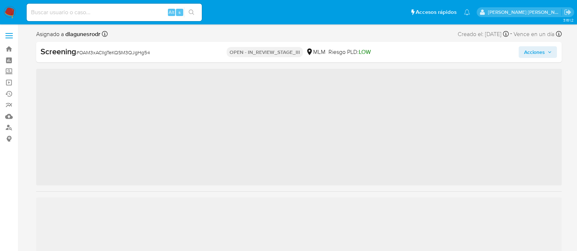
scroll to position [343, 0]
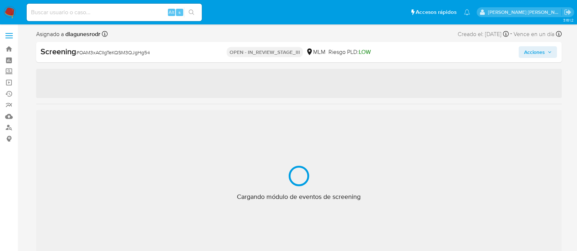
select select "10"
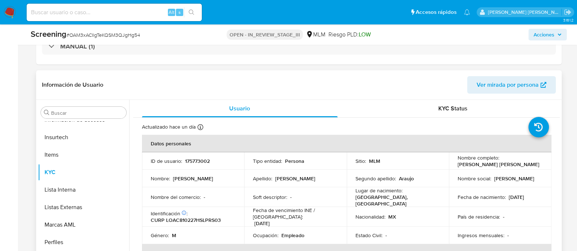
scroll to position [228, 0]
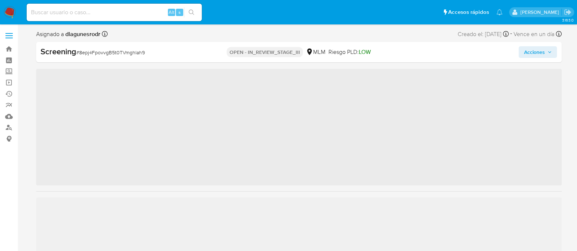
scroll to position [361, 0]
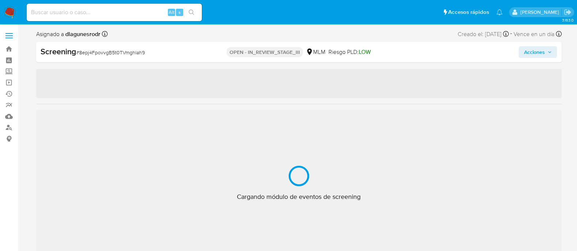
select select "10"
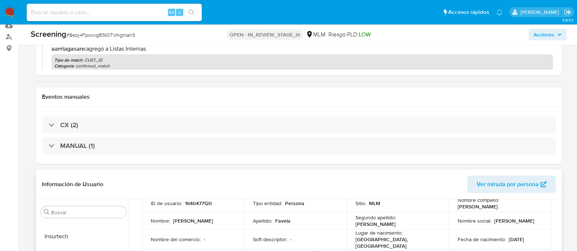
scroll to position [45, 0]
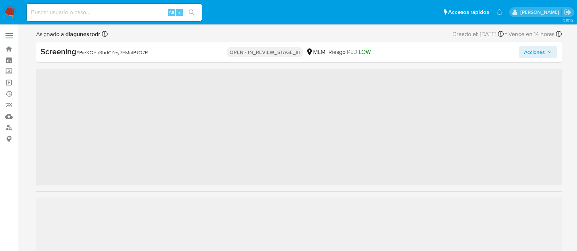
scroll to position [343, 0]
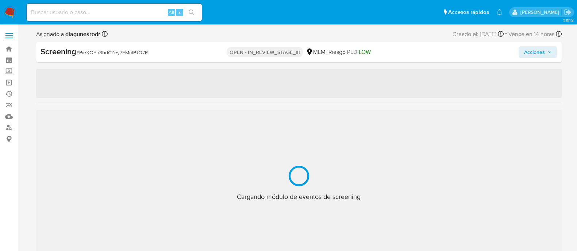
select select "10"
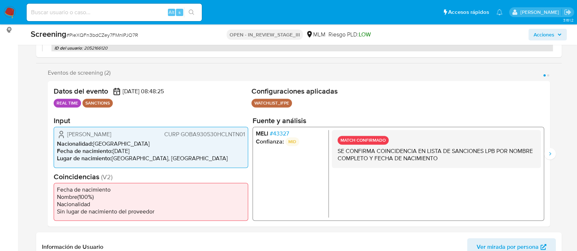
scroll to position [137, 0]
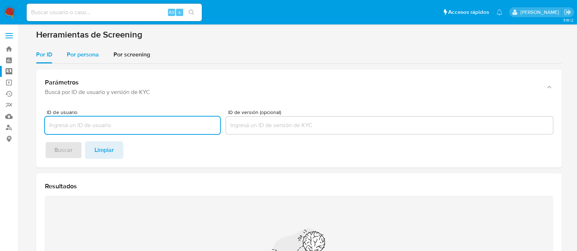
click at [80, 50] on span "Por persona" at bounding box center [83, 54] width 32 height 8
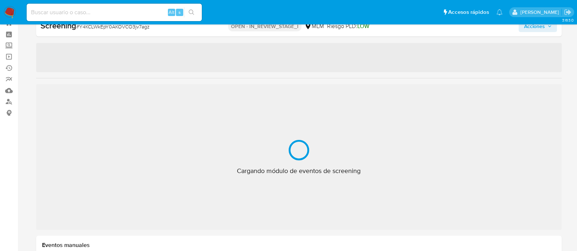
scroll to position [361, 0]
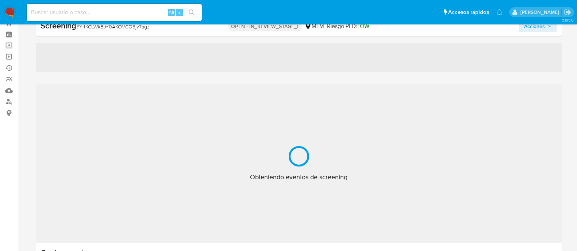
select select "10"
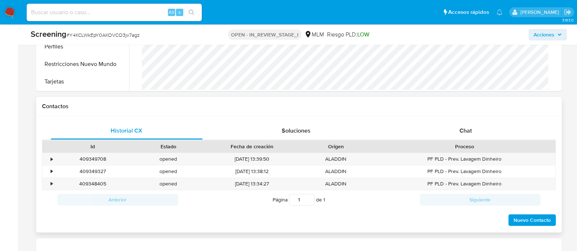
scroll to position [391, 0]
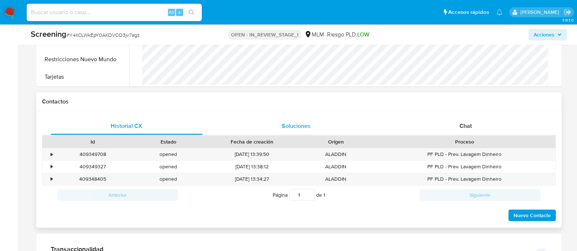
click at [296, 127] on span "Soluciones" at bounding box center [296, 126] width 29 height 8
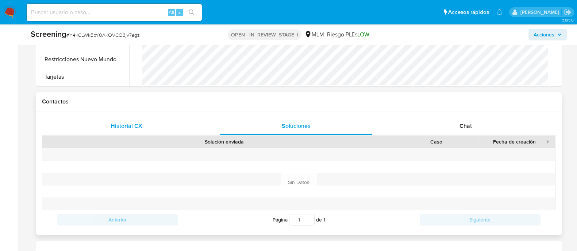
click at [125, 130] on div "Historial CX" at bounding box center [127, 127] width 152 height 18
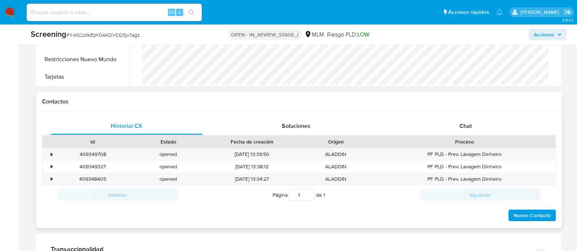
click at [523, 211] on span "Nuevo Contacto" at bounding box center [531, 216] width 37 height 10
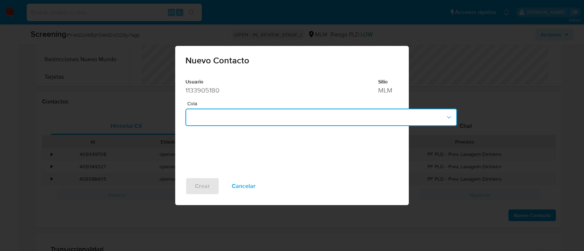
click at [238, 122] on button "button" at bounding box center [321, 118] width 272 height 18
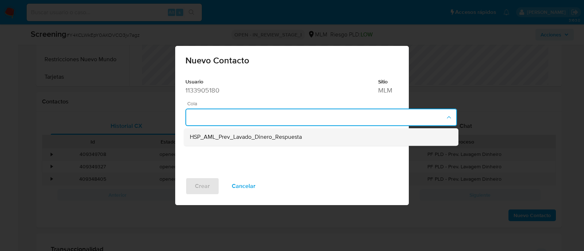
click at [234, 140] on span "HSP_AML_Prev_Lavado_Dinero_Respuesta" at bounding box center [246, 137] width 112 height 7
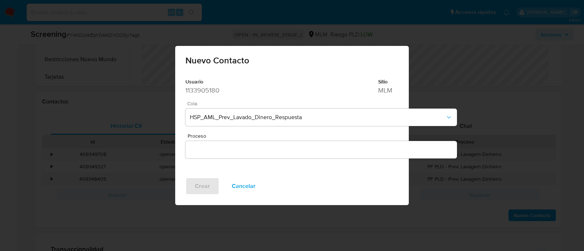
click at [203, 149] on input "Proceso" at bounding box center [321, 149] width 272 height 9
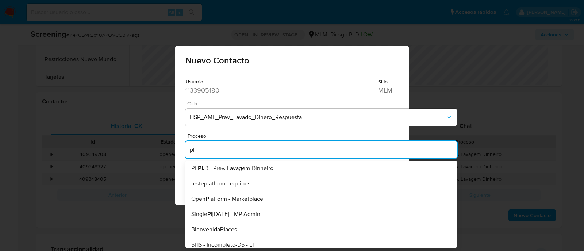
click at [210, 173] on li "PF PL D - Prev. Lavagem Dinheiro" at bounding box center [321, 168] width 272 height 15
type input "PF PLD - Prev. Lavagem Dinheiro"
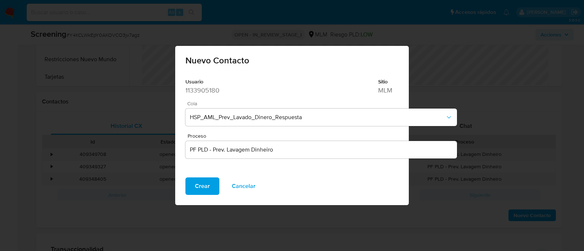
click at [210, 173] on div "Usuario 1133905180 Sitio MLM Cola HSP_AML_Prev_Lavado_Dinero_Respuesta Proceso …" at bounding box center [321, 125] width 292 height 105
click at [204, 190] on span "Crear" at bounding box center [202, 186] width 15 height 16
click at [203, 188] on span "Crear" at bounding box center [202, 186] width 15 height 16
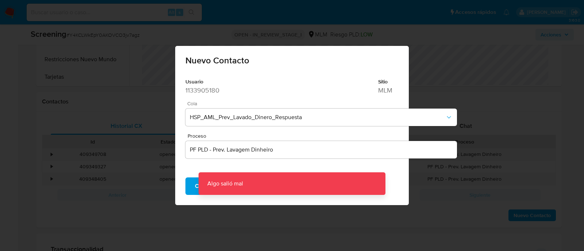
click at [204, 224] on div "Nuevo Contacto Usuario 1133905180 Sitio MLM Cola HSP_AML_Prev_Lavado_Dinero_Res…" at bounding box center [292, 125] width 584 height 251
click at [449, 92] on dd "MLM" at bounding box center [417, 90] width 79 height 9
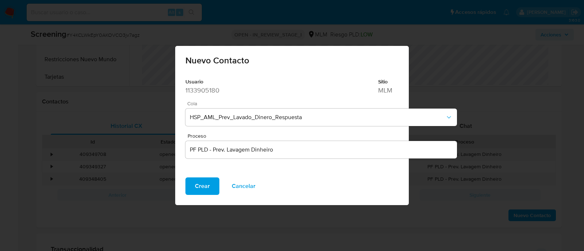
click at [252, 184] on span "Cancelar" at bounding box center [244, 186] width 24 height 16
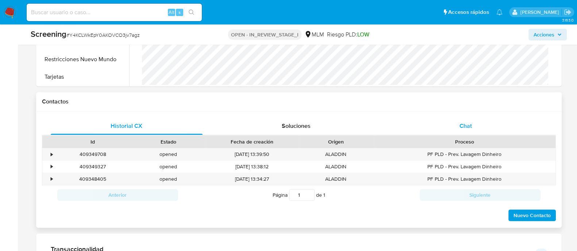
click at [471, 126] on span "Chat" at bounding box center [465, 126] width 12 height 8
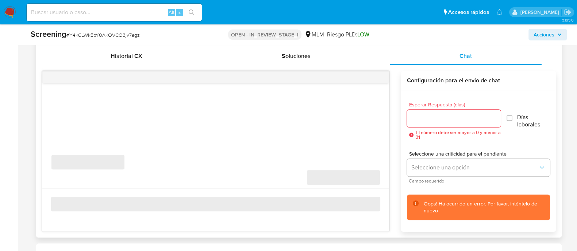
scroll to position [482, 0]
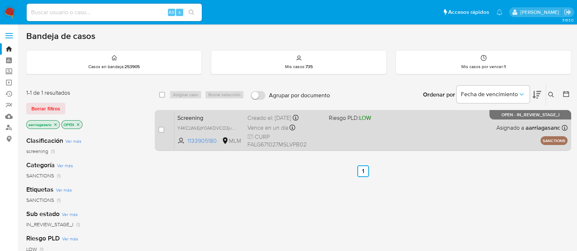
click at [361, 138] on div "Screening Y4KCLWkEpY0AKOVCO3jv7agz 1133905180 MLM Riesgo PLD: LOW Creado el: [D…" at bounding box center [370, 130] width 393 height 37
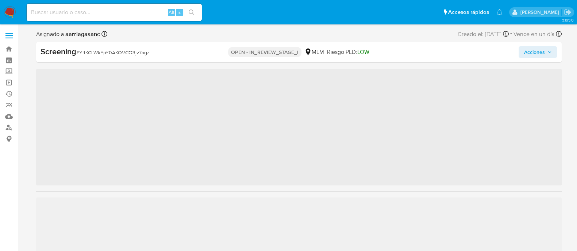
scroll to position [361, 0]
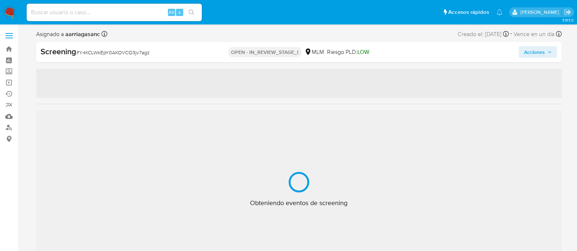
select select "10"
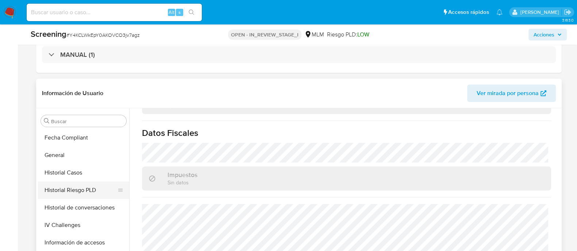
scroll to position [178, 0]
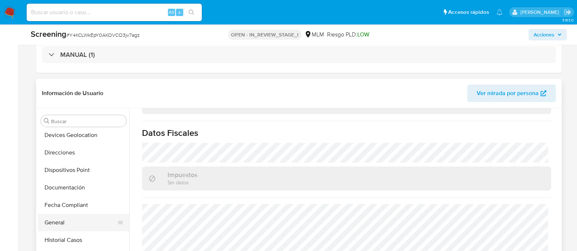
click at [75, 220] on button "General" at bounding box center [80, 223] width 85 height 18
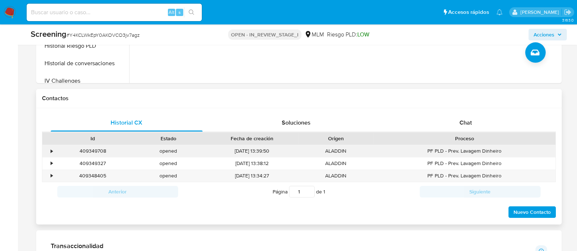
scroll to position [411, 0]
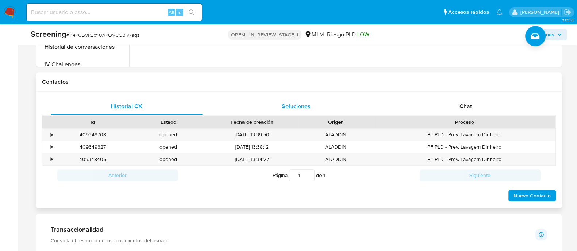
click at [292, 112] on div "Soluciones" at bounding box center [296, 107] width 152 height 18
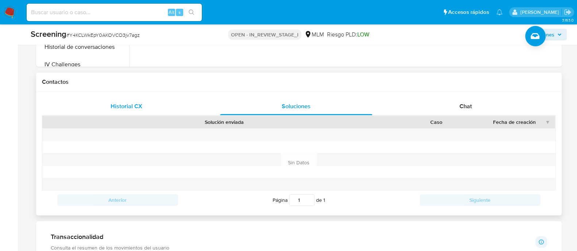
click at [125, 109] on span "Historial CX" at bounding box center [127, 106] width 32 height 8
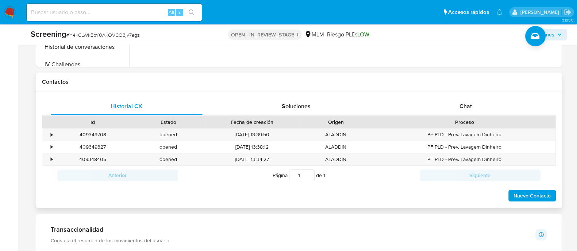
click at [518, 192] on span "Nuevo Contacto" at bounding box center [531, 196] width 37 height 10
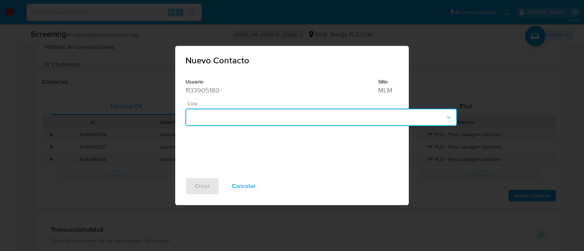
click at [271, 117] on button "button" at bounding box center [321, 118] width 272 height 18
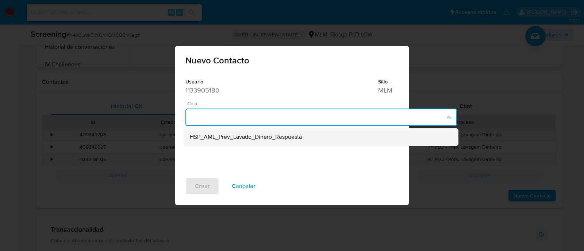
click at [270, 139] on span "HSP_AML_Prev_Lavado_Dinero_Respuesta" at bounding box center [246, 137] width 112 height 7
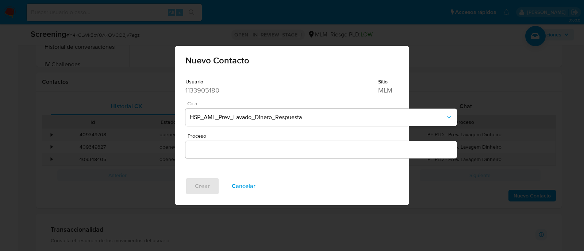
click at [226, 147] on input "Proceso" at bounding box center [321, 149] width 272 height 9
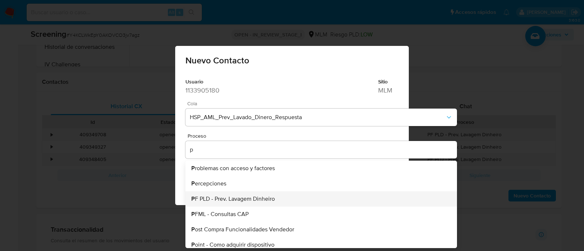
click at [245, 196] on span "P F PLD - Prev. Lavagem Dinheiro" at bounding box center [233, 199] width 84 height 6
type input "PF PLD - Prev. Lavagem Dinheiro"
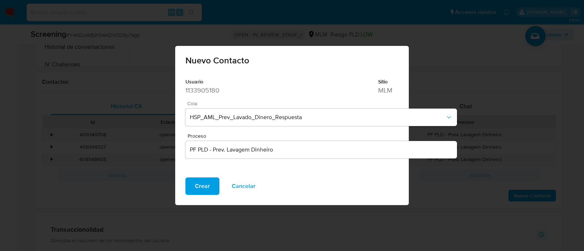
click at [195, 184] on span "Crear" at bounding box center [202, 186] width 15 height 16
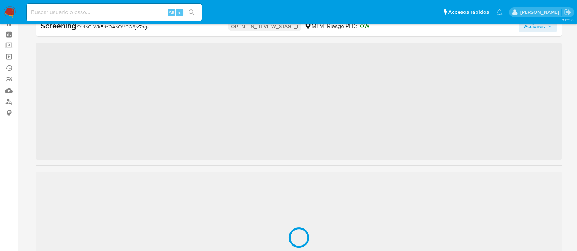
scroll to position [361, 0]
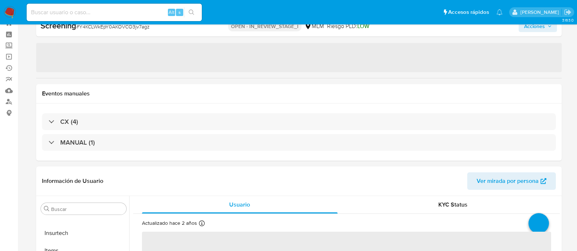
select select "10"
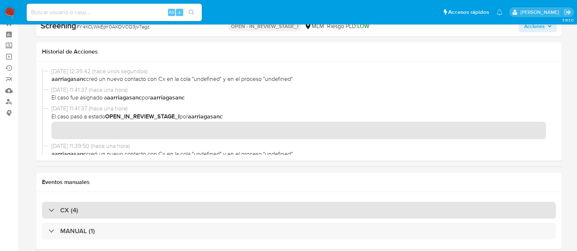
click at [104, 208] on div "CX (4)" at bounding box center [299, 210] width 514 height 17
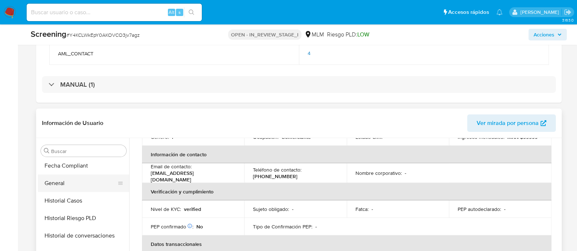
scroll to position [224, 0]
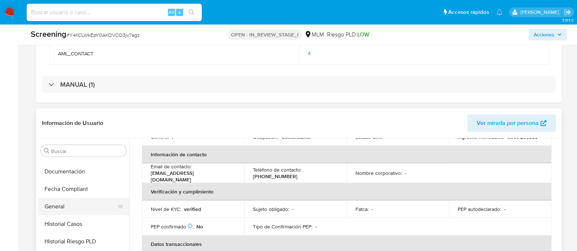
click at [82, 203] on button "General" at bounding box center [80, 207] width 85 height 18
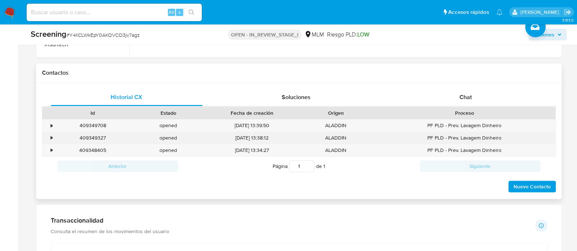
scroll to position [482, 0]
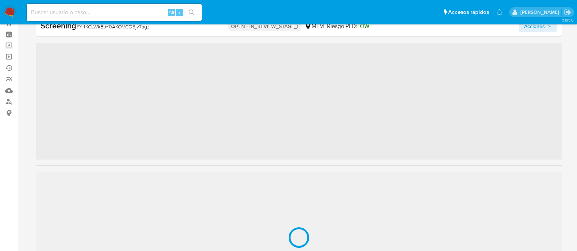
scroll to position [361, 0]
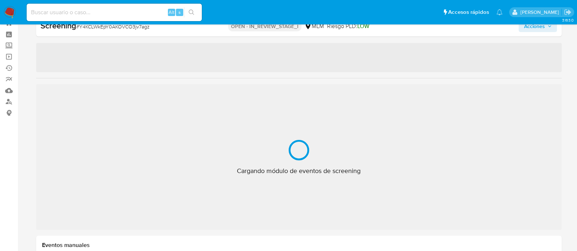
select select "10"
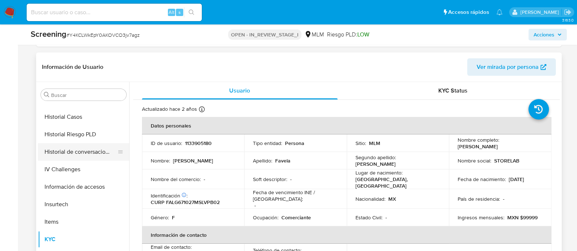
scroll to position [270, 0]
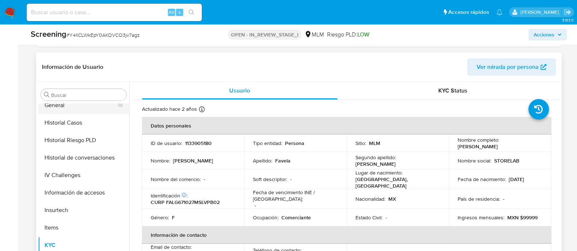
click at [51, 112] on button "General" at bounding box center [80, 106] width 85 height 18
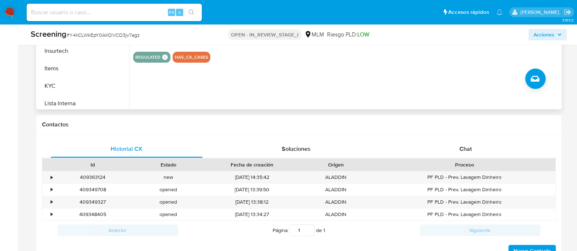
scroll to position [391, 0]
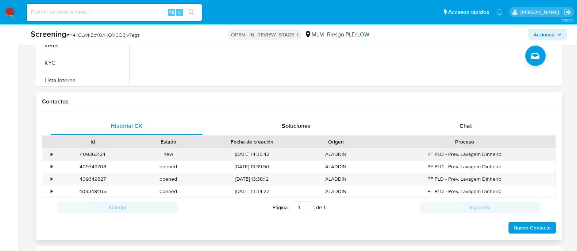
click at [53, 154] on div "•" at bounding box center [48, 155] width 13 height 12
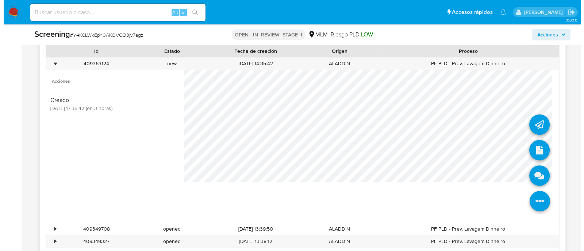
scroll to position [482, 0]
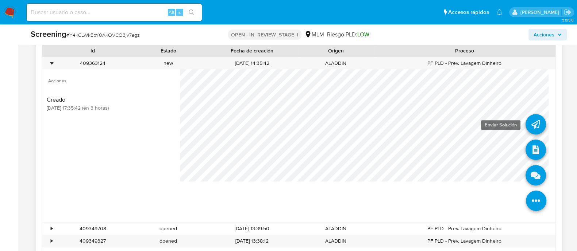
click at [527, 122] on icon at bounding box center [536, 124] width 20 height 20
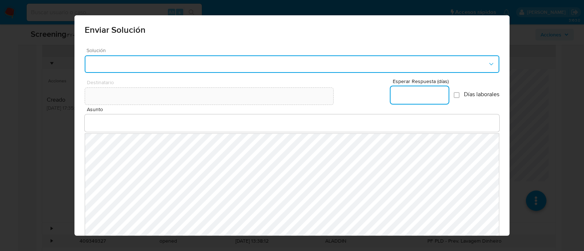
click at [230, 68] on button "button" at bounding box center [292, 64] width 415 height 18
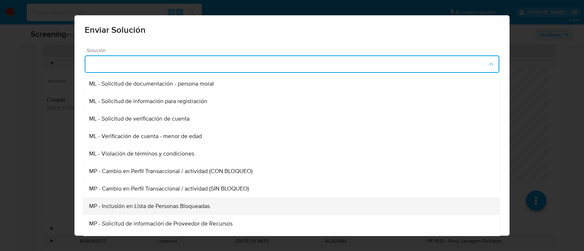
click at [175, 201] on div "MP - Inclusión en Lista de Personas Bloqueadas" at bounding box center [291, 207] width 405 height 18
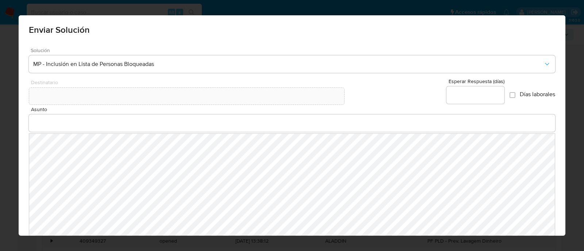
click at [462, 96] on input "Esperar Respuesta (días)" at bounding box center [475, 95] width 58 height 9
type input "0"
click at [29, 122] on input "Asunto" at bounding box center [292, 123] width 527 height 9
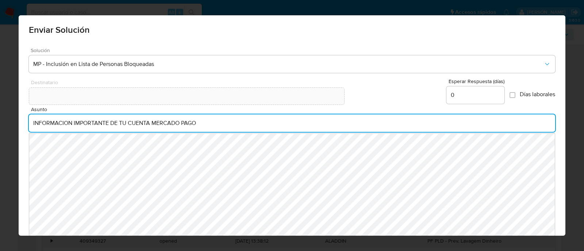
type input "INFORMACION IMPORTANTE DE TU CUENTA MERCADO PAGO"
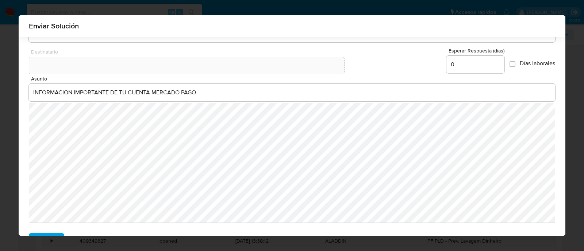
scroll to position [50, 0]
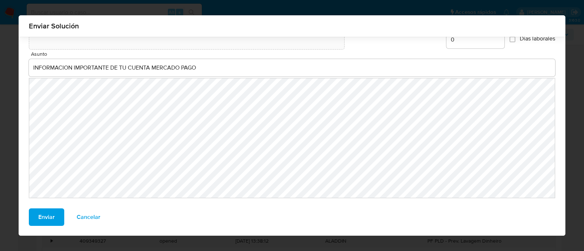
click at [51, 214] on button "Enviar" at bounding box center [46, 218] width 35 height 18
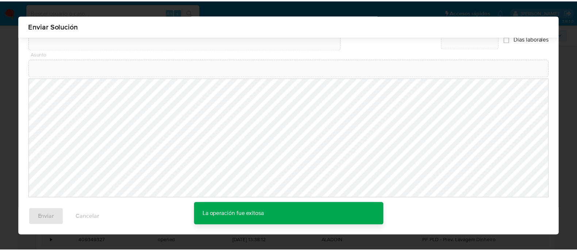
scroll to position [40, 0]
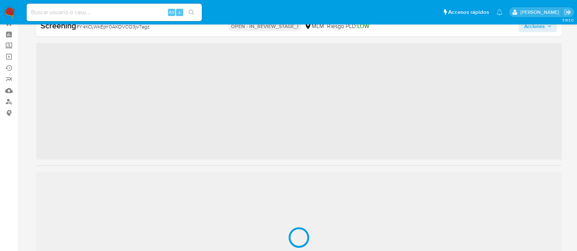
scroll to position [361, 0]
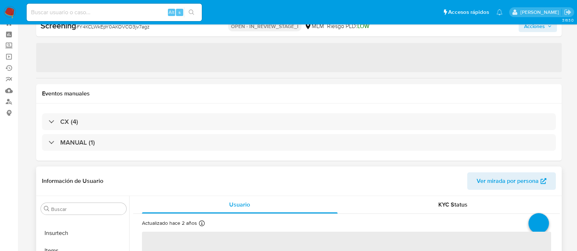
select select "10"
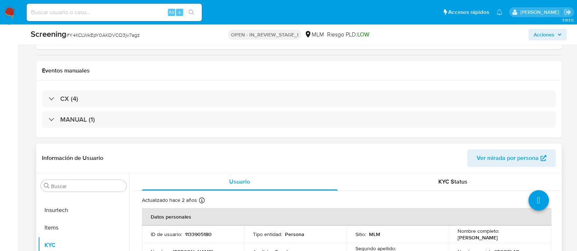
scroll to position [45, 0]
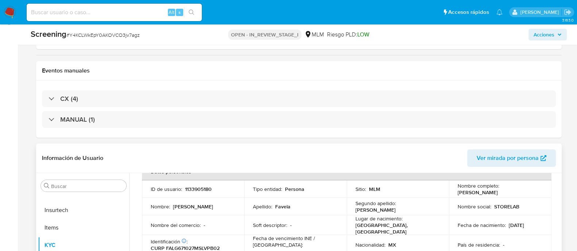
drag, startPoint x: 454, startPoint y: 193, endPoint x: 526, endPoint y: 190, distance: 71.6
click at [526, 190] on td "Nombre completo : [PERSON_NAME]" at bounding box center [500, 190] width 103 height 18
copy p "[PERSON_NAME]"
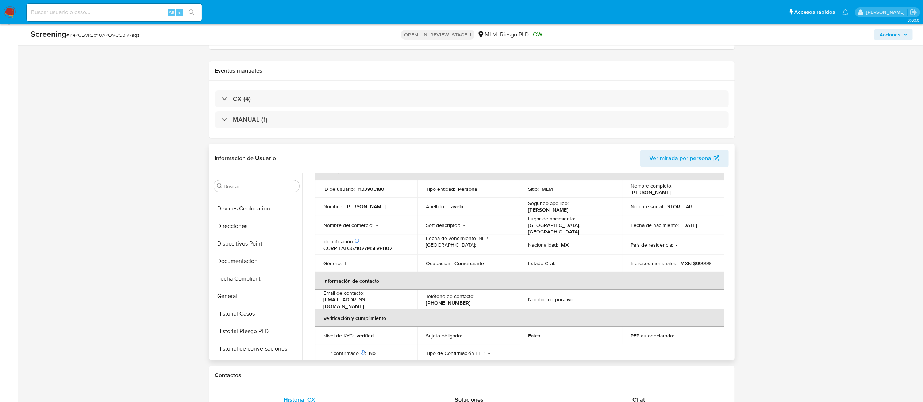
scroll to position [142, 0]
click at [239, 251] on button "General" at bounding box center [253, 325] width 85 height 18
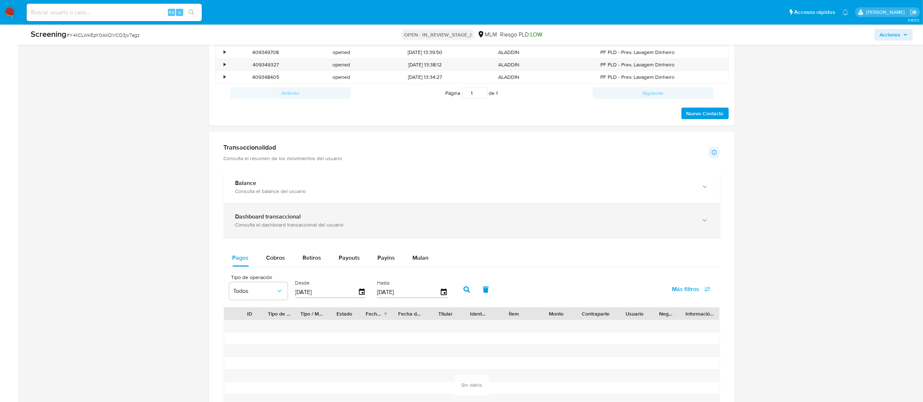
scroll to position [555, 0]
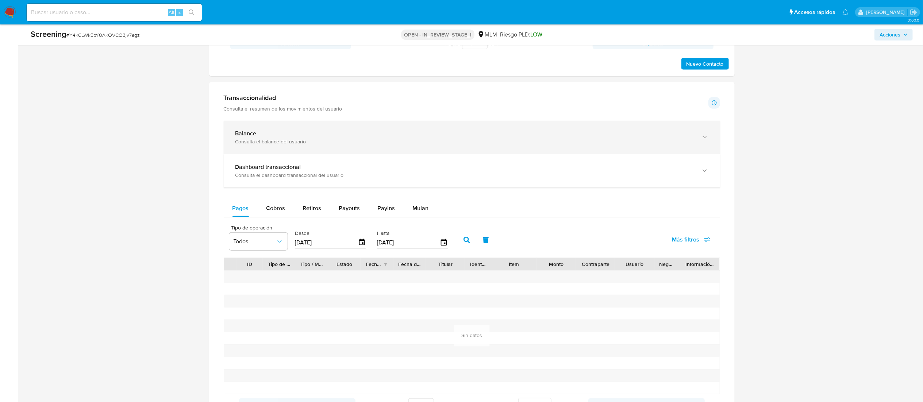
click at [288, 128] on div "Balance Consulta el balance del usuario" at bounding box center [472, 137] width 496 height 33
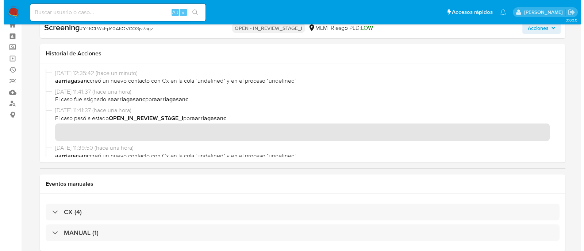
scroll to position [0, 0]
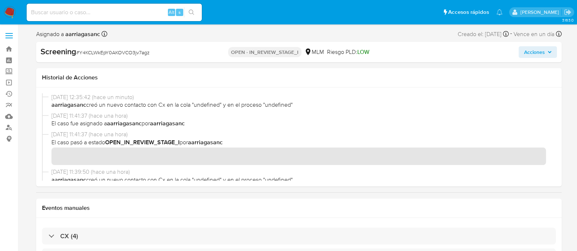
click at [533, 60] on div "Screening # Y4KCLWkEpY0AKOVCO3jv7agz OPEN - IN_REVIEW_STAGE_I MLM Riesgo PLD: L…" at bounding box center [299, 52] width 526 height 20
click at [542, 40] on div "Asignado a aarriagasanc Asignado el: [DATE] 12:33:06 Creado el: [DATE] Creado e…" at bounding box center [299, 35] width 526 height 13
click at [513, 53] on div "Acciones" at bounding box center [472, 52] width 170 height 12
drag, startPoint x: 536, startPoint y: 49, endPoint x: 532, endPoint y: 54, distance: 6.2
click at [537, 48] on span "Acciones" at bounding box center [534, 52] width 21 height 12
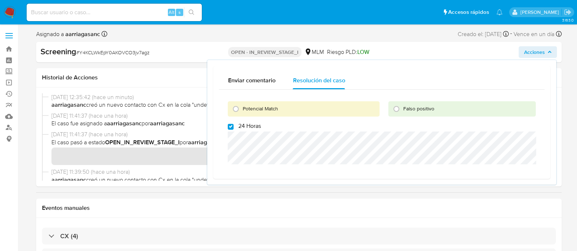
click at [239, 102] on div "Potencial Match" at bounding box center [304, 108] width 152 height 15
click at [236, 105] on input "Potencial Match" at bounding box center [236, 109] width 12 height 12
radio input "true"
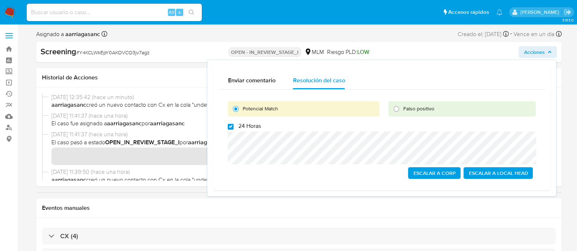
click at [229, 125] on input "24 Horas" at bounding box center [231, 127] width 6 height 6
checkbox input "true"
click at [538, 53] on span "Acciones" at bounding box center [534, 52] width 21 height 12
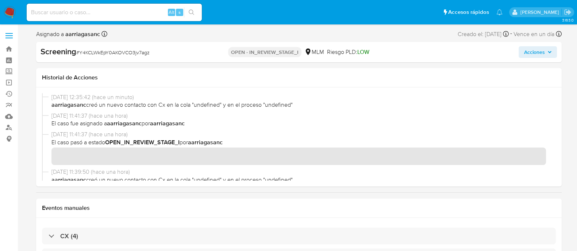
click at [553, 49] on button "Acciones" at bounding box center [538, 52] width 38 height 12
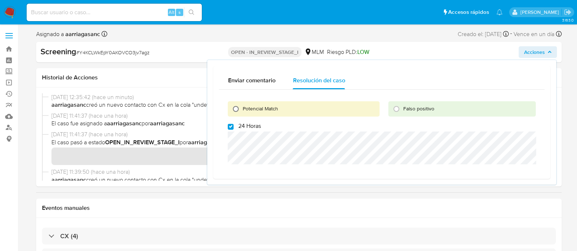
click at [237, 104] on input "Potencial Match" at bounding box center [236, 109] width 12 height 12
radio input "true"
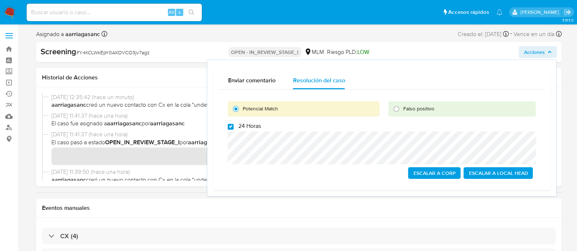
click at [231, 125] on input "24 Horas" at bounding box center [231, 127] width 6 height 6
checkbox input "true"
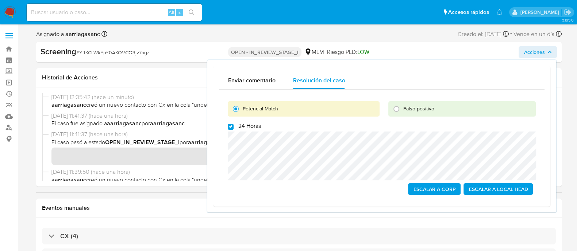
click at [510, 189] on span "Escalar a Local Head" at bounding box center [498, 189] width 59 height 10
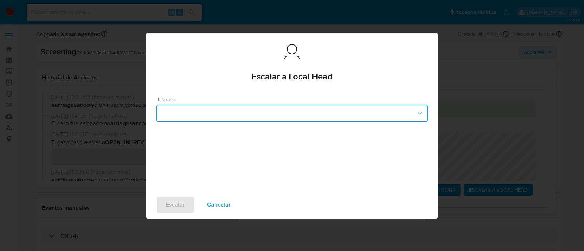
click at [208, 120] on button "button" at bounding box center [292, 114] width 272 height 18
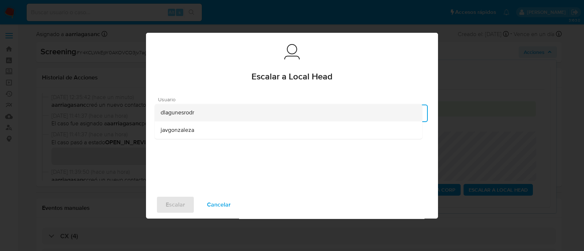
click at [180, 115] on span "dlagunesrodr" at bounding box center [178, 112] width 34 height 7
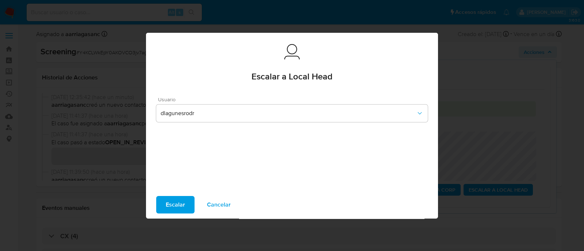
click at [190, 199] on button "Escalar" at bounding box center [175, 205] width 38 height 18
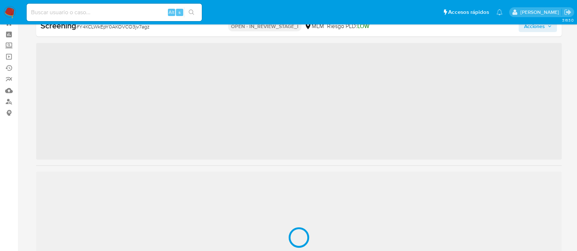
scroll to position [361, 0]
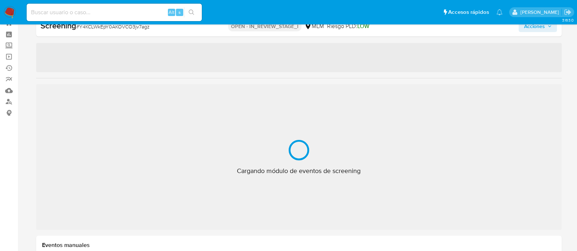
select select "10"
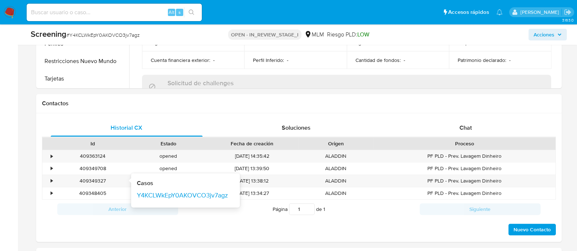
scroll to position [391, 0]
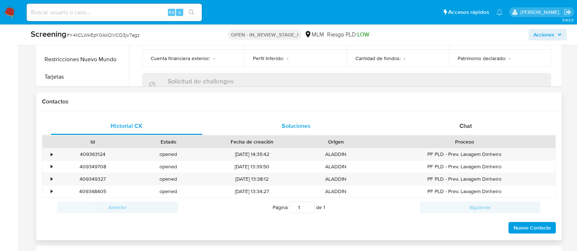
click at [270, 126] on div "Soluciones" at bounding box center [296, 127] width 152 height 18
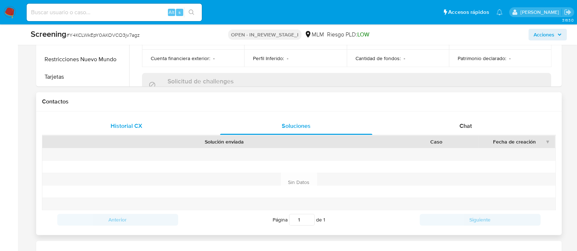
click at [111, 126] on span "Historial CX" at bounding box center [127, 126] width 32 height 8
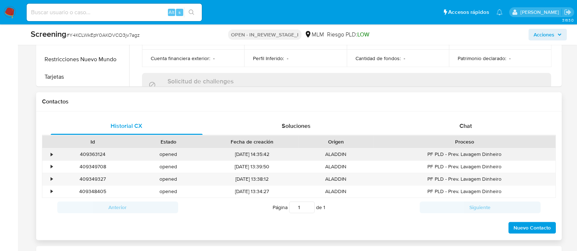
click at [51, 153] on div "•" at bounding box center [52, 154] width 2 height 7
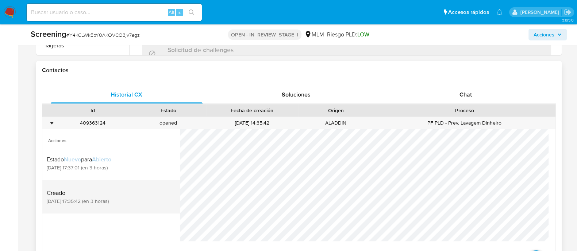
scroll to position [482, 0]
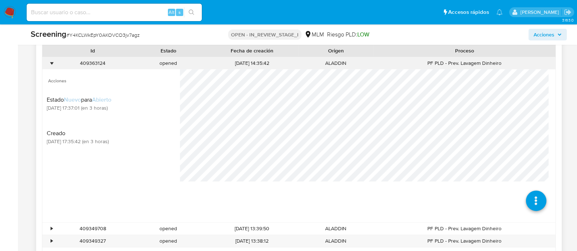
click at [53, 63] on div "•" at bounding box center [52, 63] width 2 height 7
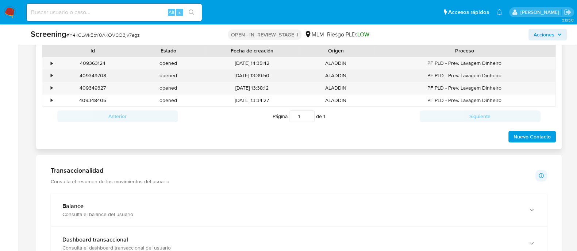
click at [54, 76] on div "•" at bounding box center [48, 76] width 13 height 12
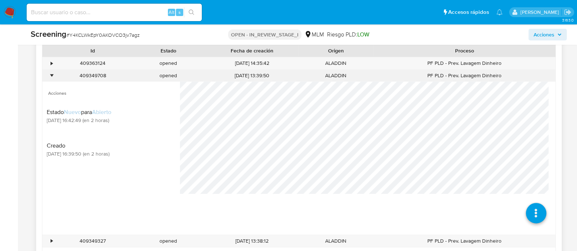
click at [54, 76] on div "•" at bounding box center [48, 76] width 13 height 12
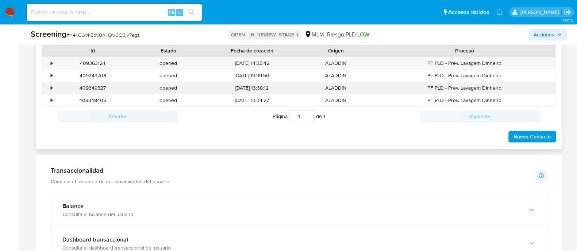
click at [54, 89] on div "•" at bounding box center [48, 88] width 13 height 12
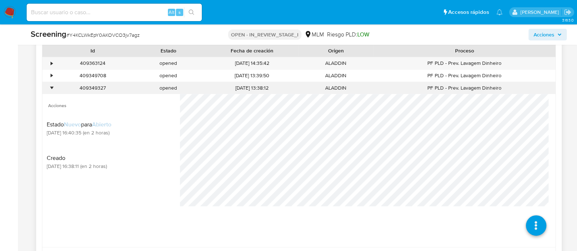
click at [54, 89] on div "•" at bounding box center [48, 88] width 13 height 12
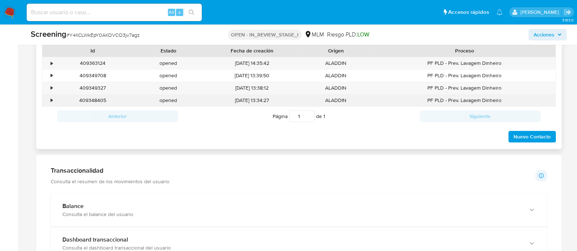
click at [51, 97] on div "•" at bounding box center [52, 100] width 2 height 7
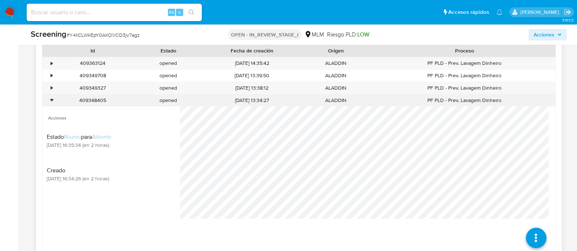
click at [51, 97] on div "•" at bounding box center [52, 100] width 2 height 7
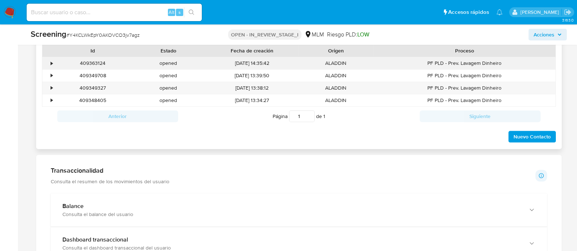
click at [52, 62] on div "•" at bounding box center [52, 63] width 2 height 7
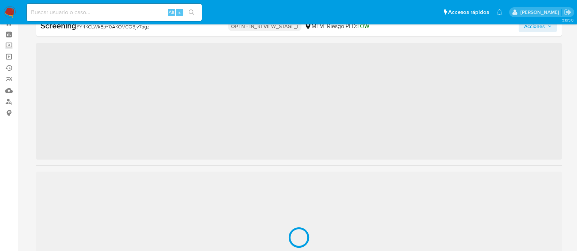
scroll to position [361, 0]
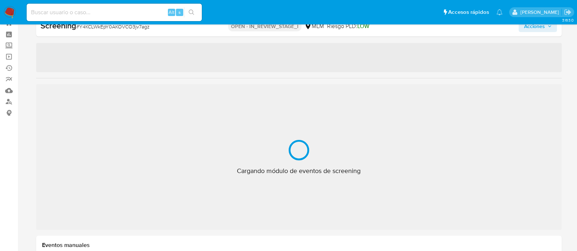
select select "10"
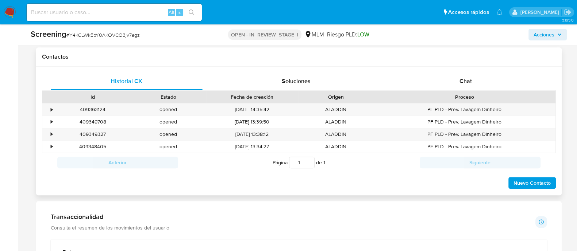
scroll to position [436, 0]
click at [306, 77] on span "Soluciones" at bounding box center [296, 80] width 29 height 8
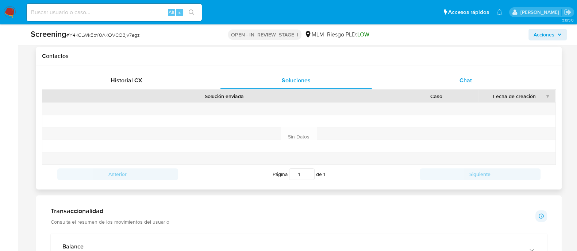
click at [471, 79] on span "Chat" at bounding box center [465, 80] width 12 height 8
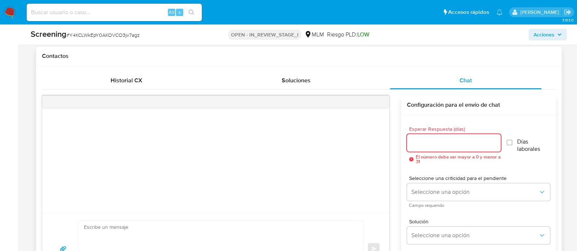
click at [435, 147] on input "Esperar Respuesta (días)" at bounding box center [454, 142] width 94 height 9
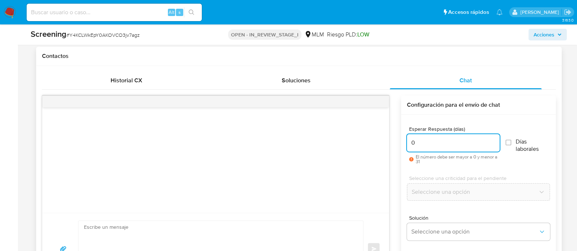
type input "0"
click at [477, 206] on div "Seleccione una criticidad para el pendiente Seleccione una opción" at bounding box center [478, 190] width 143 height 40
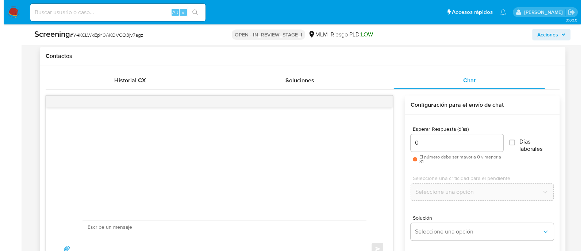
scroll to position [482, 0]
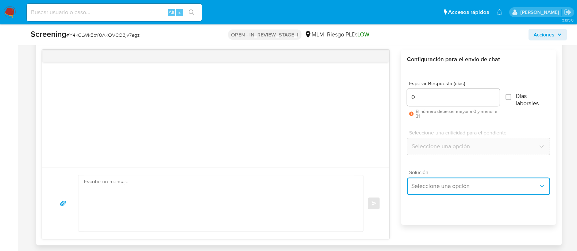
click at [473, 185] on span "Seleccione una opción" at bounding box center [474, 186] width 127 height 7
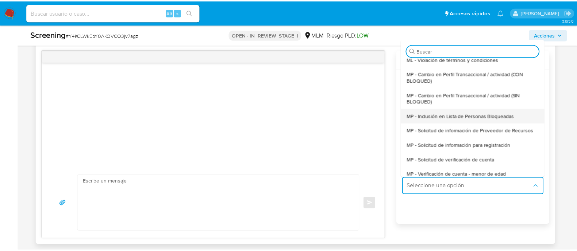
scroll to position [91, 0]
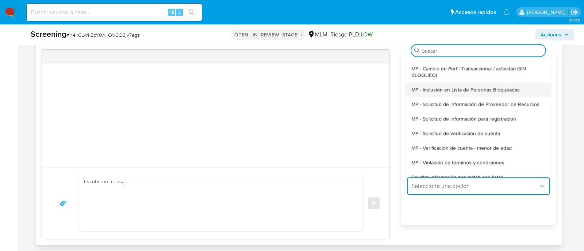
click at [471, 89] on span "MP - Inclusión en Lista de Personas Bloqueadas" at bounding box center [465, 89] width 108 height 7
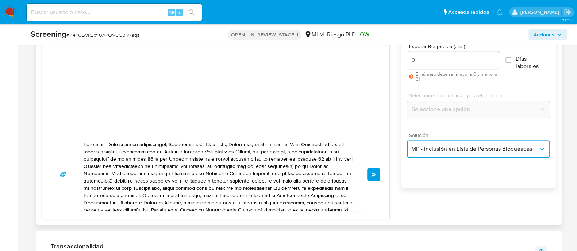
scroll to position [528, 0]
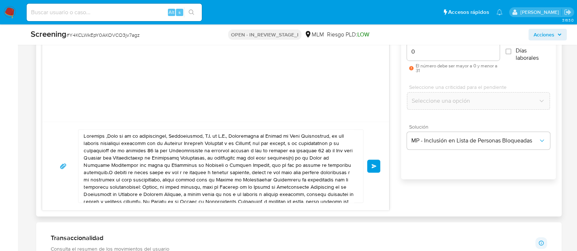
click at [105, 136] on textarea at bounding box center [219, 166] width 270 height 73
paste textarea "[PERSON_NAME]"
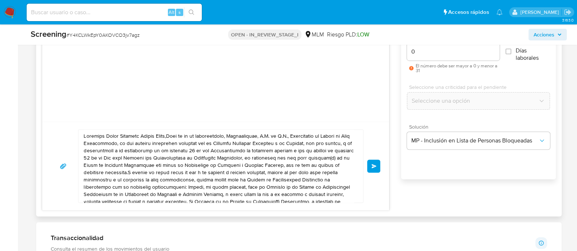
click at [163, 145] on textarea at bounding box center [219, 166] width 270 height 73
click at [170, 136] on textarea at bounding box center [219, 166] width 270 height 73
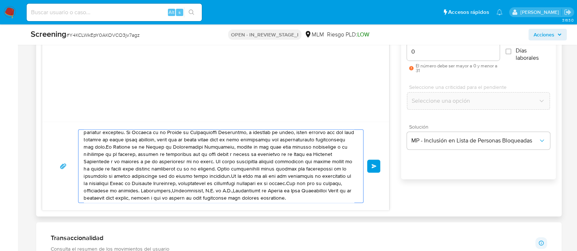
scroll to position [85, 0]
click at [142, 191] on textarea at bounding box center [219, 166] width 270 height 73
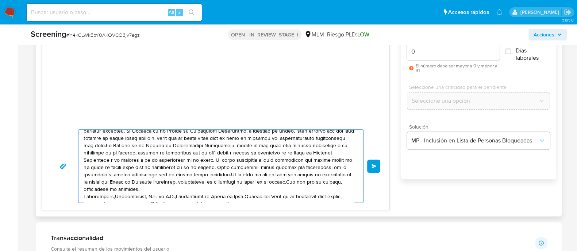
scroll to position [93, 0]
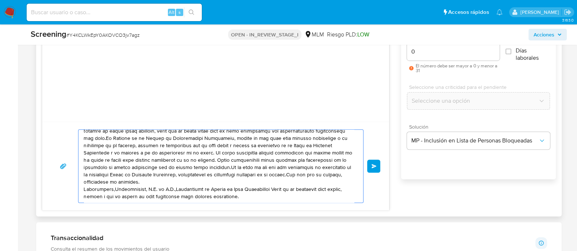
click at [267, 191] on textarea at bounding box center [219, 166] width 270 height 73
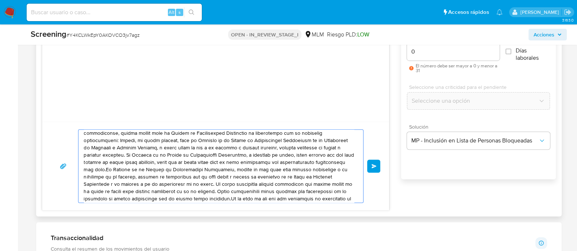
scroll to position [1, 0]
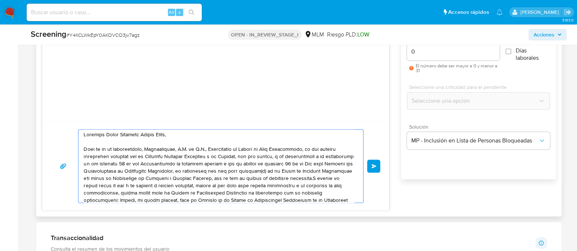
click at [86, 145] on textarea at bounding box center [219, 166] width 270 height 73
click at [211, 176] on textarea at bounding box center [219, 166] width 270 height 73
type textarea "Estimado María Gabriela Favela Lopez, Como es de tu conocimiento, Mercadolibre,…"
click at [370, 169] on button "Enviar" at bounding box center [373, 166] width 13 height 13
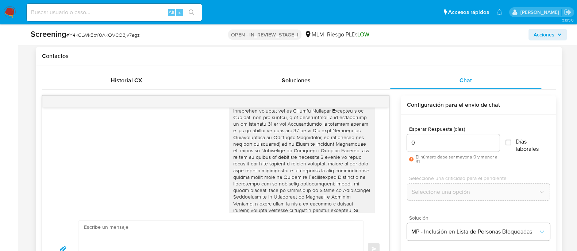
scroll to position [0, 0]
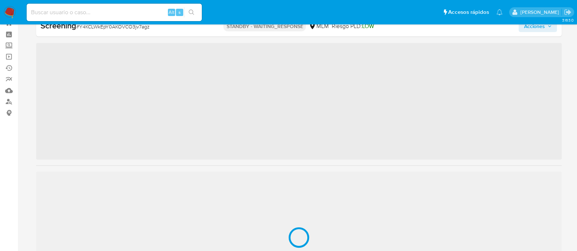
scroll to position [361, 0]
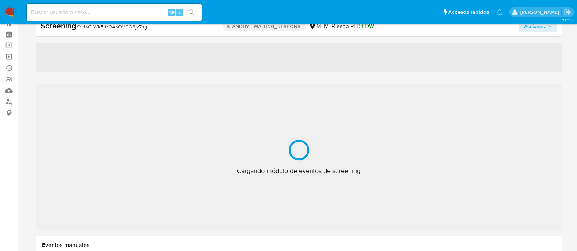
select select "10"
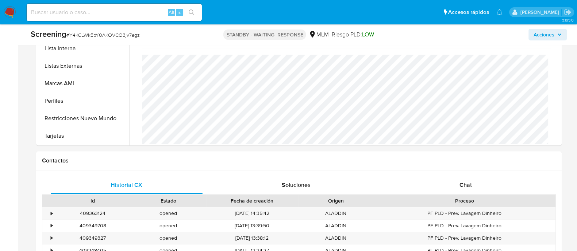
scroll to position [436, 0]
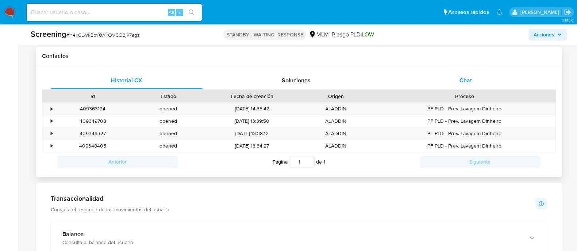
click at [480, 82] on div "Chat" at bounding box center [466, 81] width 152 height 18
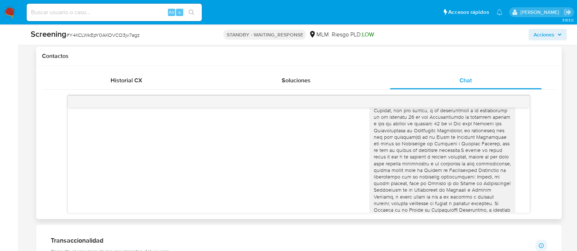
scroll to position [137, 0]
click at [423, 160] on div at bounding box center [442, 115] width 137 height 266
drag, startPoint x: 423, startPoint y: 129, endPoint x: 193, endPoint y: 166, distance: 232.5
click at [181, 170] on div "[DATE] 18:38:39" at bounding box center [298, 117] width 443 height 287
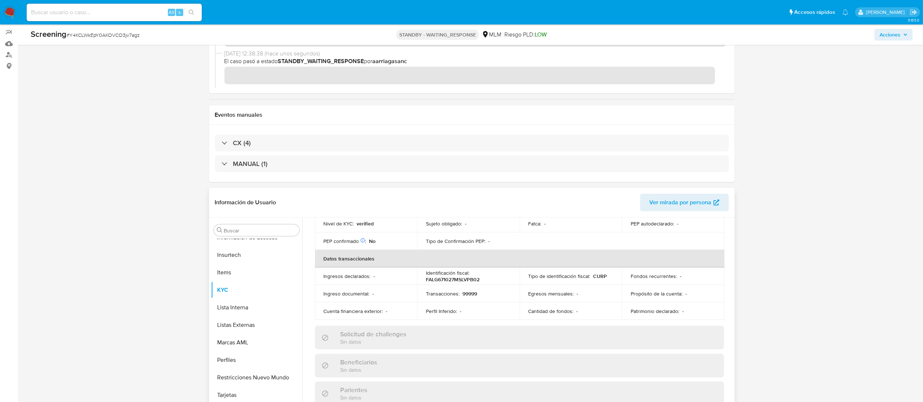
scroll to position [176, 0]
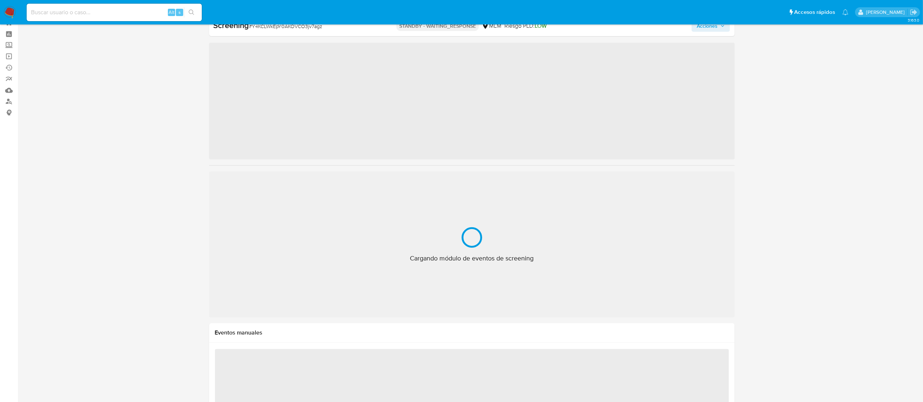
scroll to position [361, 0]
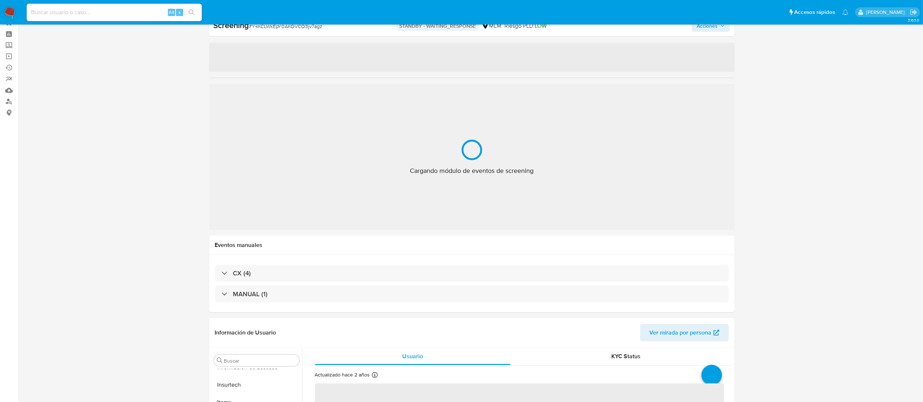
select select "10"
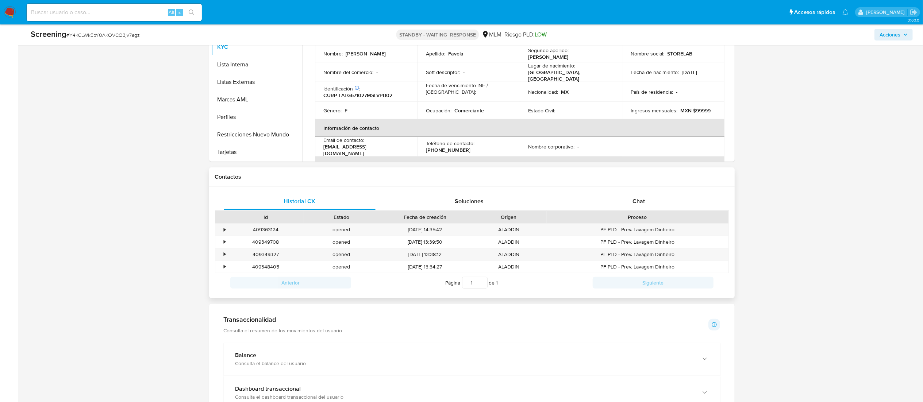
scroll to position [318, 0]
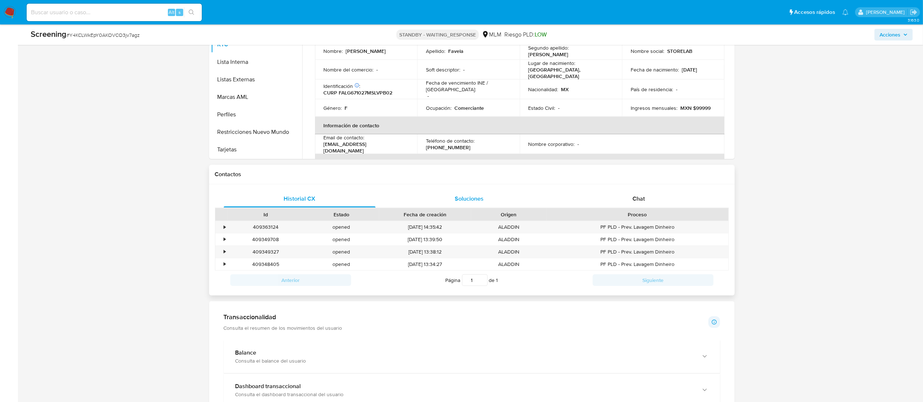
click at [479, 201] on span "Soluciones" at bounding box center [469, 199] width 29 height 8
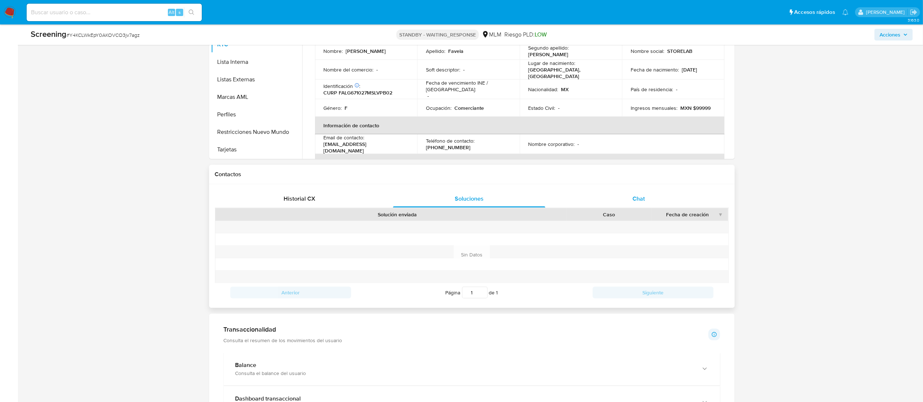
click at [635, 198] on span "Chat" at bounding box center [638, 199] width 12 height 8
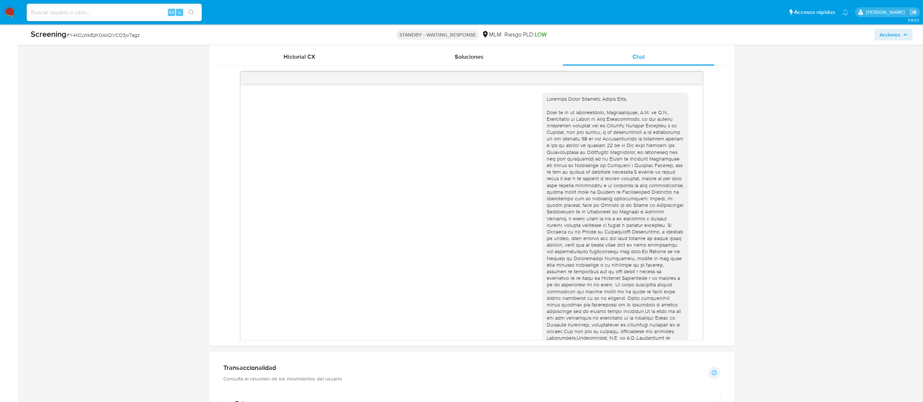
scroll to position [464, 0]
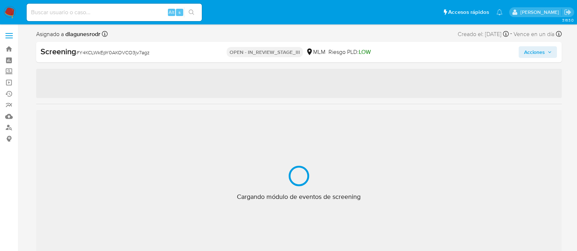
scroll to position [361, 0]
select select "10"
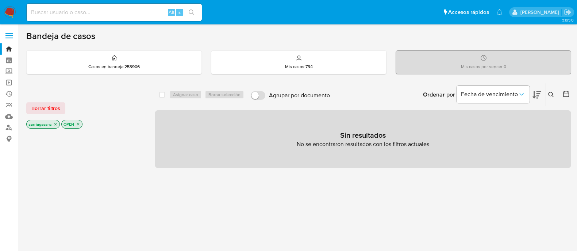
drag, startPoint x: 62, startPoint y: 107, endPoint x: 62, endPoint y: 114, distance: 6.9
click at [62, 108] on button "Borrar filtros" at bounding box center [45, 109] width 39 height 12
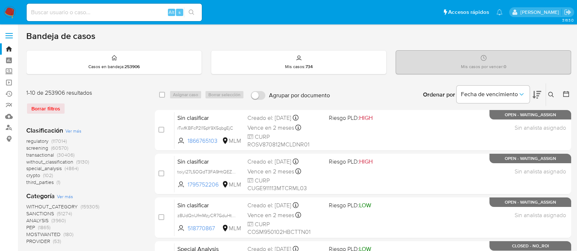
click at [47, 212] on span "SANCTIONS" at bounding box center [40, 213] width 28 height 7
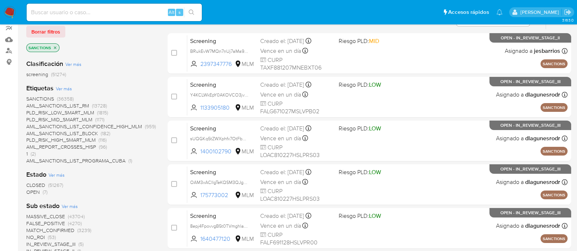
scroll to position [91, 0]
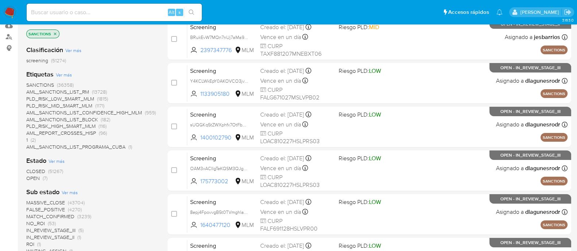
click at [36, 176] on span "OPEN" at bounding box center [33, 178] width 14 height 7
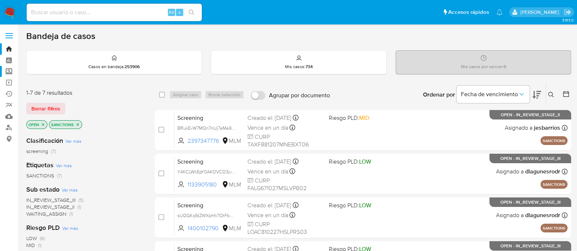
click at [7, 74] on label "Screening" at bounding box center [43, 71] width 87 height 11
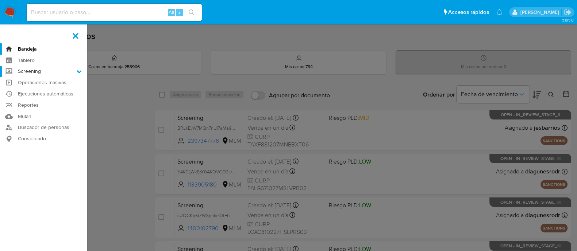
click at [0, 0] on input "Screening" at bounding box center [0, 0] width 0 height 0
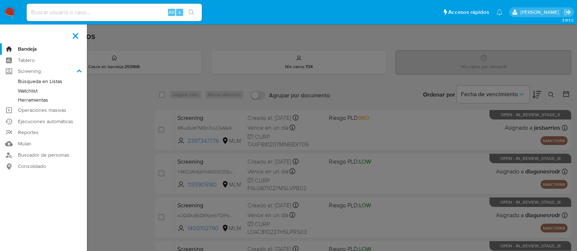
click at [32, 101] on link "Herramientas" at bounding box center [43, 100] width 87 height 9
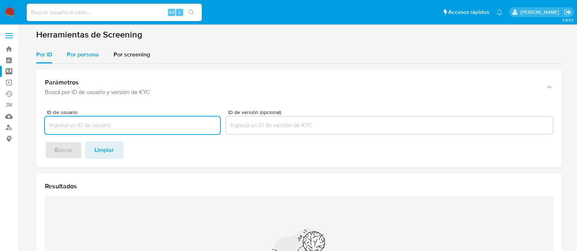
click at [84, 54] on span "Por persona" at bounding box center [83, 54] width 32 height 8
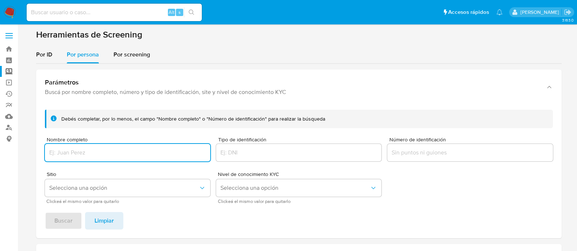
click at [108, 154] on input "Nombre completo" at bounding box center [127, 152] width 165 height 9
paste input "DISTRIBUIDORA FACTER MONTERREY SA DE CV"
type input "DISTRIBUIDORA FACTER MONTERREY SA DE CV"
click at [119, 196] on button "Selecciona una opción" at bounding box center [127, 189] width 165 height 18
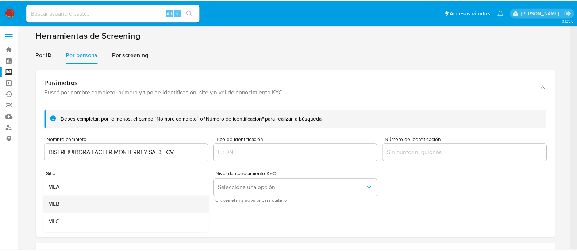
scroll to position [45, 0]
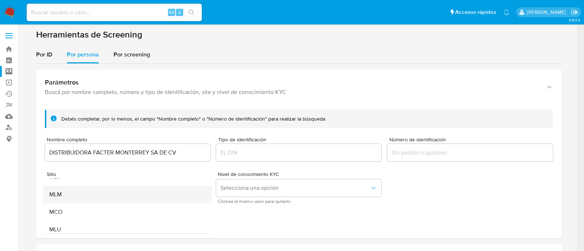
click at [95, 196] on div "MLM" at bounding box center [125, 195] width 152 height 18
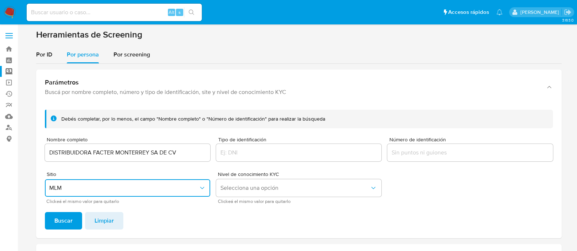
click at [55, 215] on span "Buscar" at bounding box center [63, 221] width 18 height 16
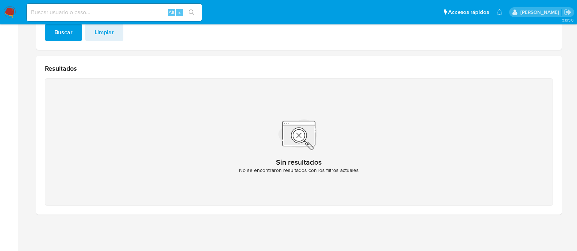
scroll to position [52, 0]
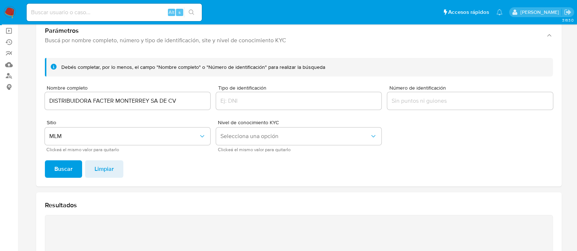
click at [118, 101] on input "DISTRIBUIDORA FACTER MONTERREY SA DE CV" at bounding box center [127, 100] width 165 height 9
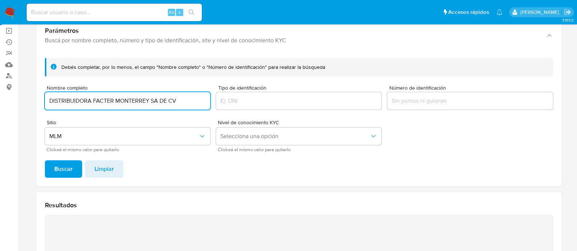
click at [118, 101] on input "DISTRIBUIDORA FACTER MONTERREY SA DE CV" at bounding box center [127, 100] width 165 height 9
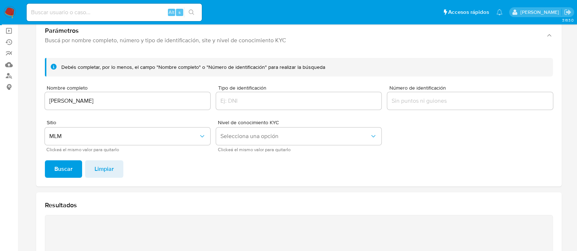
click at [58, 167] on span "Buscar" at bounding box center [63, 169] width 18 height 16
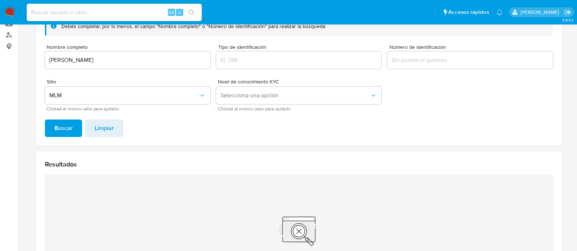
scroll to position [6, 0]
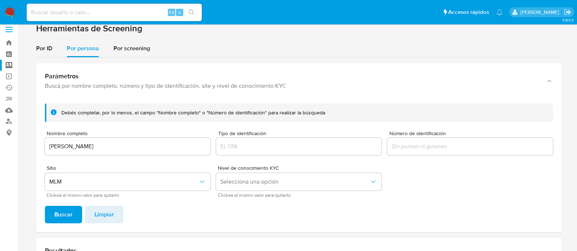
click at [146, 145] on input "JAIRO VERDUGO ARAUJO" at bounding box center [127, 146] width 165 height 9
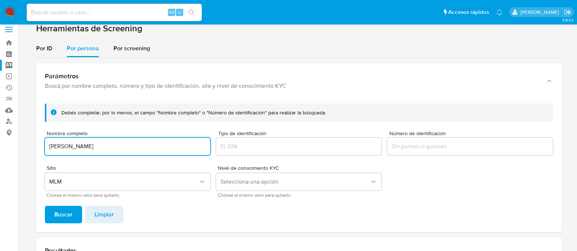
click at [146, 145] on input "JAIRO VERDUGO ARAUJO" at bounding box center [127, 146] width 165 height 9
click at [68, 212] on span "Buscar" at bounding box center [63, 215] width 18 height 16
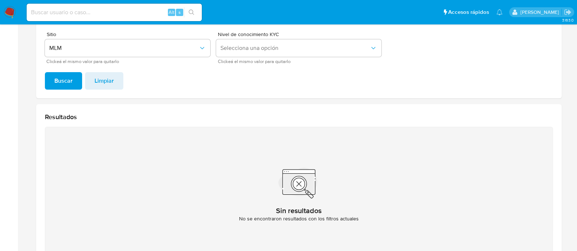
scroll to position [97, 0]
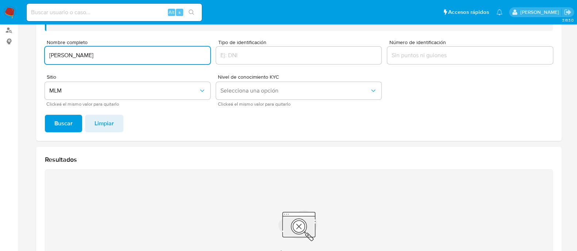
click at [115, 59] on input "GILBERTO GALLARDO GARCIA" at bounding box center [127, 55] width 165 height 9
type input "MARTHA EMILIA CONDE URAGA"
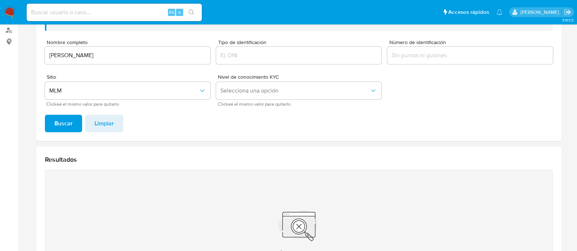
click at [57, 127] on span "Buscar" at bounding box center [63, 124] width 18 height 16
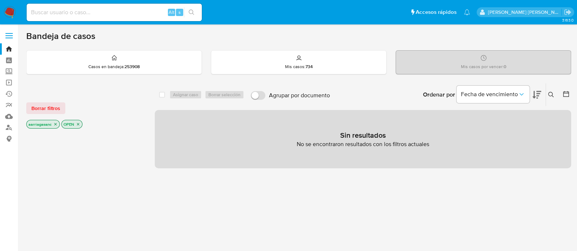
click at [91, 10] on input at bounding box center [114, 12] width 175 height 9
paste input "1640477120"
click at [130, 13] on input "1640477120" at bounding box center [114, 12] width 175 height 9
type input "1640477120"
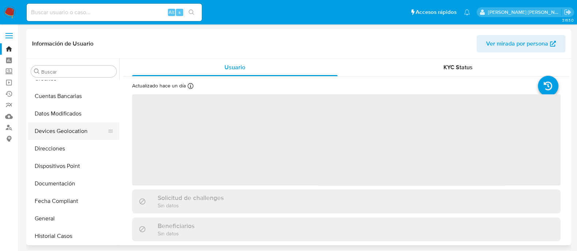
select select "10"
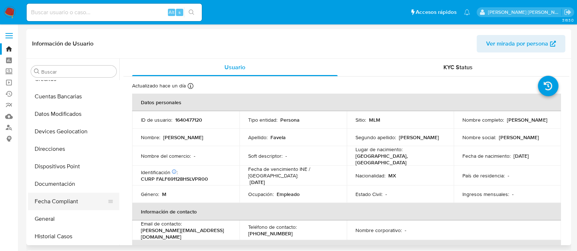
scroll to position [133, 0]
click at [43, 222] on button "General" at bounding box center [70, 219] width 85 height 18
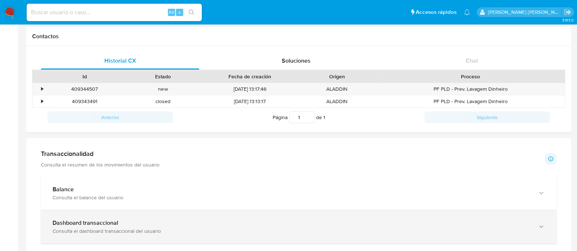
scroll to position [274, 0]
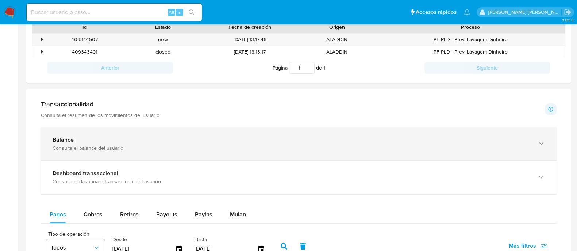
click at [72, 145] on div "Consulta el balance del usuario" at bounding box center [292, 148] width 478 height 7
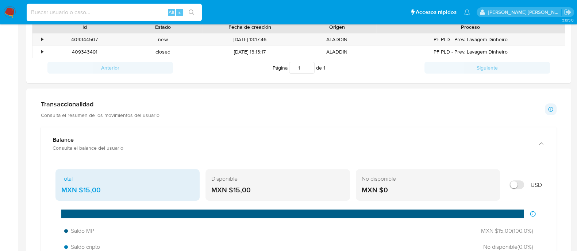
click at [150, 10] on input at bounding box center [114, 12] width 175 height 9
paste input "1133905180"
type input "1133905180"
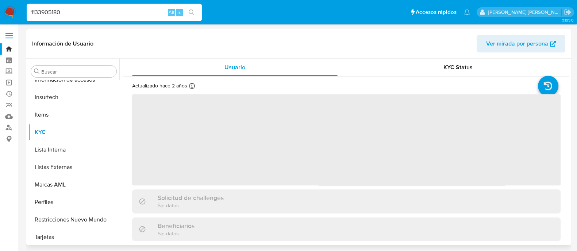
scroll to position [361, 0]
select select "10"
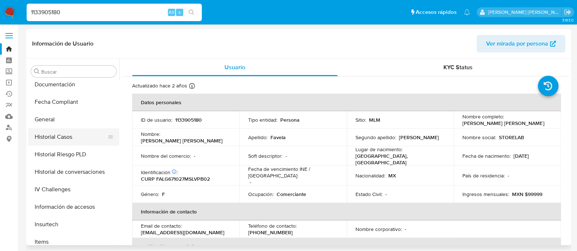
scroll to position [224, 0]
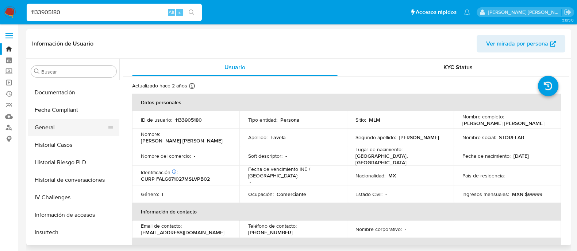
click at [66, 128] on button "General" at bounding box center [70, 128] width 85 height 18
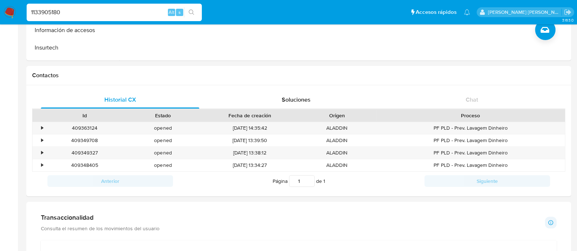
scroll to position [319, 0]
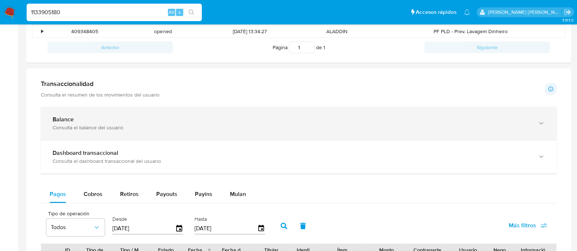
click at [81, 125] on div "Consulta el balance del usuario" at bounding box center [292, 127] width 478 height 7
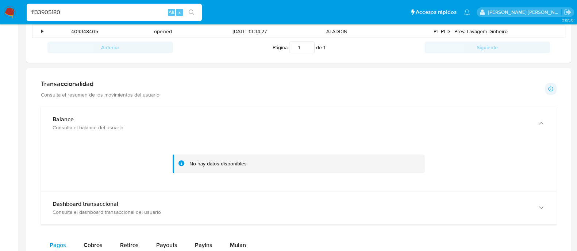
click at [101, 9] on input "1133905180" at bounding box center [114, 12] width 175 height 9
click at [102, 10] on input "1133905180" at bounding box center [114, 12] width 175 height 9
paste input "75773002"
type input "175773002"
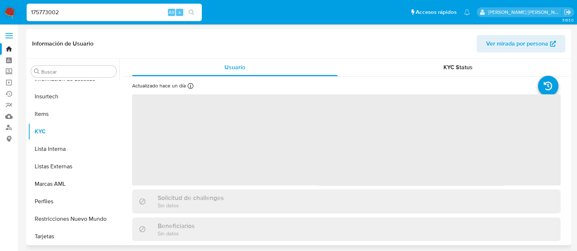
scroll to position [361, 0]
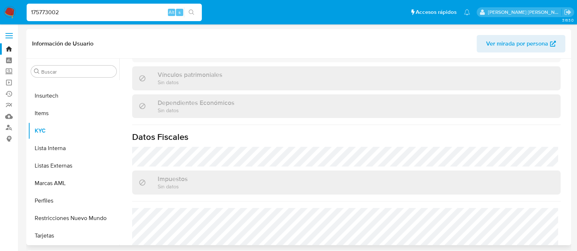
select select "10"
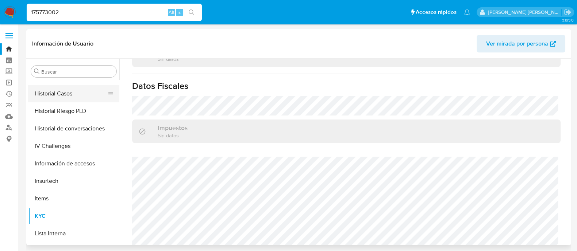
scroll to position [224, 0]
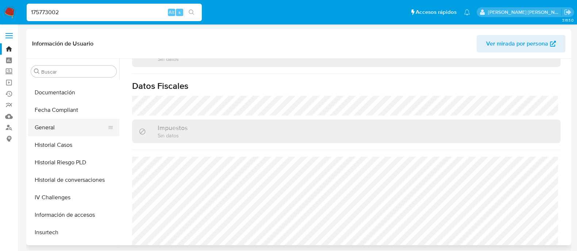
click at [62, 132] on button "General" at bounding box center [70, 128] width 85 height 18
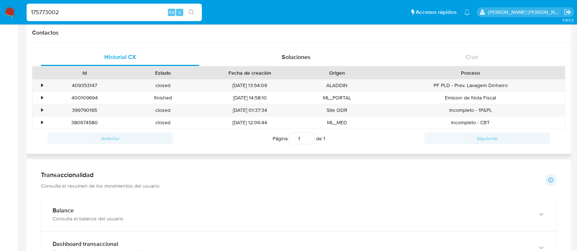
scroll to position [228, 0]
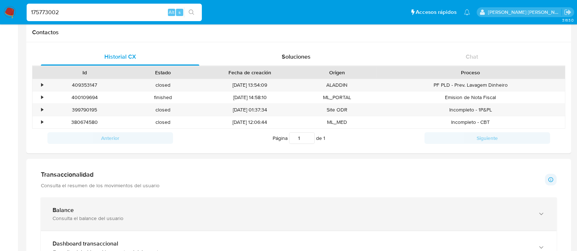
drag, startPoint x: 279, startPoint y: 214, endPoint x: 290, endPoint y: 201, distance: 16.8
click at [281, 212] on div "Balance Consulta el balance del usuario" at bounding box center [292, 214] width 478 height 15
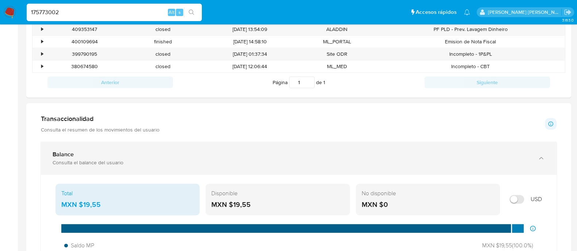
scroll to position [365, 0]
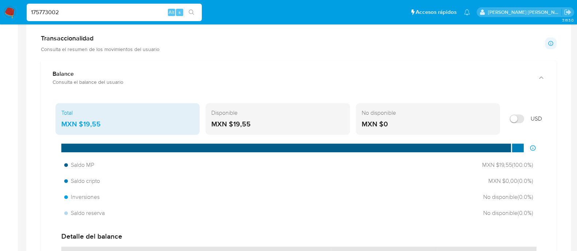
click at [122, 8] on input "175773002" at bounding box center [114, 12] width 175 height 9
paste input "400102790"
type input "1400102790"
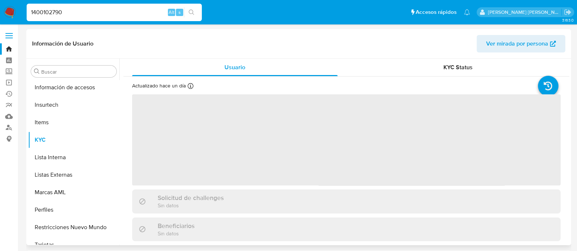
scroll to position [361, 0]
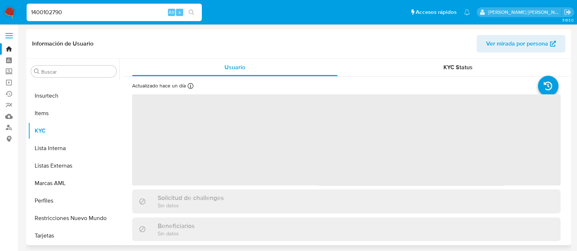
select select "10"
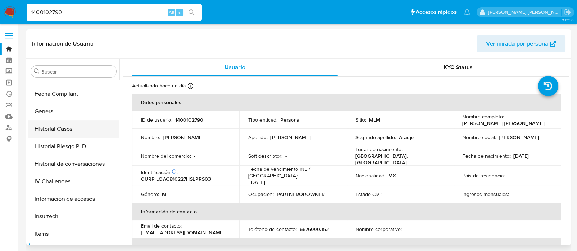
scroll to position [224, 0]
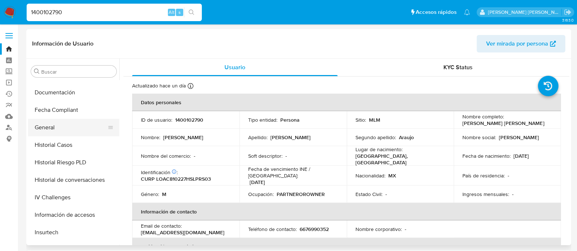
click at [51, 129] on button "General" at bounding box center [70, 128] width 85 height 18
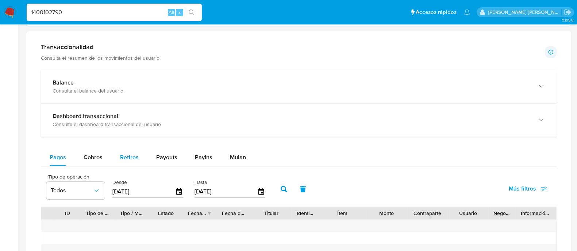
scroll to position [319, 0]
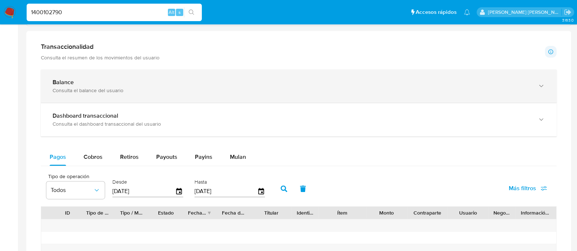
click at [64, 94] on div "Balance Consulta el balance del usuario" at bounding box center [299, 86] width 516 height 33
